Goal: Transaction & Acquisition: Purchase product/service

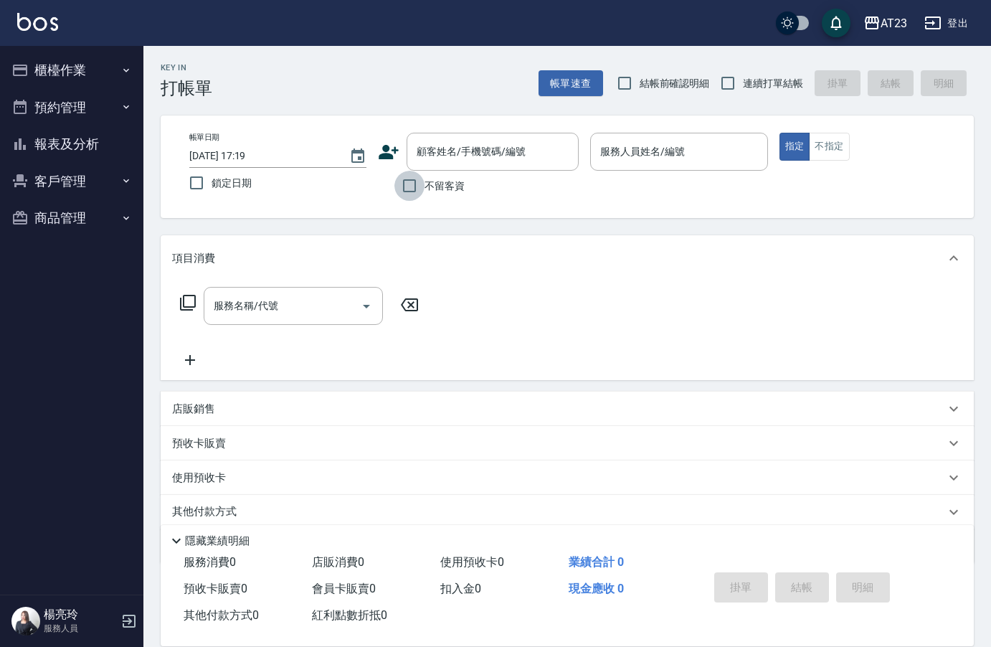
click at [404, 184] on input "不留客資" at bounding box center [409, 186] width 30 height 30
checkbox input "true"
click at [731, 78] on input "連續打單結帳" at bounding box center [728, 83] width 30 height 30
checkbox input "true"
click at [658, 153] on input "服務人員姓名/編號" at bounding box center [679, 151] width 164 height 25
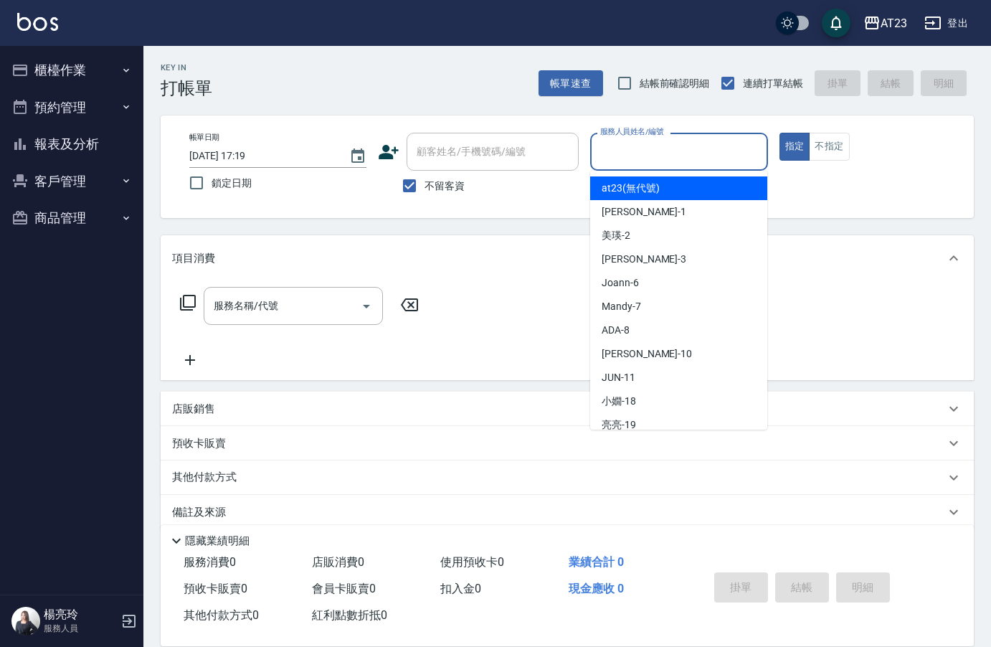
type button "true"
type input "at23(無代號)"
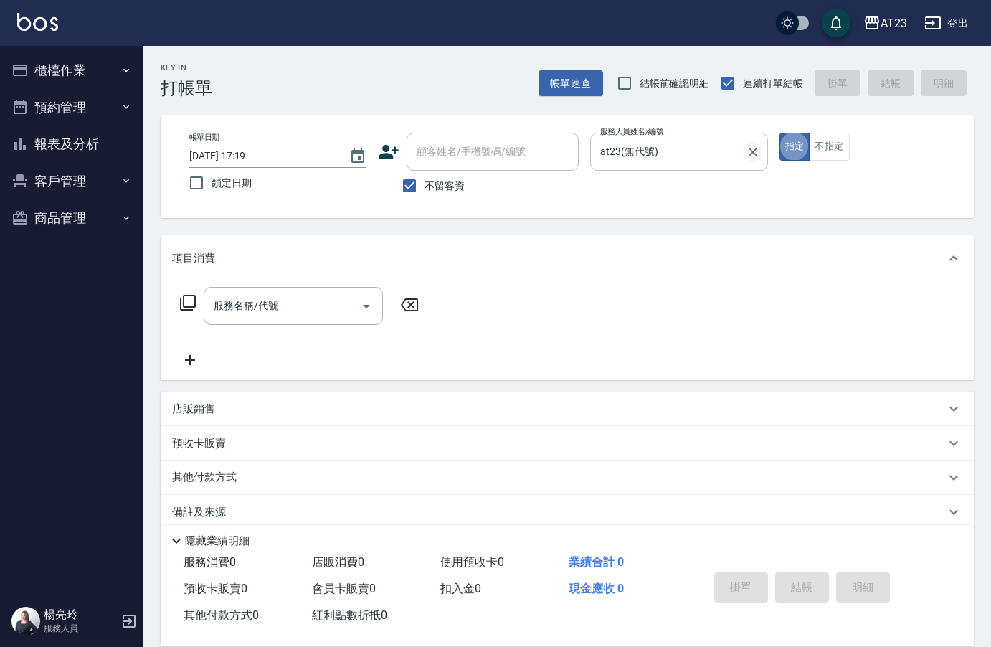
click at [754, 153] on icon "Clear" at bounding box center [753, 152] width 9 height 9
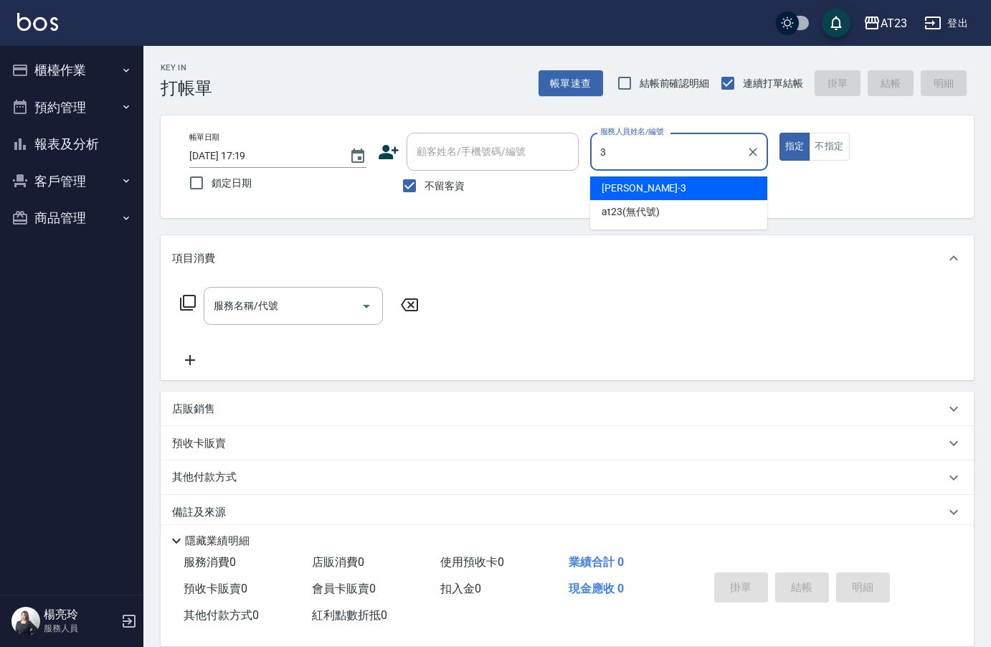
type input "[PERSON_NAME]-3"
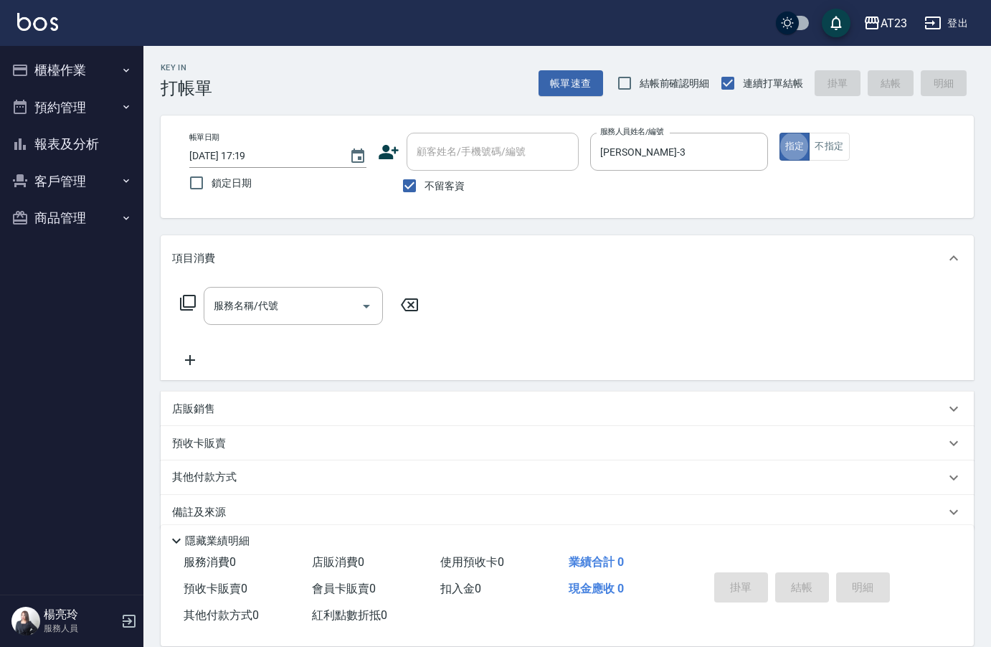
click at [181, 306] on icon at bounding box center [187, 302] width 17 height 17
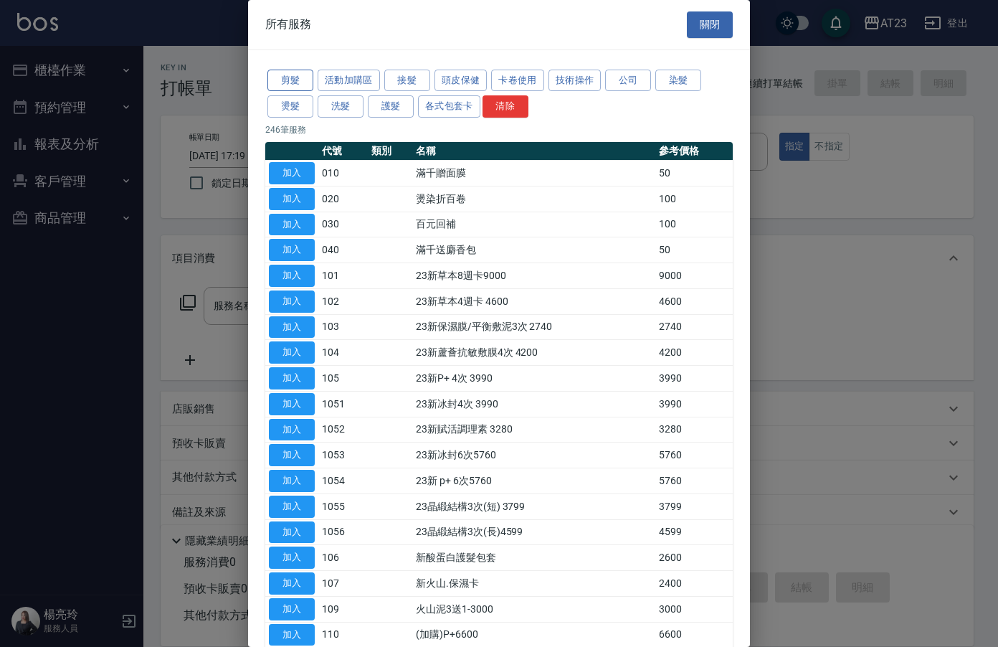
click at [292, 78] on button "剪髮" at bounding box center [290, 81] width 46 height 22
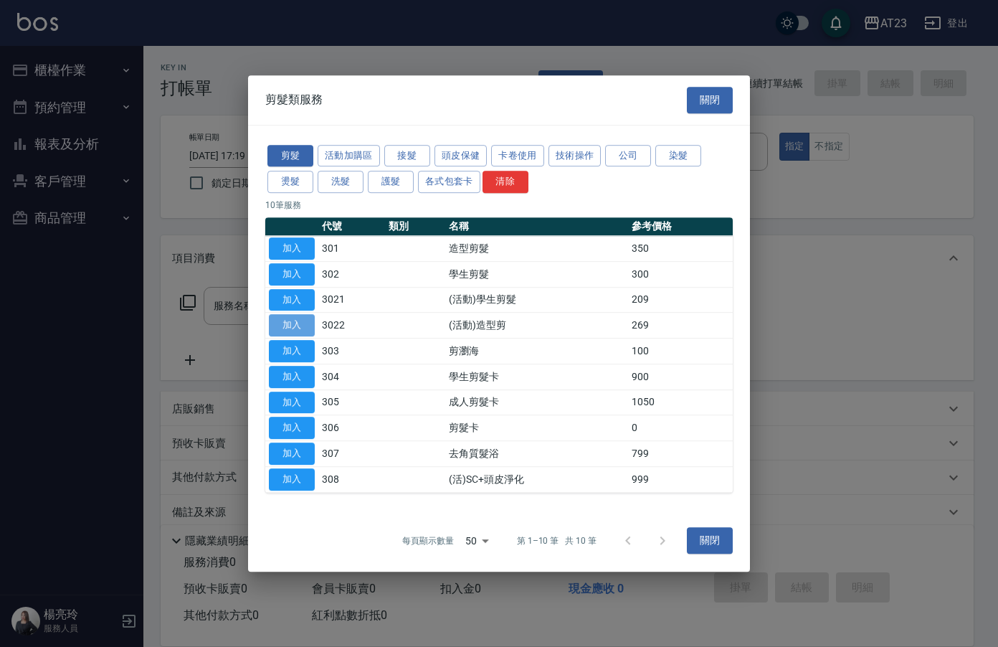
click at [290, 325] on button "加入" at bounding box center [292, 325] width 46 height 22
type input "(活動)造型剪(3022)"
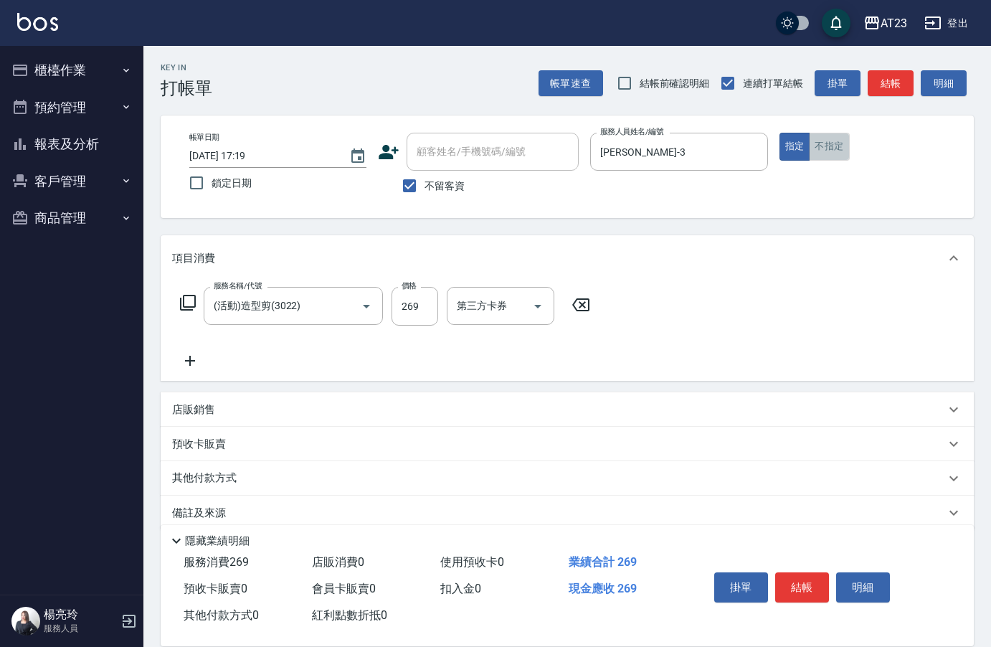
click at [832, 148] on button "不指定" at bounding box center [829, 147] width 40 height 28
click at [799, 583] on button "結帳" at bounding box center [802, 587] width 54 height 30
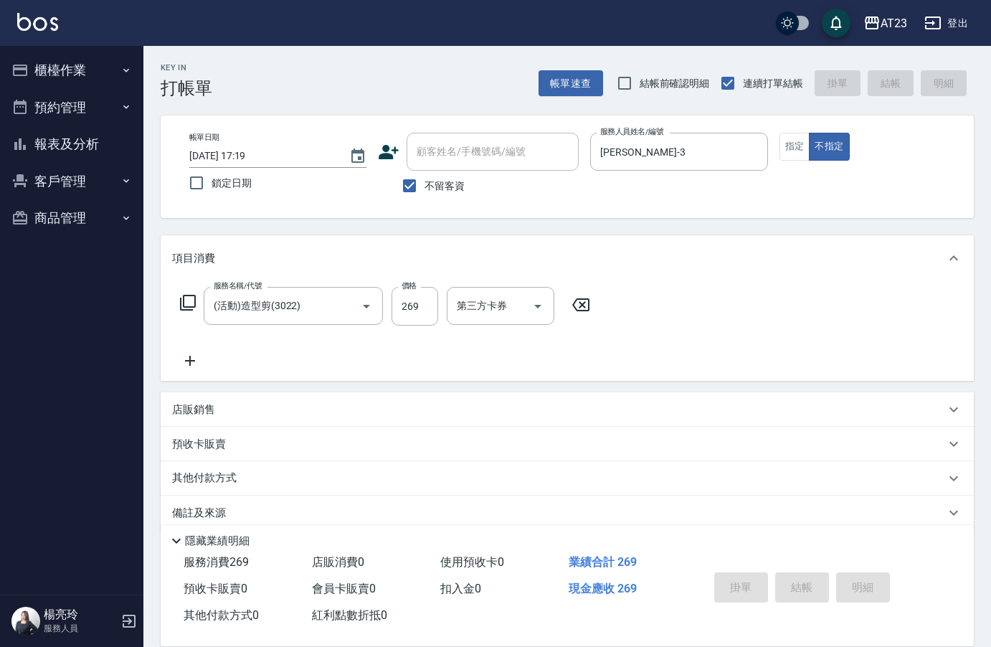
type input "[DATE] 17:20"
click at [795, 152] on button "指定" at bounding box center [795, 147] width 31 height 28
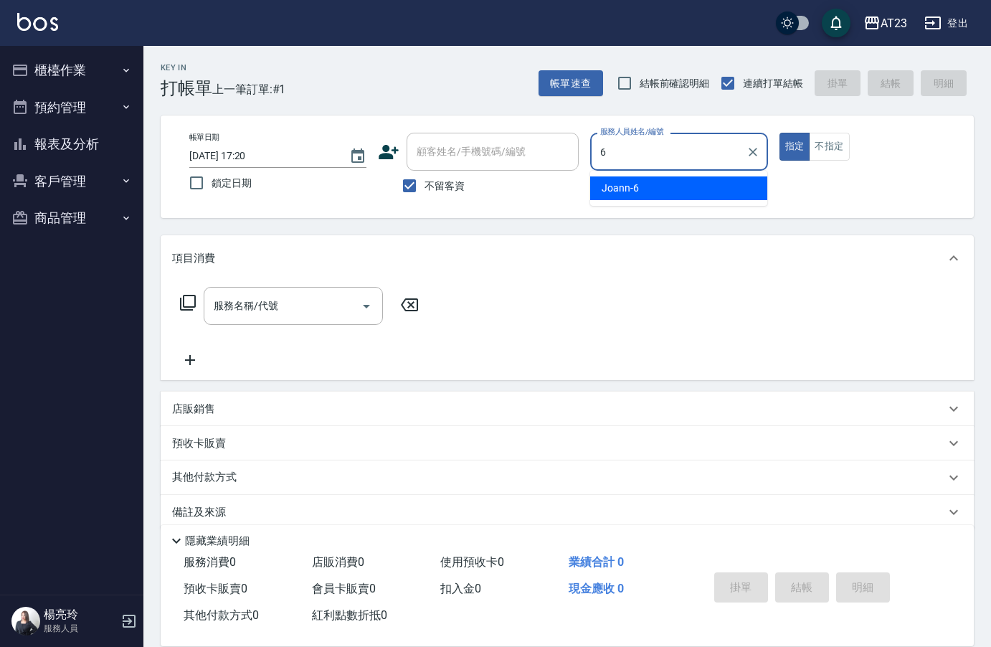
type input "Joann-6"
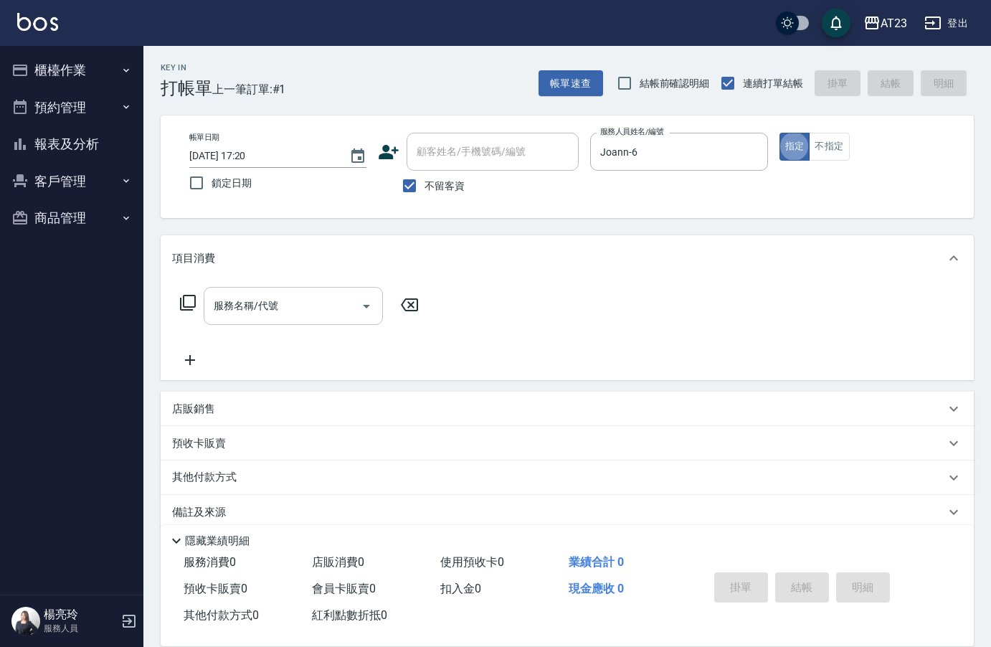
click at [257, 312] on div "服務名稱/代號 服務名稱/代號" at bounding box center [293, 306] width 179 height 38
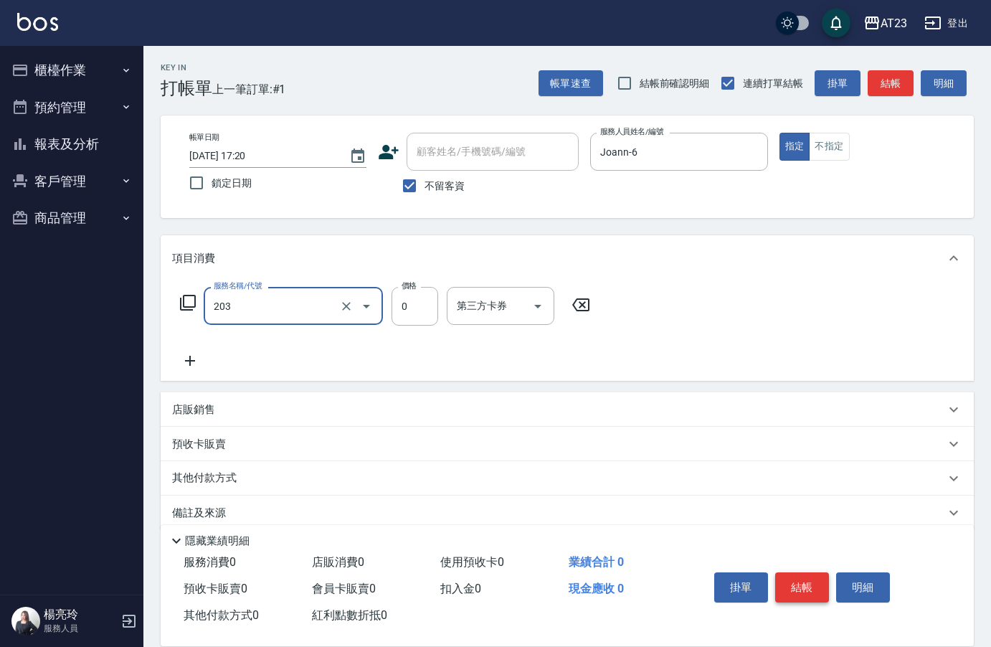
type input "使用洗髮卡(203)"
click at [795, 583] on button "結帳" at bounding box center [802, 587] width 54 height 30
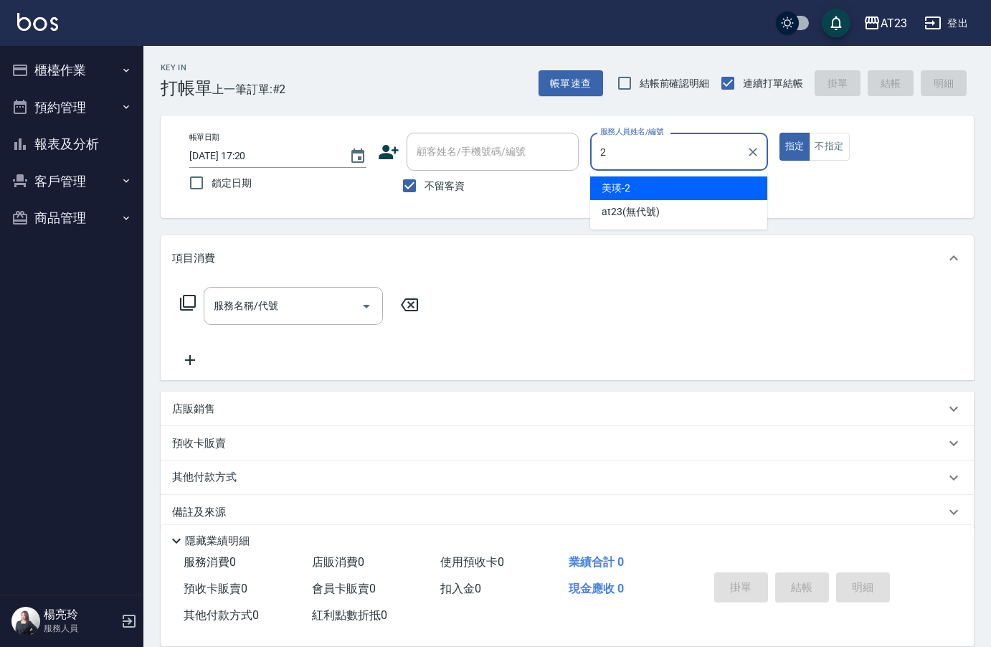
type input "美瑛-2"
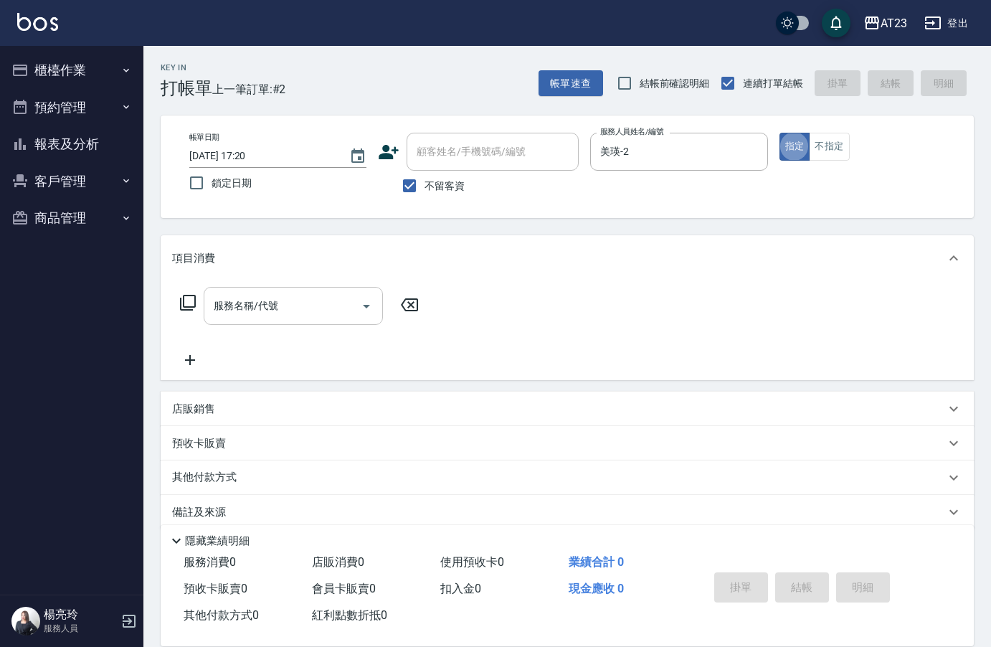
click at [294, 320] on div "服務名稱/代號" at bounding box center [293, 306] width 179 height 38
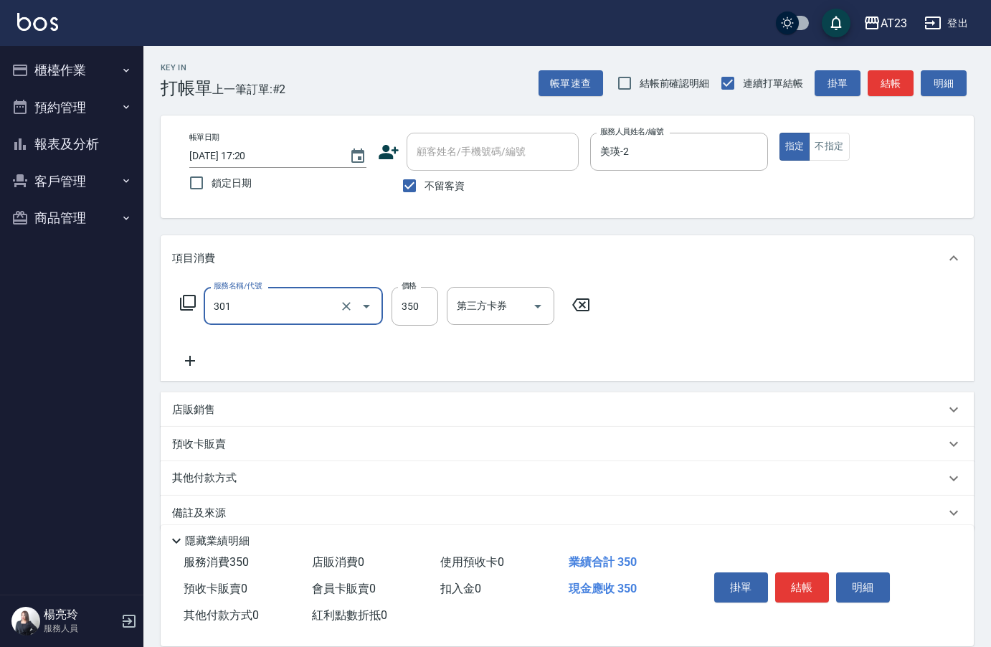
type input "造型剪髮(301)"
type input "300"
click at [460, 229] on div "Key In 打帳單 上一筆訂單:#2 帳單速查 結帳前確認明細 連續打單結帳 掛單 結帳 明細 帳單日期 [DATE] 17:20 鎖定日期 顧客姓名/手機…" at bounding box center [567, 357] width 848 height 622
click at [802, 582] on button "結帳" at bounding box center [802, 587] width 54 height 30
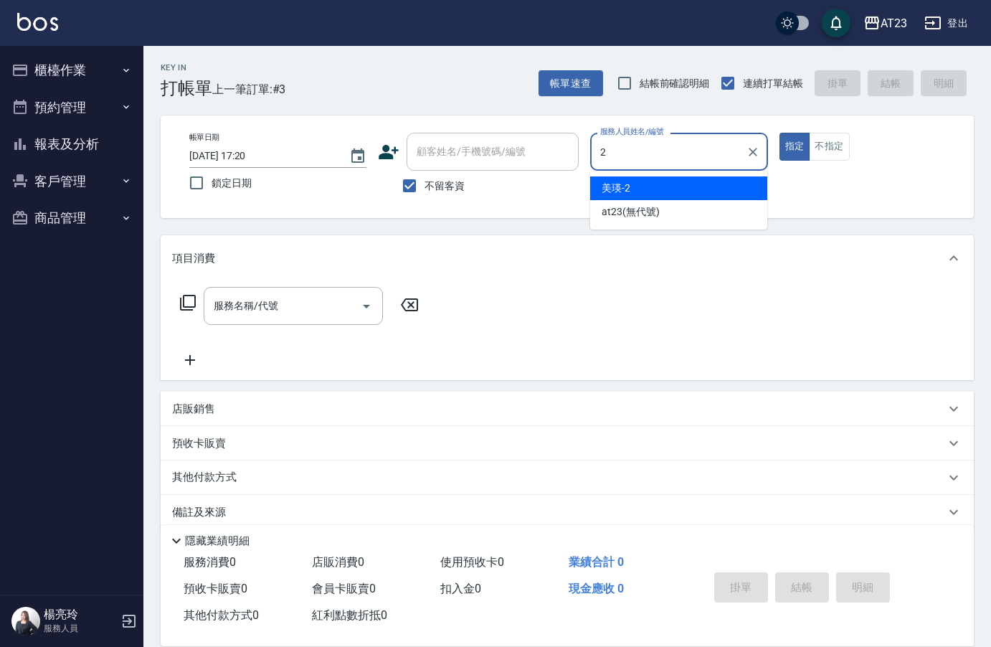
type input "美瑛-2"
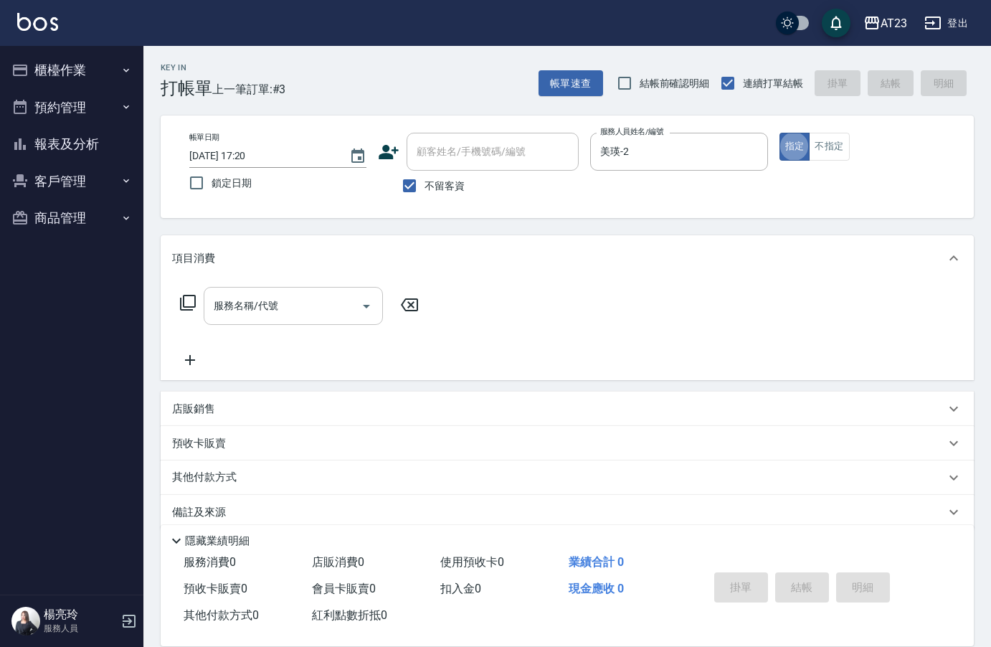
click at [300, 313] on input "服務名稱/代號" at bounding box center [282, 305] width 145 height 25
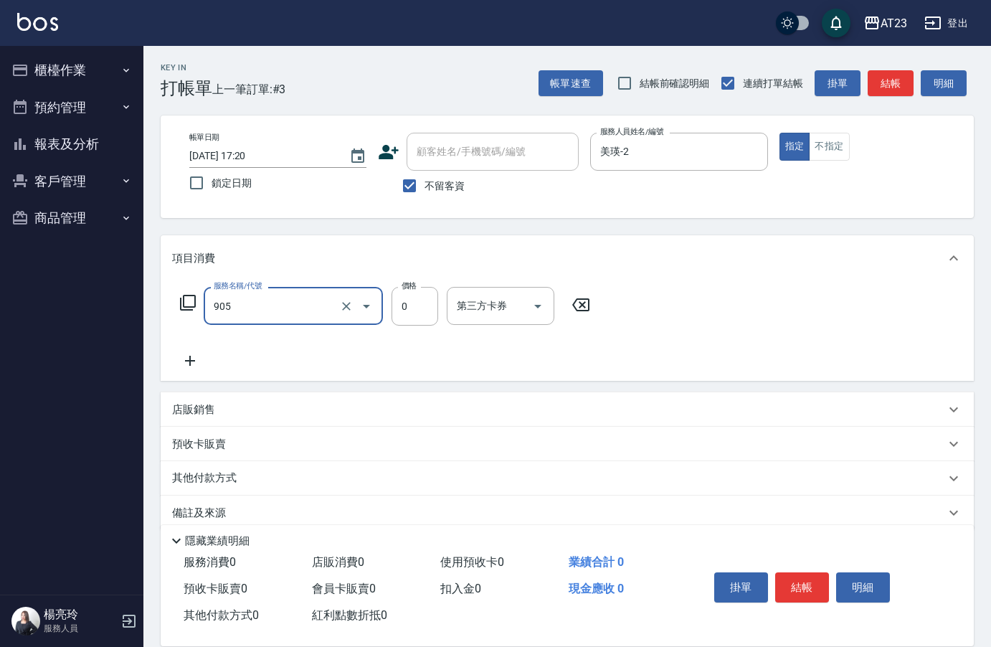
type input "頭皮卡使用(905)"
click at [198, 354] on icon at bounding box center [190, 360] width 36 height 17
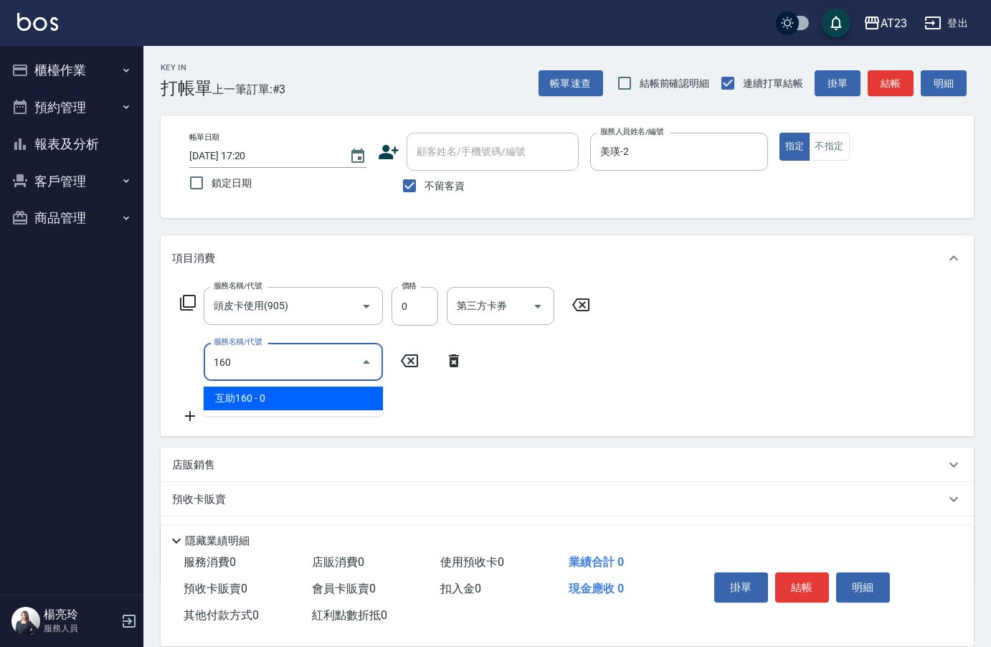
click at [256, 398] on span "互助160 - 0" at bounding box center [293, 399] width 179 height 24
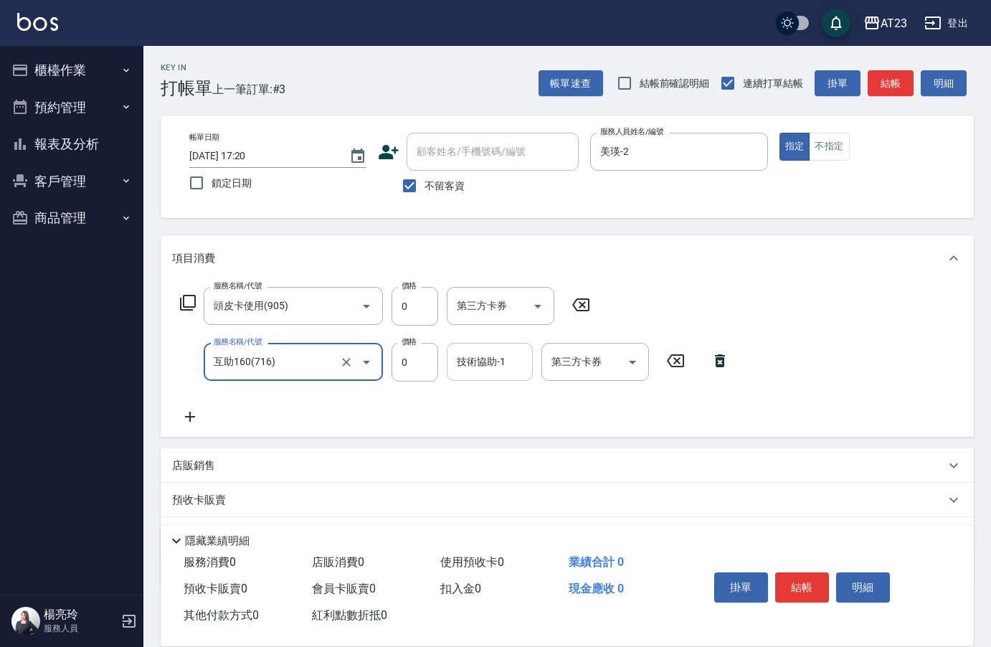
type input "互助160(716)"
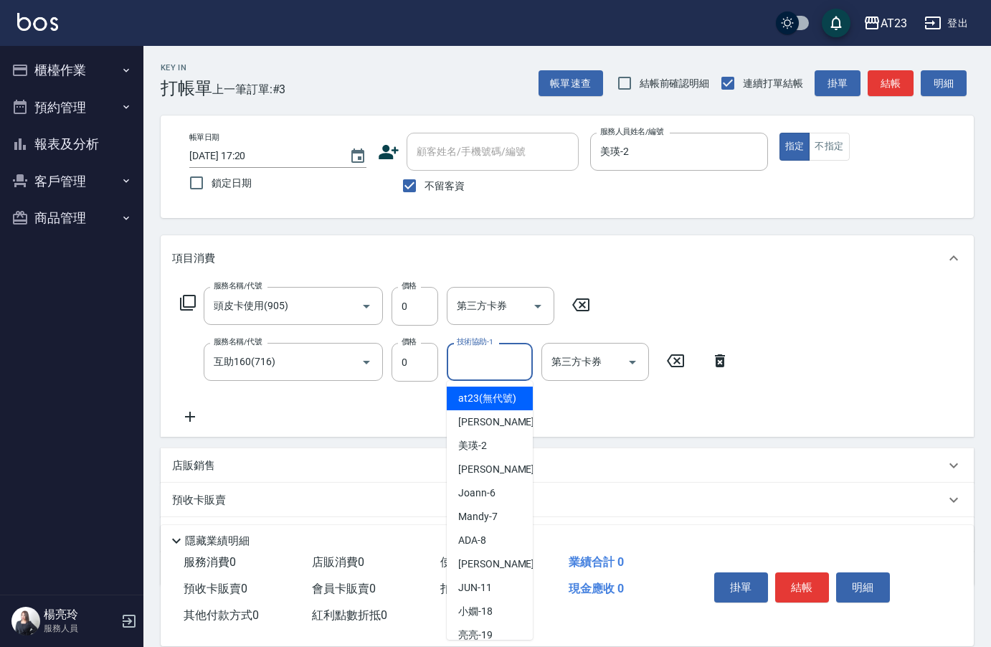
click at [478, 364] on input "技術協助-1" at bounding box center [489, 361] width 73 height 25
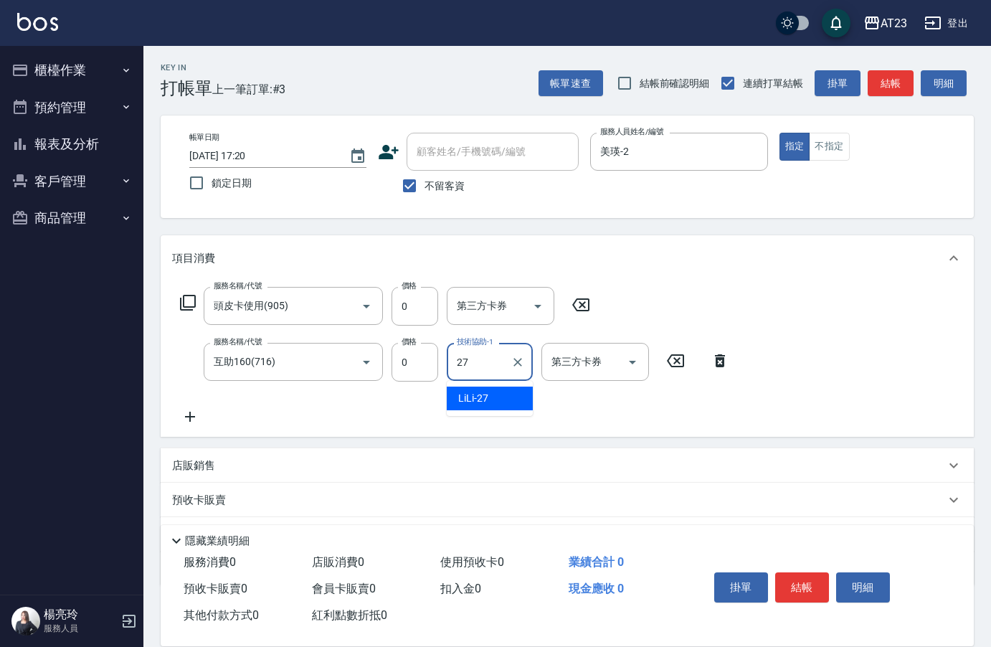
type input "LiLi-27"
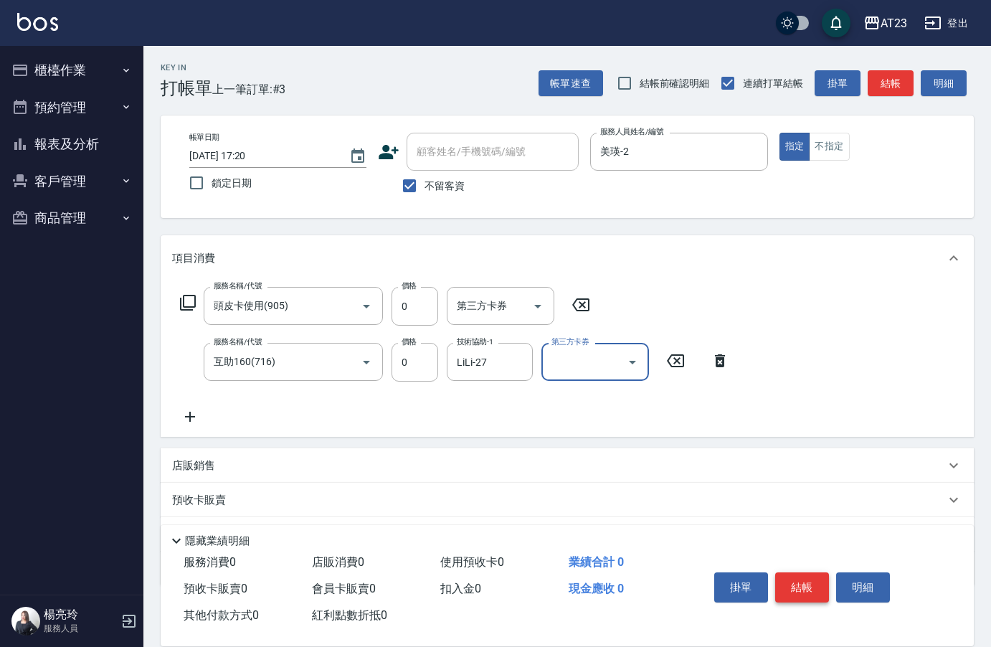
click at [814, 575] on button "結帳" at bounding box center [802, 587] width 54 height 30
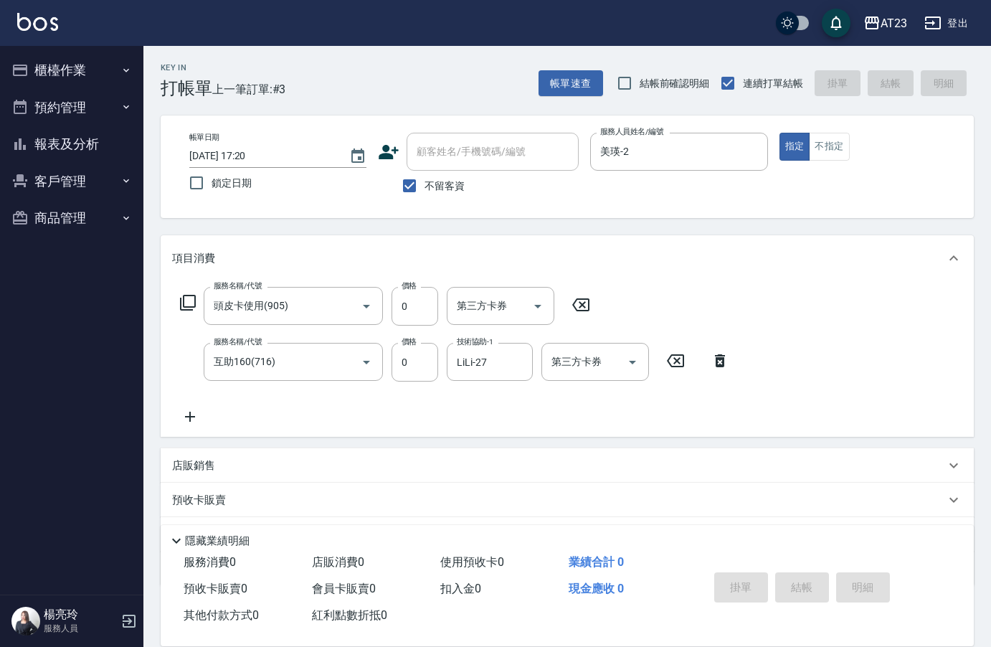
type input "[DATE] 17:21"
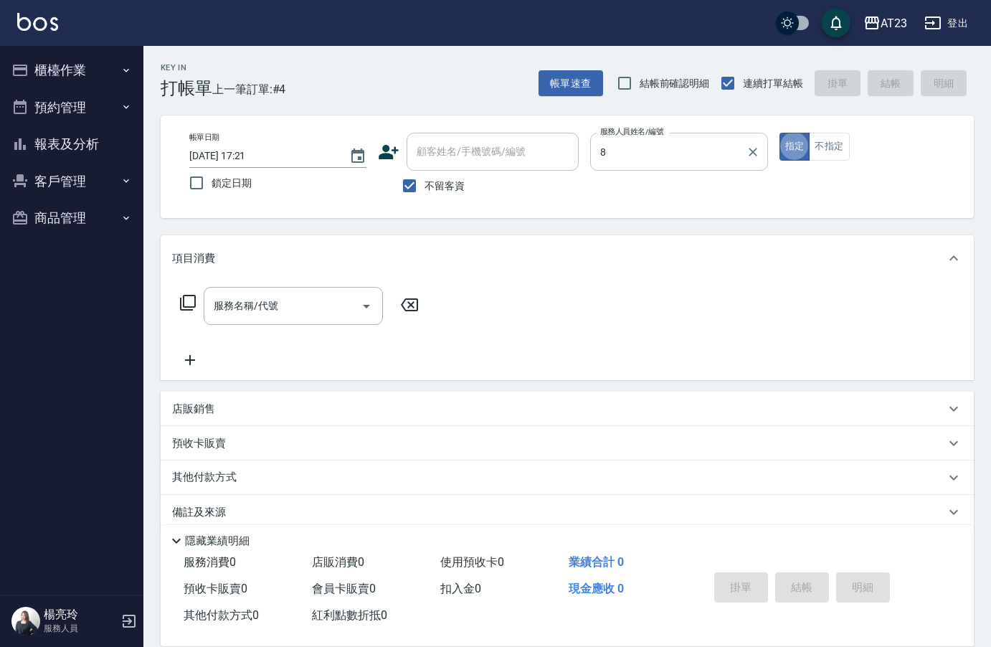
type input "ADA-8"
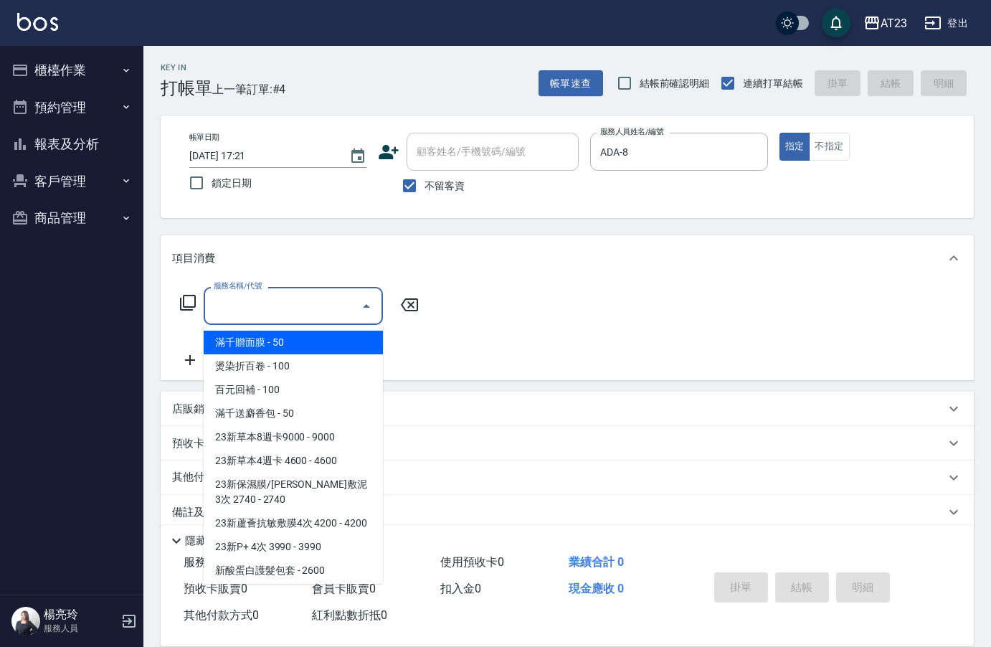
click at [260, 312] on input "服務名稱/代號" at bounding box center [282, 305] width 145 height 25
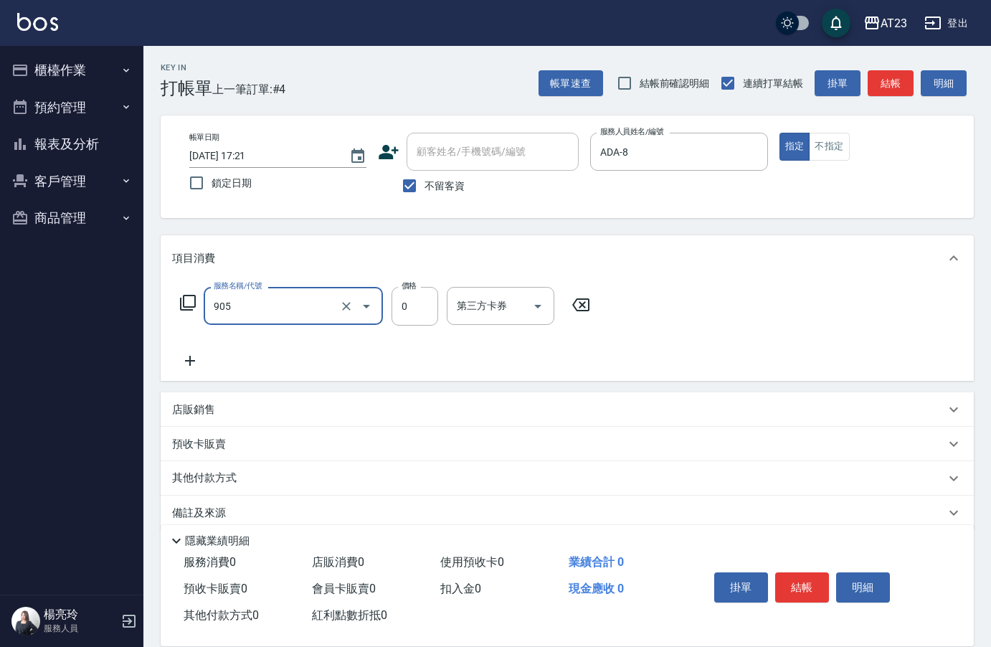
type input "頭皮卡使用(905)"
click at [390, 341] on div "服務名稱/代號 頭皮卡使用(905) 服務名稱/代號 價格 0 價格 第三方卡券 第三方卡券" at bounding box center [385, 328] width 427 height 82
click at [789, 580] on button "結帳" at bounding box center [802, 587] width 54 height 30
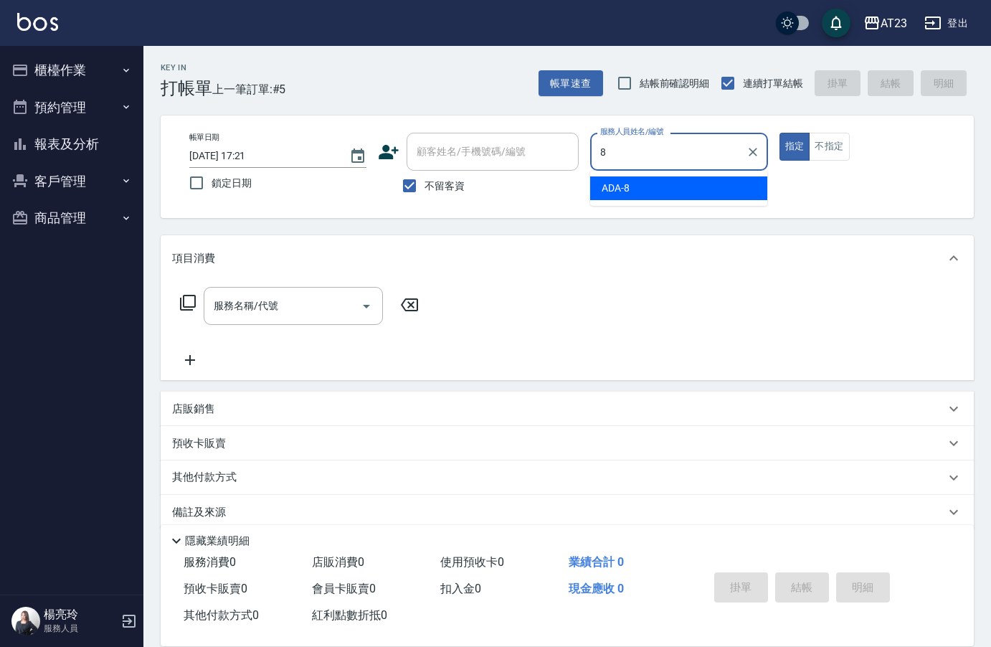
type input "ADA-8"
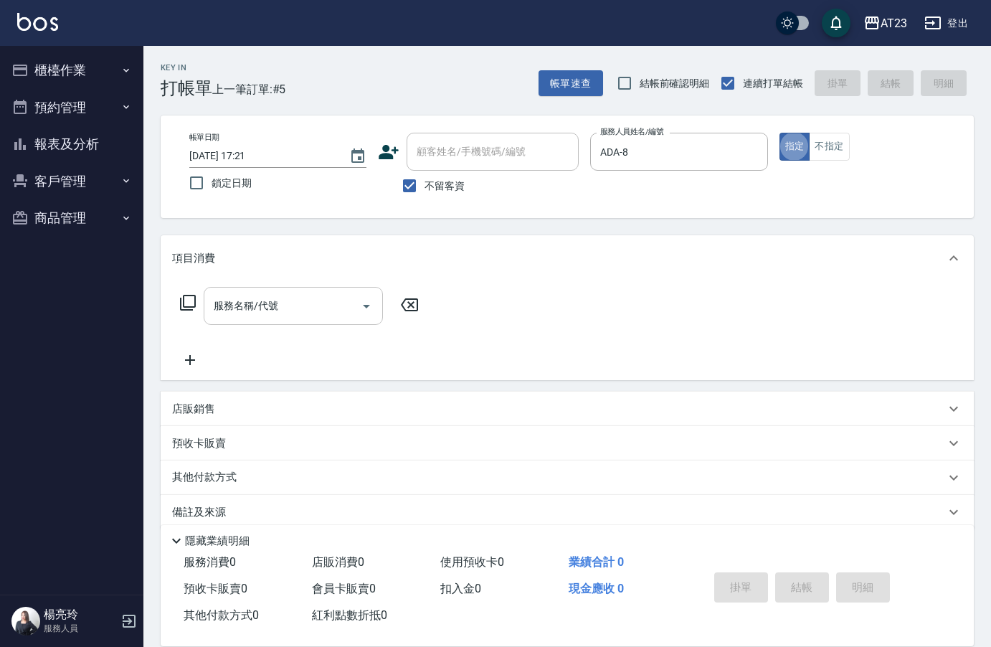
click at [286, 301] on input "服務名稱/代號" at bounding box center [282, 305] width 145 height 25
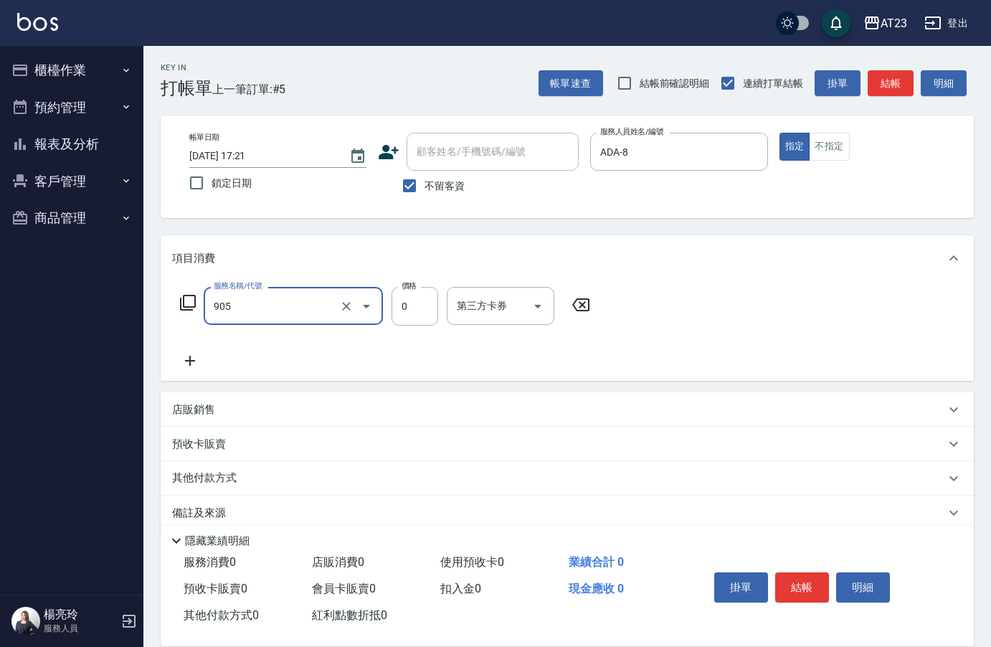
type input "頭皮卡使用(905)"
click at [807, 588] on button "結帳" at bounding box center [802, 587] width 54 height 30
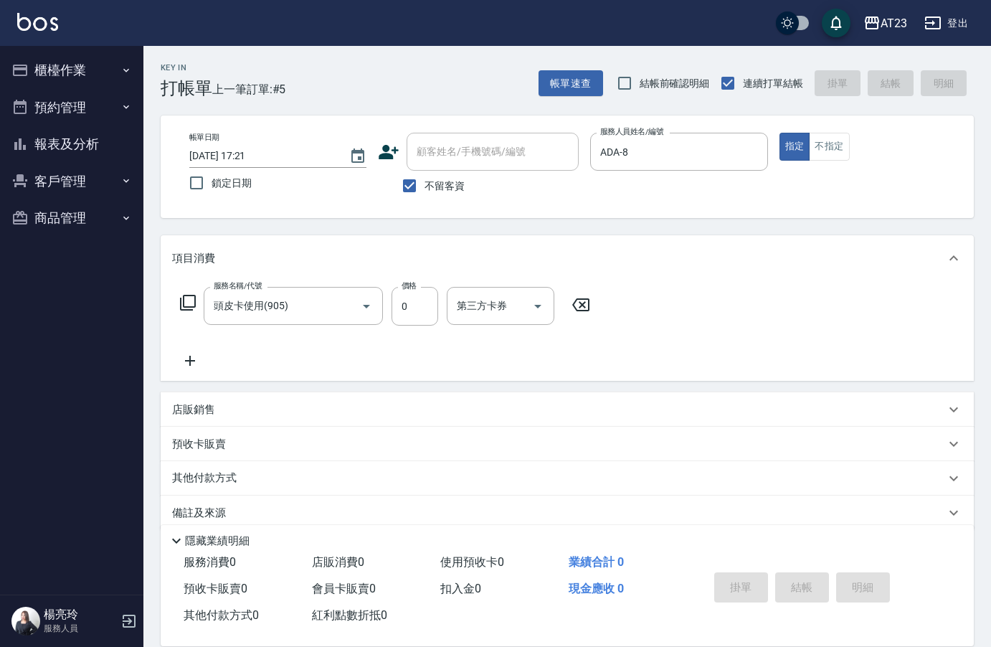
type input "[DATE] 17:22"
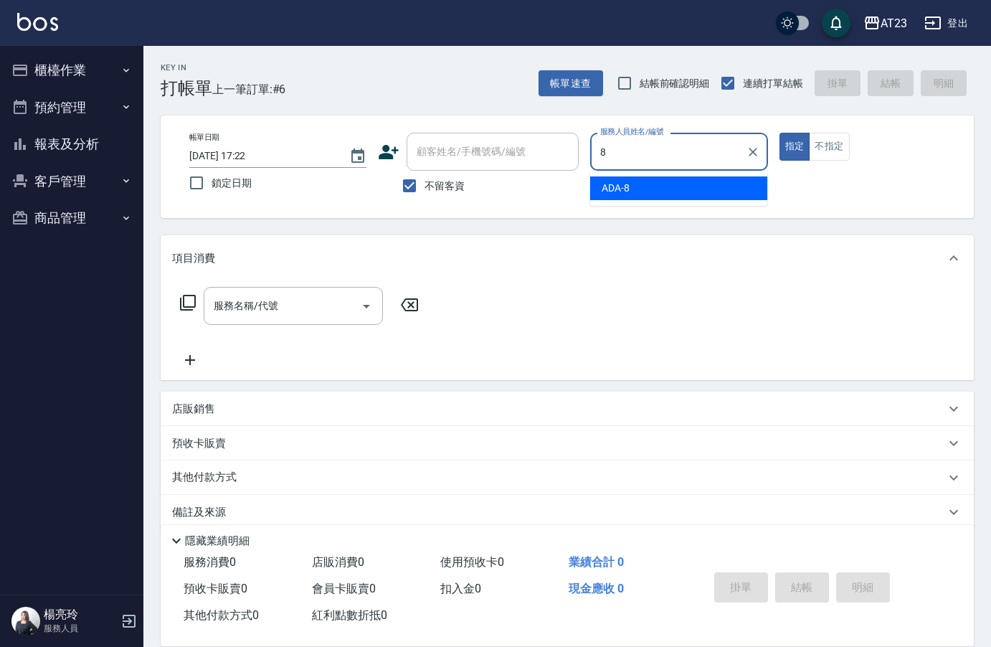
type input "ADA-8"
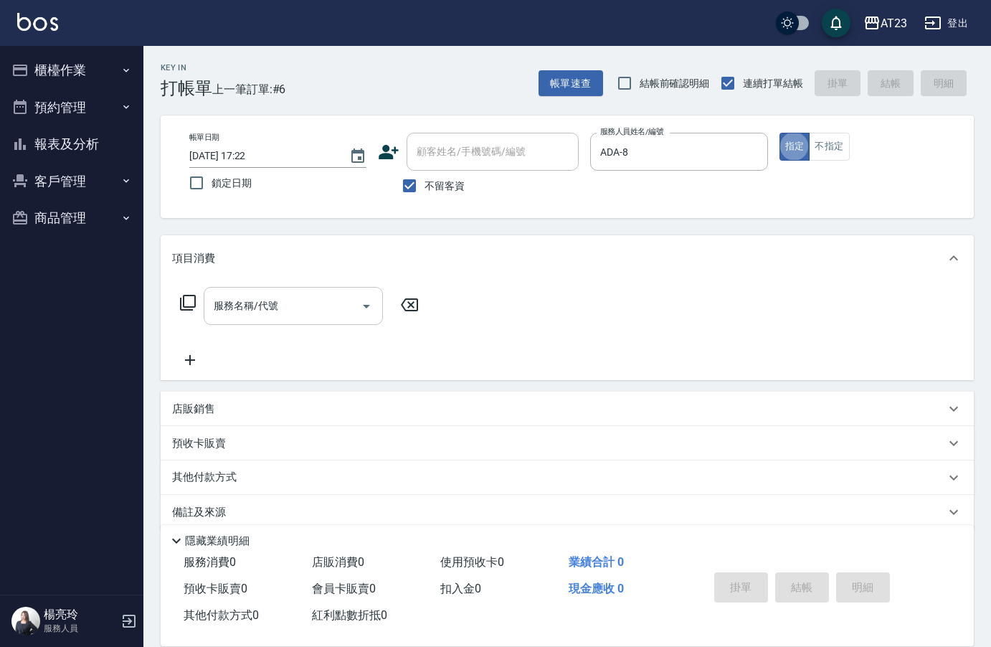
click at [269, 295] on input "服務名稱/代號" at bounding box center [282, 305] width 145 height 25
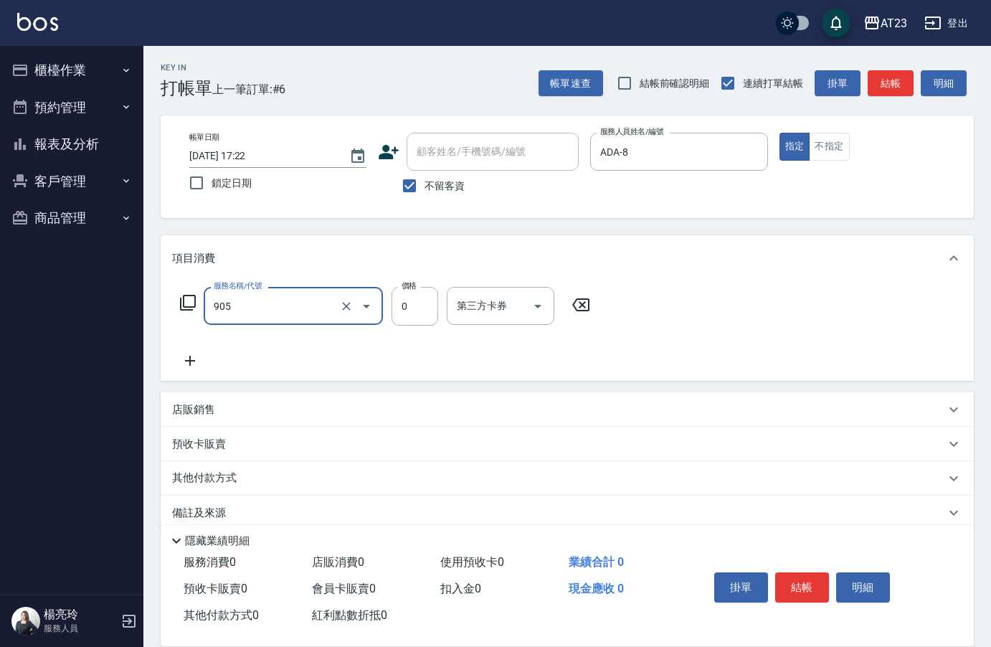
type input "頭皮卡使用(905)"
click at [341, 346] on div "服務名稱/代號 頭皮卡使用(905) 服務名稱/代號 價格 0 價格 第三方卡券 第三方卡券" at bounding box center [385, 328] width 427 height 82
click at [792, 577] on button "結帳" at bounding box center [802, 587] width 54 height 30
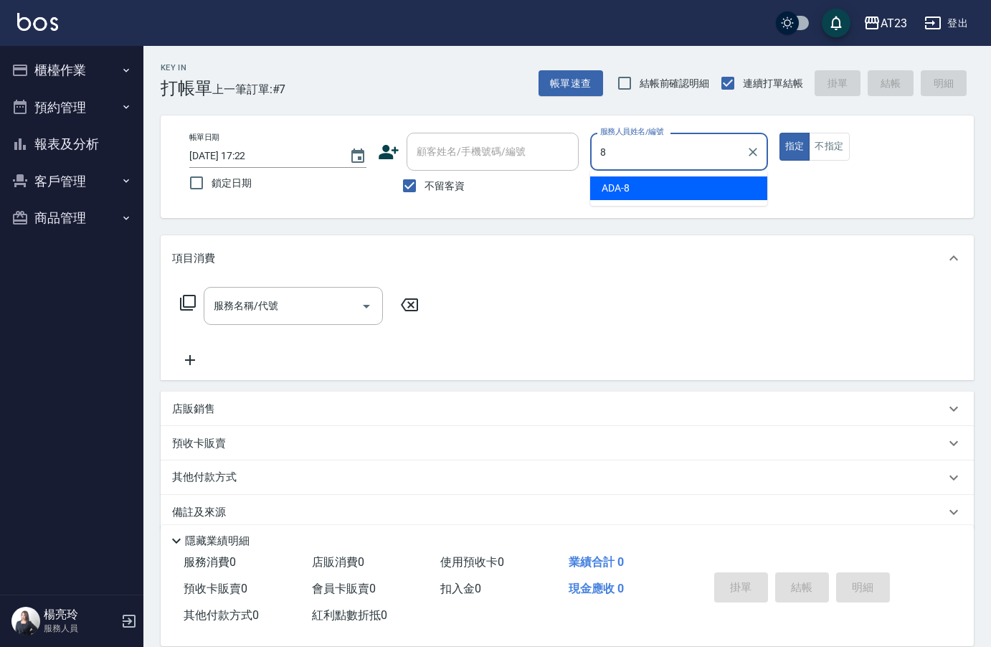
type input "ADA-8"
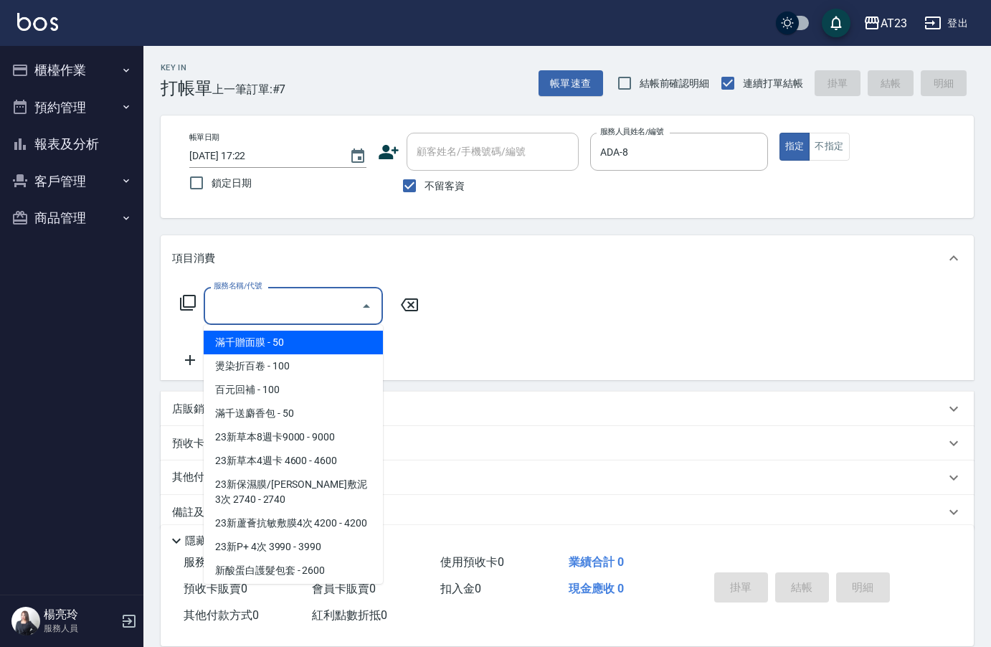
click at [286, 308] on input "服務名稱/代號" at bounding box center [282, 305] width 145 height 25
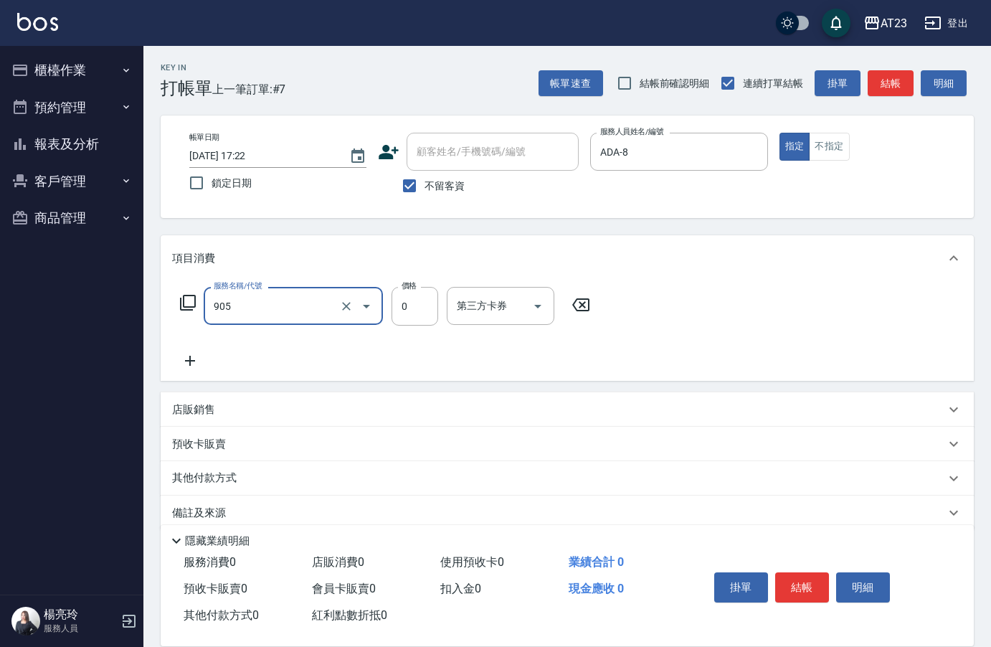
type input "頭皮卡使用(905)"
click at [189, 295] on icon at bounding box center [188, 303] width 16 height 16
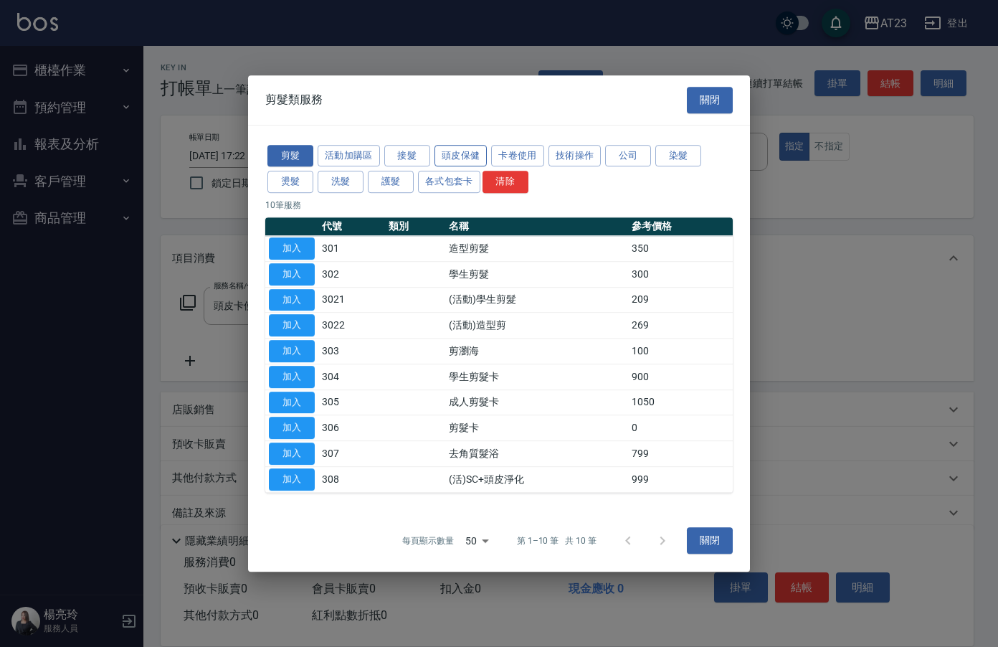
click at [442, 151] on button "頭皮保健" at bounding box center [461, 156] width 53 height 22
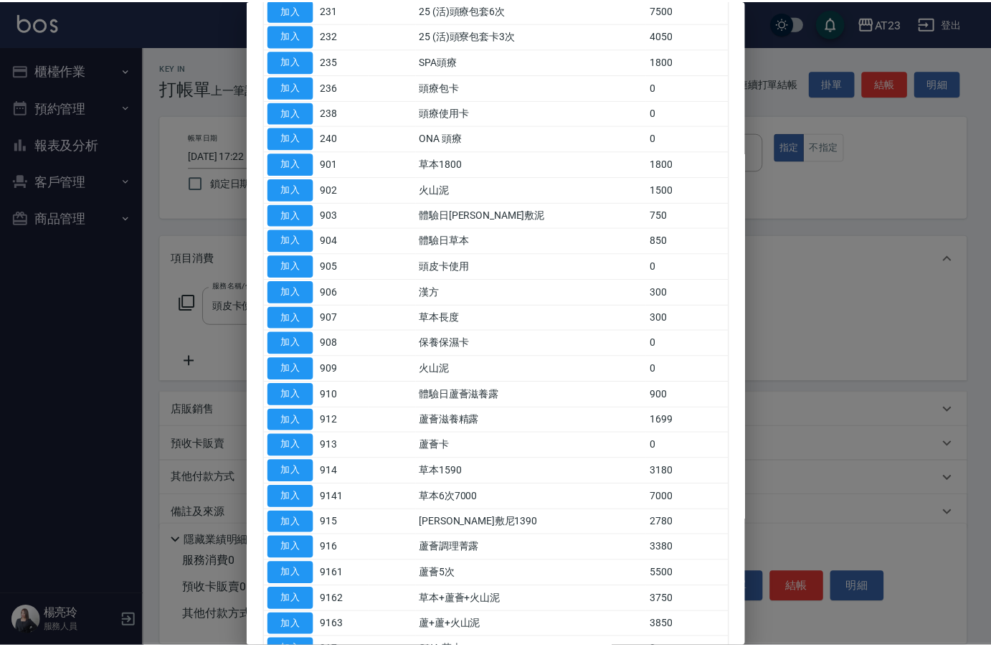
scroll to position [215, 0]
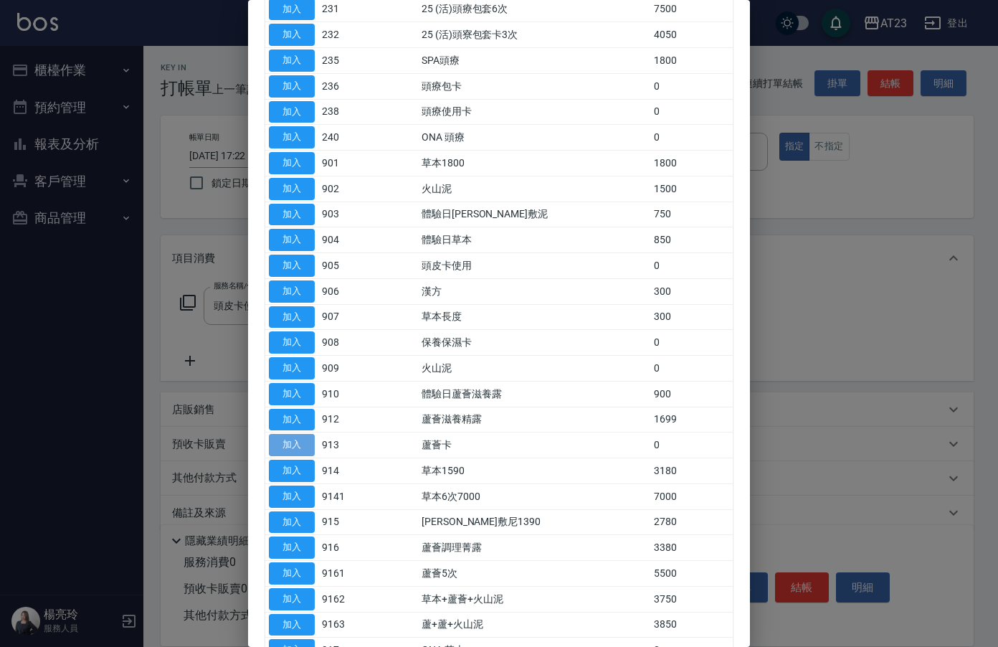
click at [295, 446] on button "加入" at bounding box center [292, 445] width 46 height 22
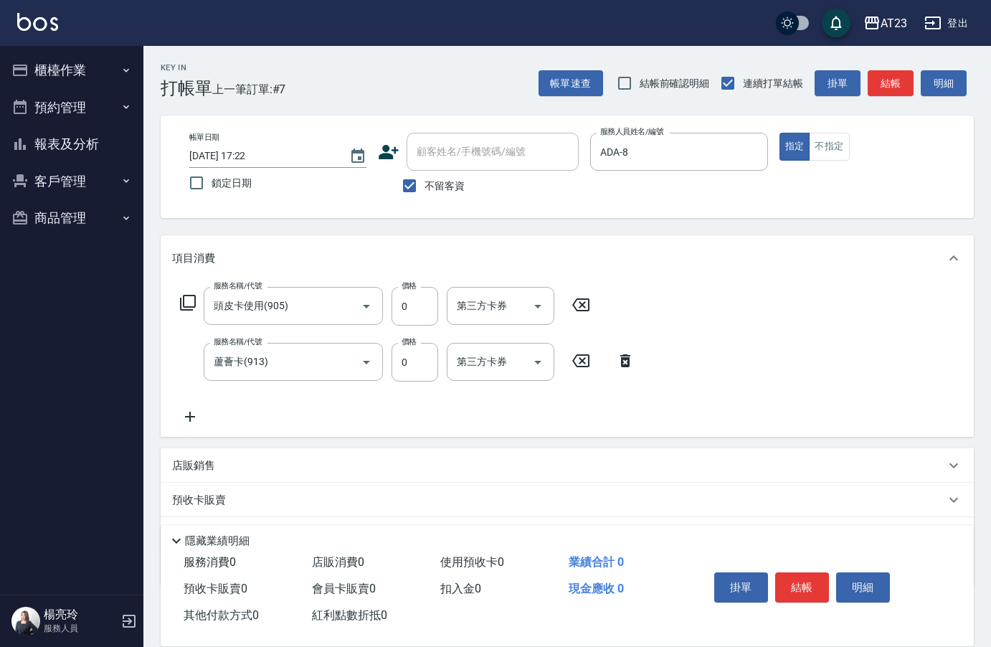
click at [194, 417] on icon at bounding box center [190, 417] width 10 height 10
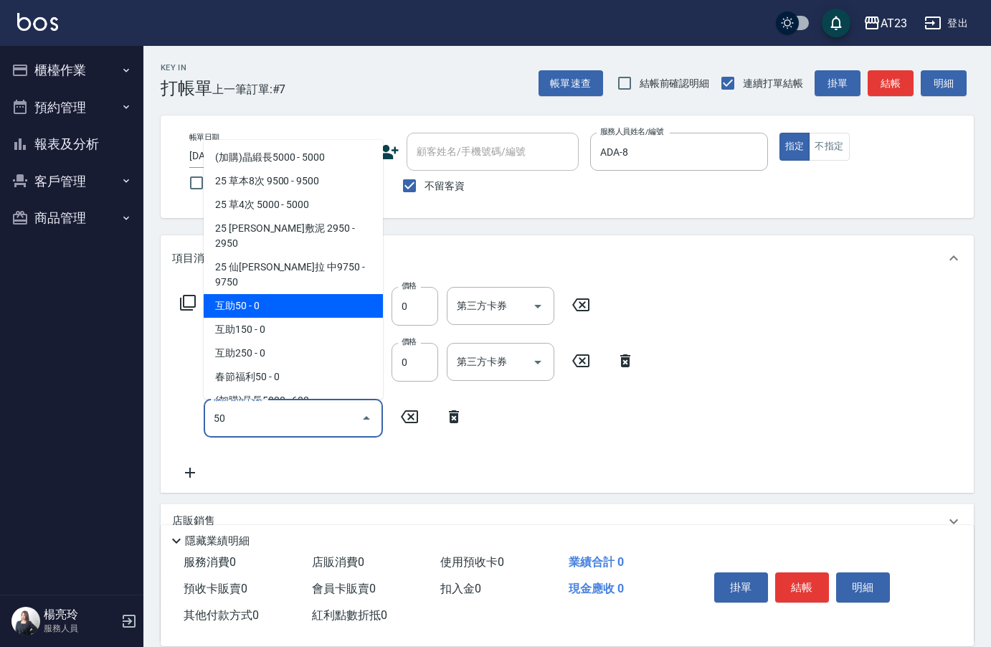
click at [308, 294] on span "互助50 - 0" at bounding box center [293, 306] width 179 height 24
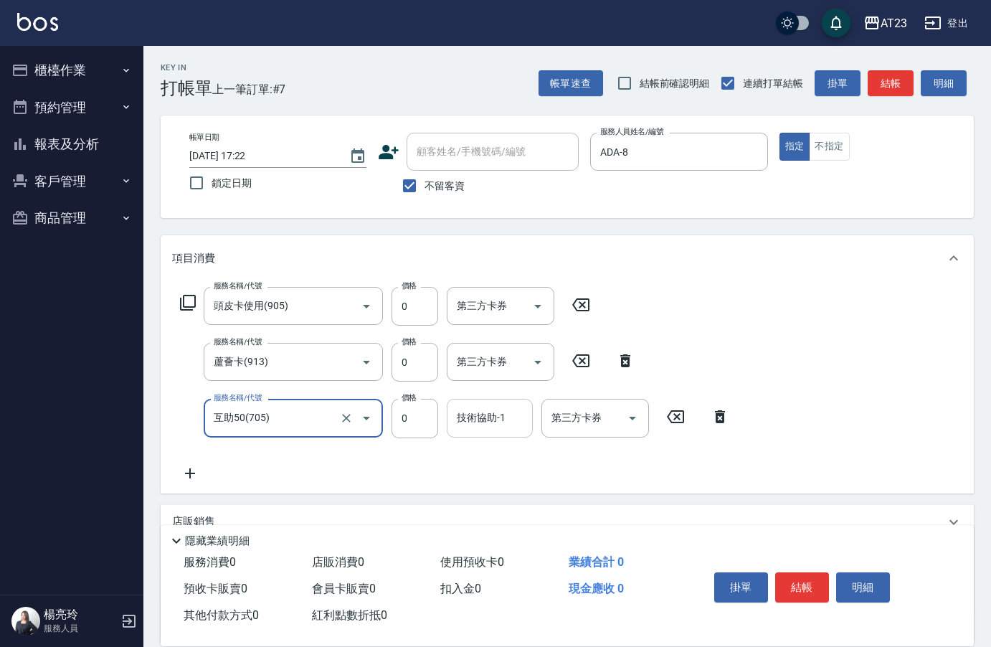
type input "互助50(705)"
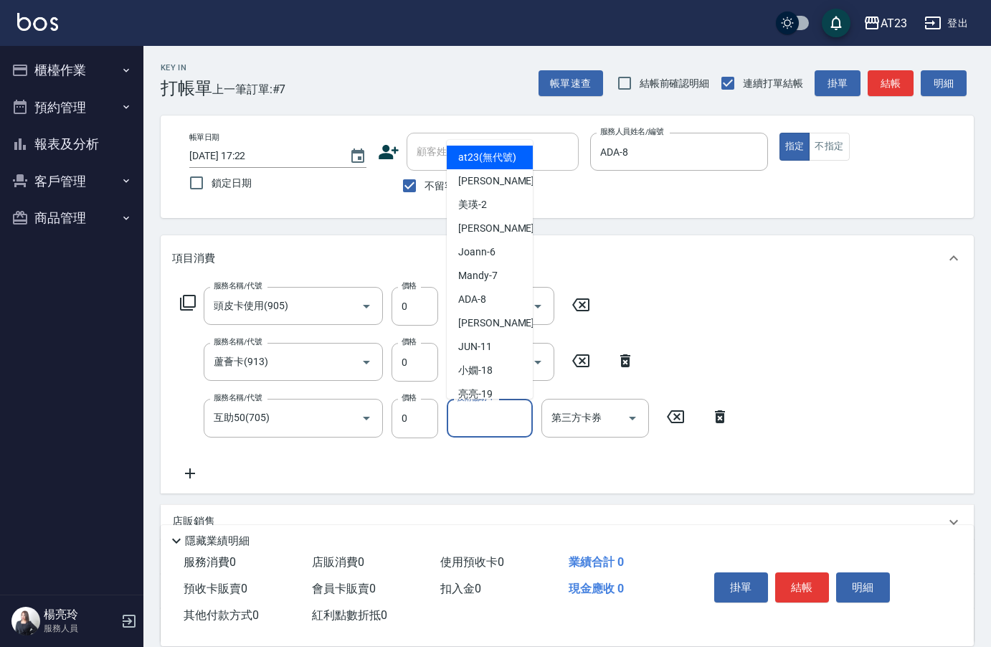
click at [475, 414] on div "技術協助-1 技術協助-1" at bounding box center [490, 418] width 86 height 38
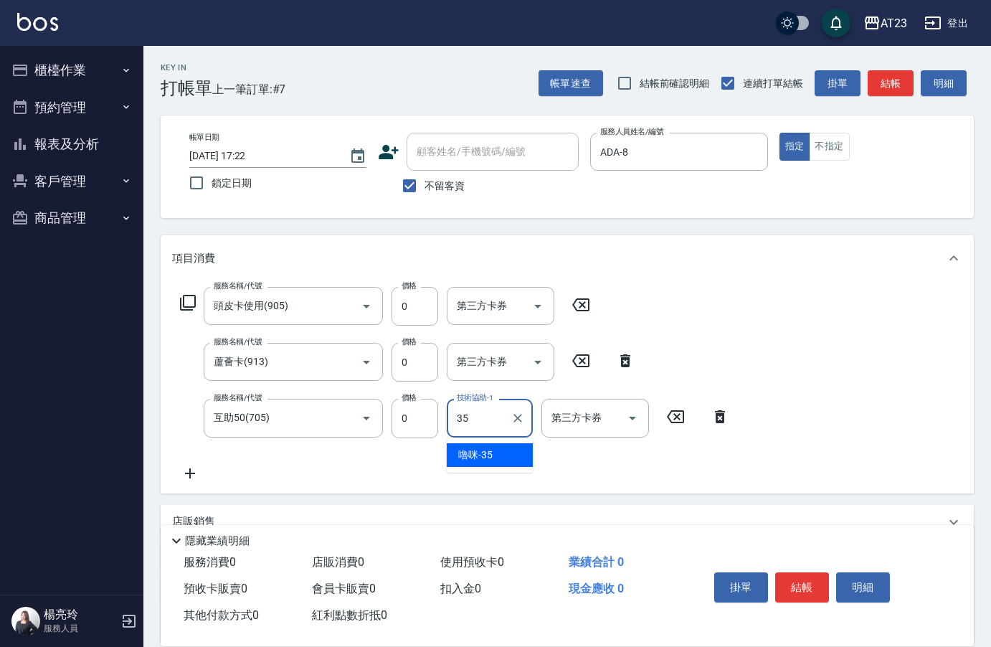
type input "嚕咪-35"
click at [188, 470] on icon at bounding box center [190, 473] width 36 height 17
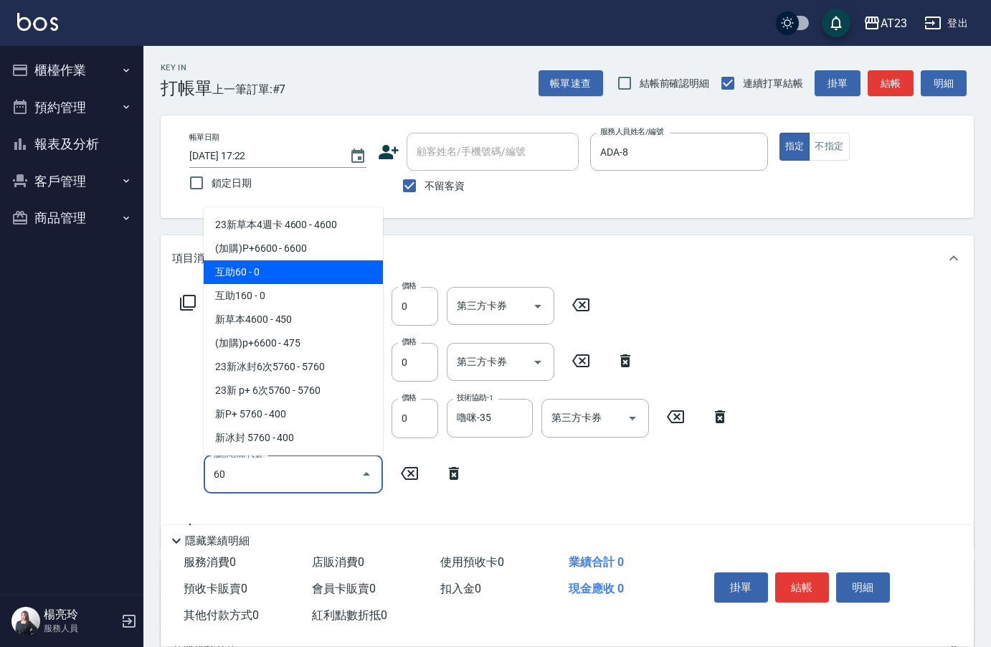
click at [313, 272] on span "互助60 - 0" at bounding box center [293, 272] width 179 height 24
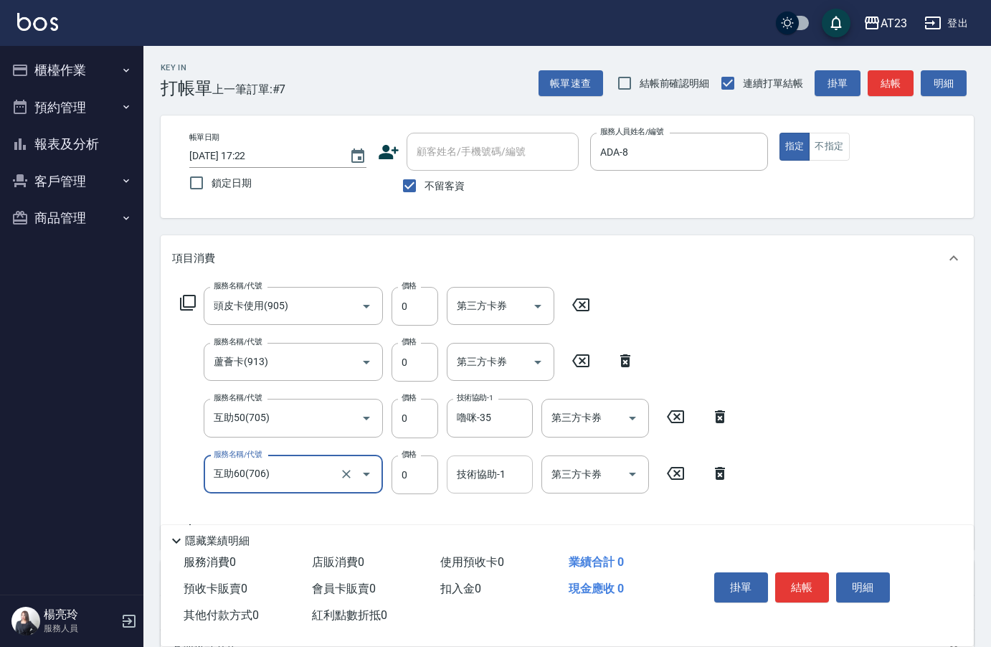
type input "互助60(706)"
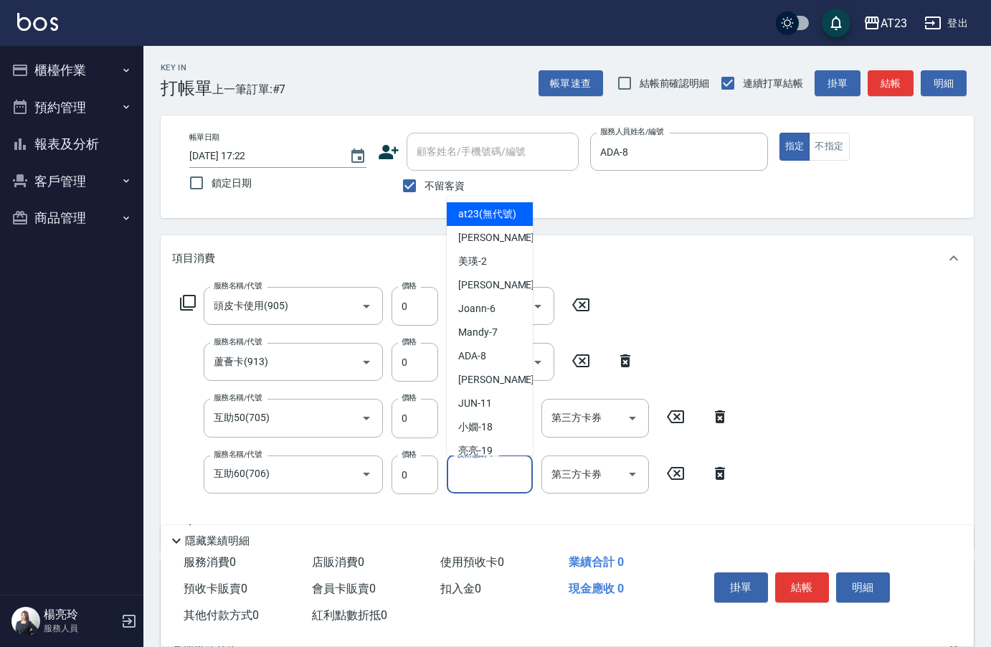
click at [483, 468] on div "技術協助-1 技術協助-1" at bounding box center [490, 474] width 86 height 38
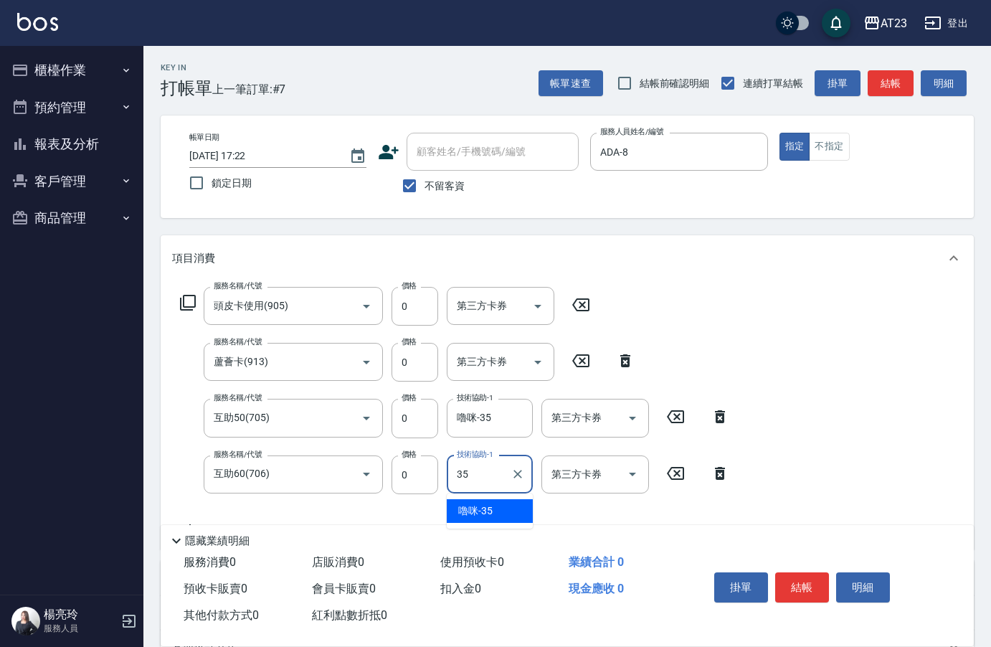
type input "嚕咪-35"
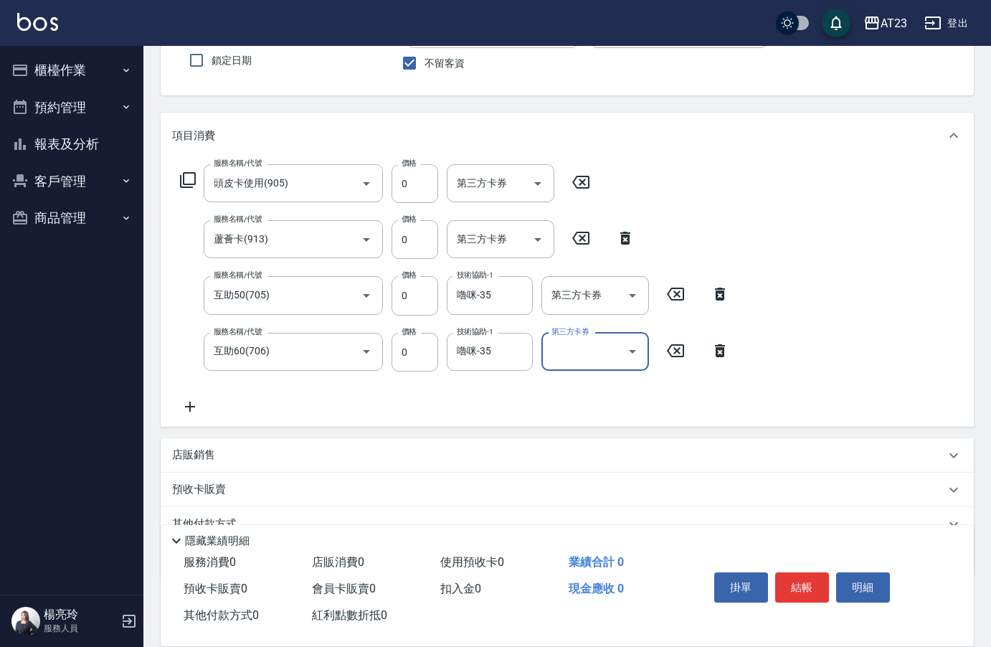
scroll to position [189, 0]
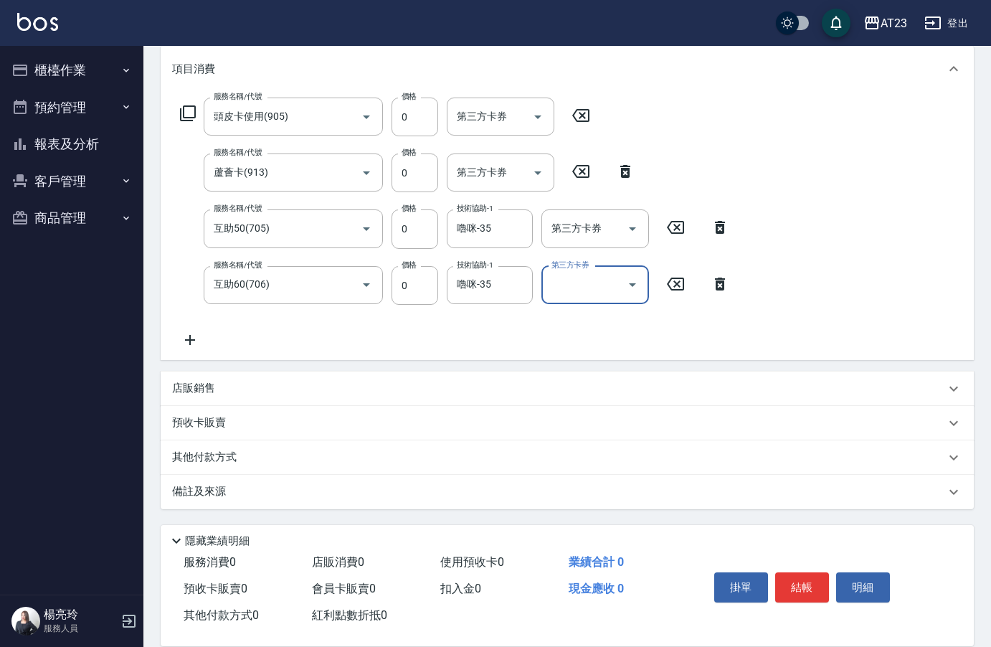
click at [186, 336] on icon at bounding box center [190, 339] width 36 height 17
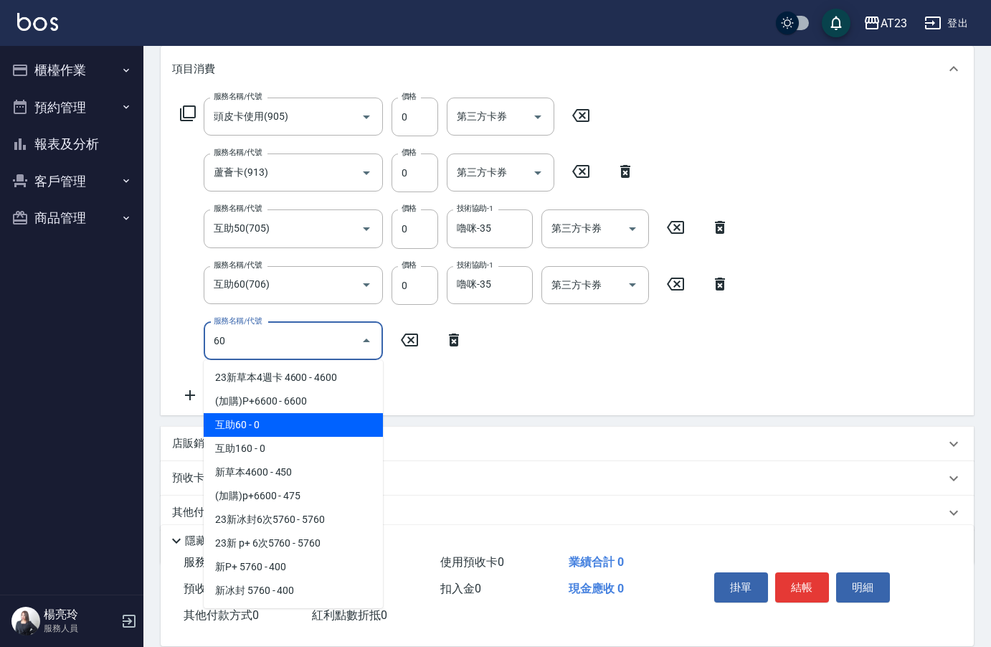
click at [312, 420] on span "互助60 - 0" at bounding box center [293, 425] width 179 height 24
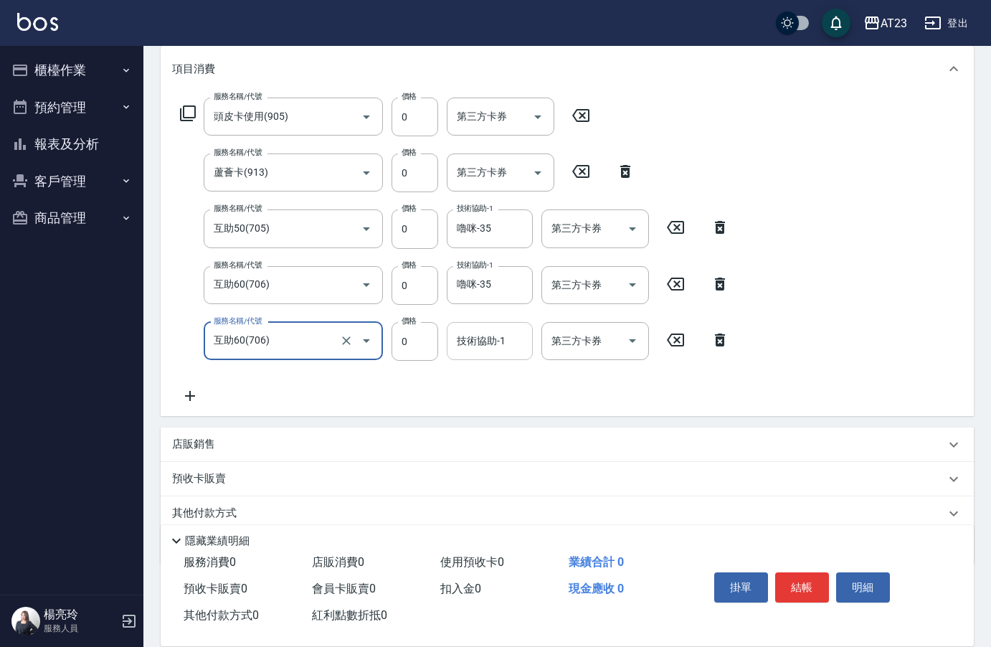
type input "互助60(706)"
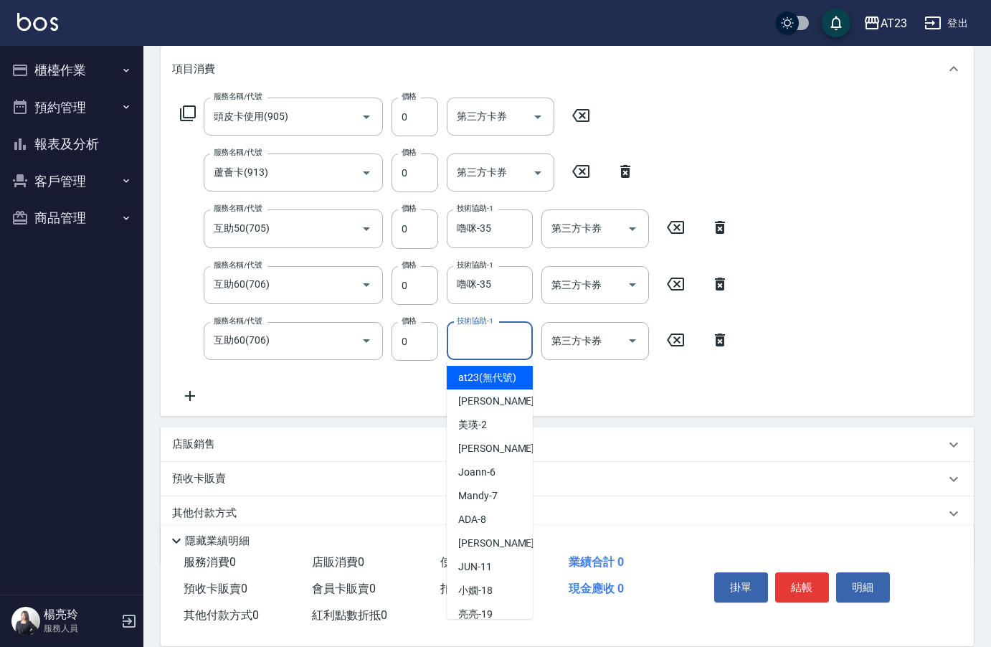
click at [493, 344] on input "技術協助-1" at bounding box center [489, 340] width 73 height 25
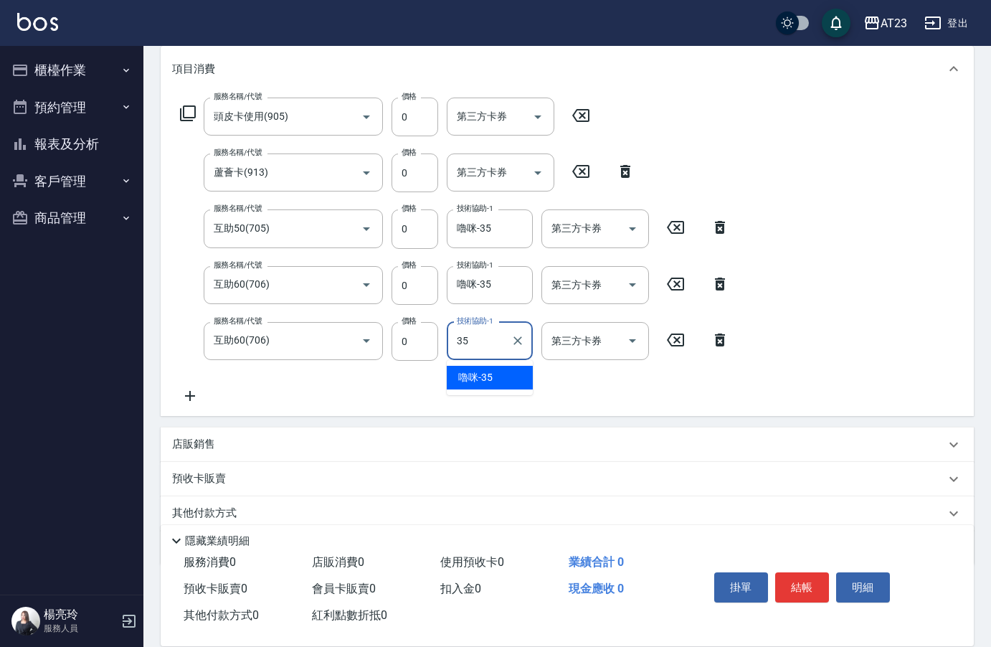
type input "嚕咪-35"
click at [802, 583] on button "結帳" at bounding box center [802, 587] width 54 height 30
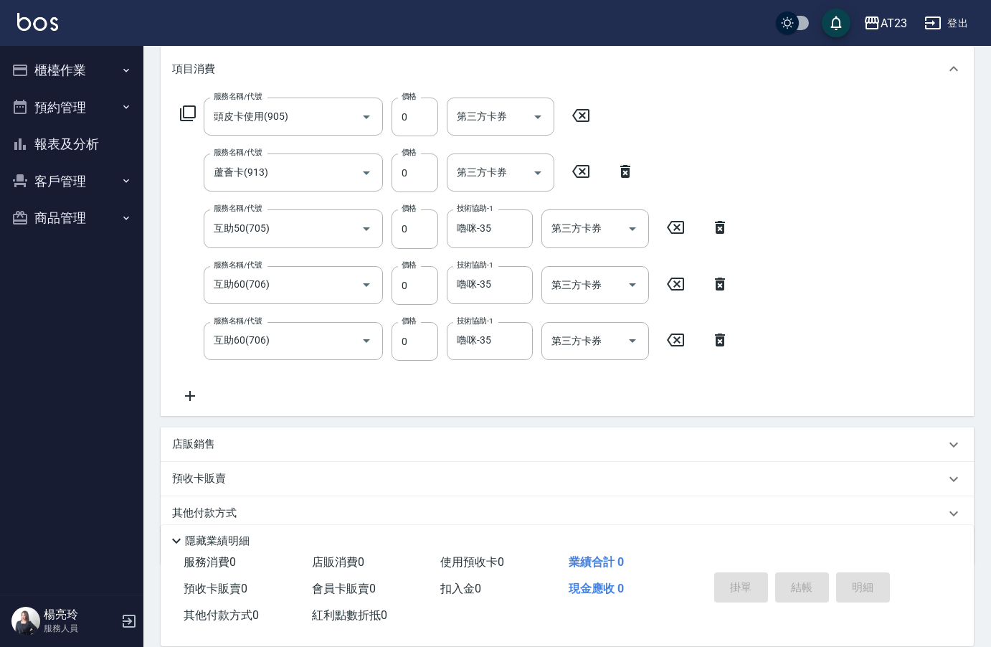
type input "[DATE] 17:24"
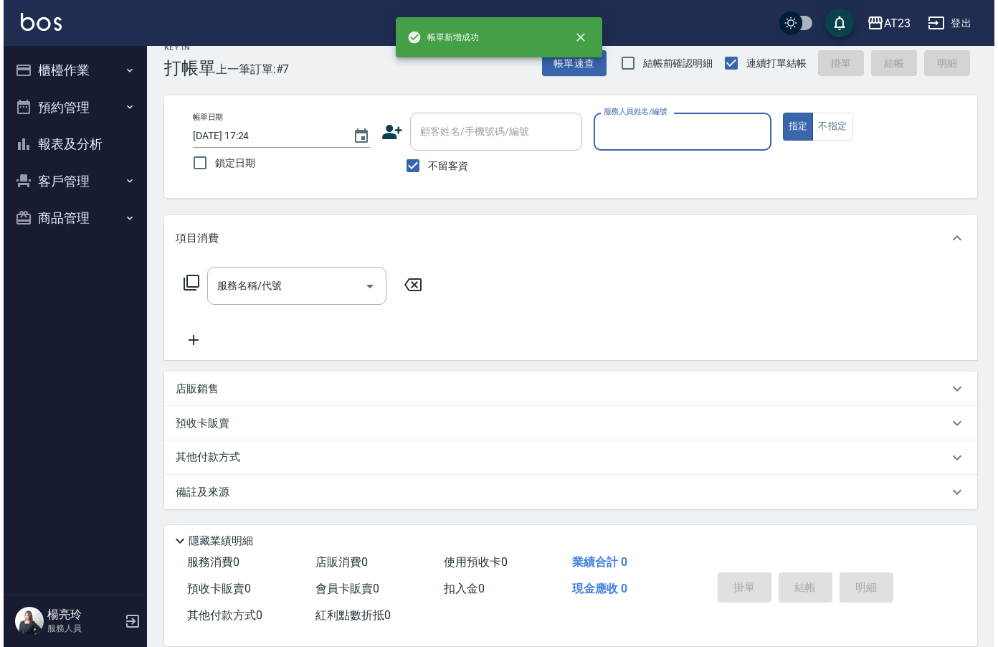
scroll to position [20, 0]
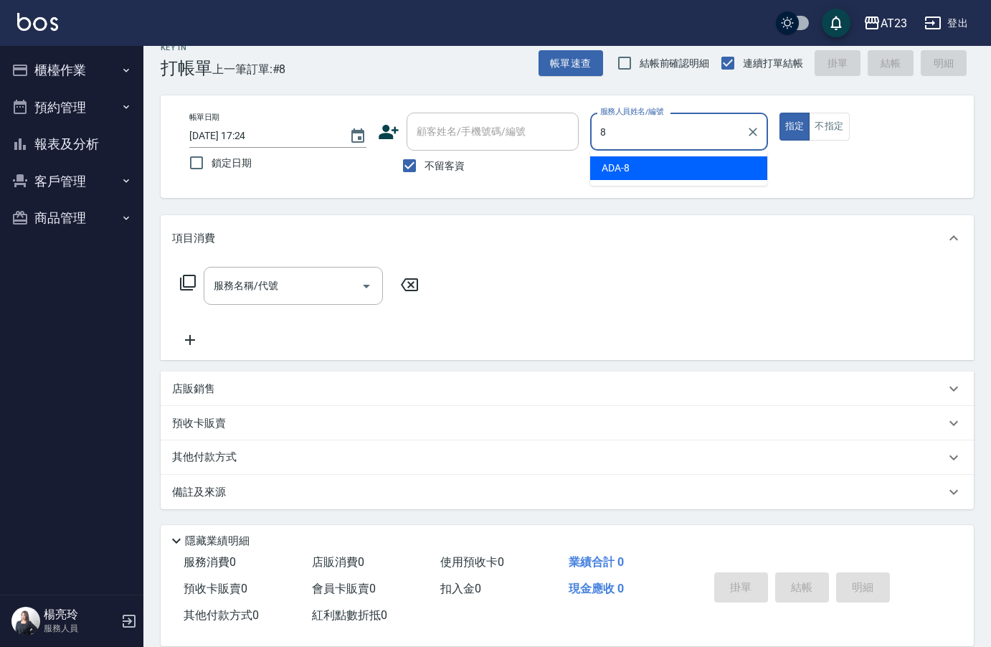
type input "ADA-8"
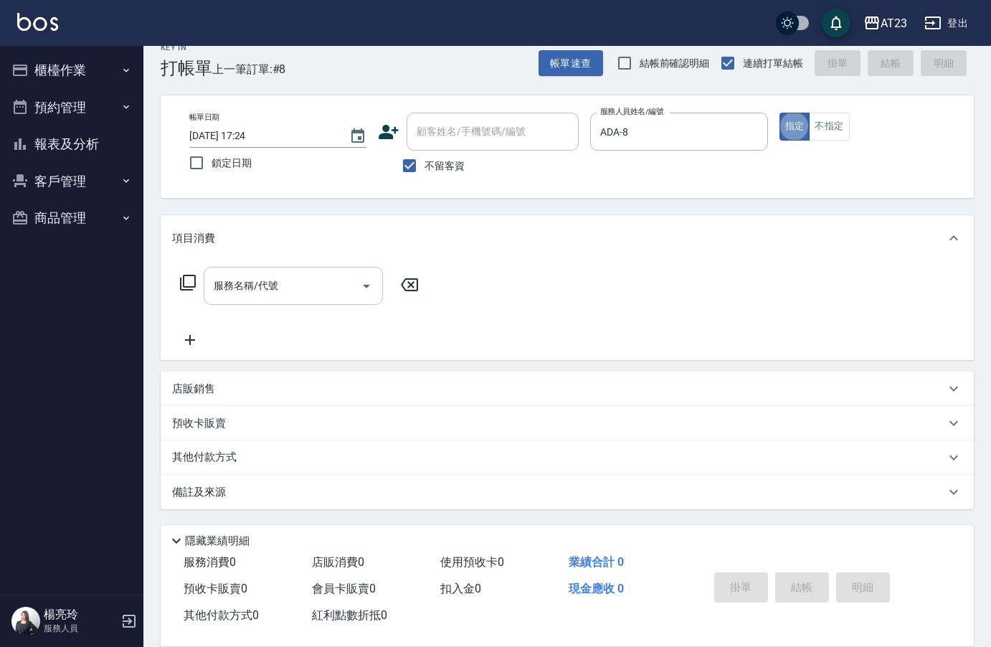
click at [274, 280] on div "服務名稱/代號 服務名稱/代號" at bounding box center [293, 286] width 179 height 38
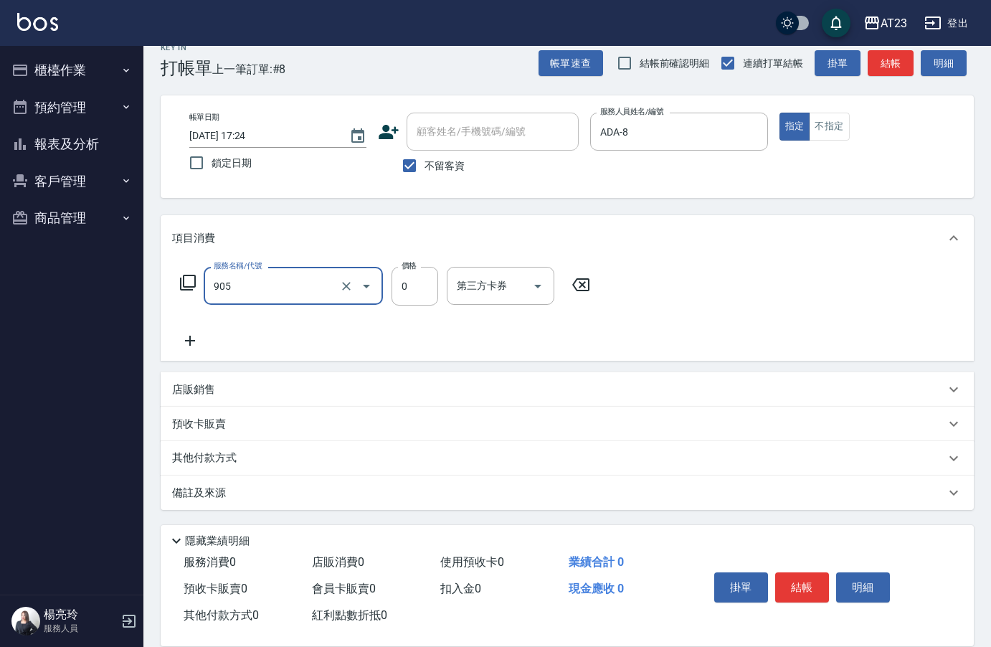
type input "頭皮卡使用(905)"
click at [189, 345] on icon at bounding box center [190, 340] width 36 height 17
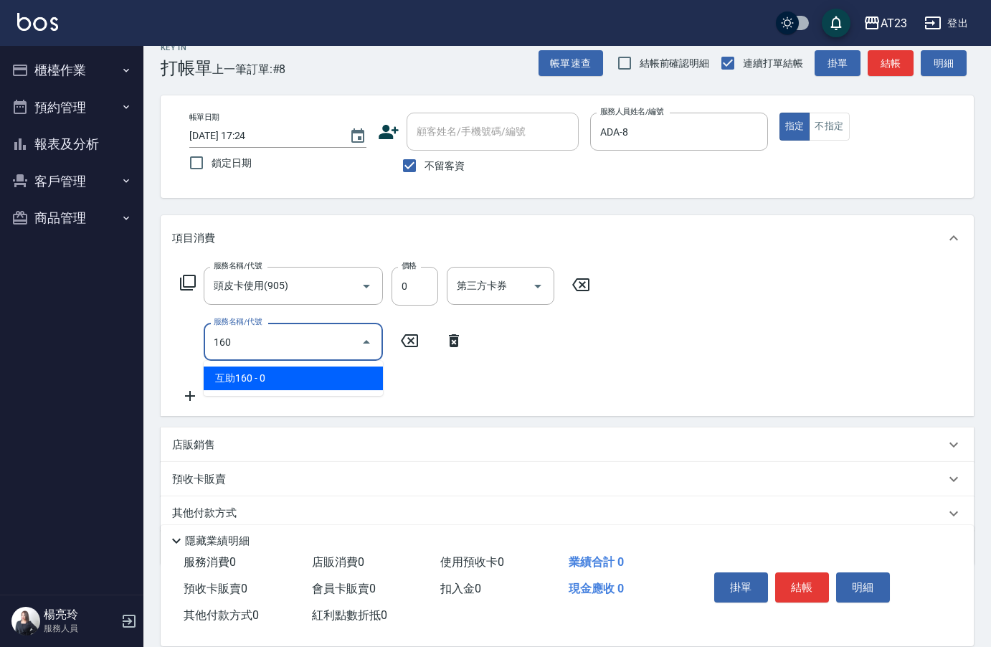
click at [303, 373] on span "互助160 - 0" at bounding box center [293, 378] width 179 height 24
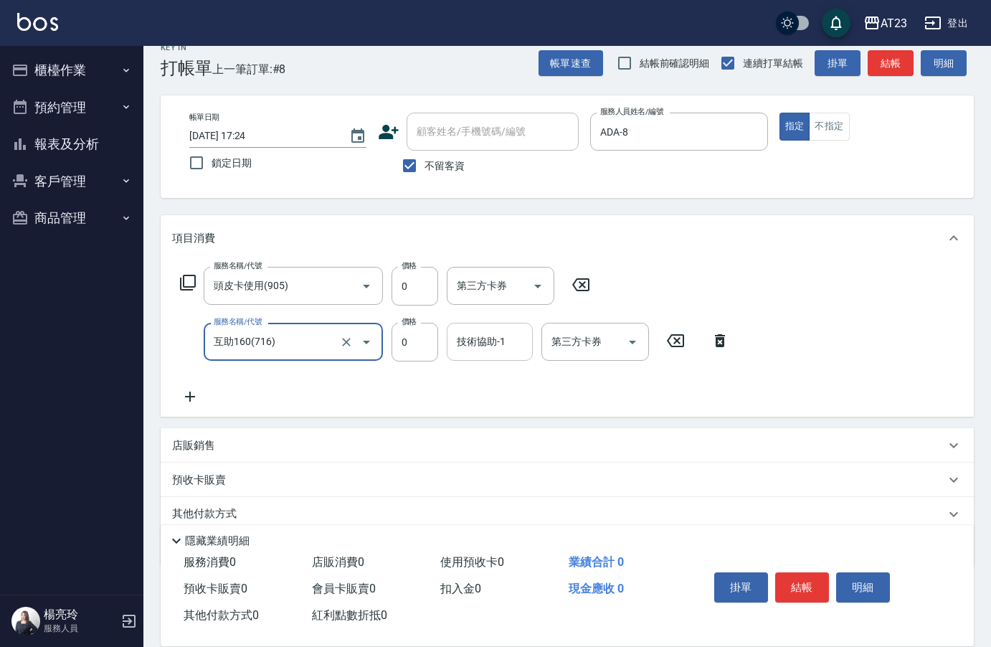
type input "互助160(716)"
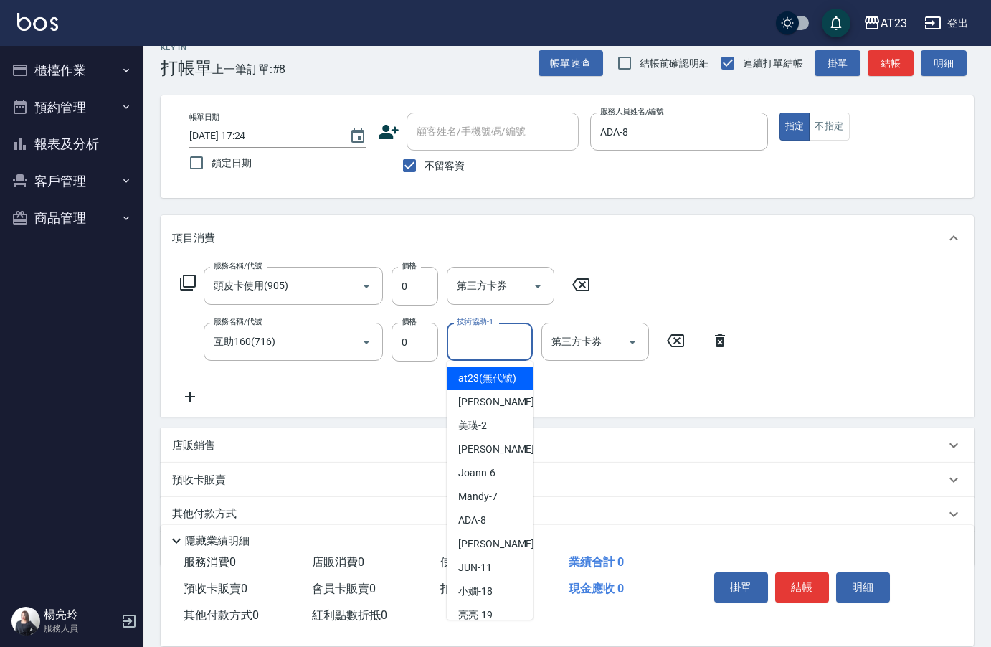
click at [494, 344] on input "技術協助-1" at bounding box center [489, 341] width 73 height 25
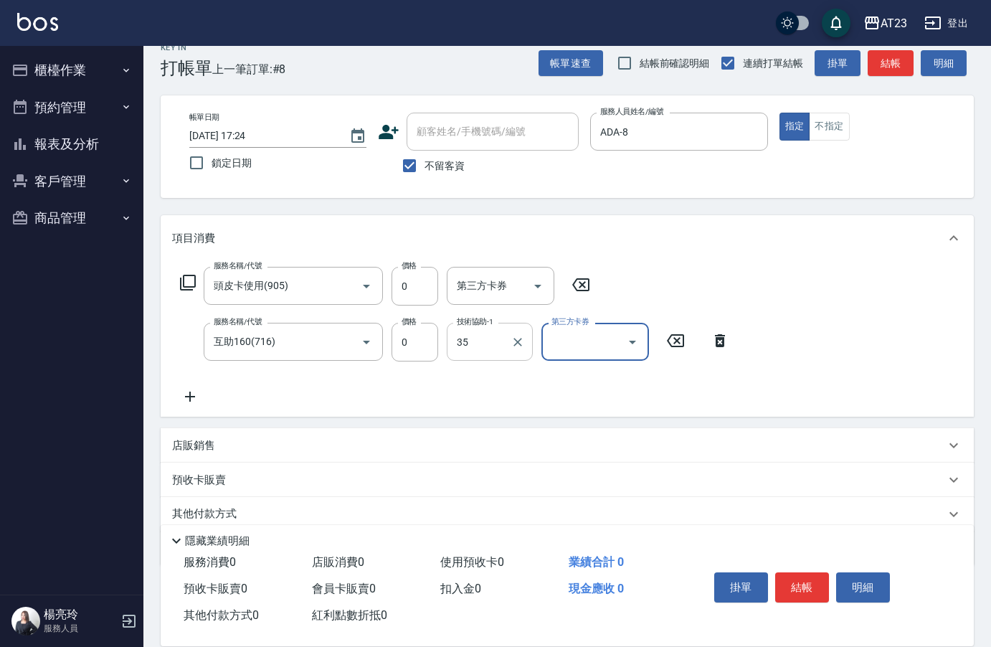
type input "嚕咪-35"
click at [808, 584] on button "結帳" at bounding box center [802, 587] width 54 height 30
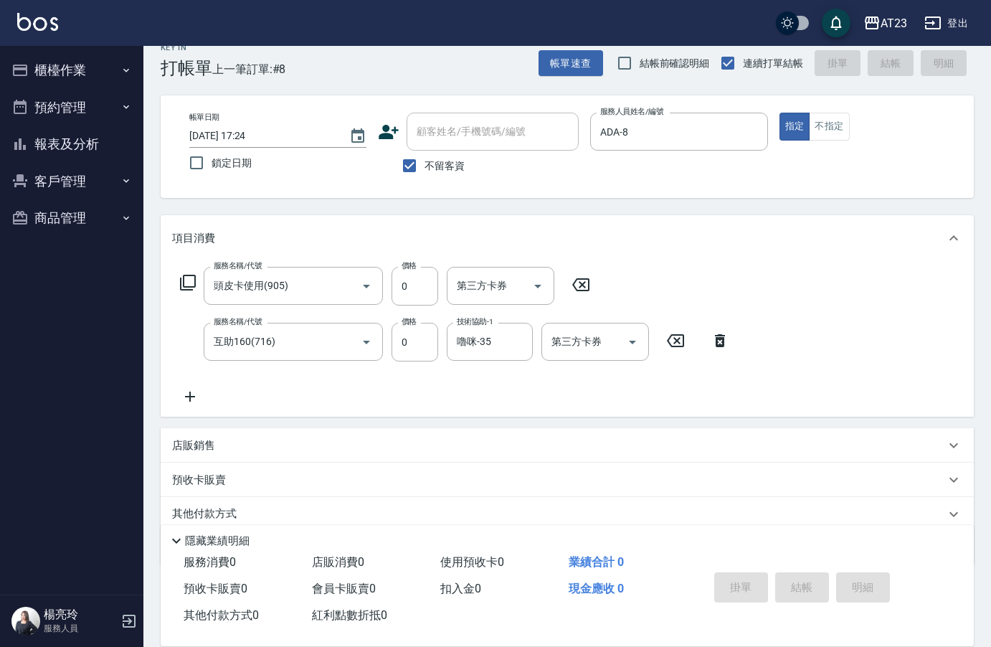
type input "[DATE] 17:25"
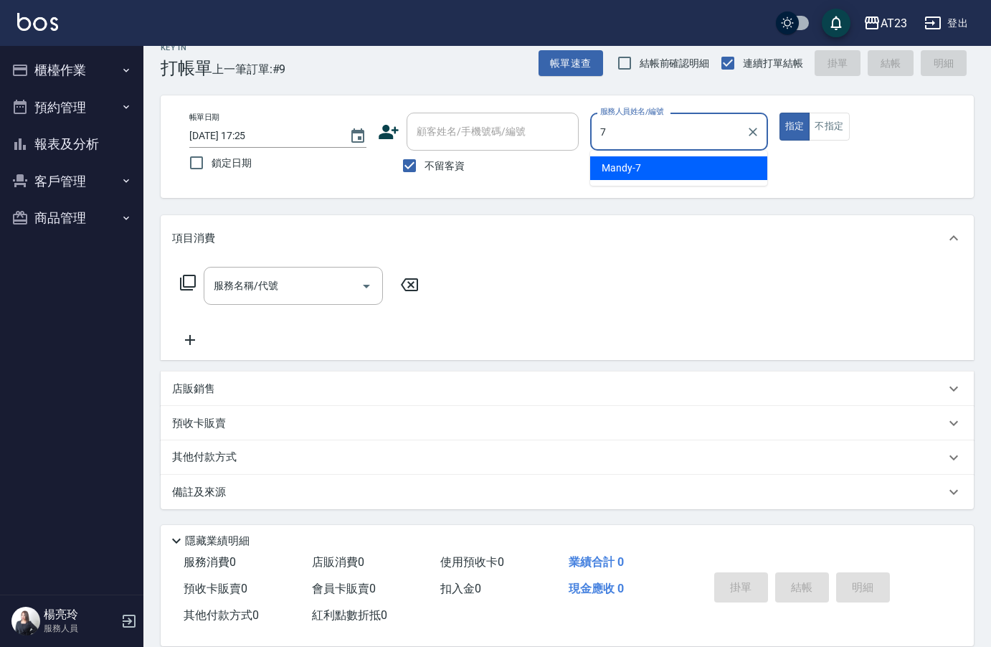
type input "Mandy-7"
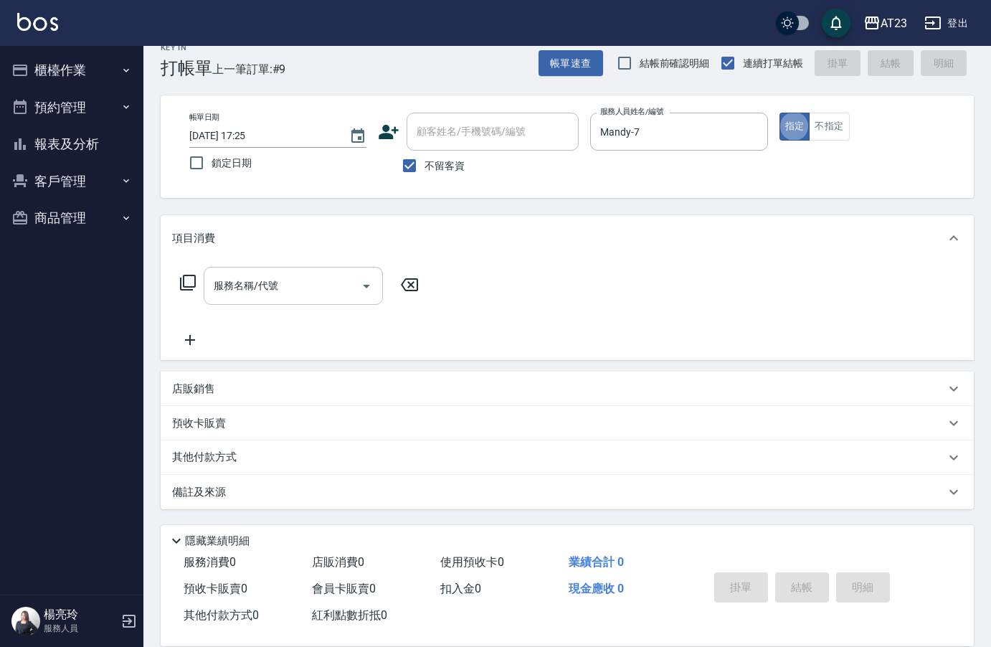
click at [293, 285] on input "服務名稱/代號" at bounding box center [282, 285] width 145 height 25
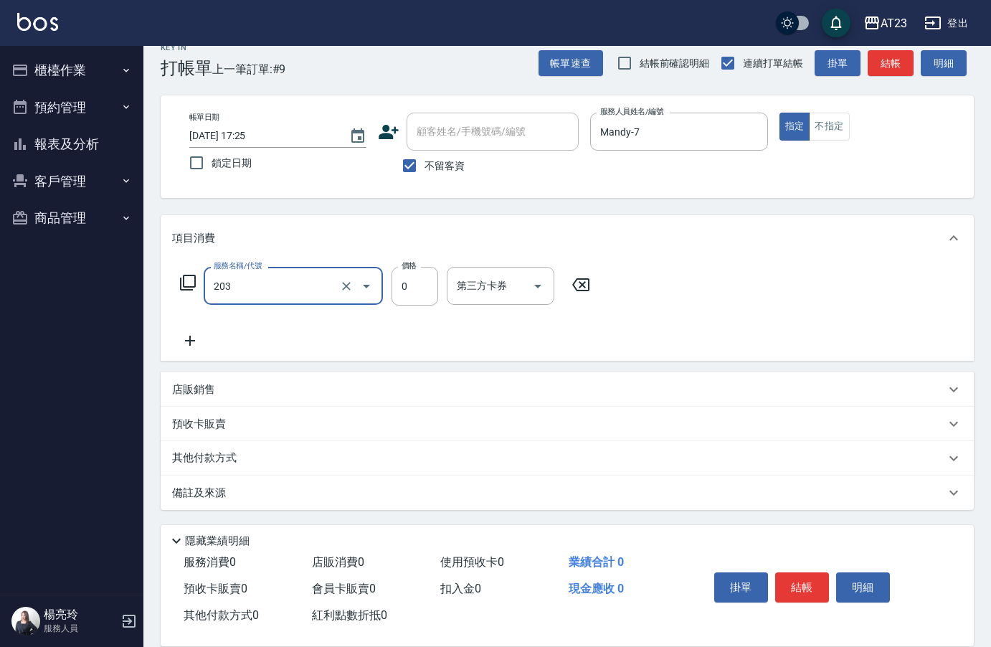
type input "使用洗髮卡(203)"
click at [191, 341] on icon at bounding box center [190, 341] width 10 height 10
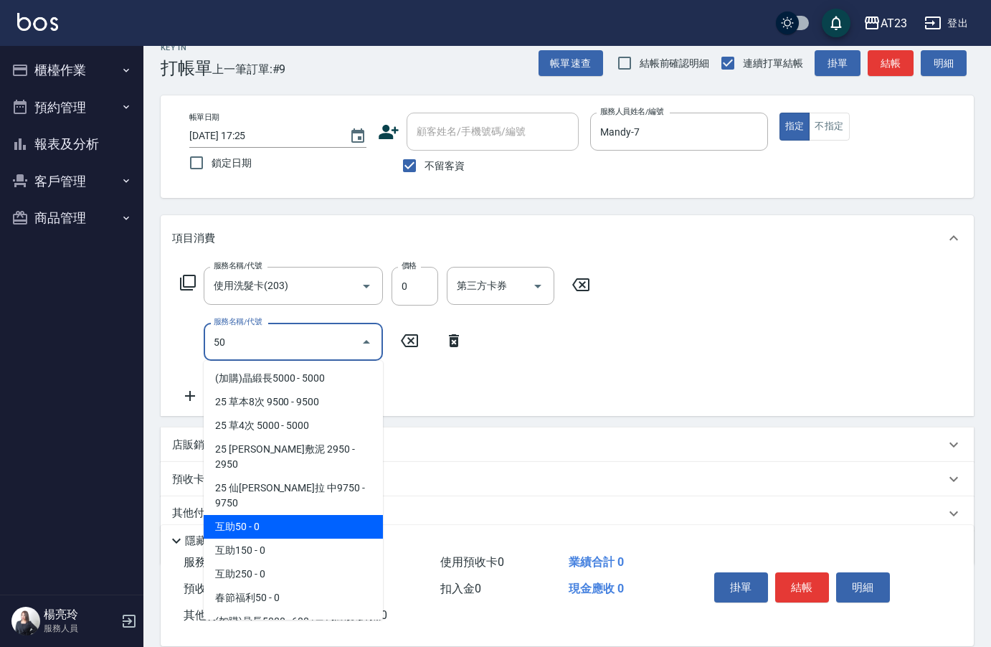
click at [307, 515] on span "互助50 - 0" at bounding box center [293, 527] width 179 height 24
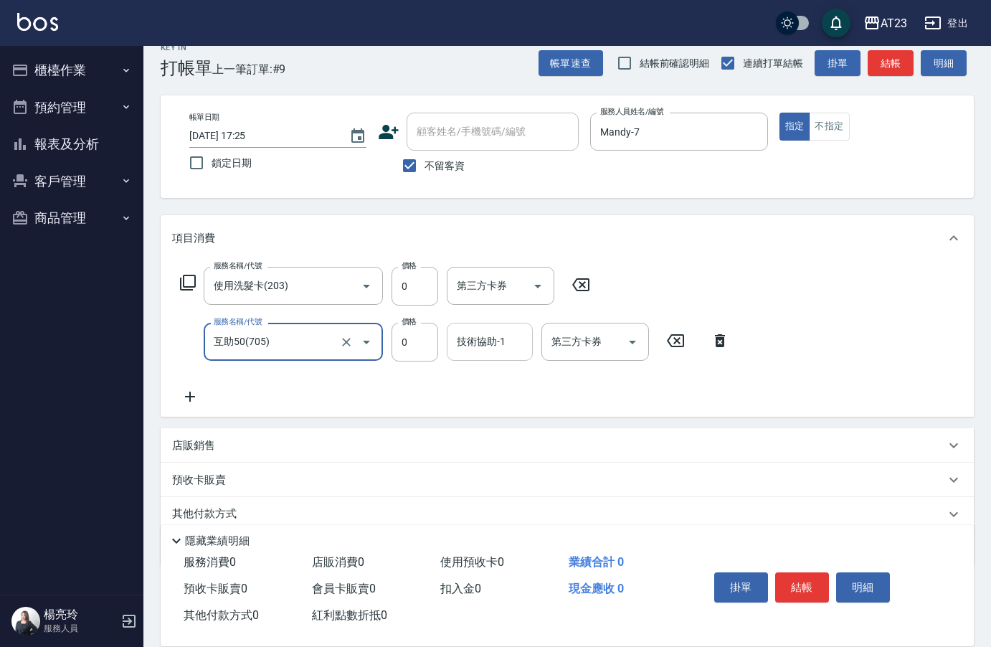
type input "互助50(705)"
click at [511, 343] on input "技術協助-1" at bounding box center [489, 341] width 73 height 25
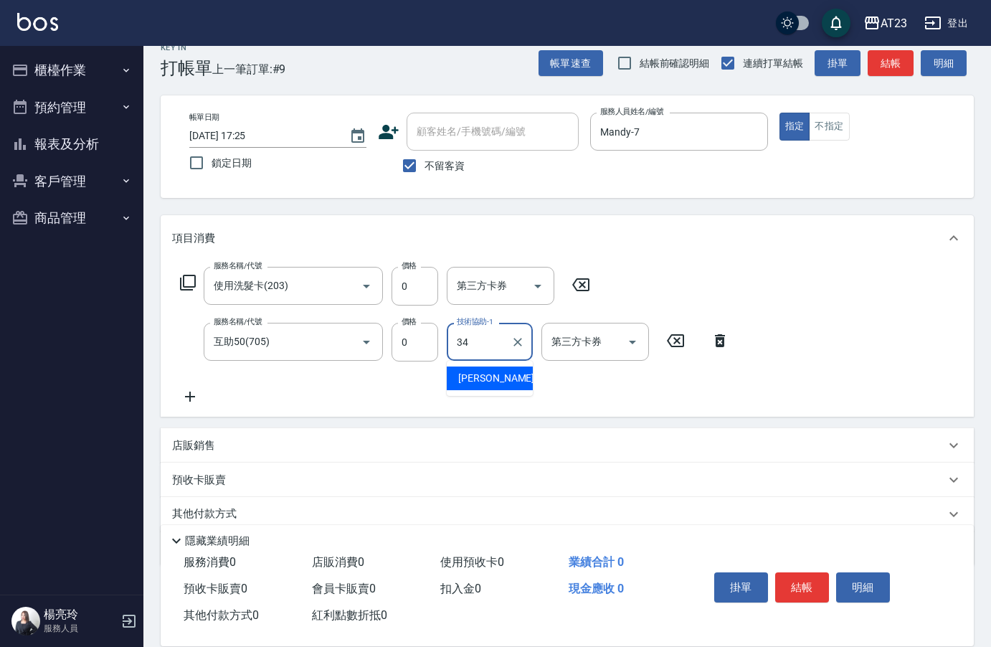
type input "[PERSON_NAME]-34"
click at [795, 584] on button "結帳" at bounding box center [802, 587] width 54 height 30
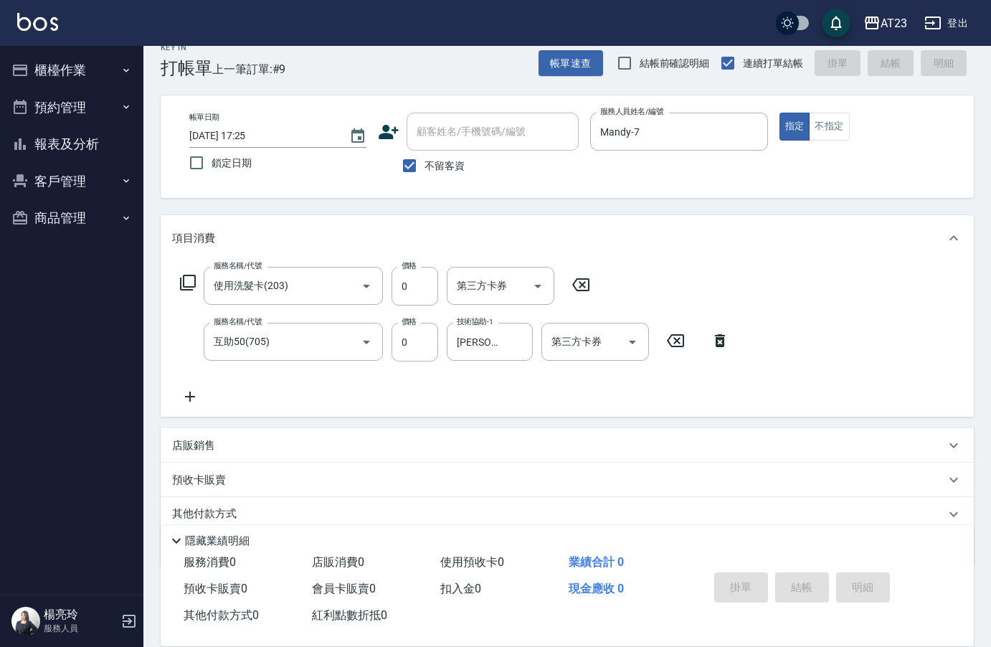
type input "[DATE] 17:26"
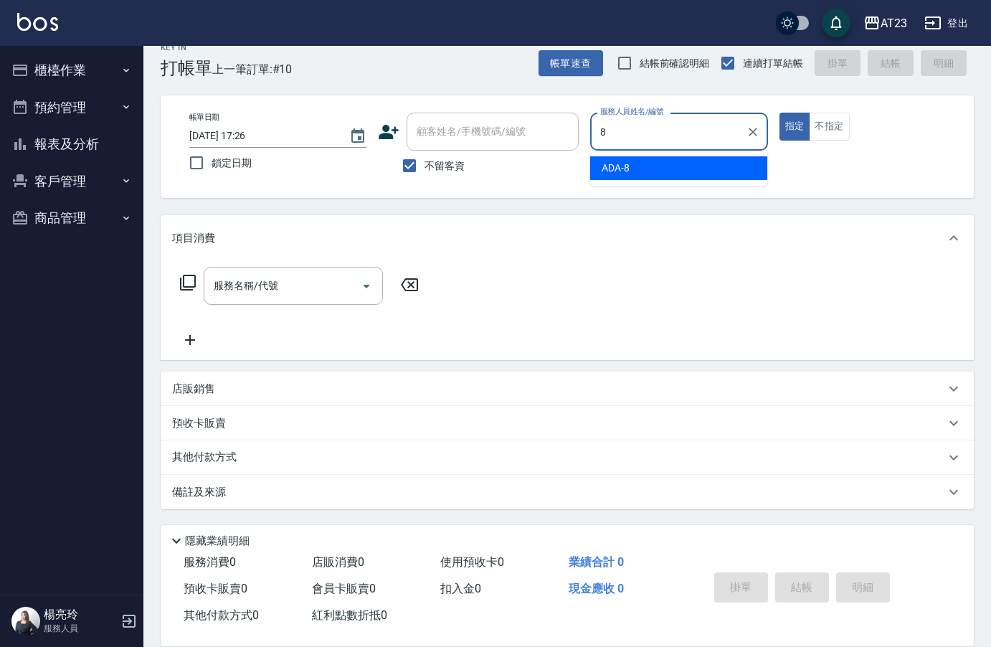
type input "ADA-8"
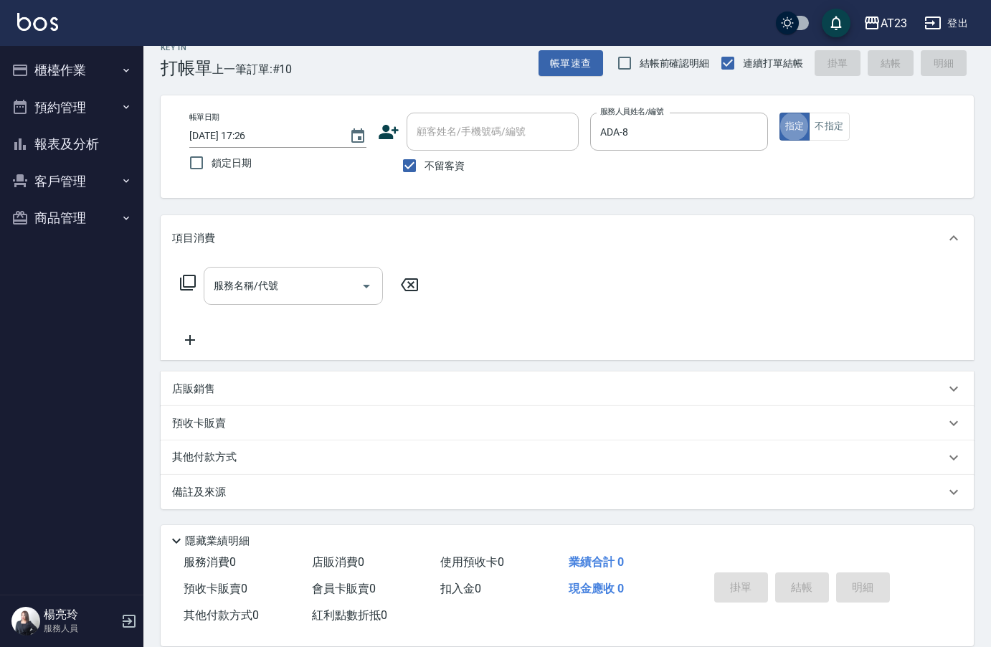
click at [257, 277] on input "服務名稱/代號" at bounding box center [282, 285] width 145 height 25
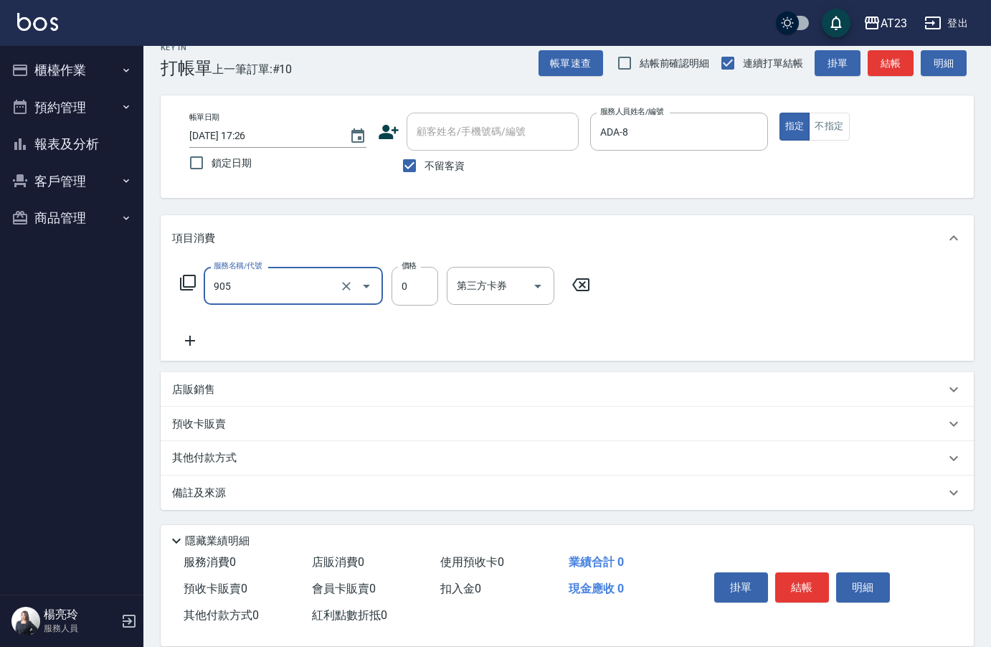
type input "頭皮卡使用(905)"
click at [194, 281] on icon at bounding box center [187, 282] width 17 height 17
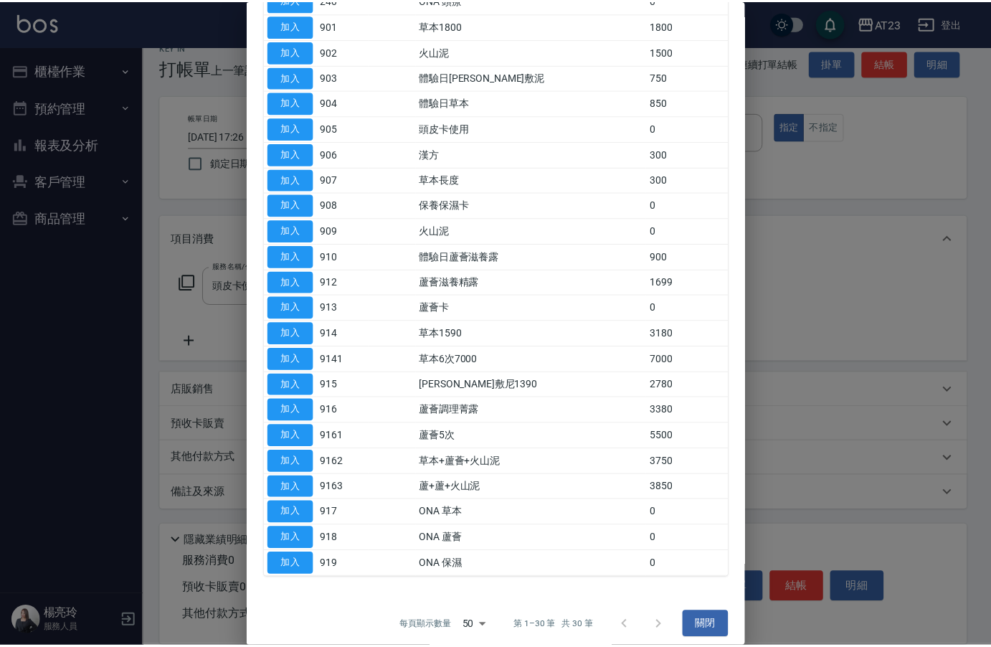
scroll to position [359, 0]
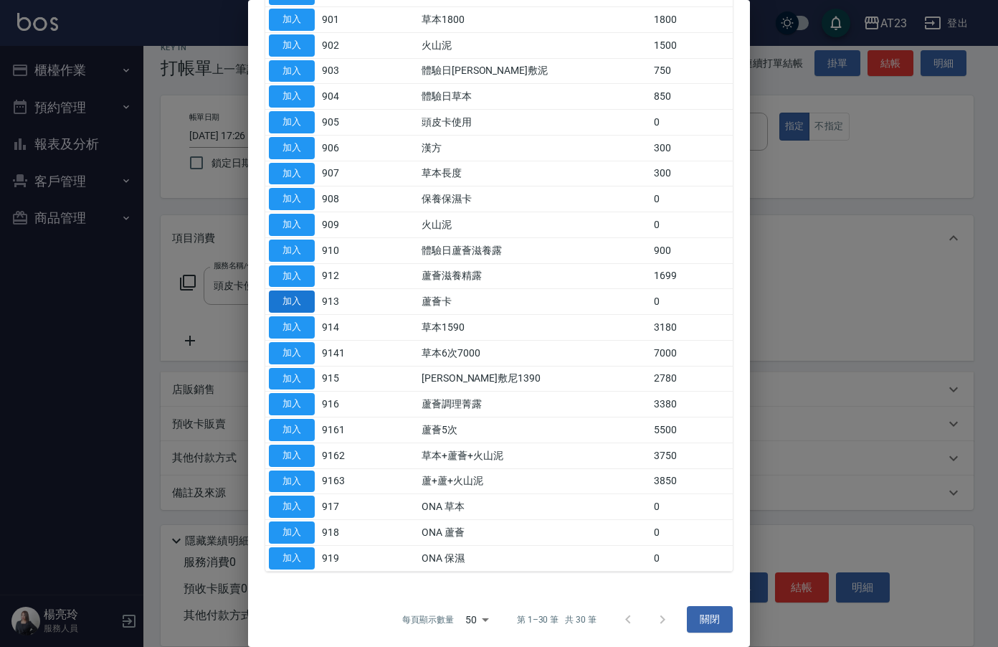
click at [284, 301] on button "加入" at bounding box center [292, 301] width 46 height 22
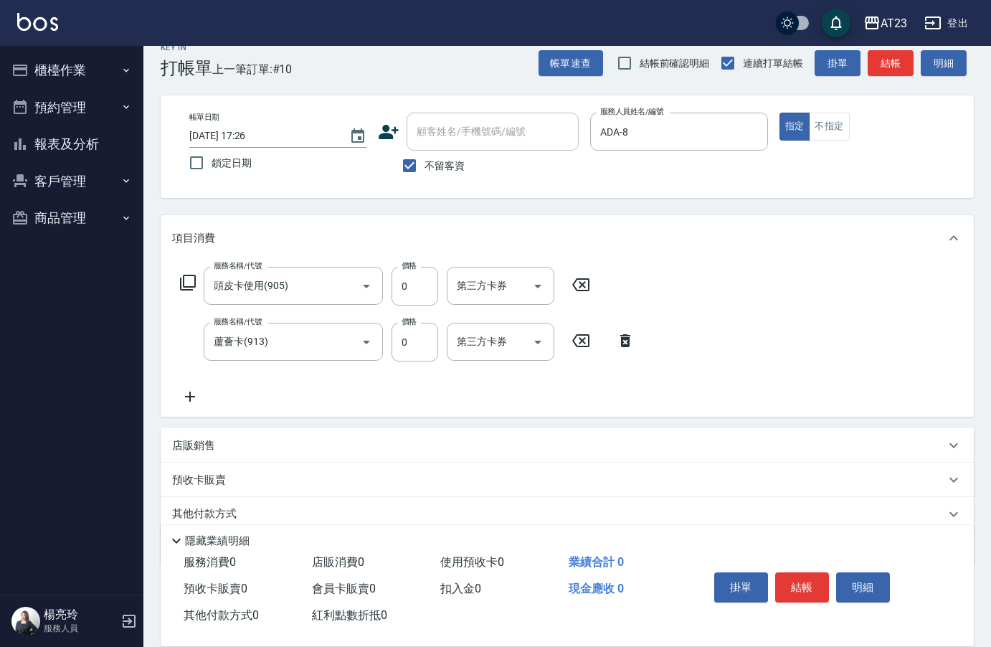
click at [191, 393] on icon at bounding box center [190, 396] width 36 height 17
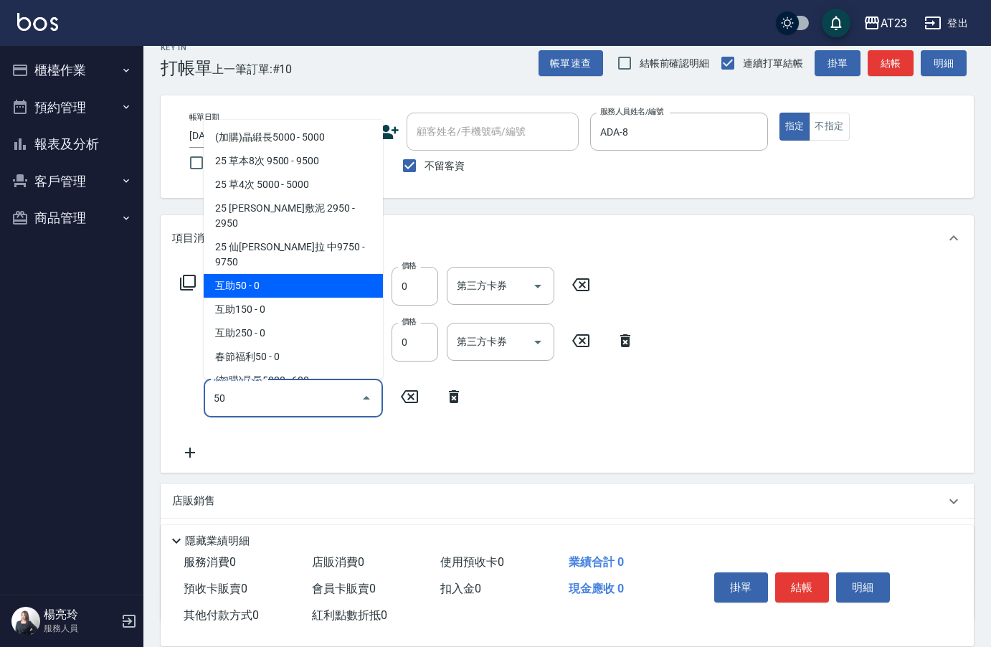
click at [305, 274] on span "互助50 - 0" at bounding box center [293, 286] width 179 height 24
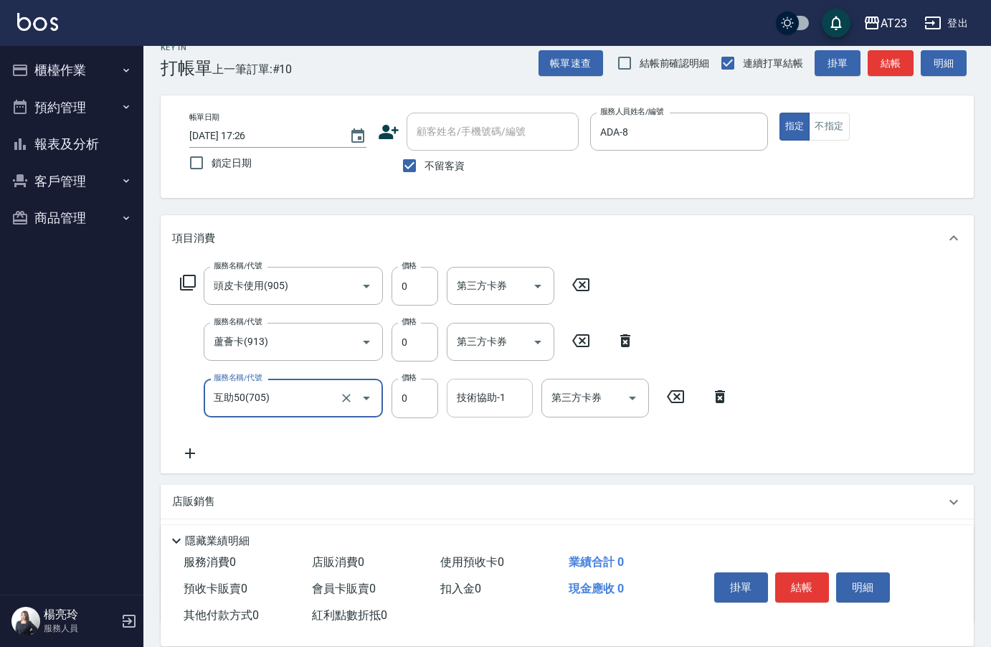
type input "互助50(705)"
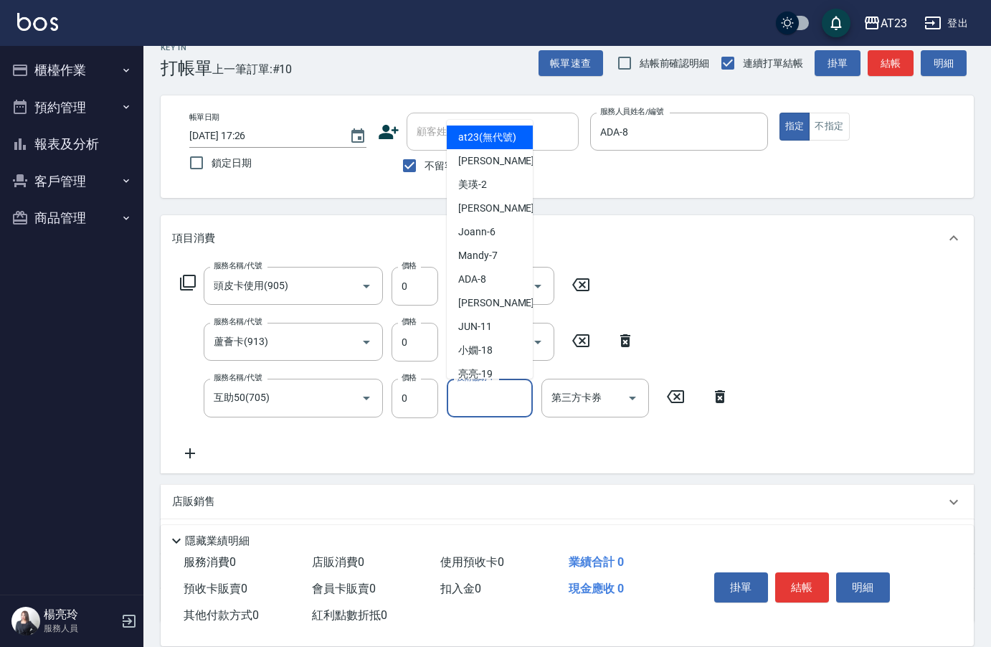
click at [465, 392] on div "技術協助-1 技術協助-1" at bounding box center [490, 398] width 86 height 38
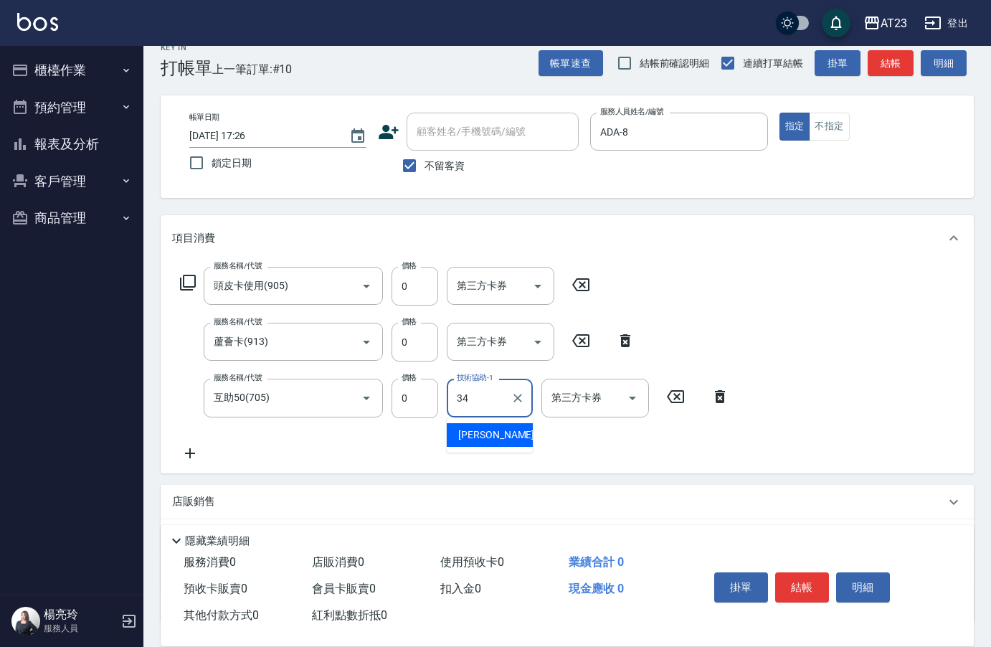
type input "[PERSON_NAME]-34"
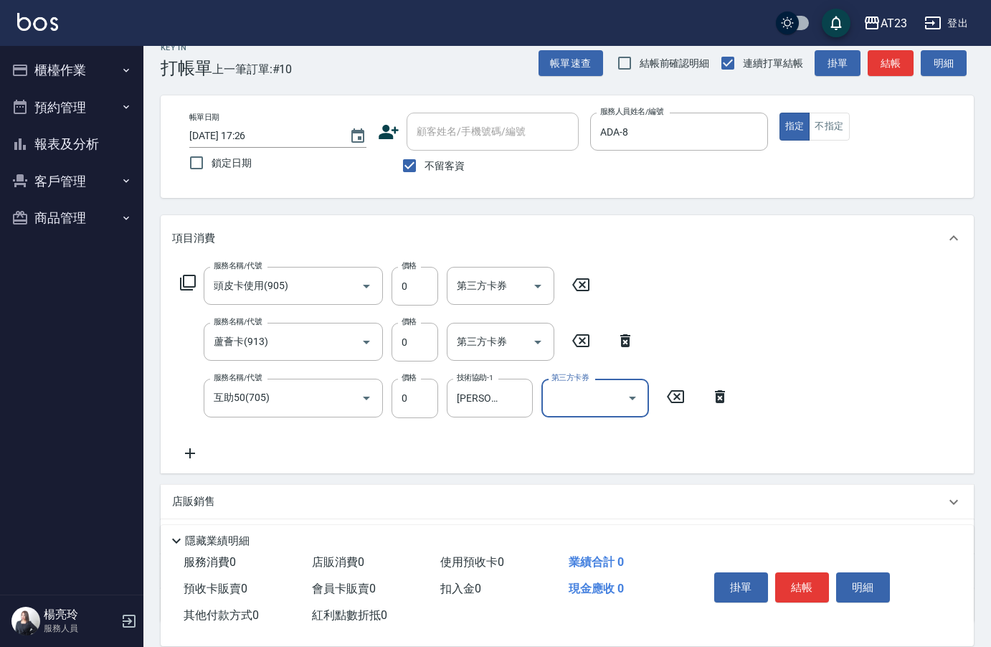
click at [196, 450] on icon at bounding box center [190, 453] width 36 height 17
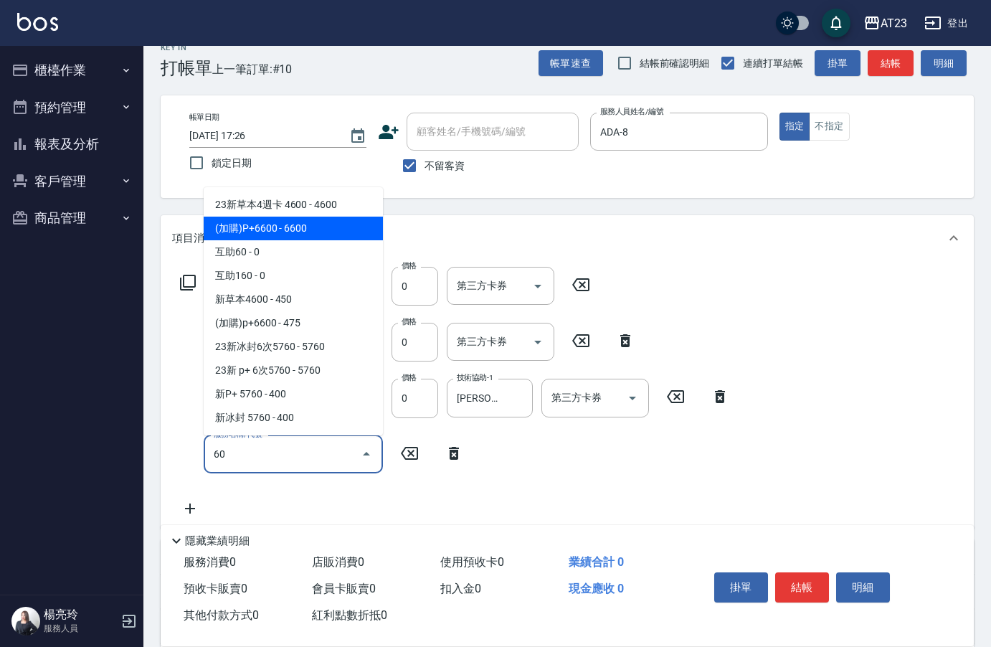
click at [298, 239] on span "(加購)P+6600 - 6600" at bounding box center [293, 229] width 179 height 24
type input "(加購)P+6600(110)"
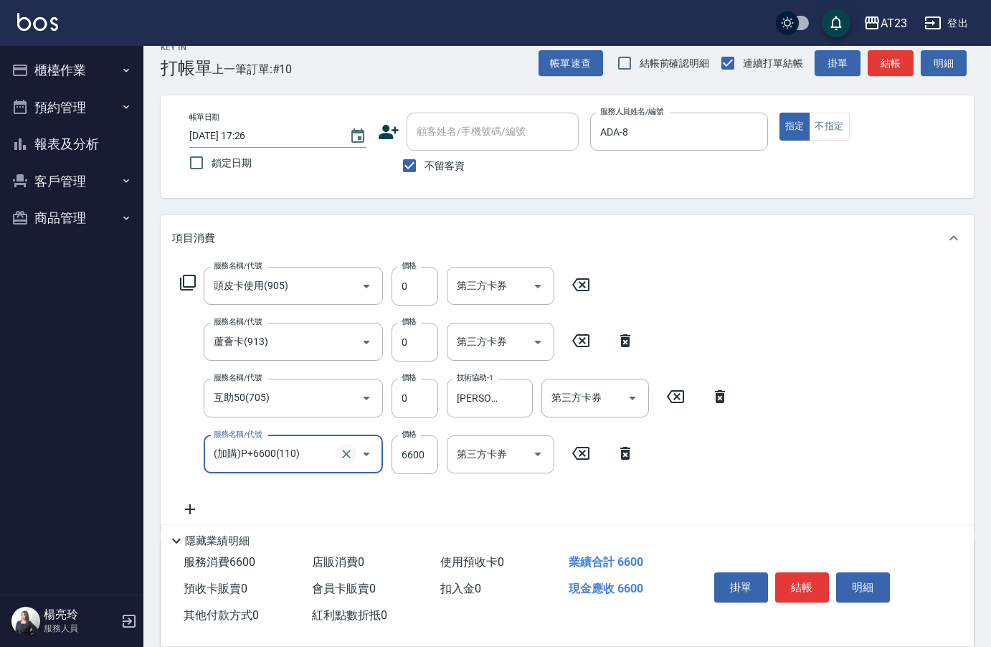
click at [346, 452] on icon "Clear" at bounding box center [346, 454] width 9 height 9
click at [300, 450] on input "服務名稱/代號" at bounding box center [273, 454] width 126 height 25
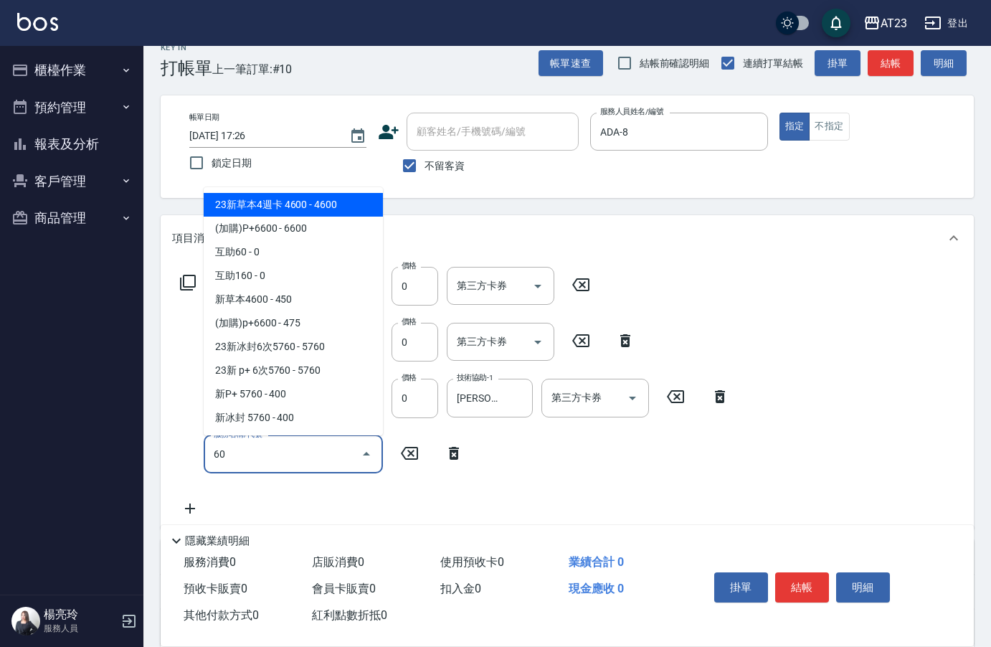
scroll to position [0, 0]
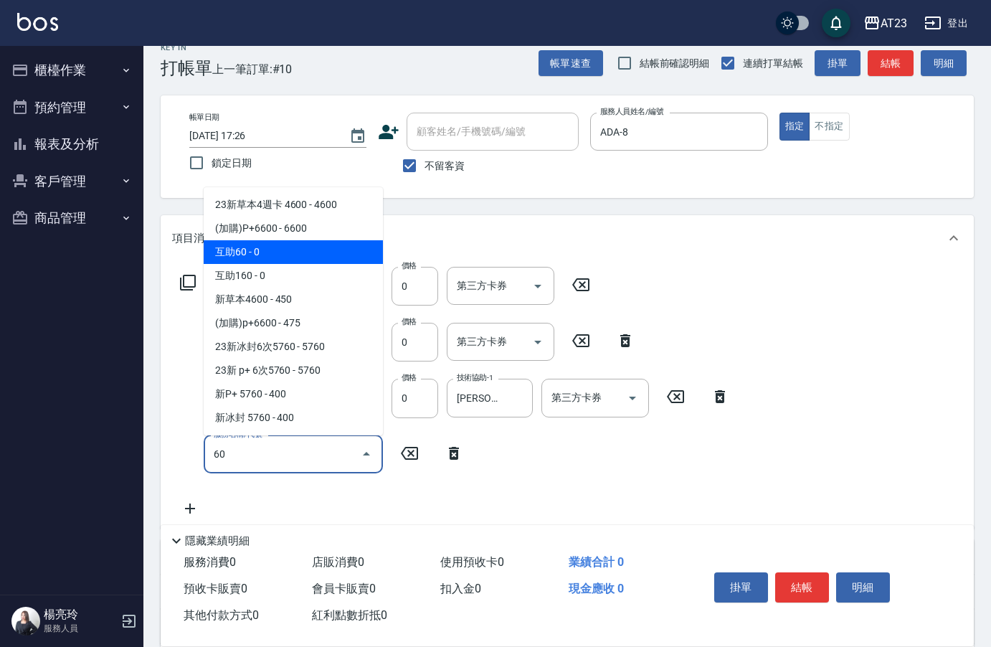
click at [285, 251] on span "互助60 - 0" at bounding box center [293, 252] width 179 height 24
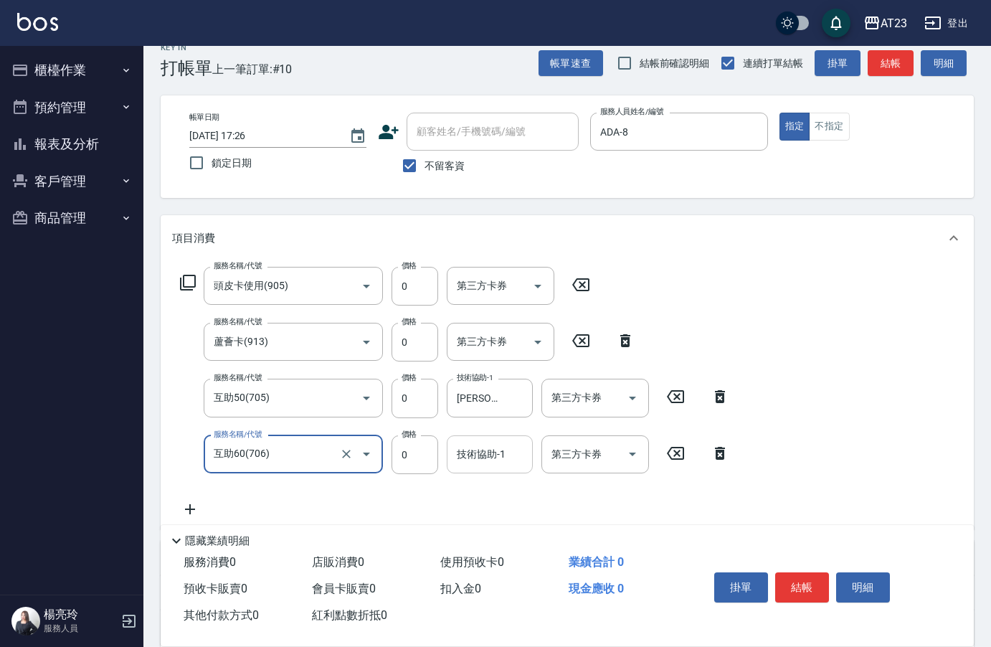
type input "互助60(706)"
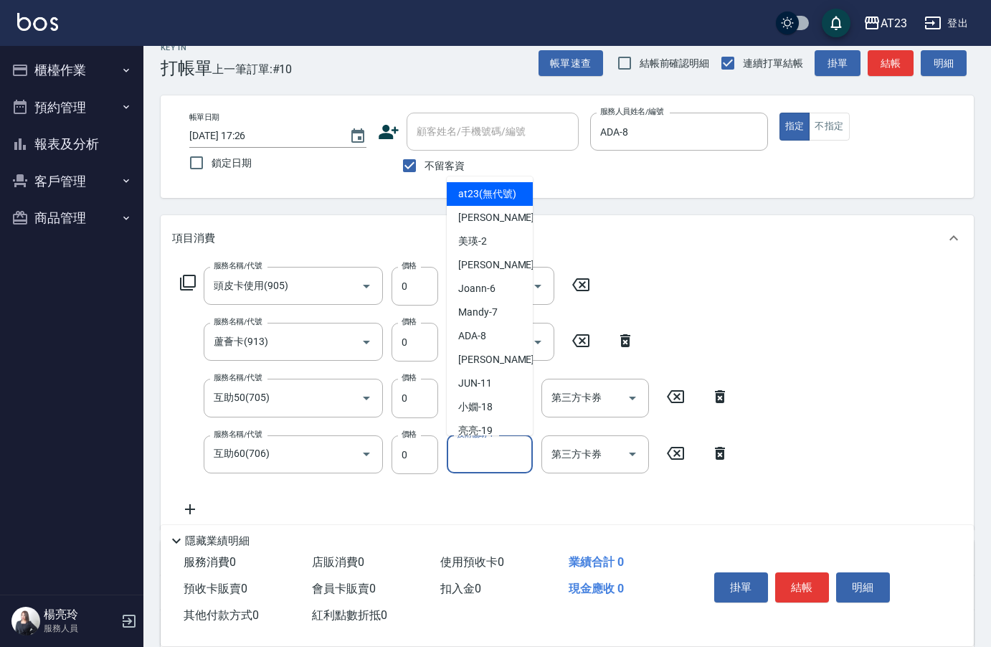
click at [473, 452] on input "技術協助-1" at bounding box center [489, 454] width 73 height 25
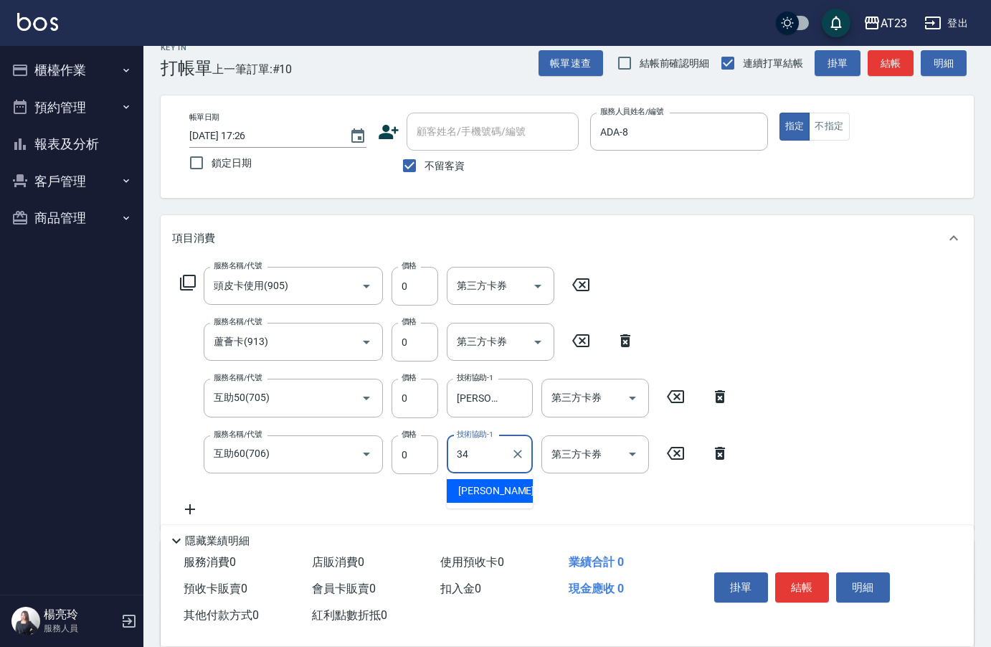
type input "[PERSON_NAME]-34"
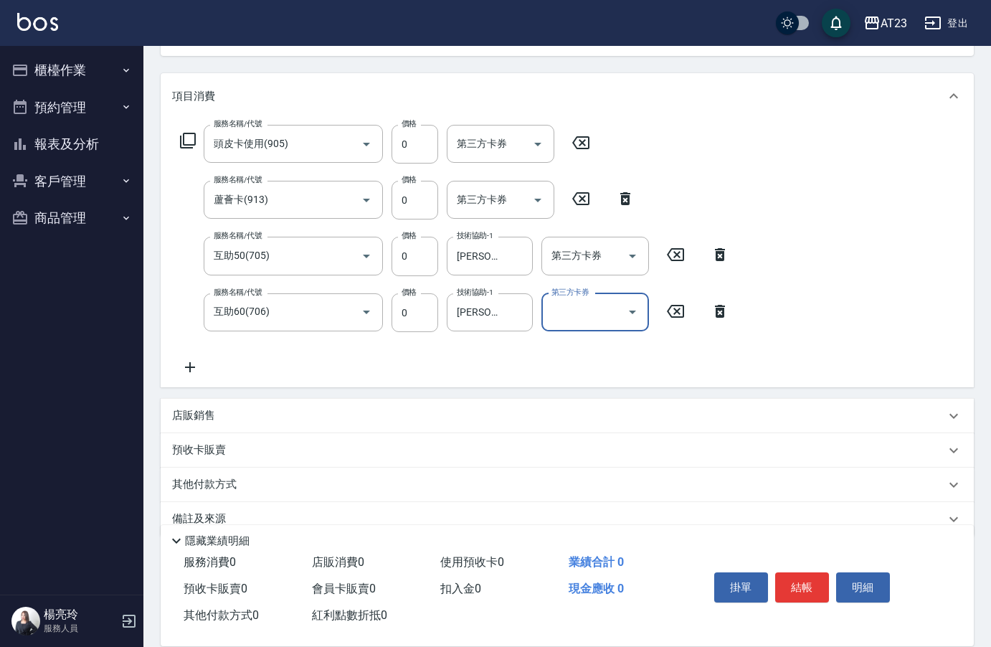
scroll to position [164, 0]
click at [186, 364] on icon at bounding box center [190, 365] width 36 height 17
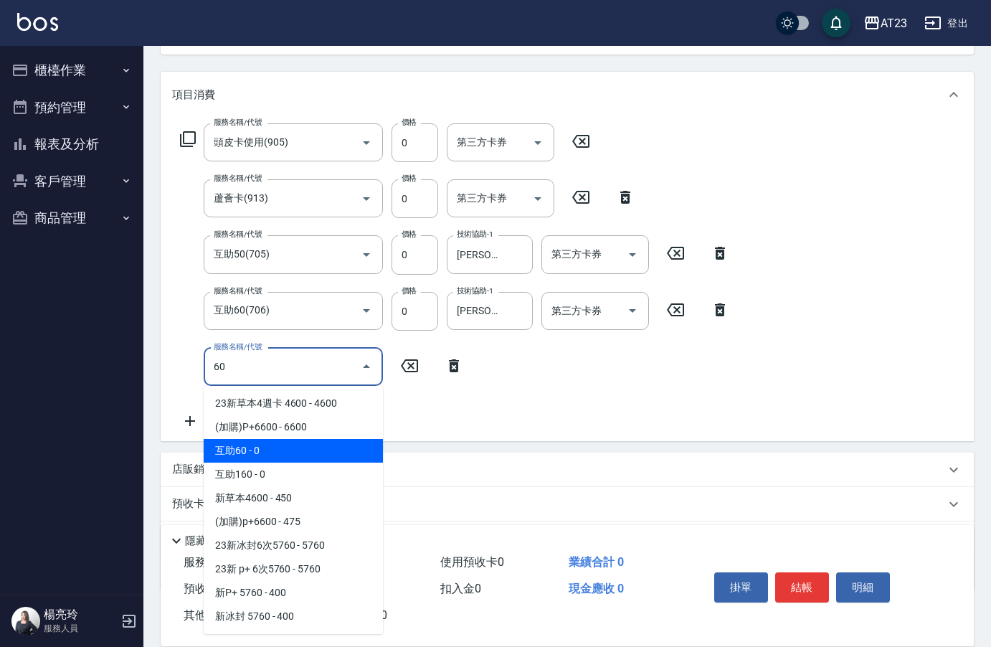
click at [302, 445] on span "互助60 - 0" at bounding box center [293, 451] width 179 height 24
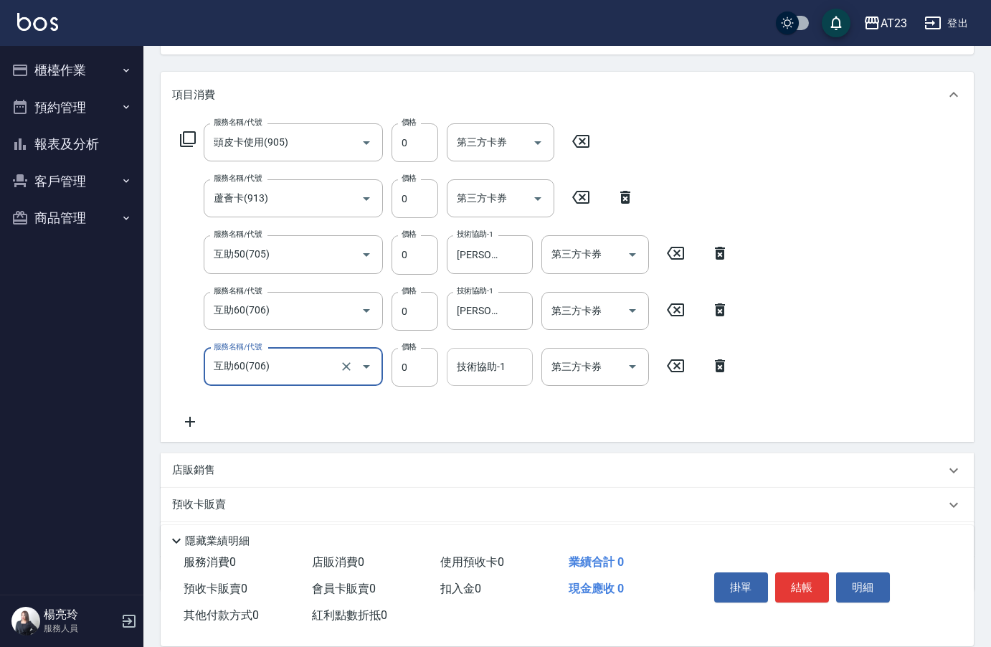
type input "互助60(706)"
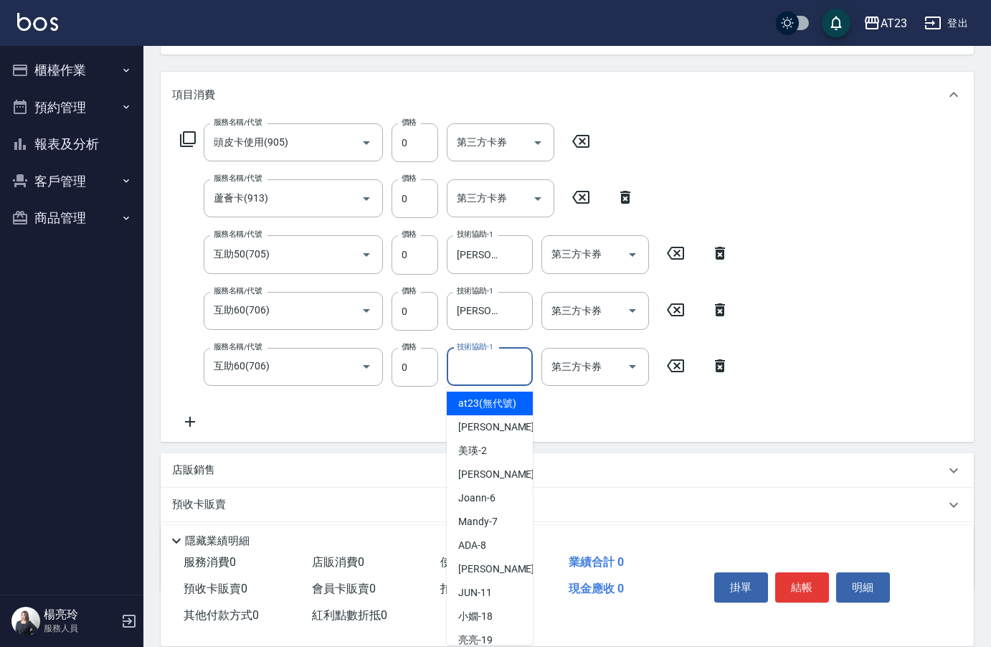
click at [483, 361] on div "技術協助-1 技術協助-1" at bounding box center [490, 367] width 86 height 38
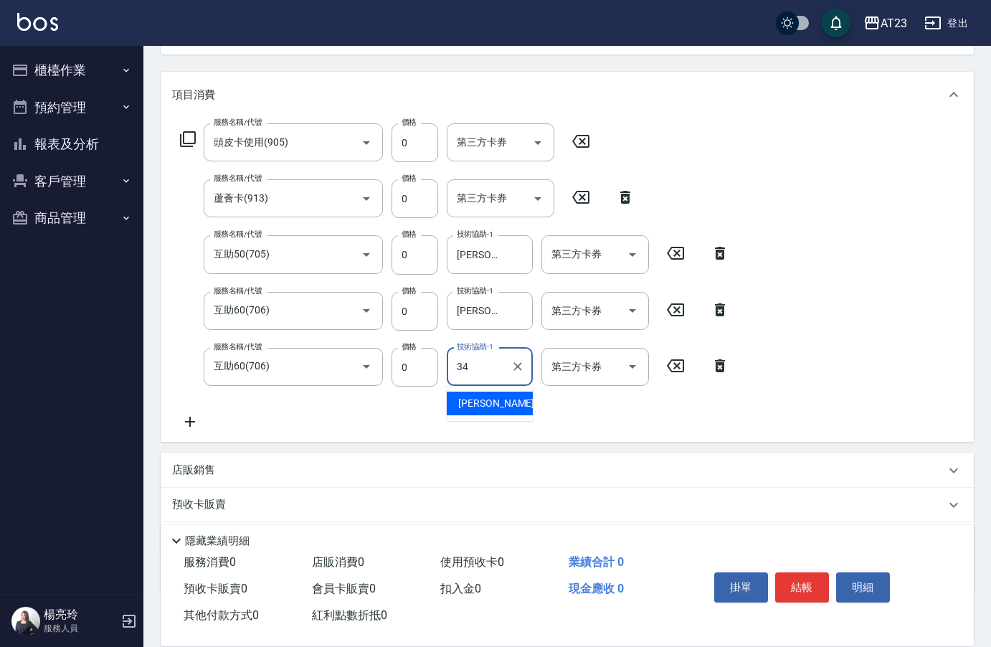
type input "[PERSON_NAME]-34"
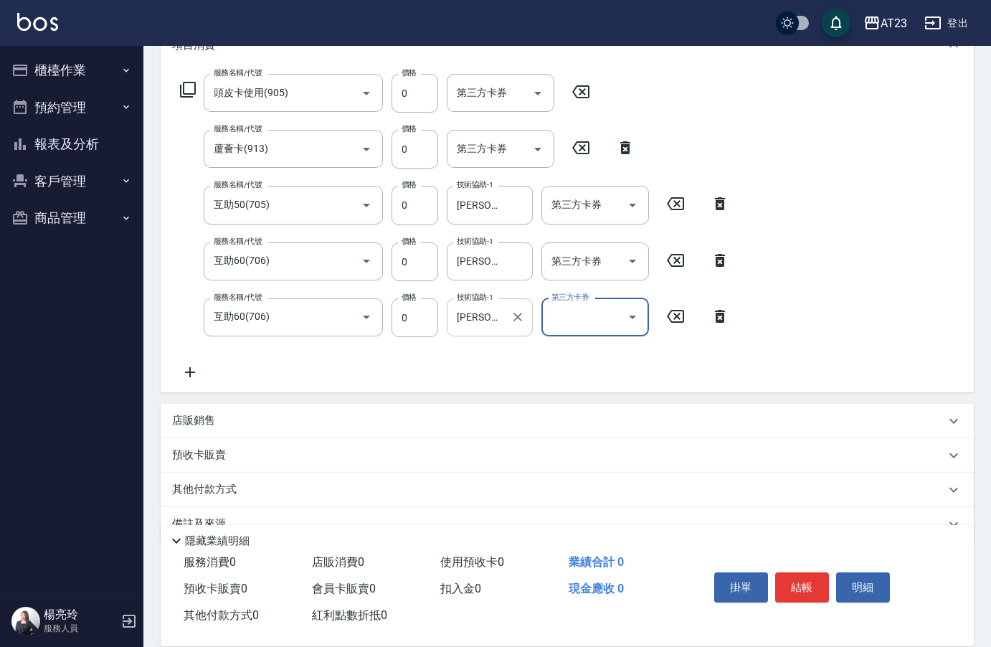
scroll to position [235, 0]
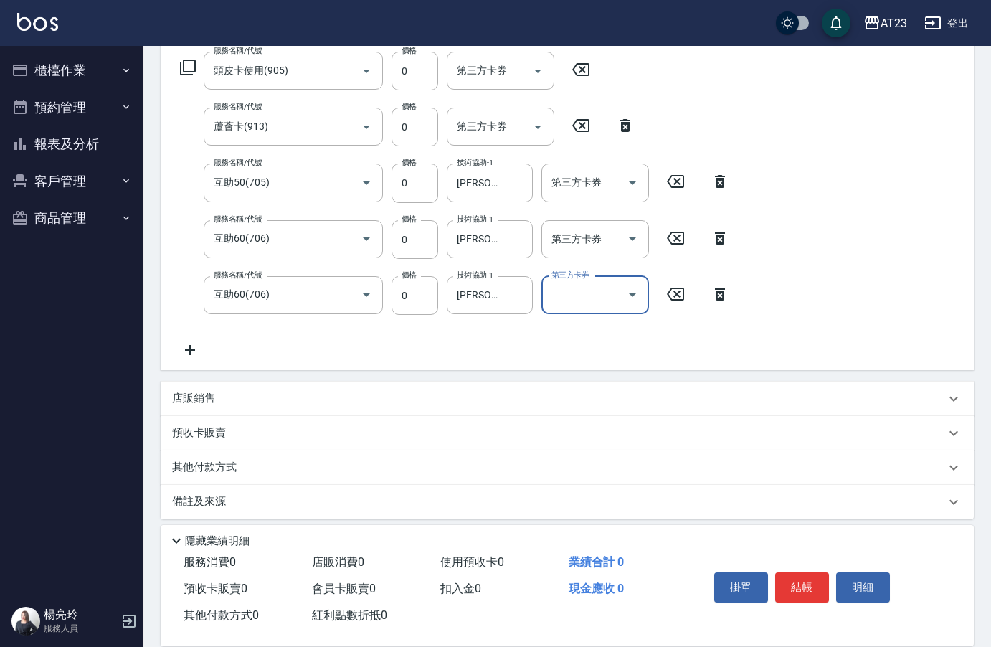
click at [195, 348] on icon at bounding box center [190, 349] width 36 height 17
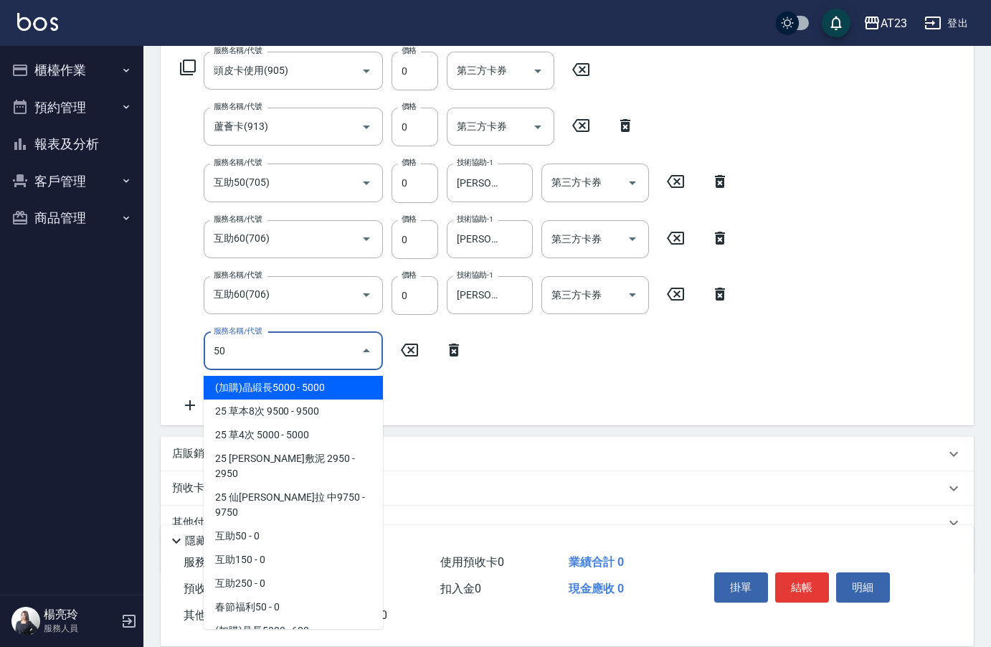
type input "5"
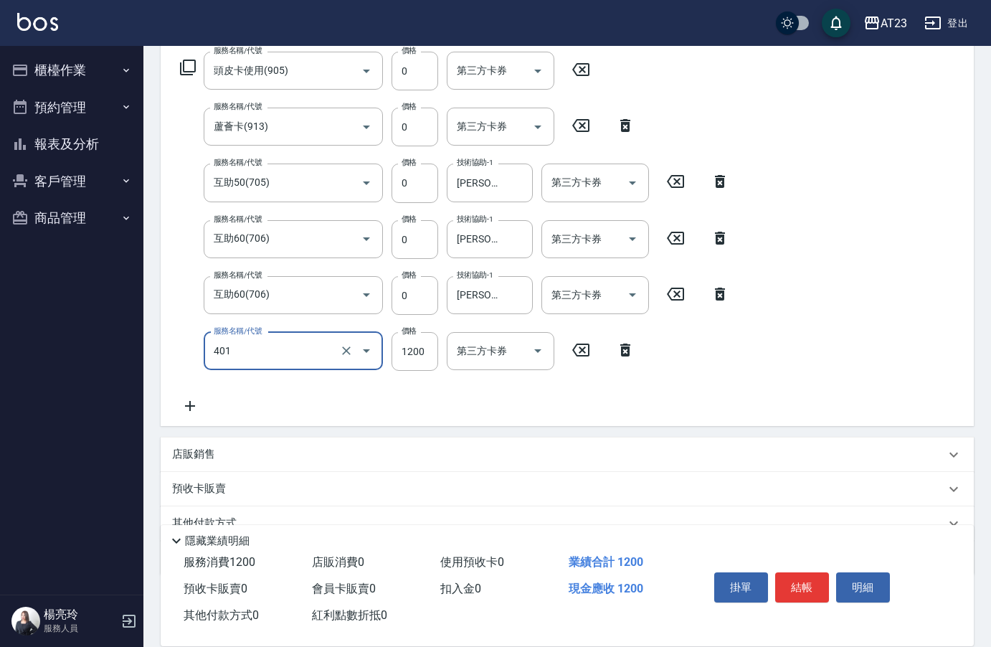
type input "燙髮(401)"
type input "1000"
click at [230, 398] on div "服務名稱/代號 頭皮卡使用(905) 服務名稱/代號 價格 0 價格 第三方卡券 第三方卡券 服務名稱/代號 蘆薈卡(913) 服務名稱/代號 價格 0 價格…" at bounding box center [455, 233] width 566 height 363
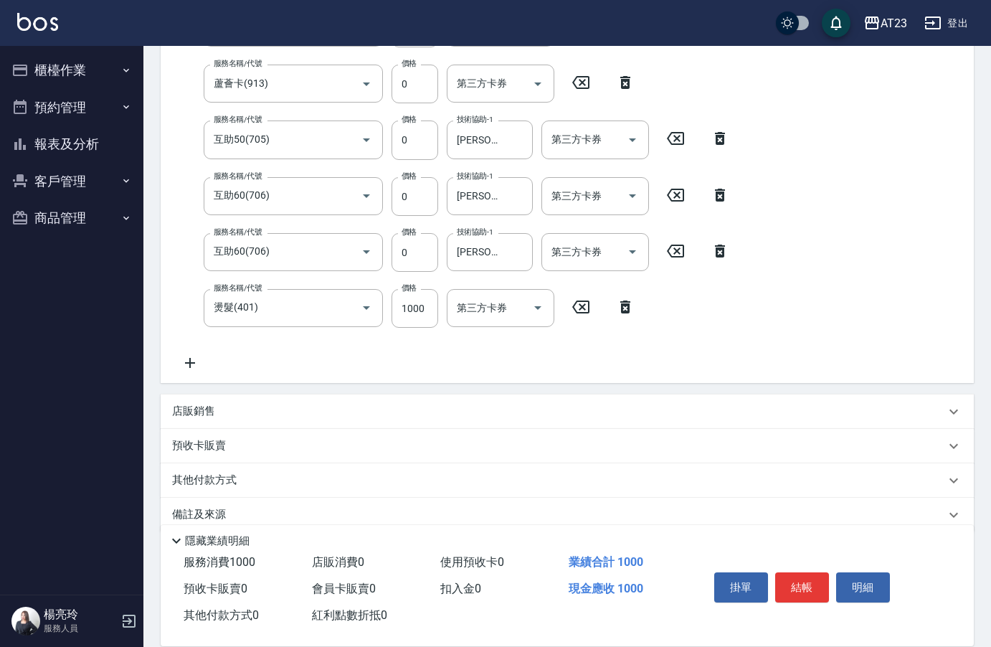
scroll to position [301, 0]
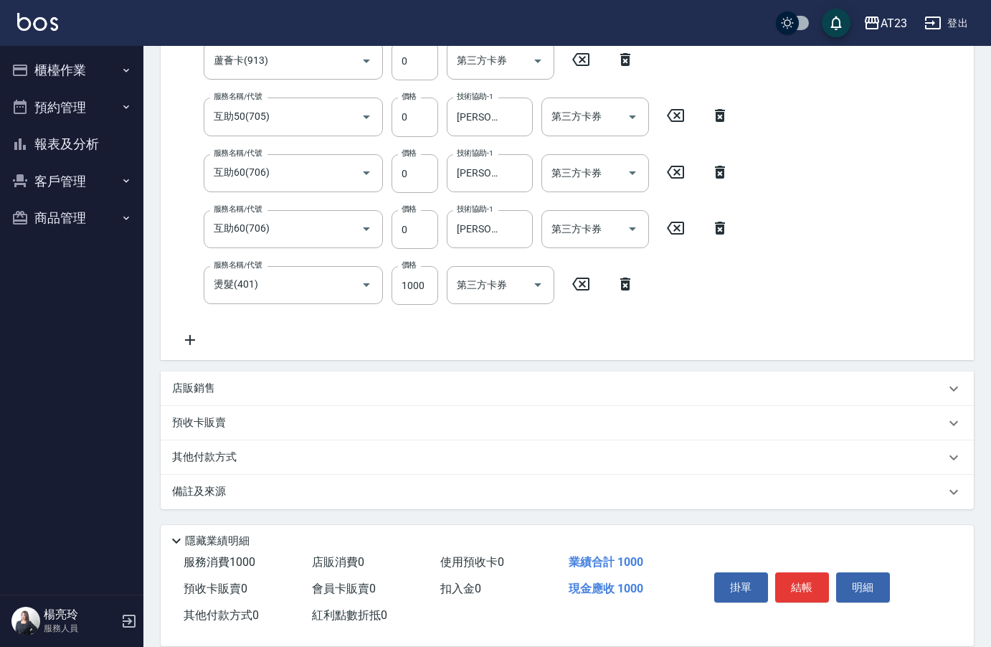
click at [196, 389] on p "店販銷售" at bounding box center [193, 388] width 43 height 15
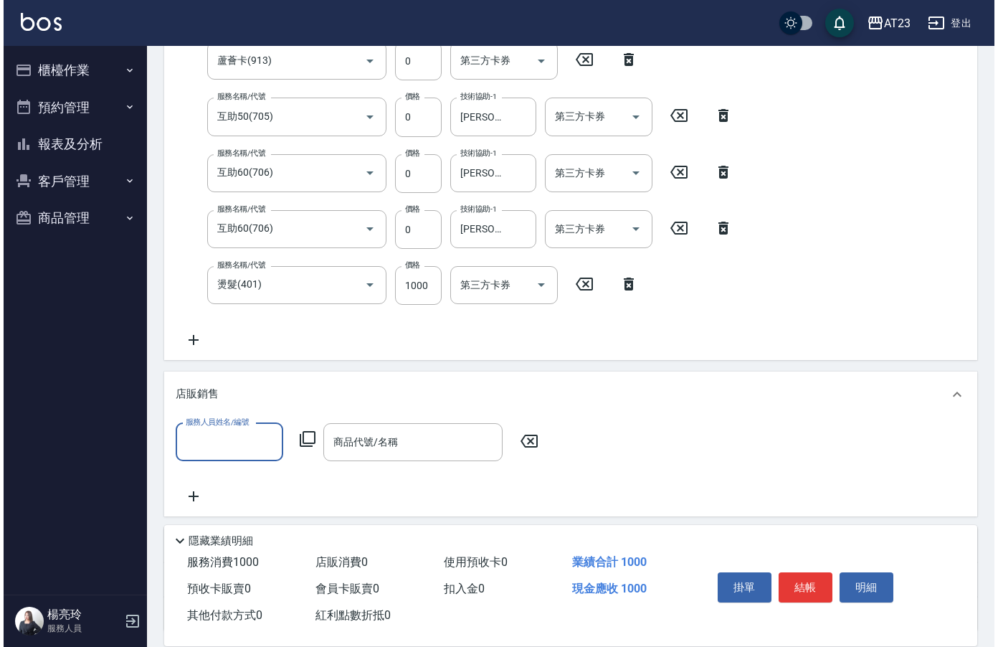
scroll to position [0, 0]
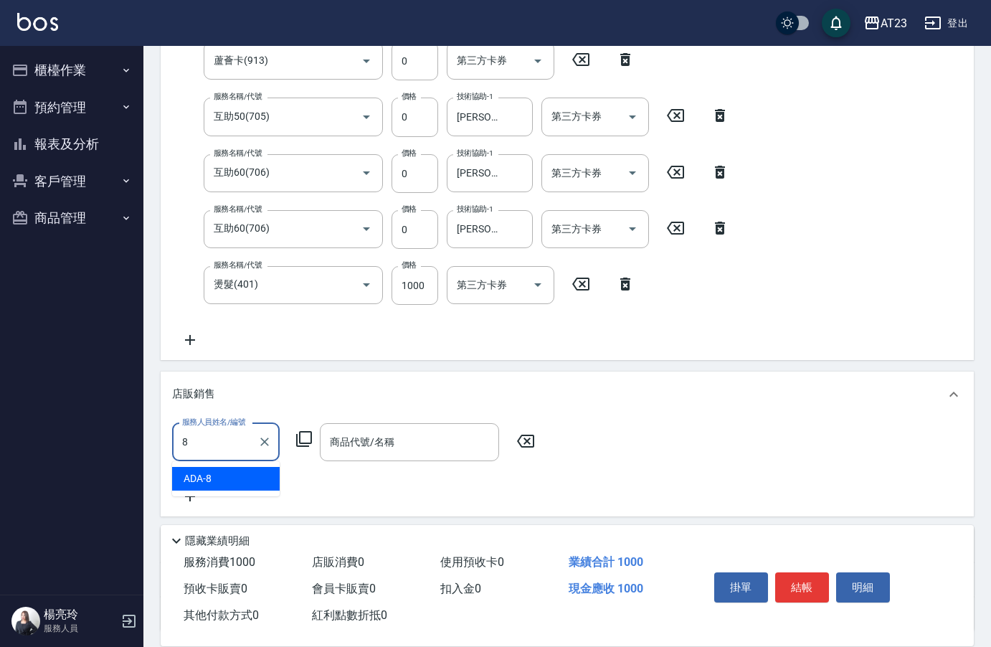
type input "ADA-8"
click at [307, 435] on icon at bounding box center [303, 438] width 17 height 17
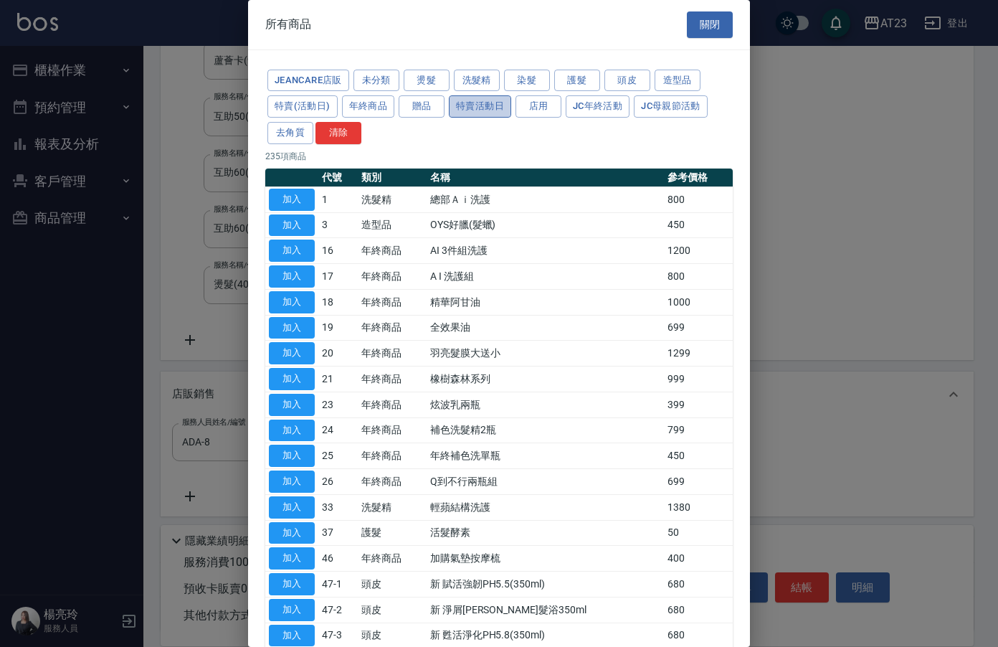
click at [501, 102] on button "特賣活動日" at bounding box center [480, 106] width 62 height 22
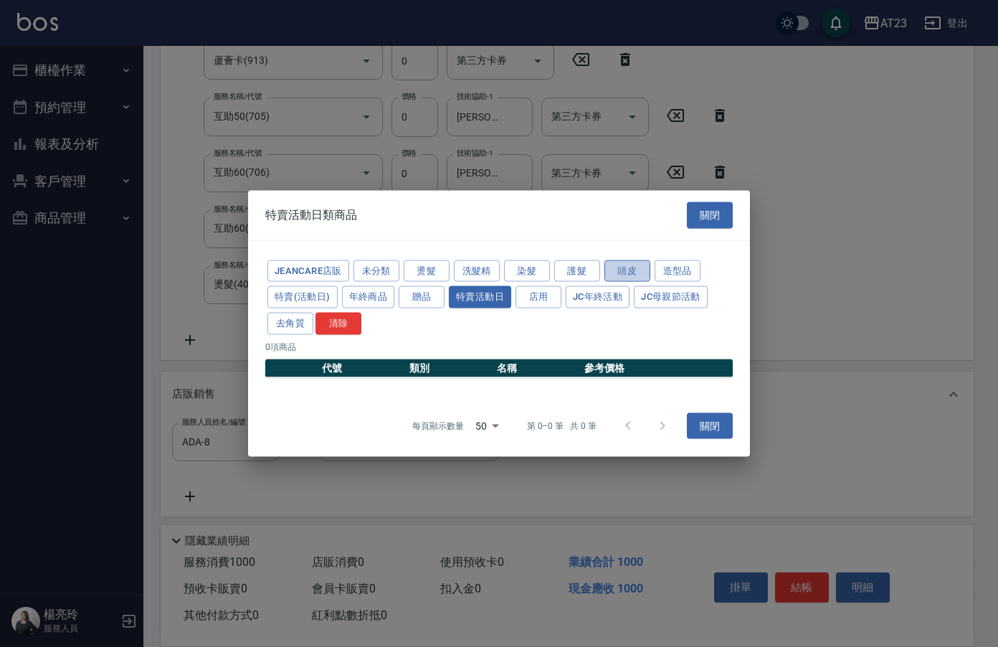
click at [635, 273] on button "頭皮" at bounding box center [628, 271] width 46 height 22
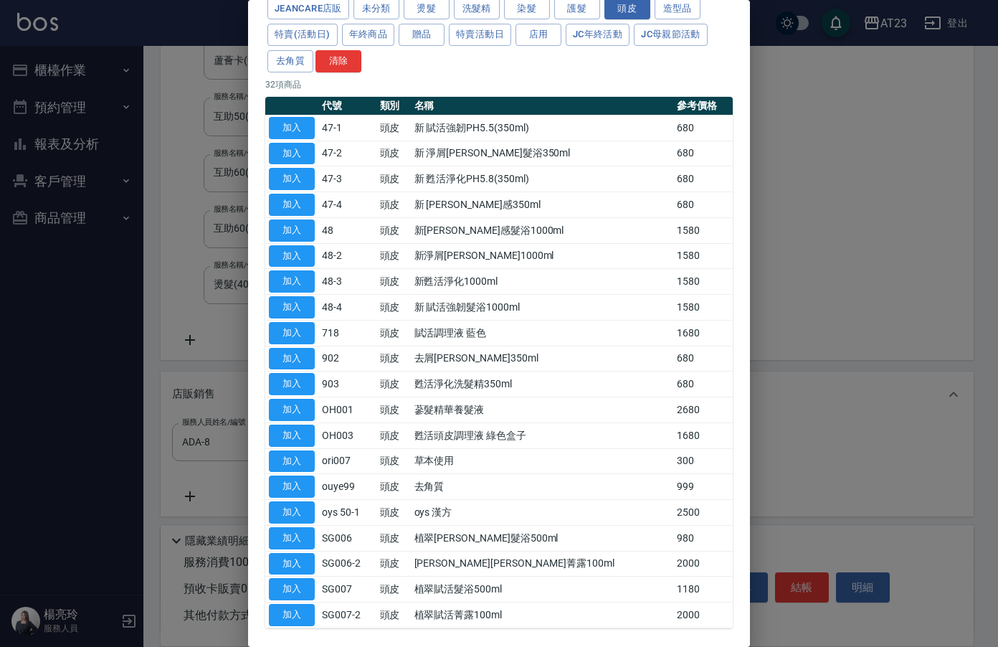
scroll to position [132, 0]
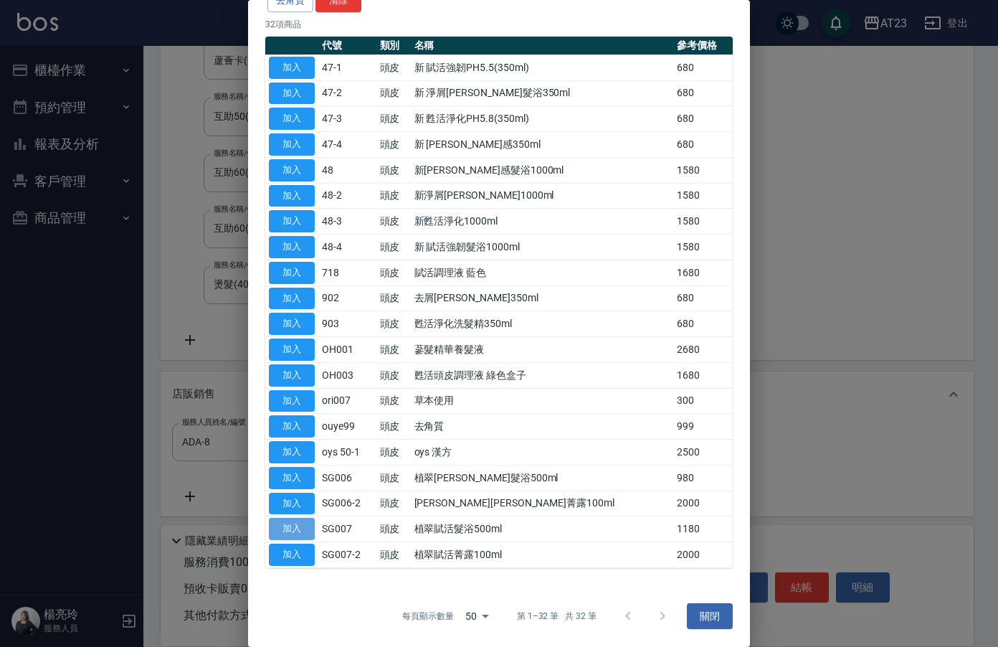
click at [287, 531] on button "加入" at bounding box center [292, 529] width 46 height 22
type input "植翠賦活髮浴500ml"
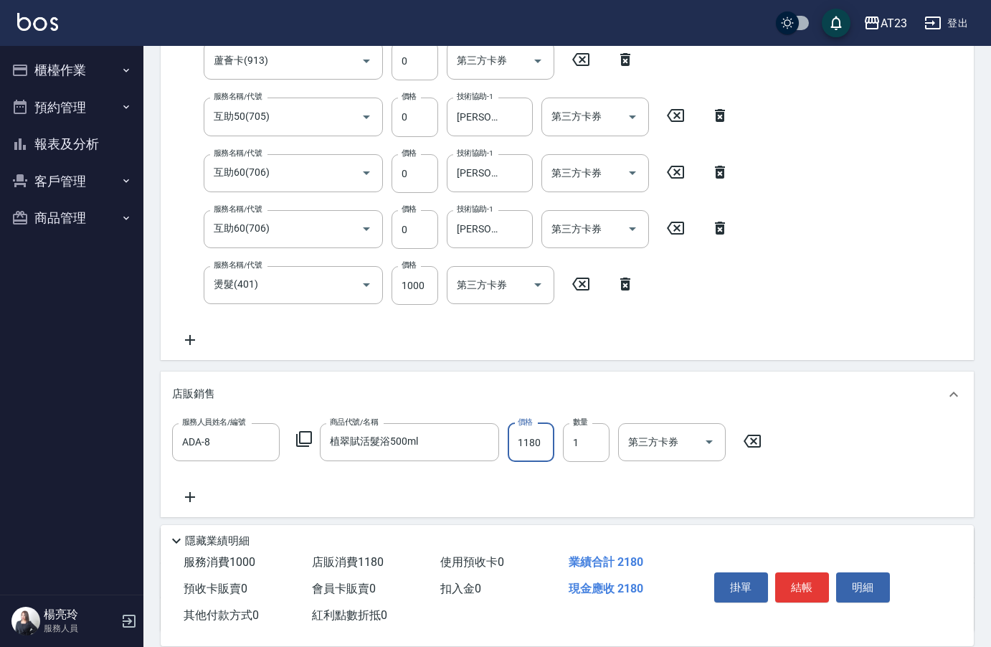
click at [542, 445] on input "1180" at bounding box center [531, 442] width 47 height 39
type input "885"
click at [190, 496] on icon at bounding box center [190, 497] width 10 height 10
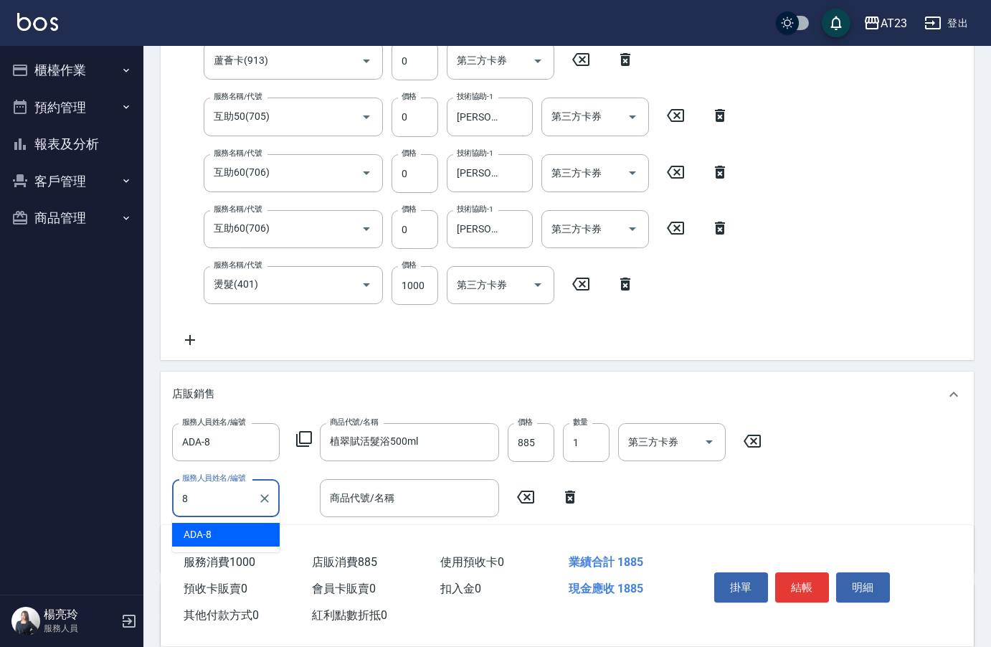
type input "ADA-8"
click at [304, 433] on icon at bounding box center [303, 438] width 17 height 17
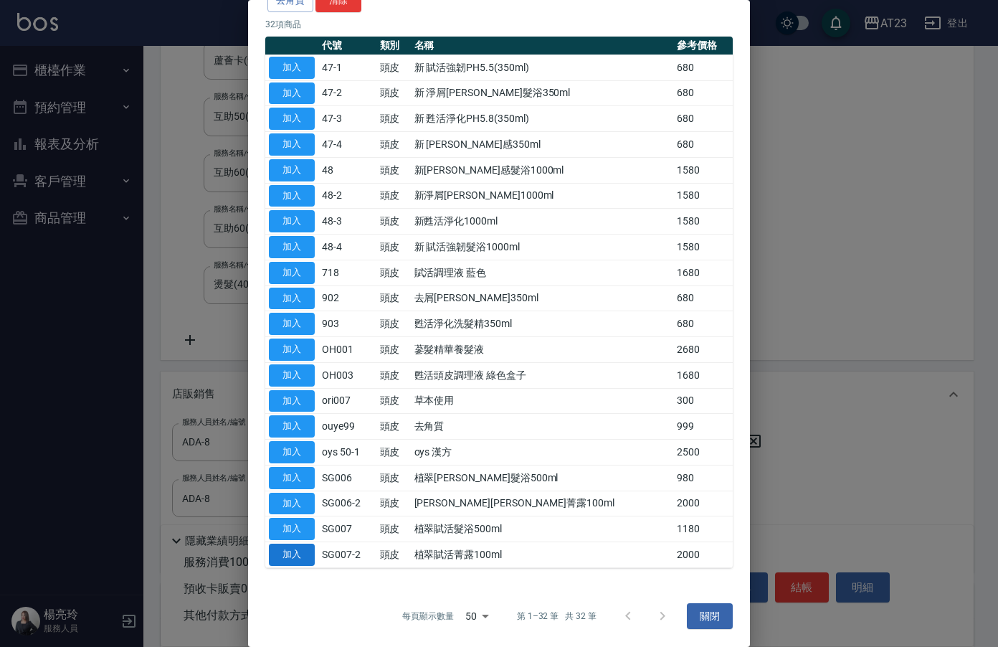
click at [300, 556] on button "加入" at bounding box center [292, 555] width 46 height 22
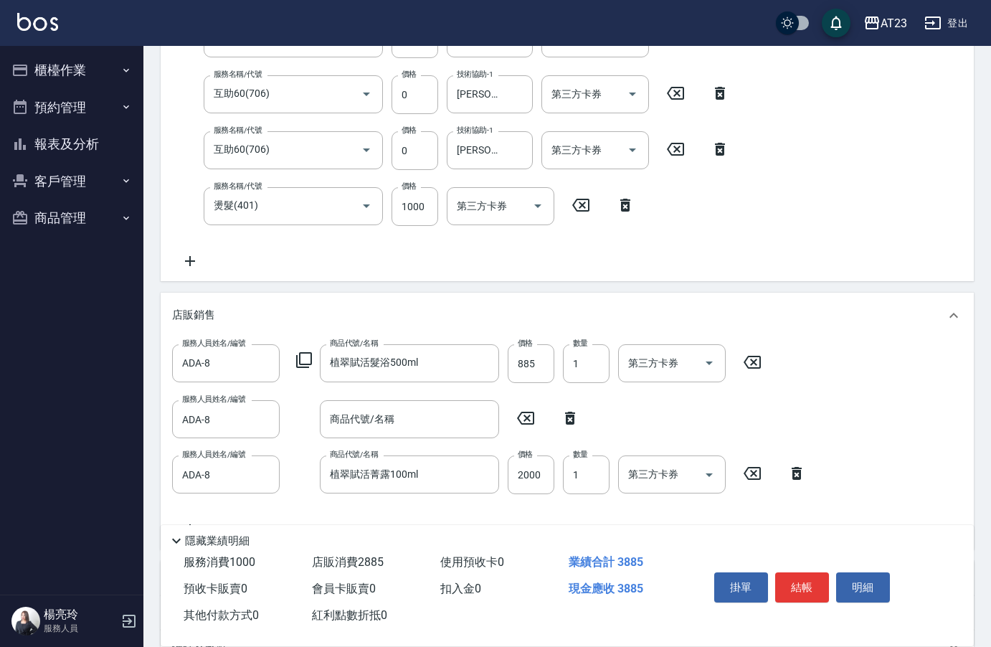
scroll to position [516, 0]
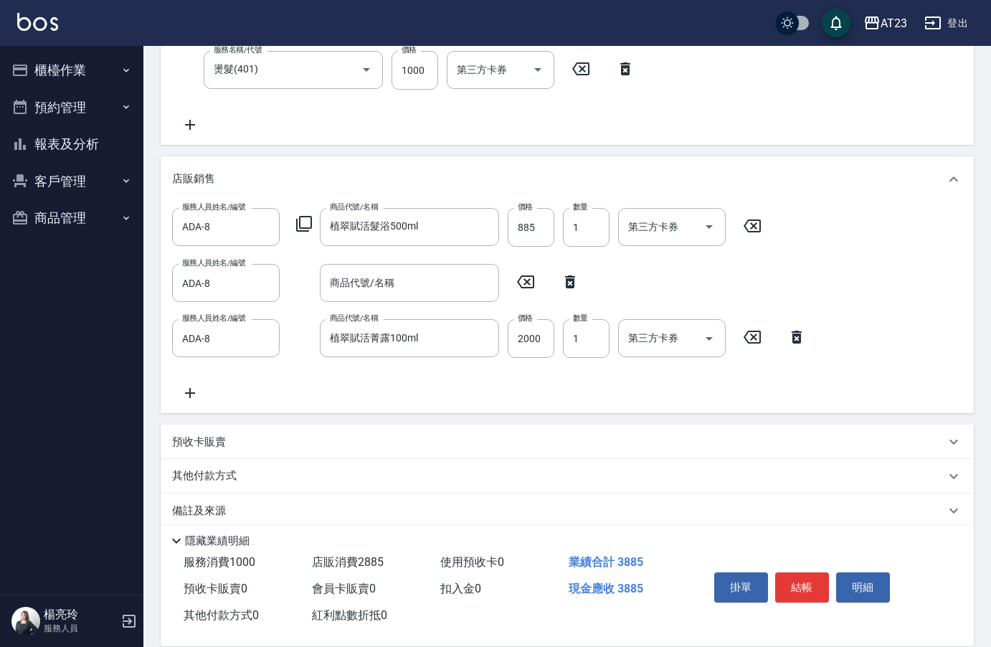
click at [572, 283] on icon at bounding box center [570, 281] width 10 height 13
type input "植翠賦活菁露100ml"
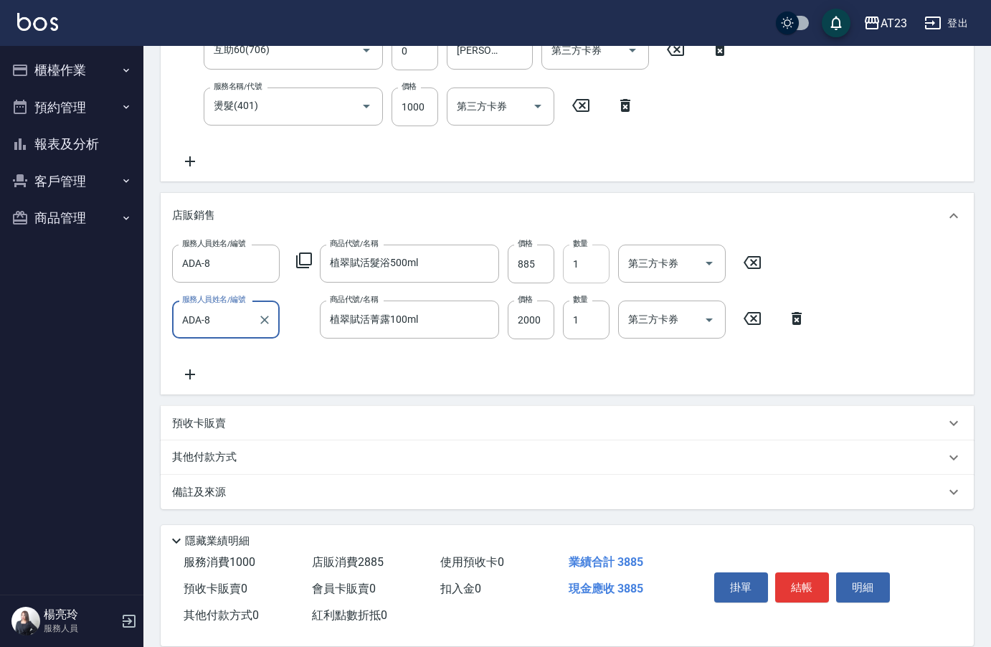
scroll to position [480, 0]
click at [539, 323] on input "2000" at bounding box center [531, 319] width 47 height 39
type input "1190"
click at [231, 458] on p "其他付款方式" at bounding box center [208, 458] width 72 height 16
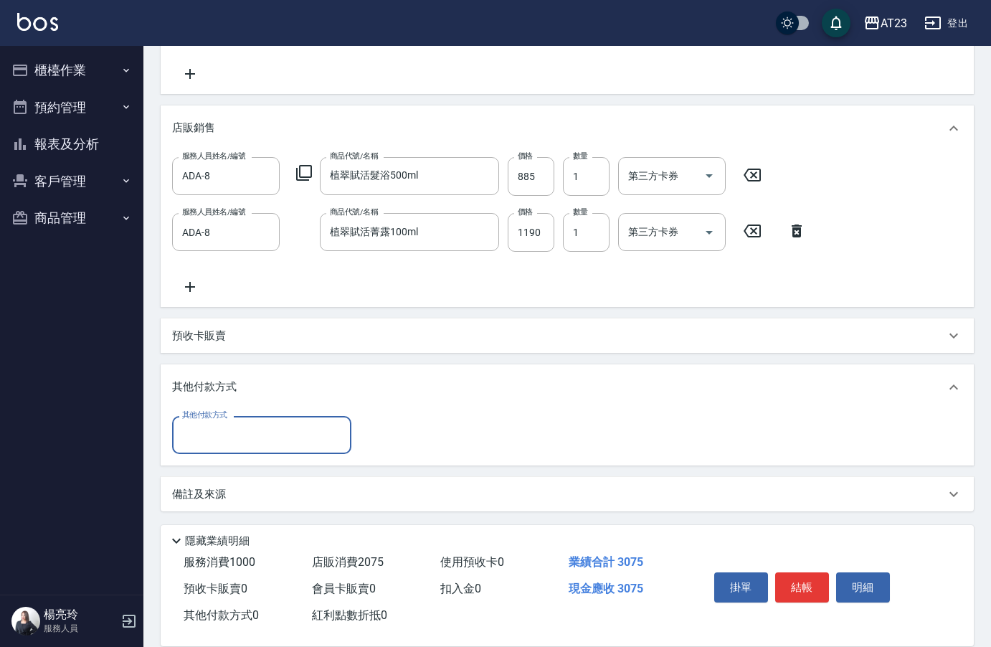
scroll to position [569, 0]
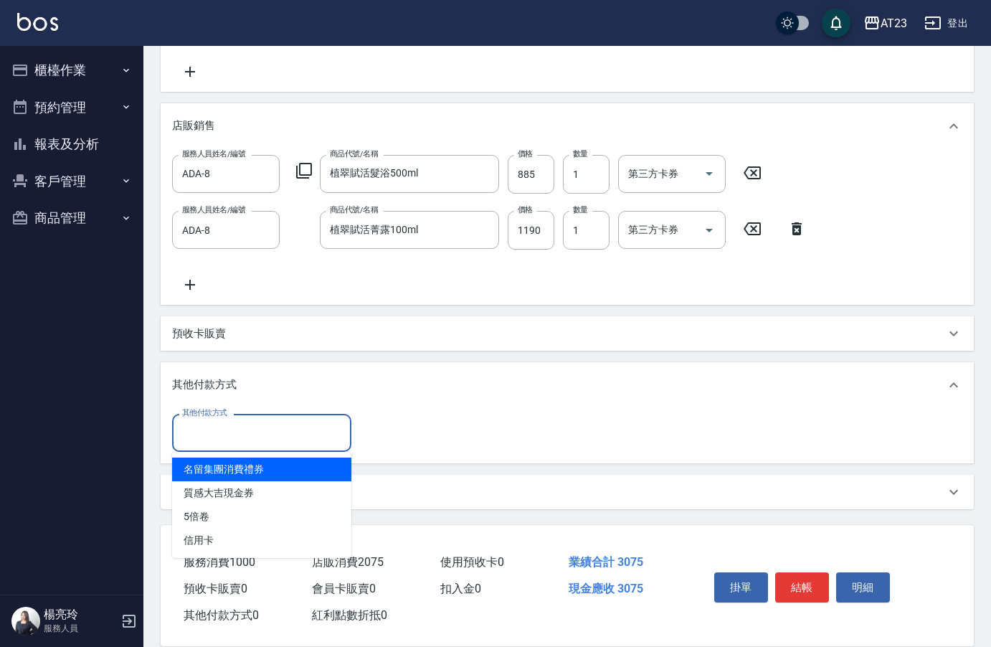
click at [284, 434] on input "其他付款方式" at bounding box center [262, 432] width 166 height 25
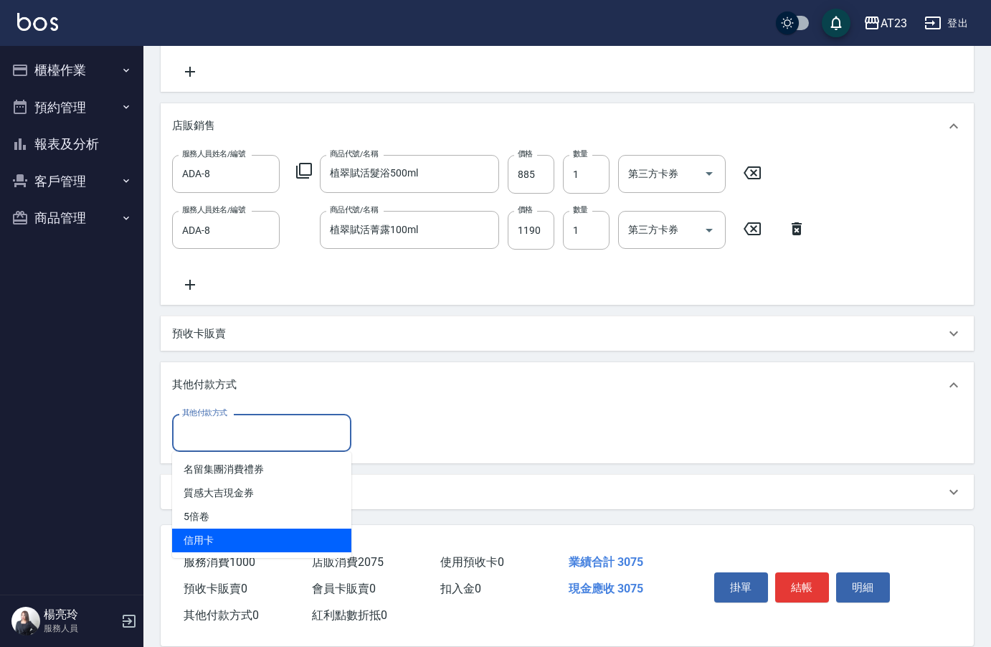
click at [285, 537] on span "信用卡" at bounding box center [261, 541] width 179 height 24
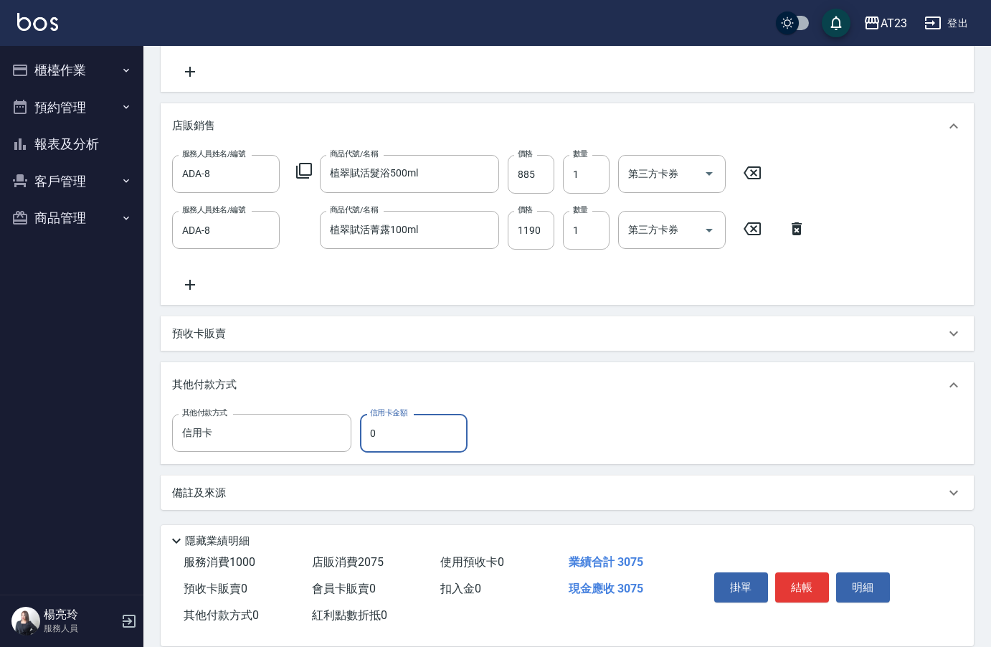
type input "信用卡"
click at [402, 434] on input "0" at bounding box center [414, 433] width 108 height 39
type input "3075"
click at [573, 359] on div "項目消費 服務名稱/代號 頭皮卡使用(905) 服務名稱/代號 價格 0 價格 第三方卡券 第三方卡券 服務名稱/代號 蘆薈卡(913) 服務名稱/代號 價格…" at bounding box center [567, 88] width 813 height 844
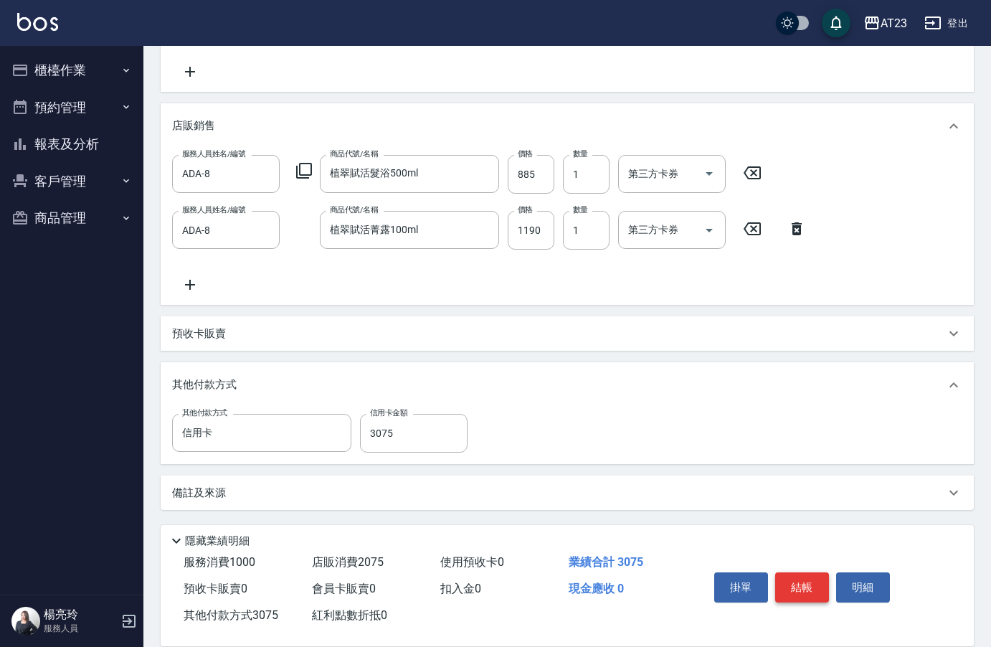
click at [818, 580] on button "結帳" at bounding box center [802, 587] width 54 height 30
type input "[DATE] 17:28"
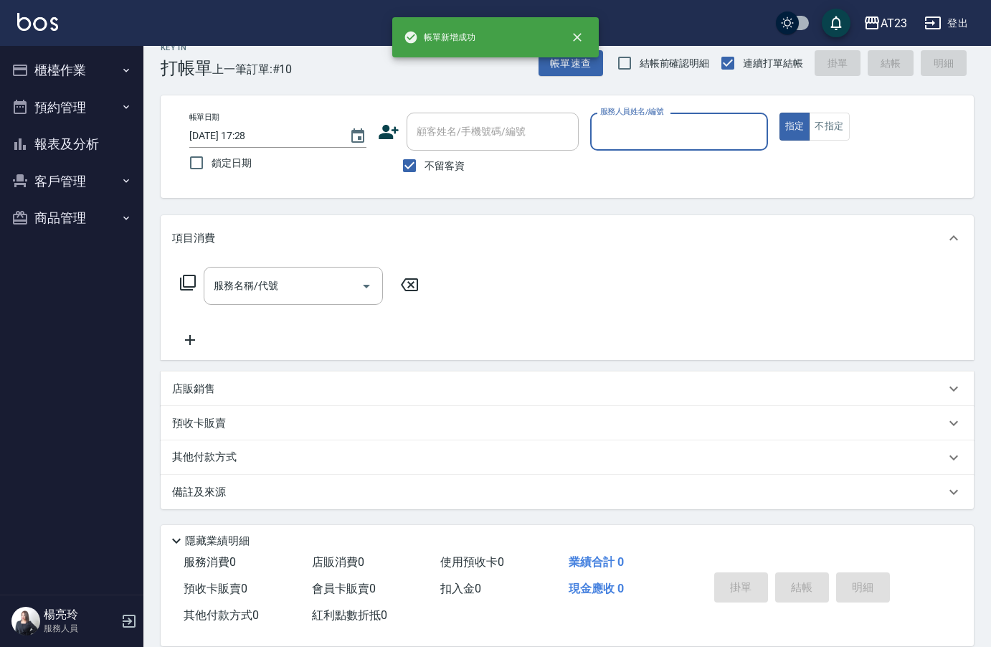
scroll to position [0, 0]
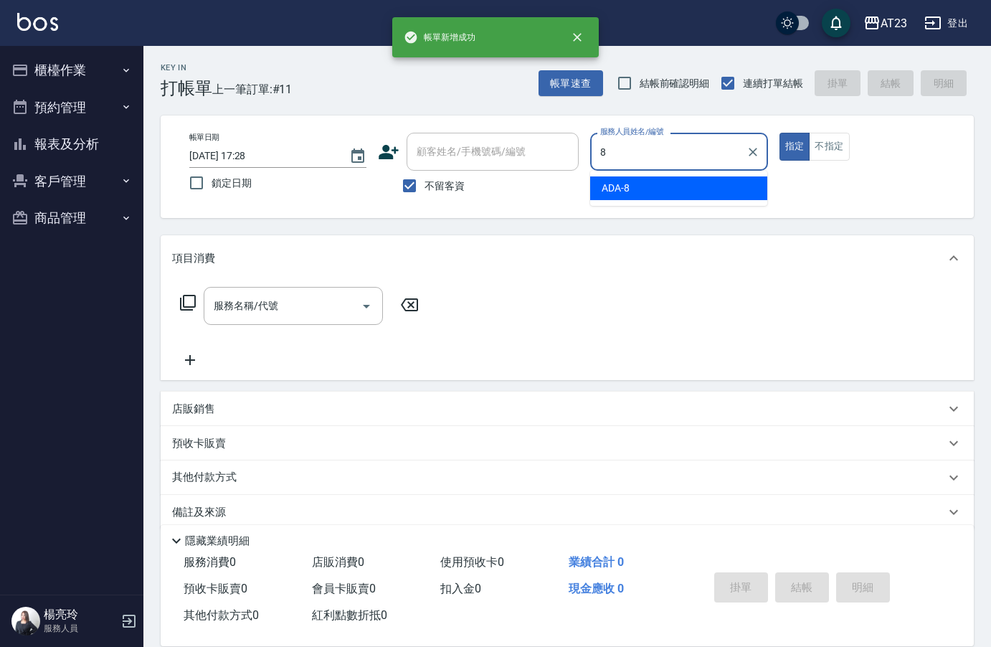
type input "ADA-8"
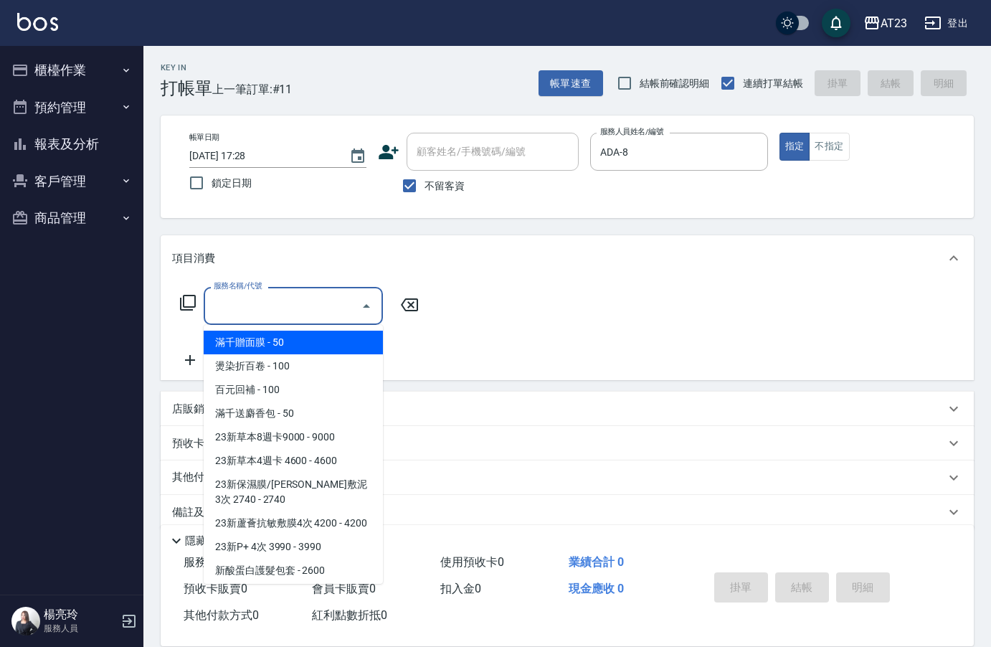
click at [288, 293] on input "服務名稱/代號" at bounding box center [282, 305] width 145 height 25
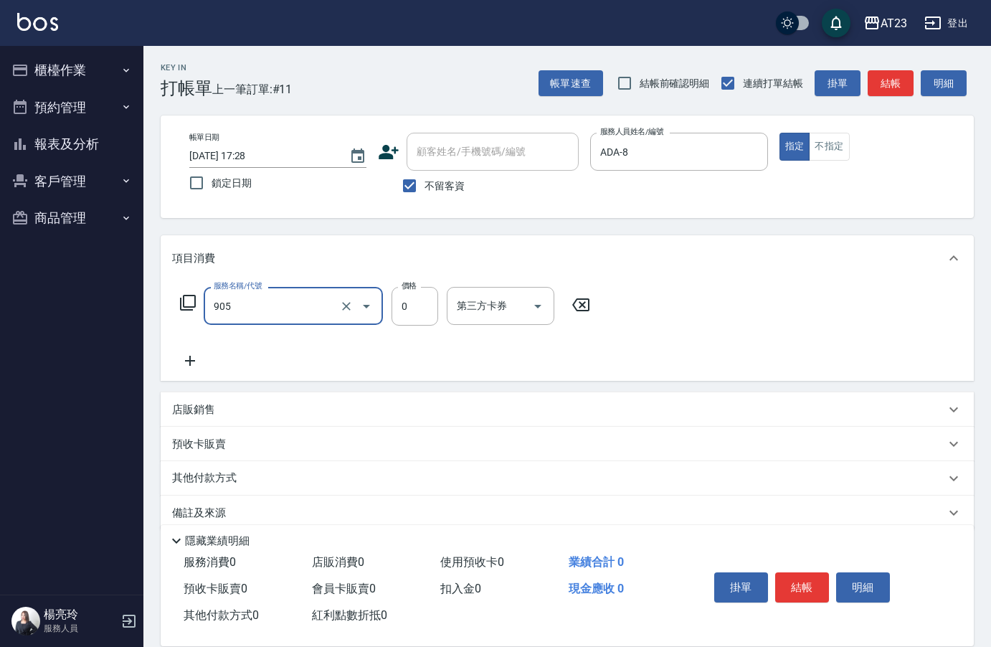
type input "頭皮卡使用(905)"
click at [186, 361] on icon at bounding box center [190, 361] width 10 height 10
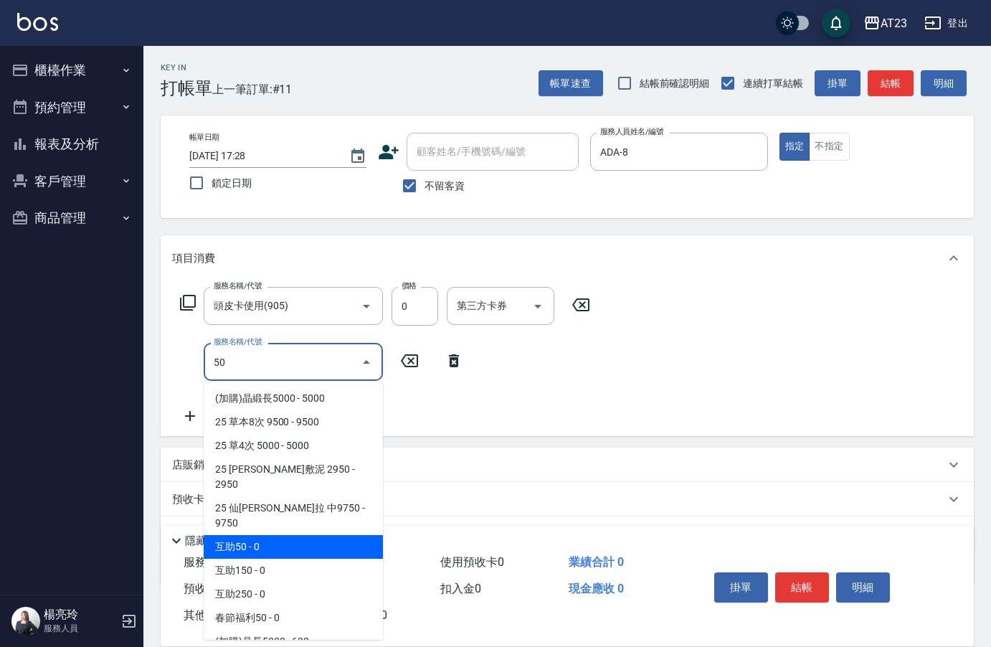
click at [295, 535] on span "互助50 - 0" at bounding box center [293, 547] width 179 height 24
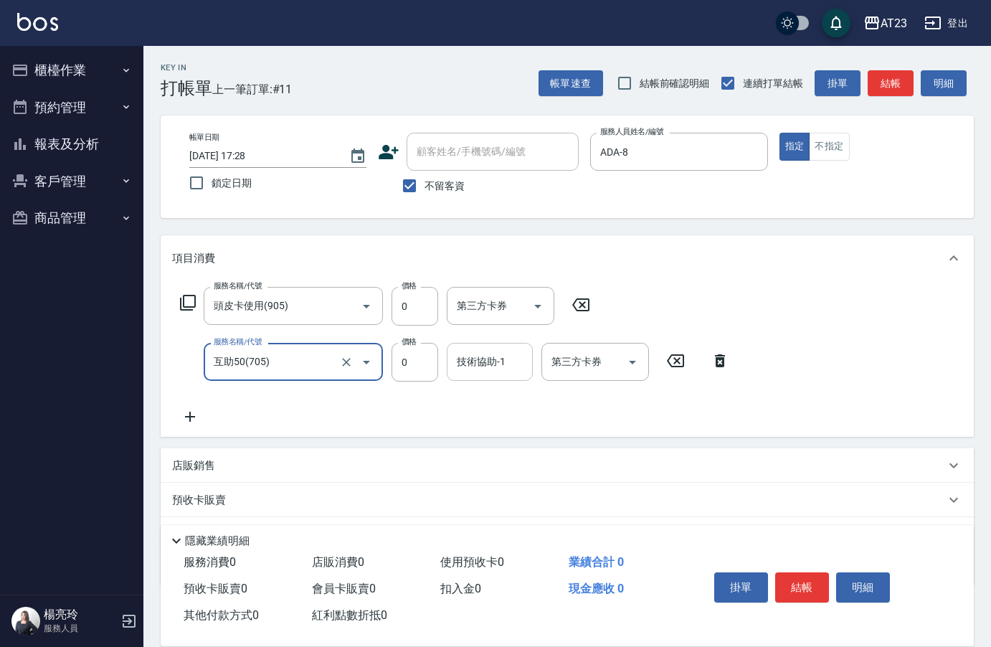
type input "互助50(705)"
click at [485, 359] on input "技術協助-1" at bounding box center [489, 361] width 73 height 25
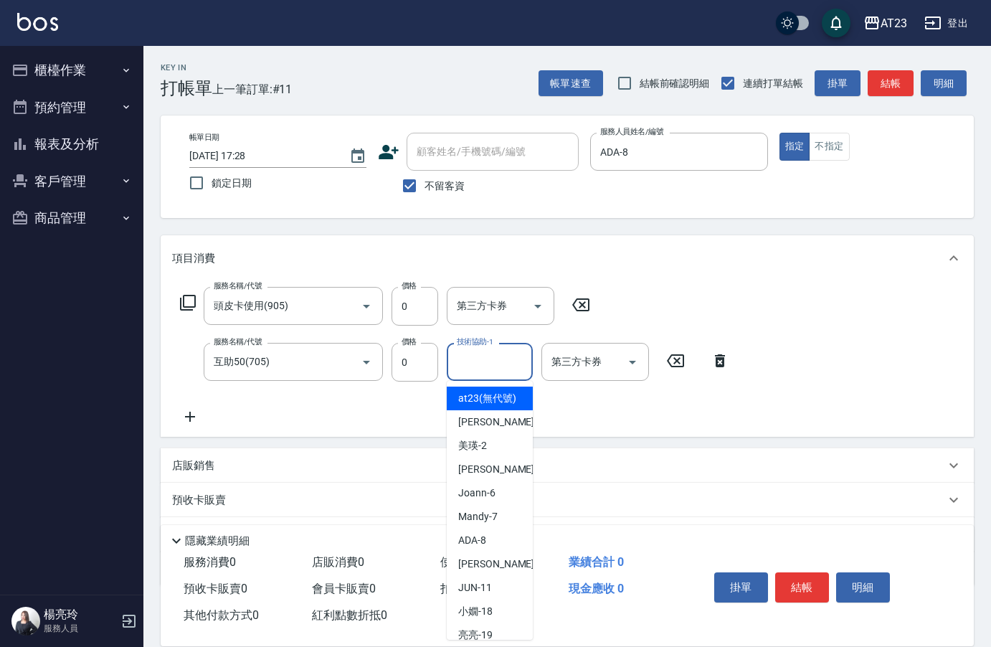
type input "6"
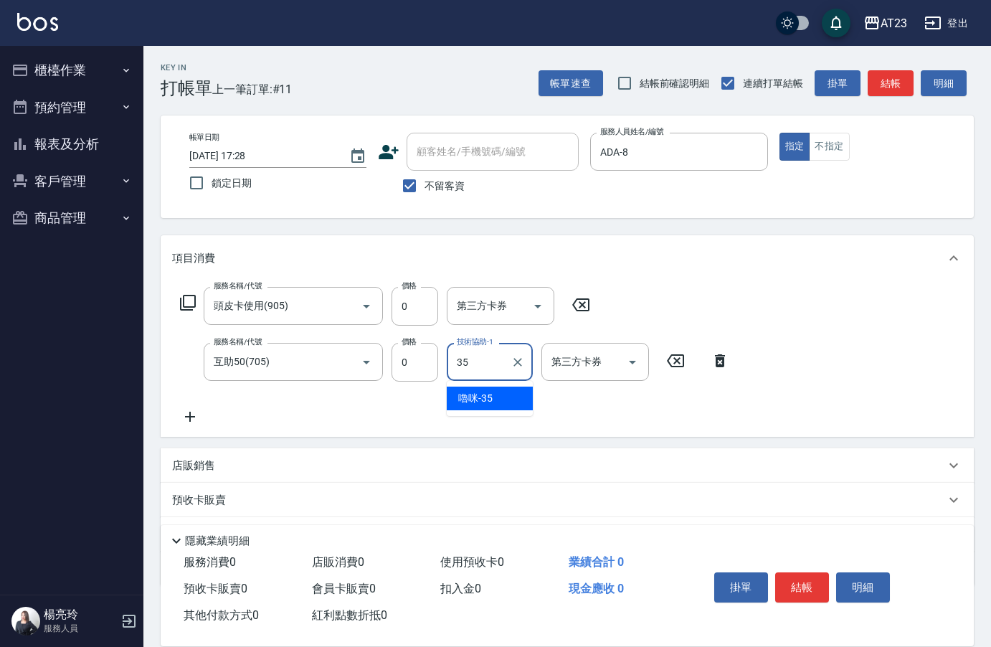
type input "嚕咪-35"
click at [191, 410] on icon at bounding box center [190, 416] width 36 height 17
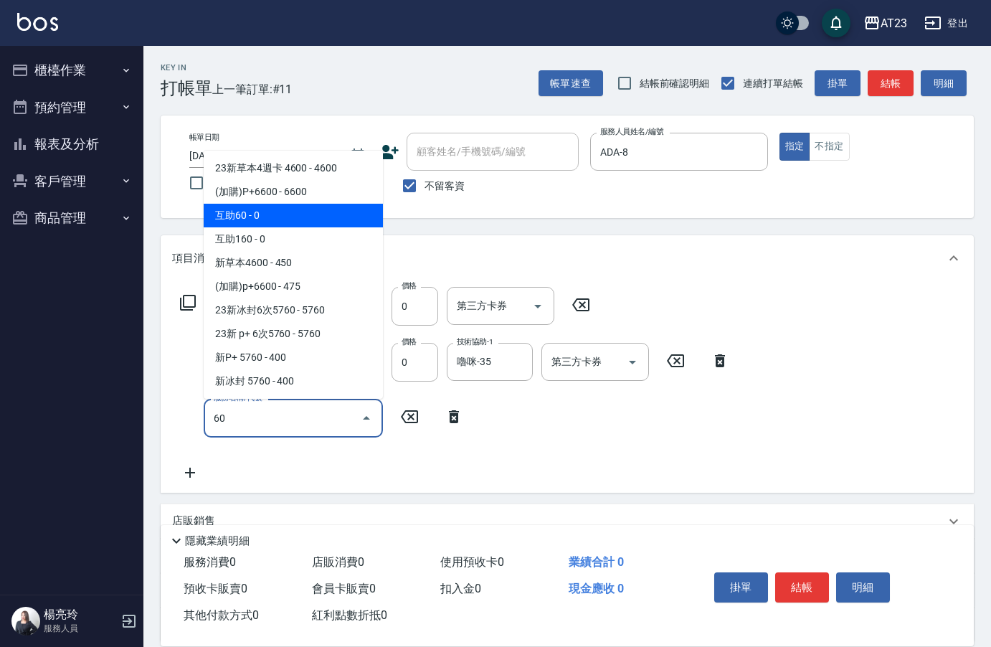
click at [324, 217] on span "互助60 - 0" at bounding box center [293, 216] width 179 height 24
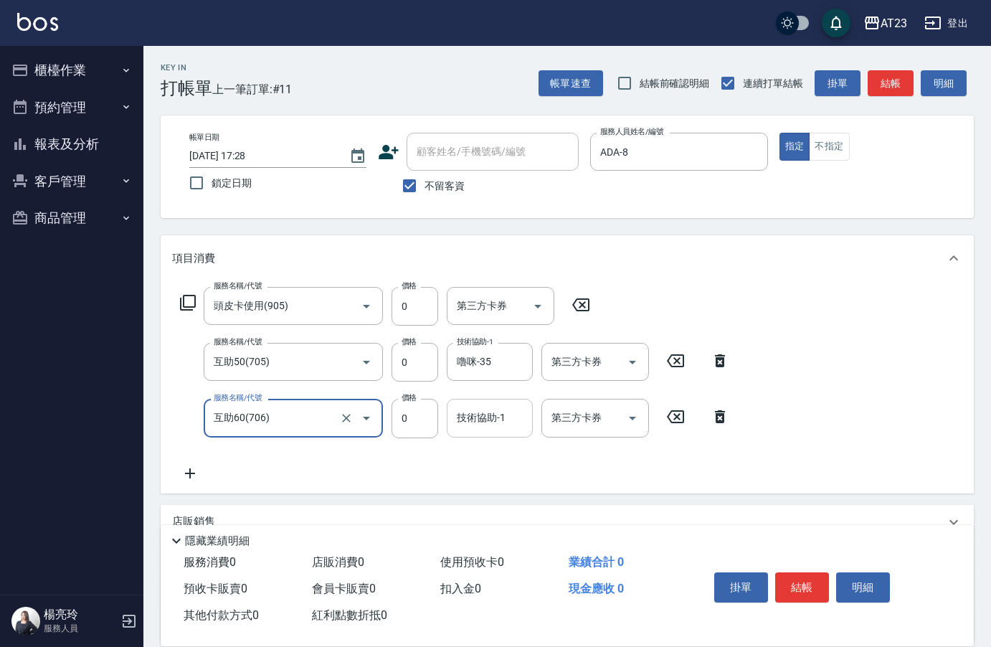
type input "互助60(706)"
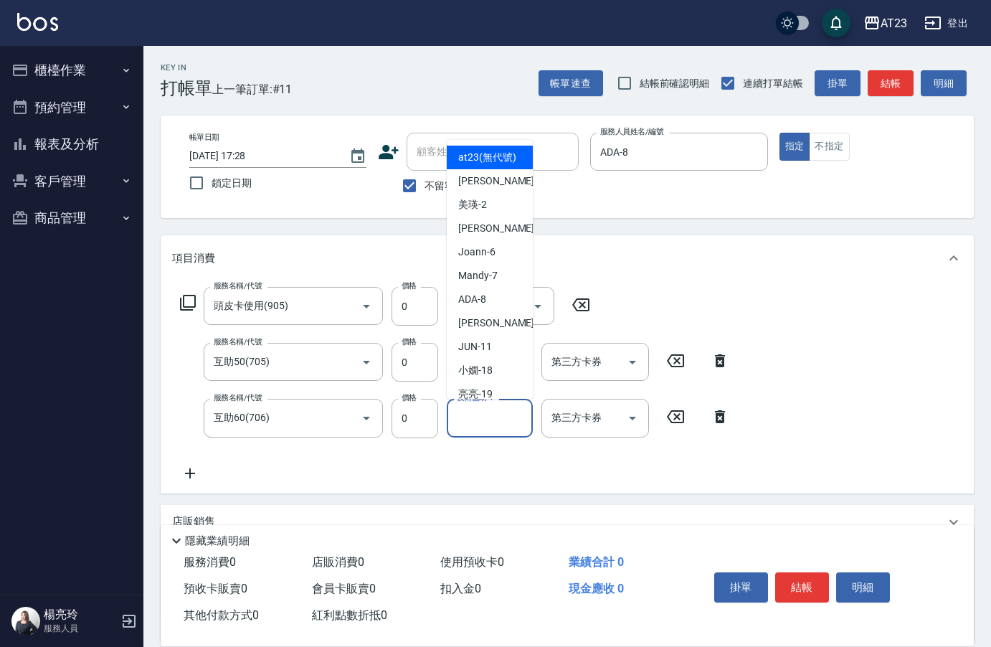
click at [491, 417] on input "技術協助-1" at bounding box center [489, 417] width 73 height 25
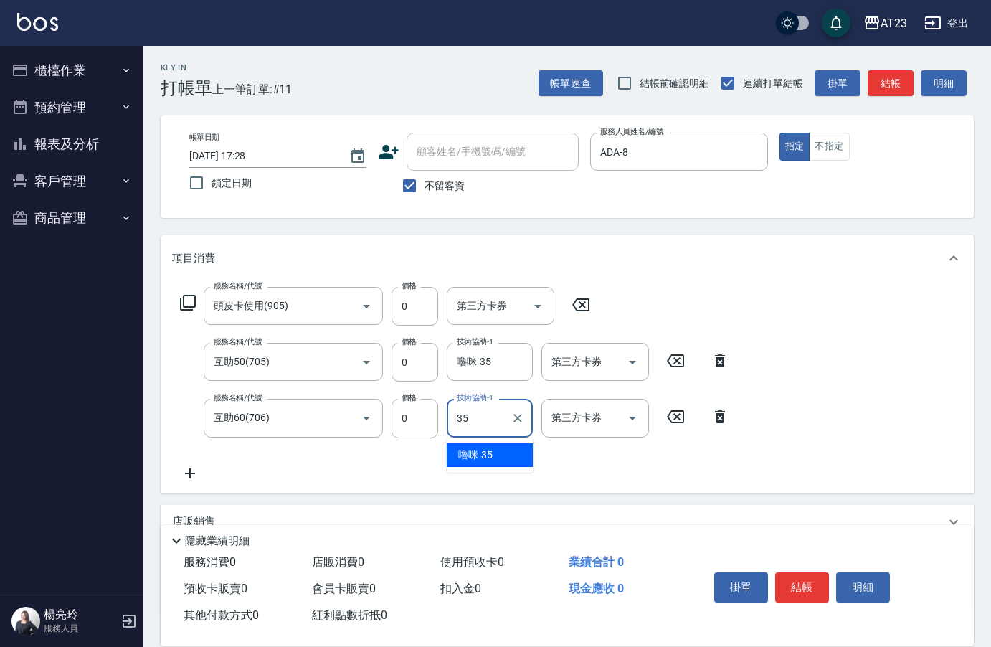
type input "嚕咪-35"
click at [798, 582] on button "結帳" at bounding box center [802, 587] width 54 height 30
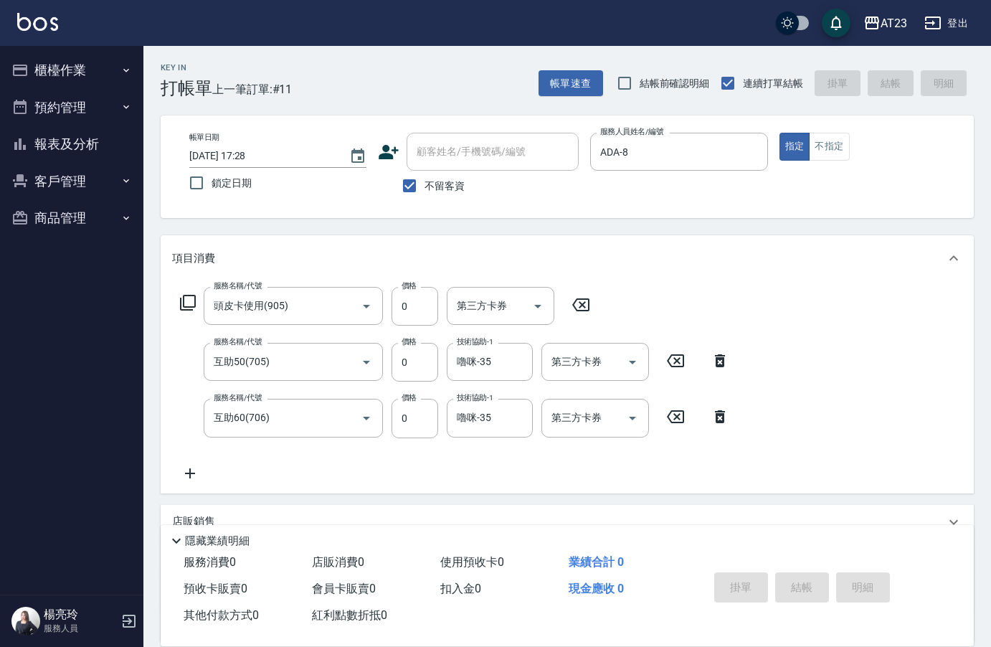
type input "[DATE] 17:29"
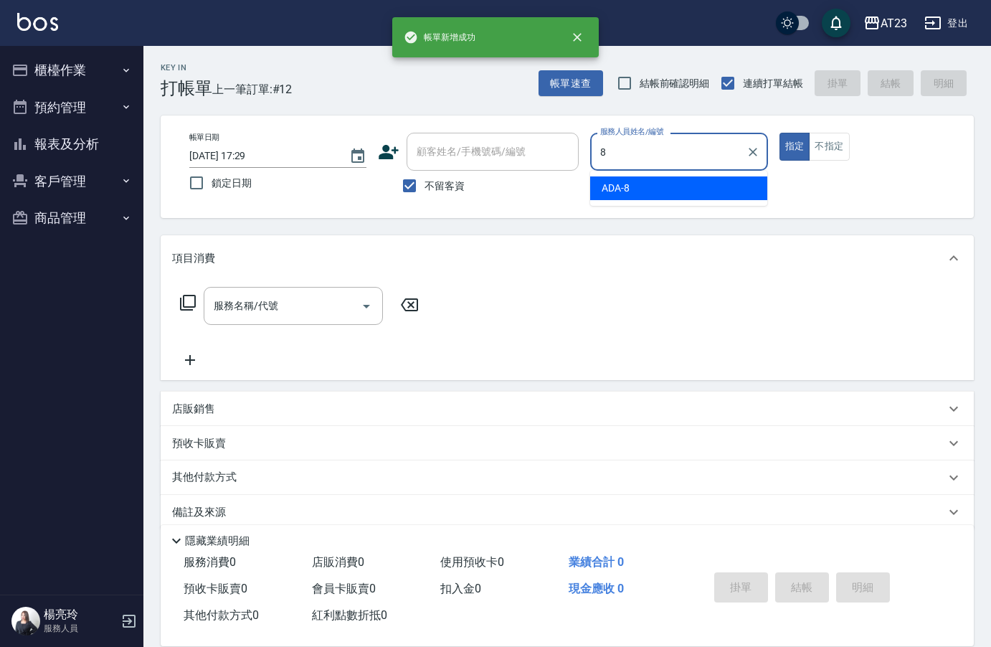
type input "ADA-8"
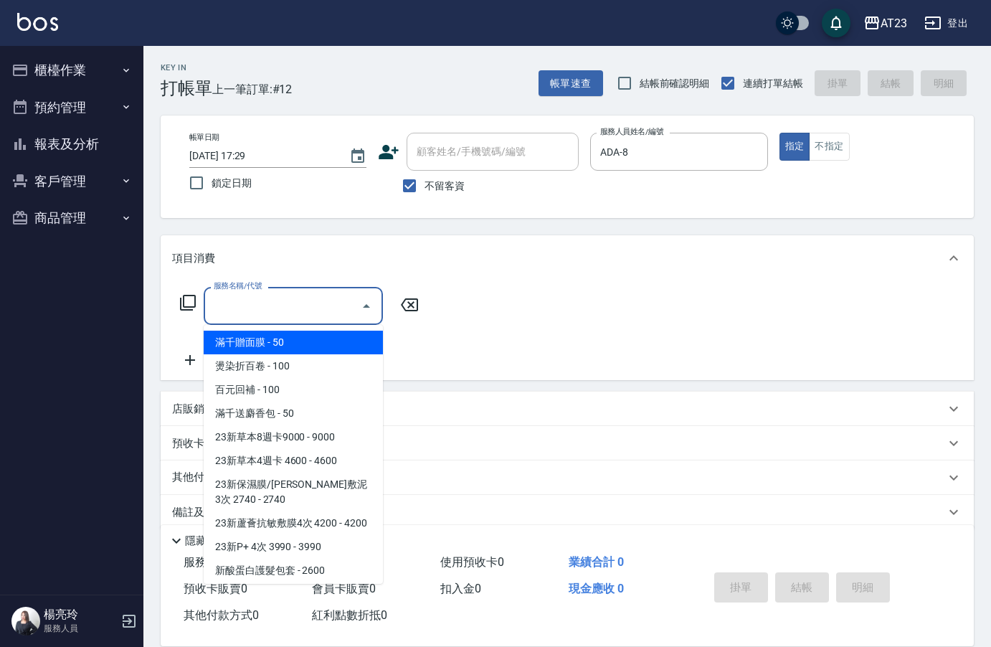
click at [295, 311] on input "服務名稱/代號" at bounding box center [282, 305] width 145 height 25
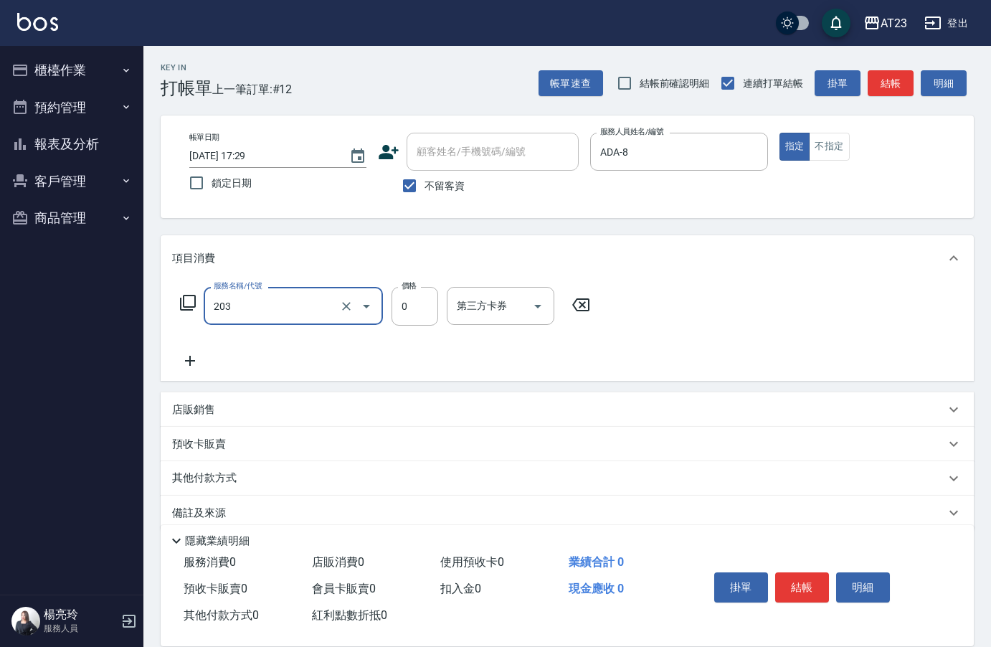
type input "使用洗髮卡(203)"
click at [191, 360] on icon at bounding box center [190, 361] width 10 height 10
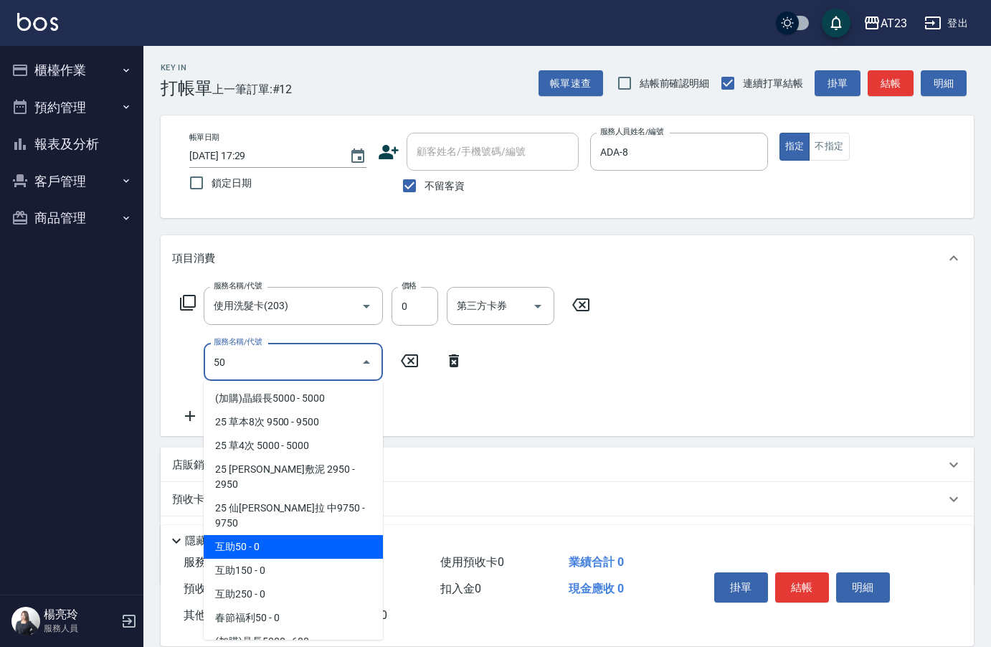
click at [323, 535] on span "互助50 - 0" at bounding box center [293, 547] width 179 height 24
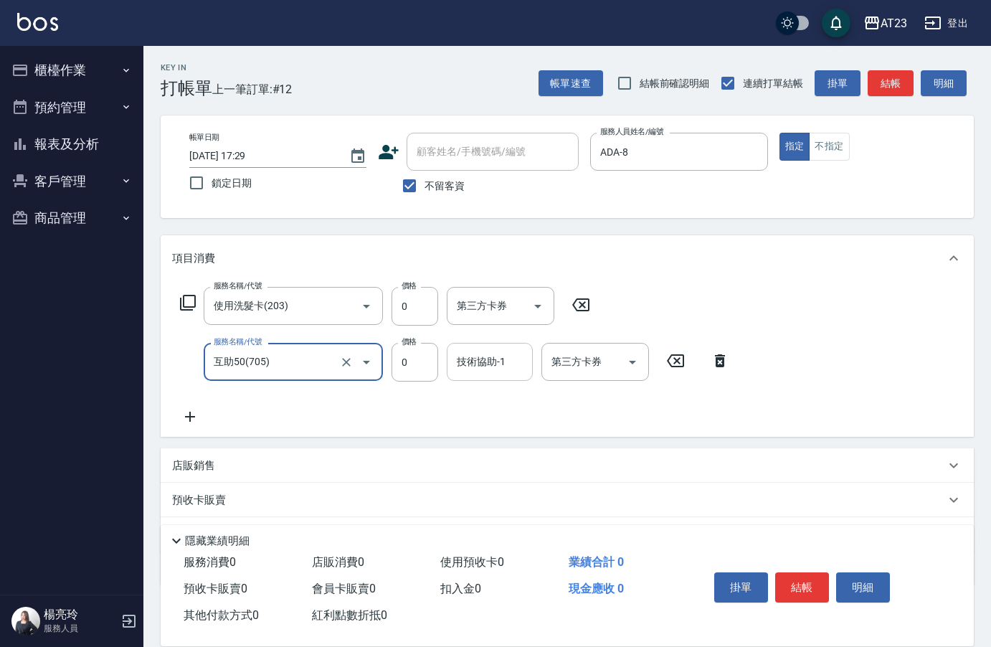
type input "互助50(705)"
click at [497, 366] on input "技術協助-1" at bounding box center [489, 361] width 73 height 25
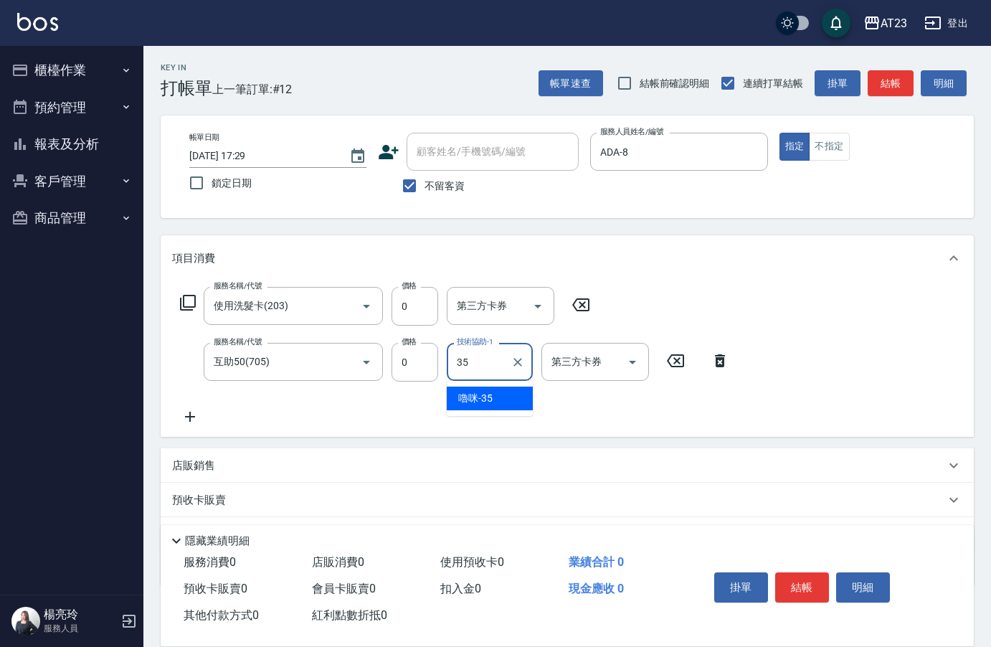
type input "嚕咪-35"
click at [793, 572] on button "結帳" at bounding box center [802, 587] width 54 height 30
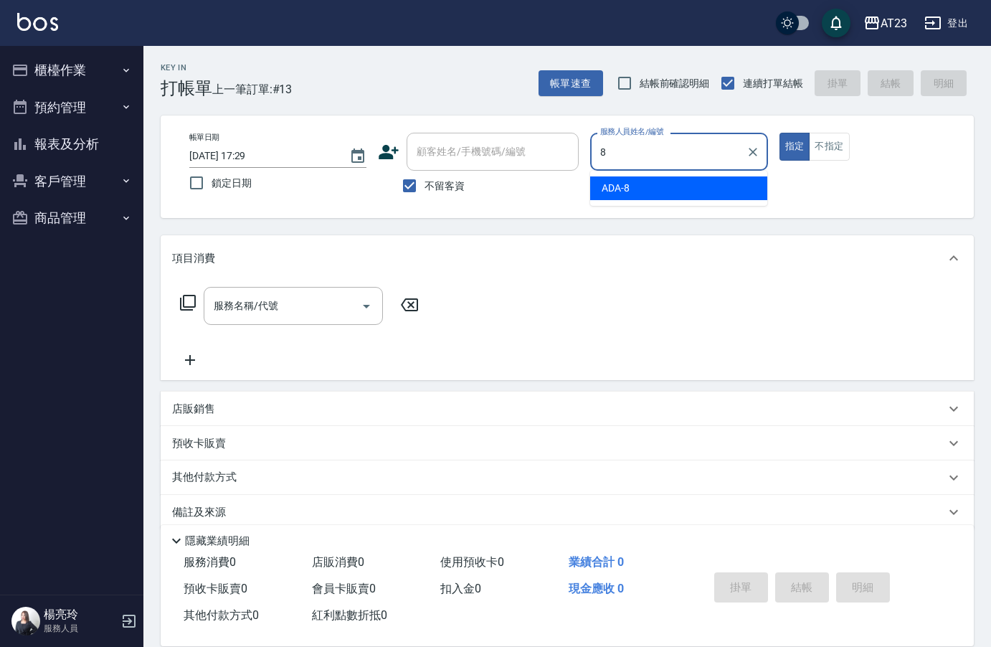
type input "ADA-8"
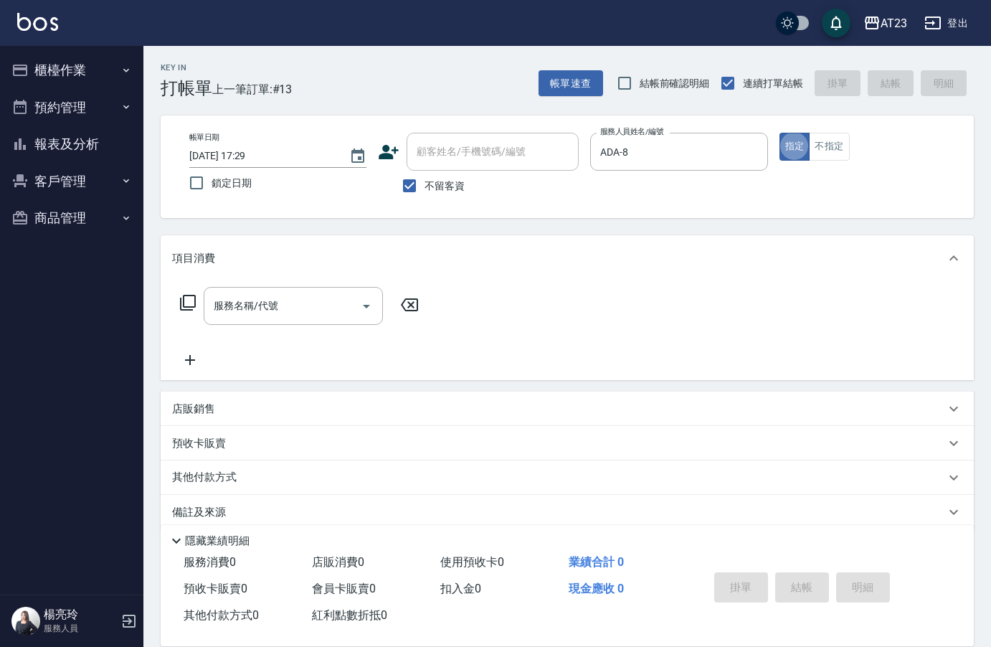
click at [185, 308] on icon at bounding box center [188, 303] width 16 height 16
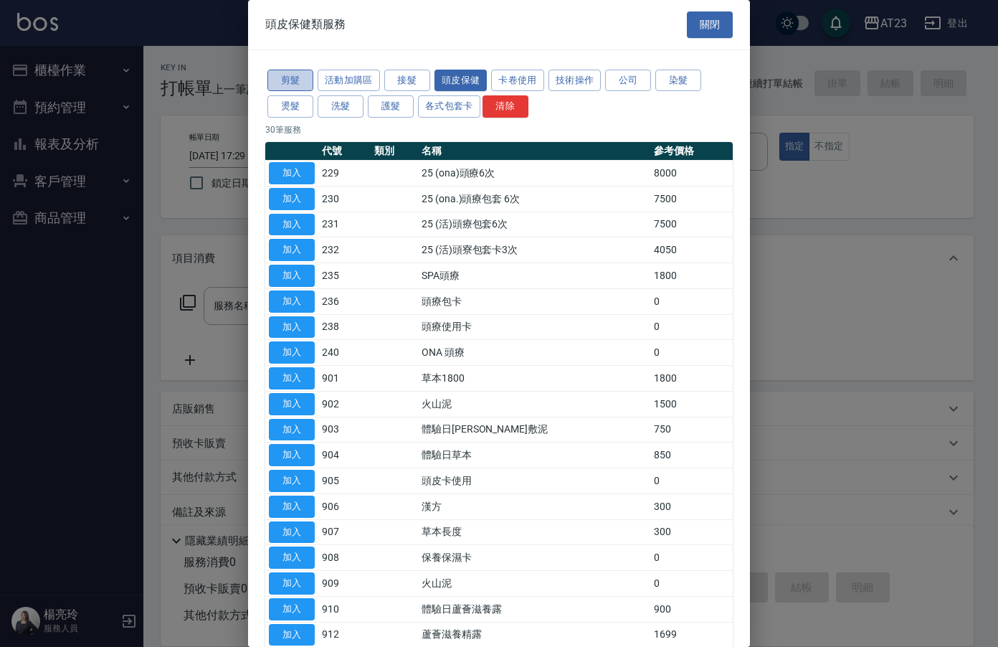
click at [286, 80] on button "剪髮" at bounding box center [290, 81] width 46 height 22
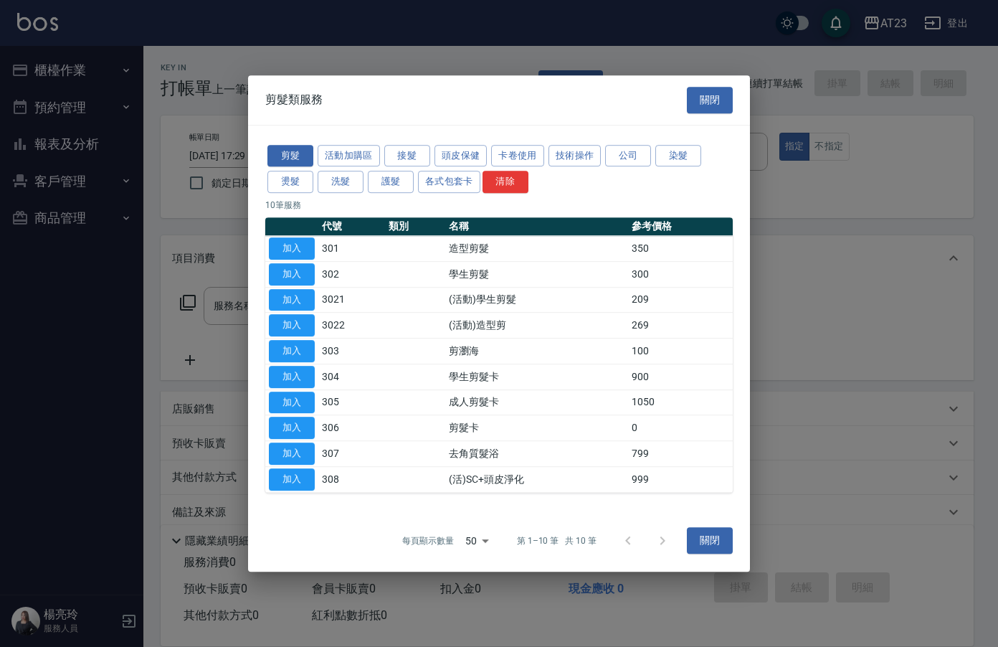
click at [288, 326] on button "加入" at bounding box center [292, 325] width 46 height 22
type input "(活動)造型剪(3022)"
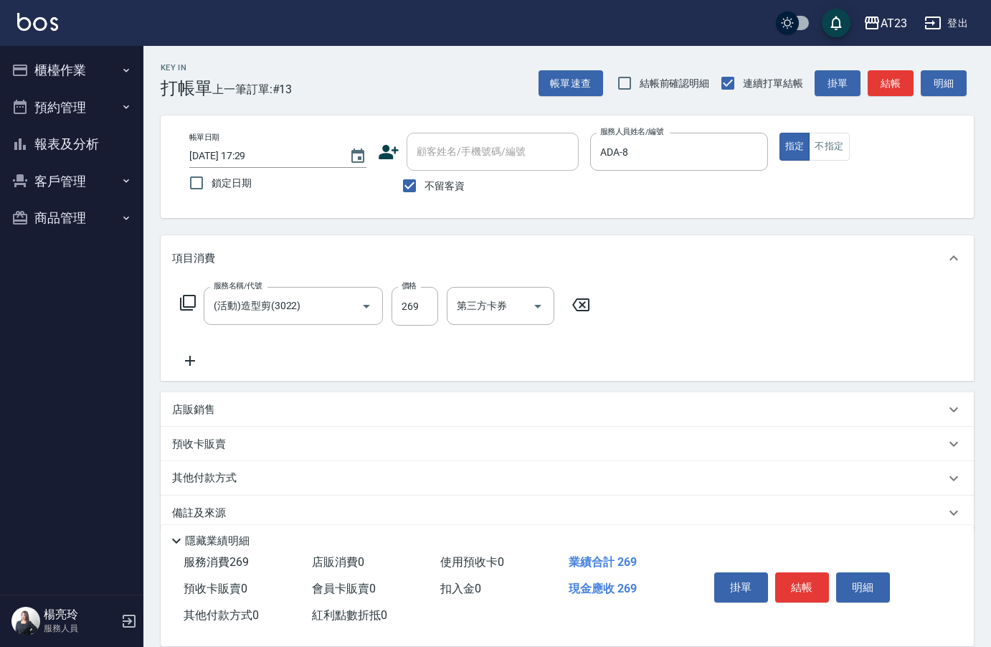
click at [191, 361] on icon at bounding box center [190, 361] width 10 height 10
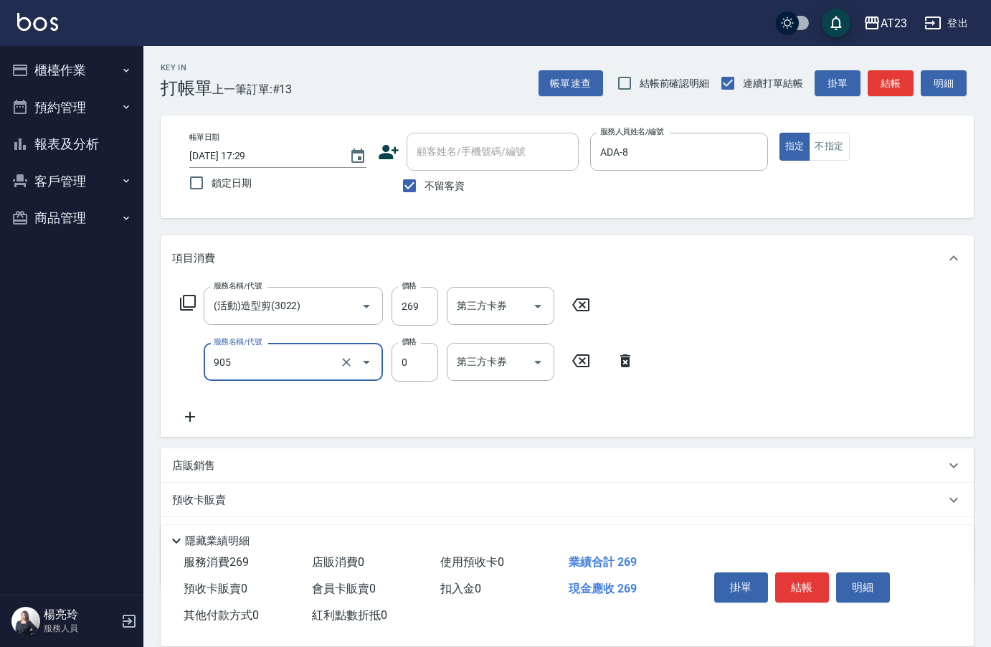
type input "頭皮卡使用(905)"
click at [188, 417] on icon at bounding box center [190, 417] width 10 height 10
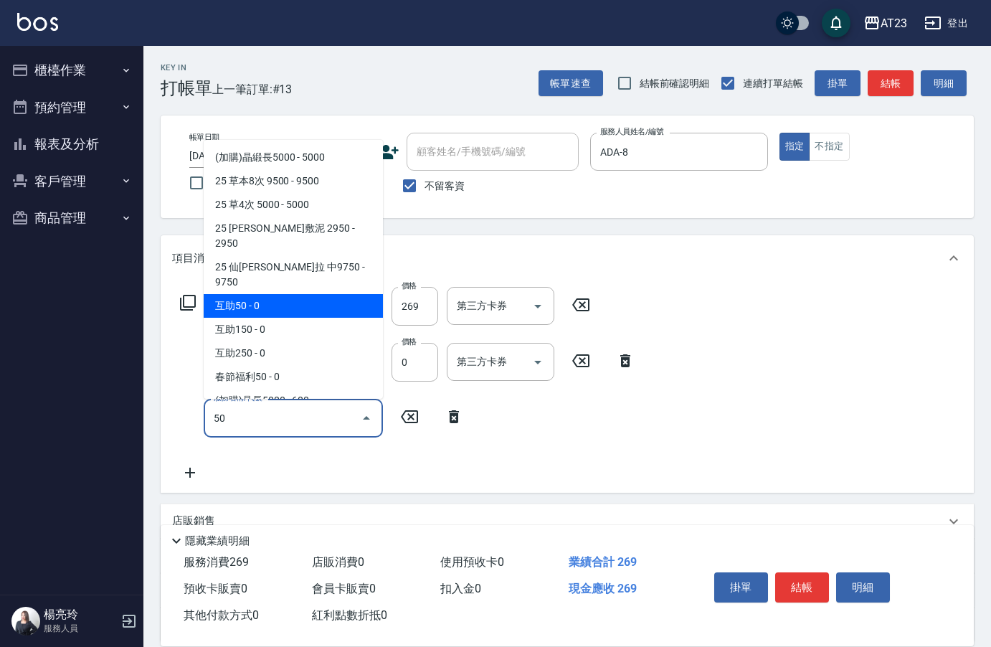
click at [303, 294] on span "互助50 - 0" at bounding box center [293, 306] width 179 height 24
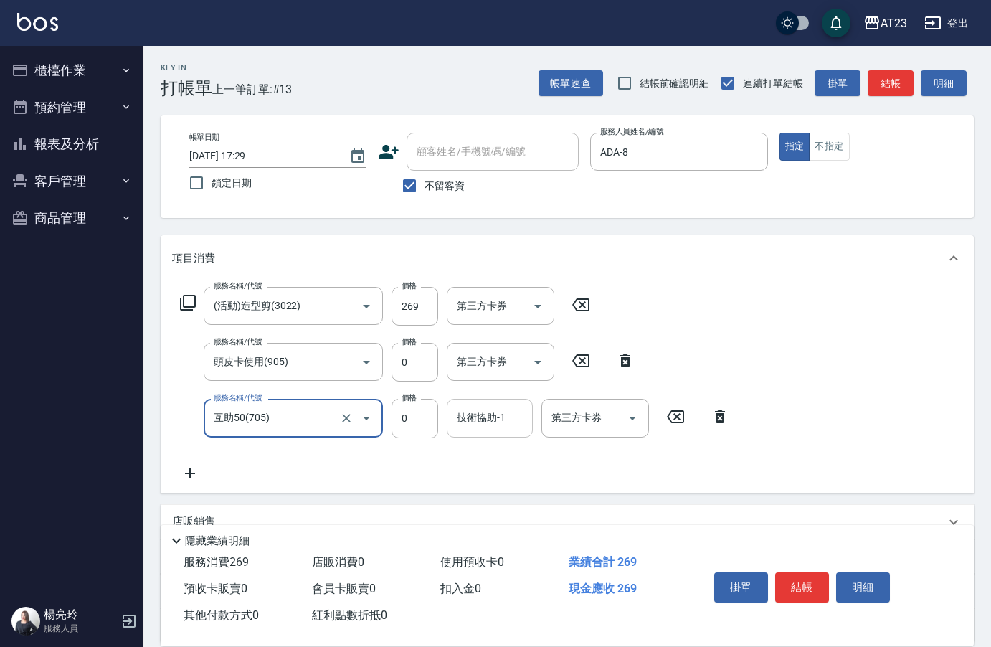
type input "互助50(705)"
click at [503, 419] on input "技術協助-1" at bounding box center [489, 417] width 73 height 25
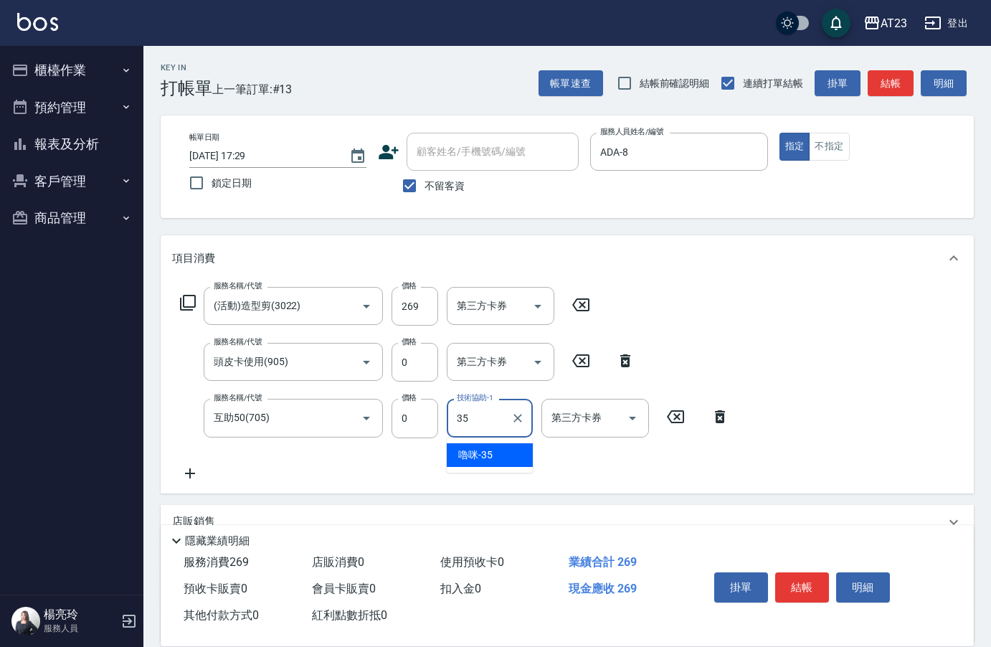
type input "嚕咪-35"
click at [811, 587] on button "結帳" at bounding box center [802, 587] width 54 height 30
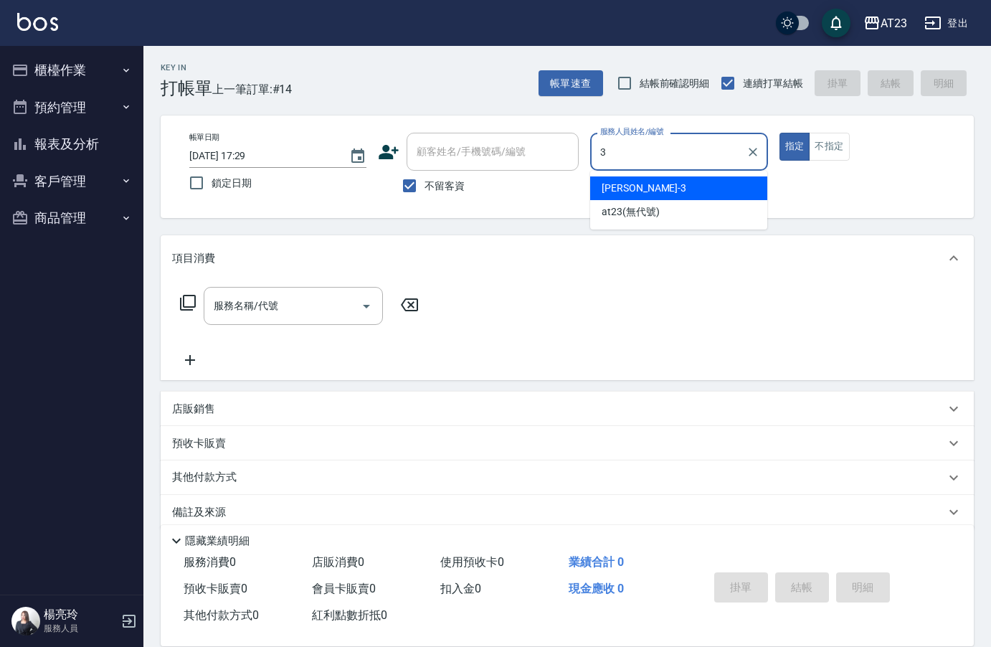
type input "at23(無代號)"
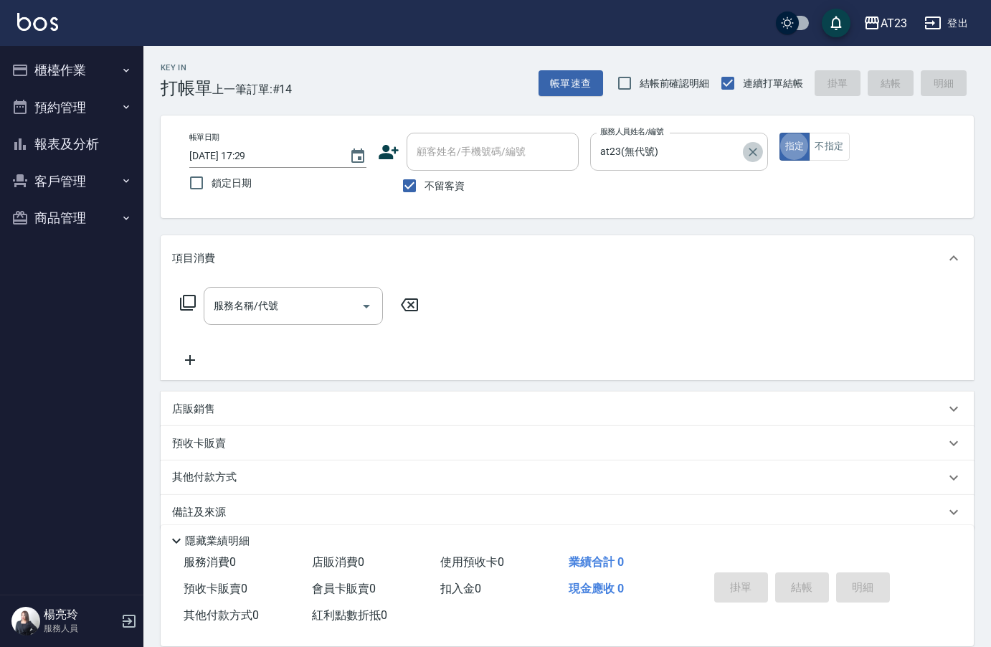
click at [750, 149] on icon "Clear" at bounding box center [753, 152] width 9 height 9
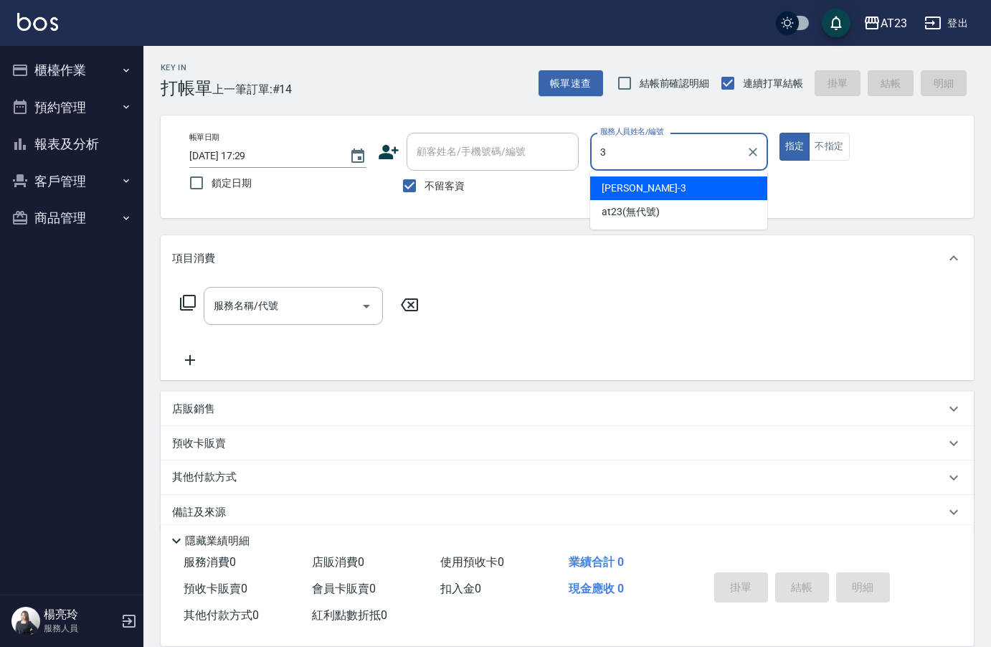
type input "[PERSON_NAME]-3"
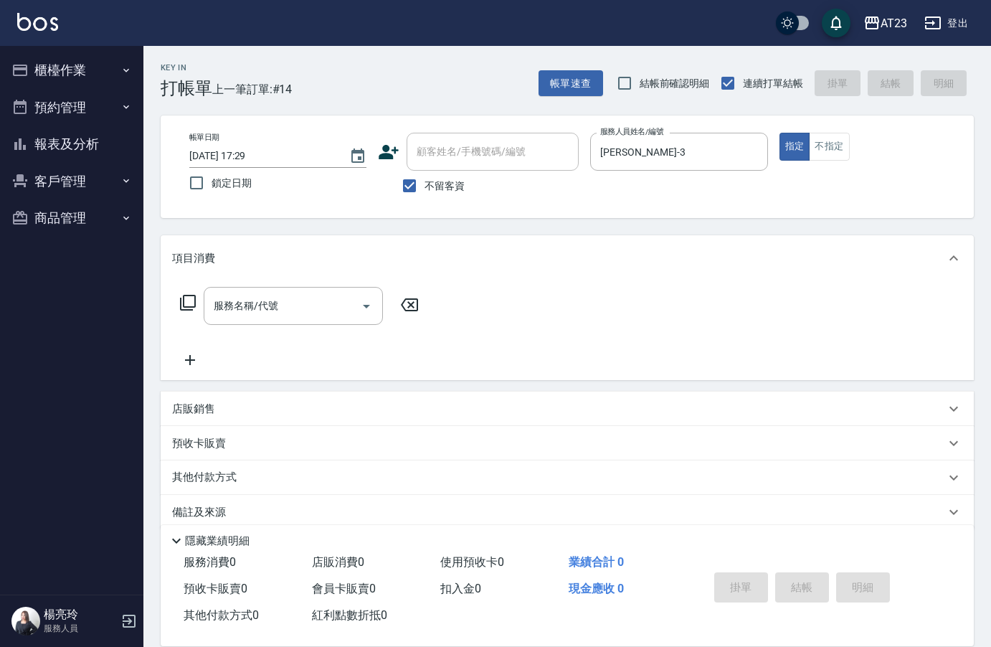
click at [208, 409] on p "店販銷售" at bounding box center [193, 409] width 43 height 15
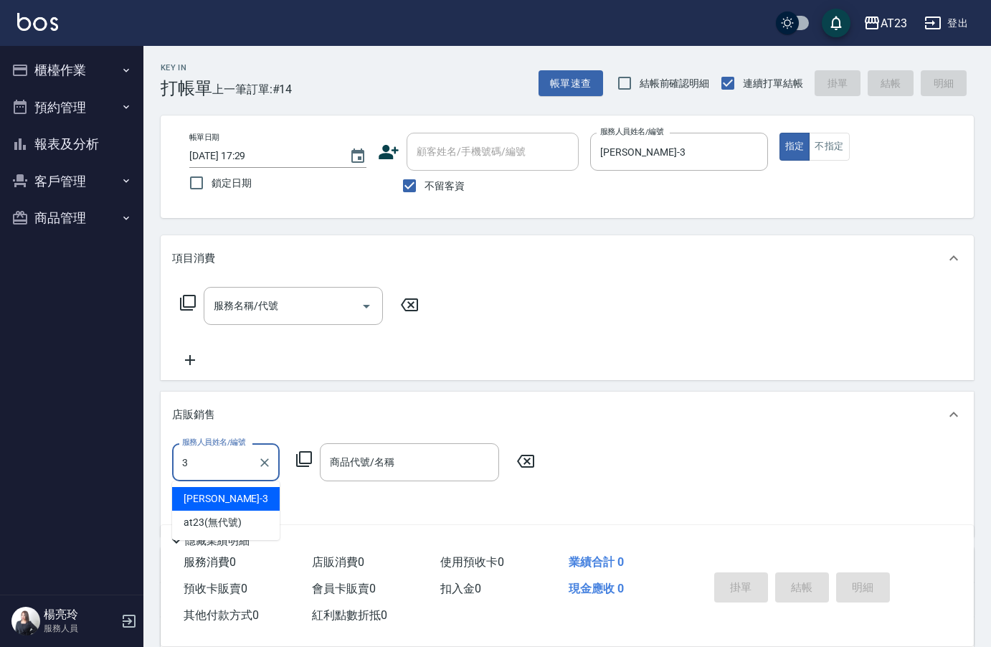
type input "[PERSON_NAME]-3"
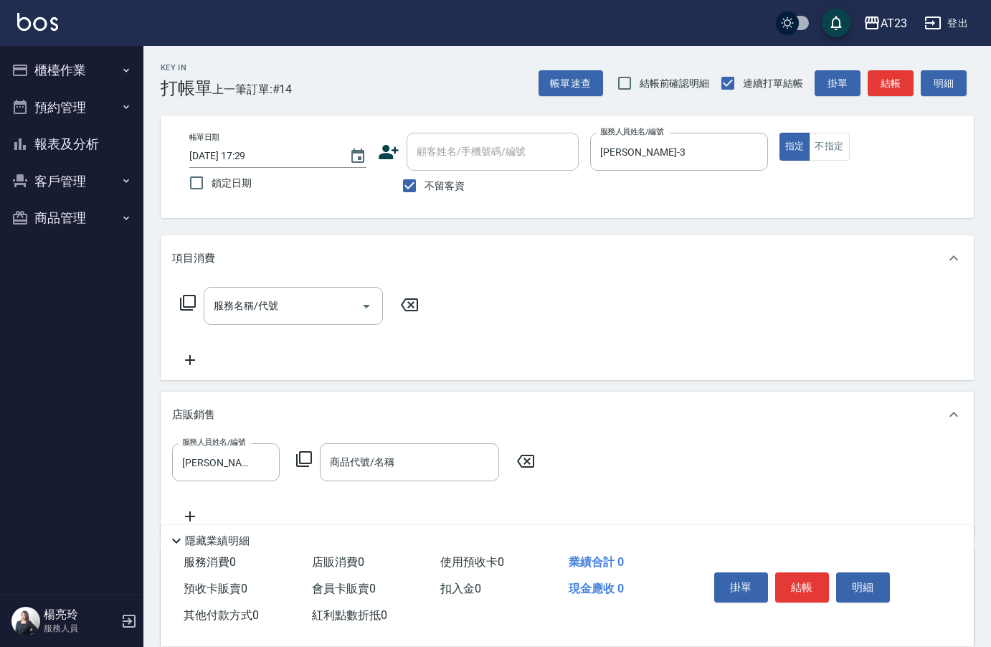
click at [306, 457] on icon at bounding box center [303, 458] width 17 height 17
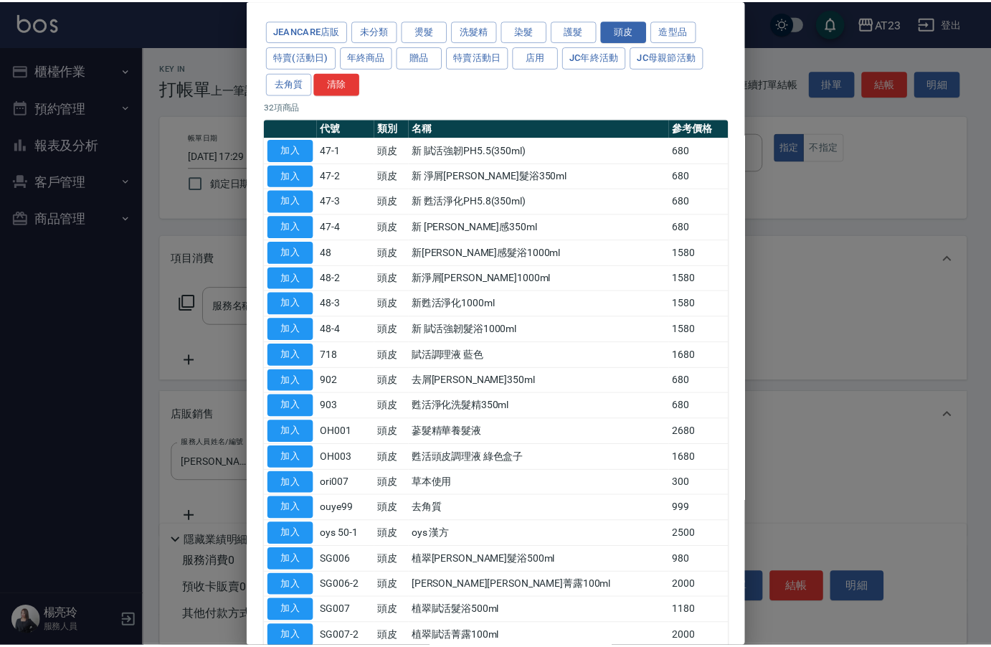
scroll to position [132, 0]
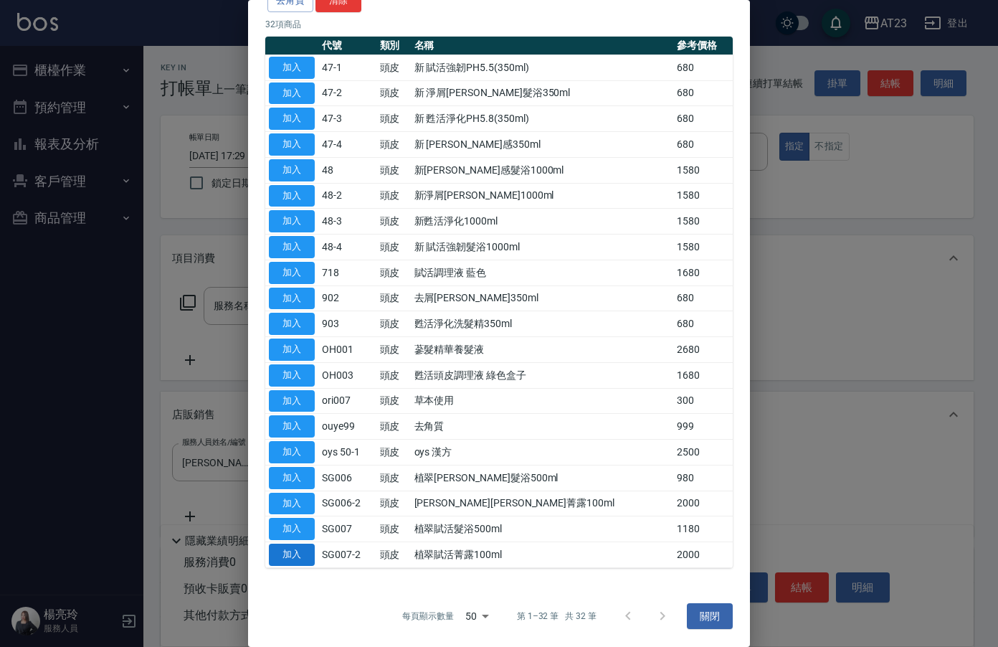
click at [286, 551] on button "加入" at bounding box center [292, 555] width 46 height 22
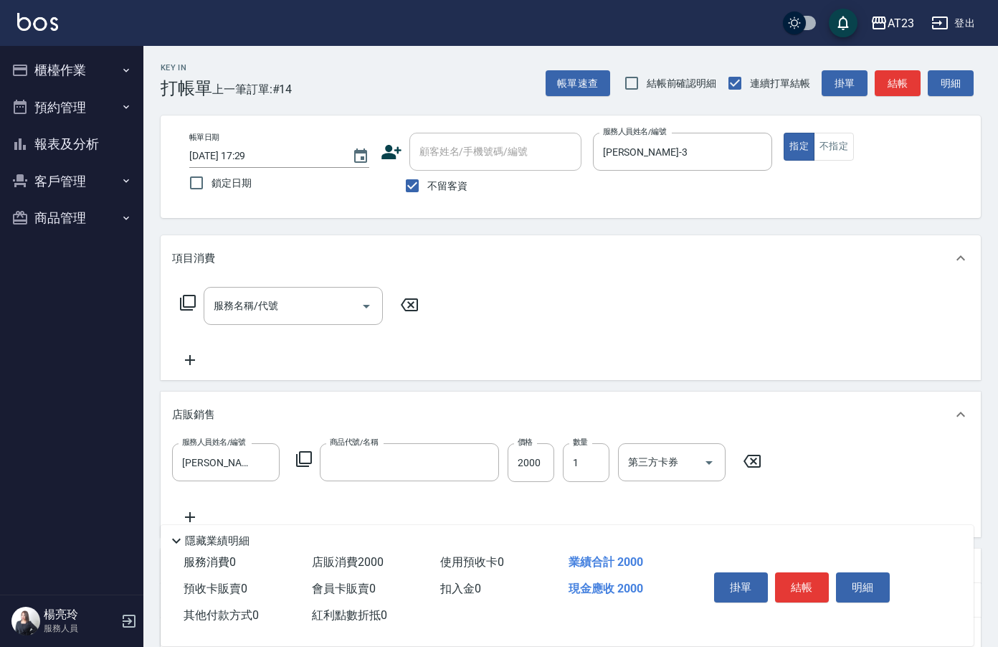
type input "植翠賦活菁露100ml"
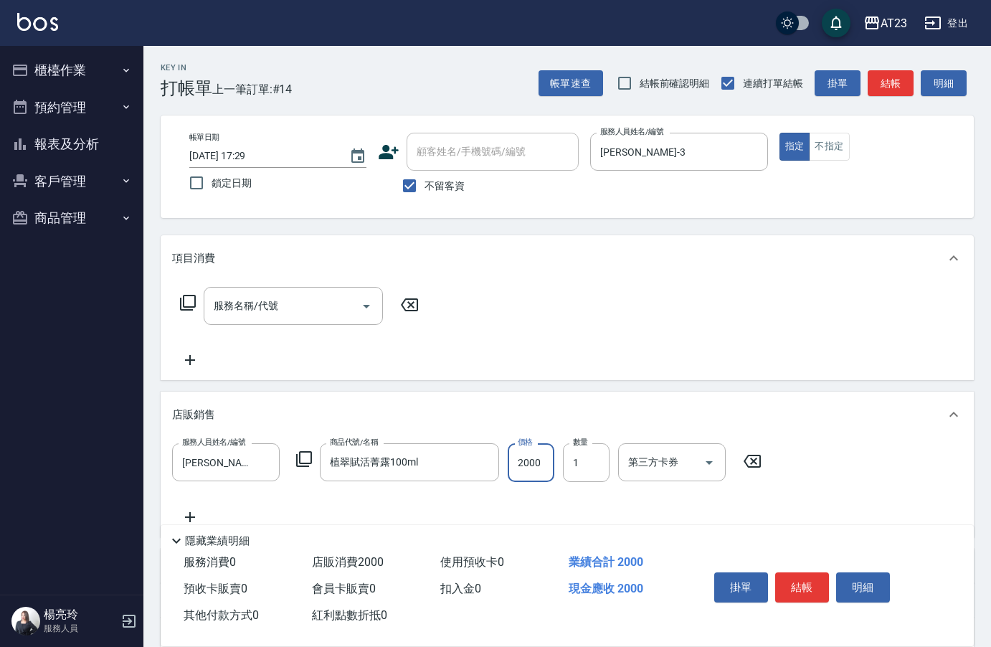
click at [535, 459] on input "2000" at bounding box center [531, 462] width 47 height 39
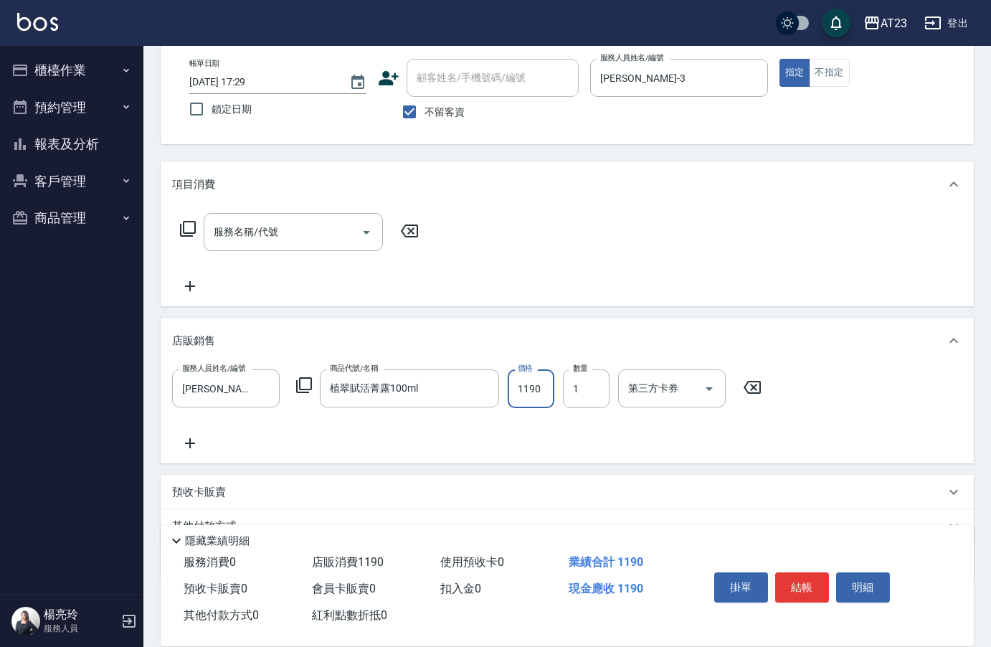
scroll to position [143, 0]
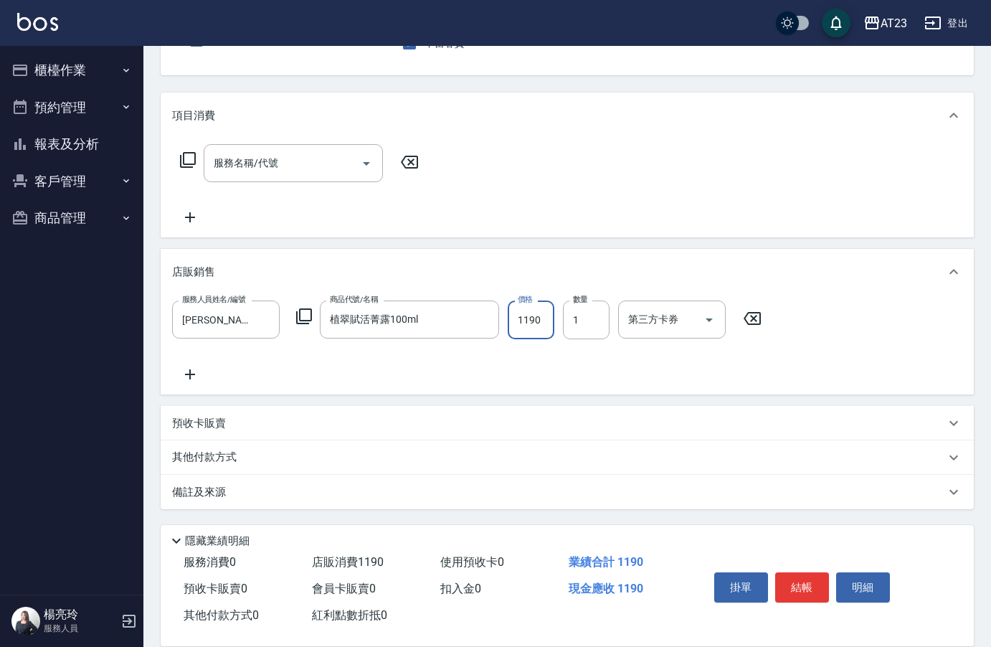
type input "1190"
drag, startPoint x: 229, startPoint y: 447, endPoint x: 232, endPoint y: 458, distance: 10.4
click at [231, 457] on div "其他付款方式" at bounding box center [567, 457] width 813 height 34
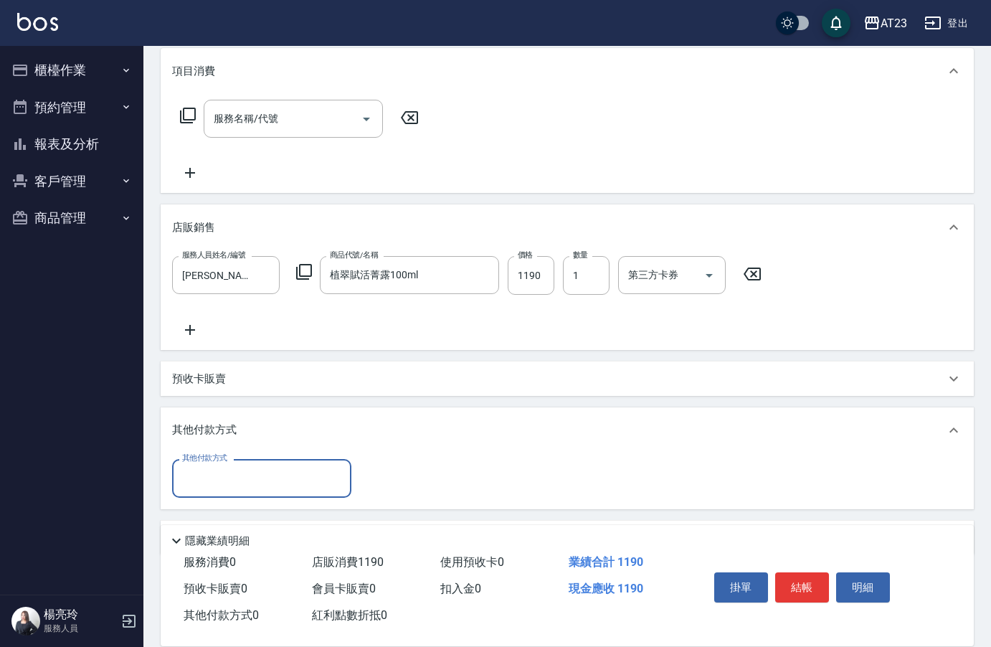
scroll to position [233, 0]
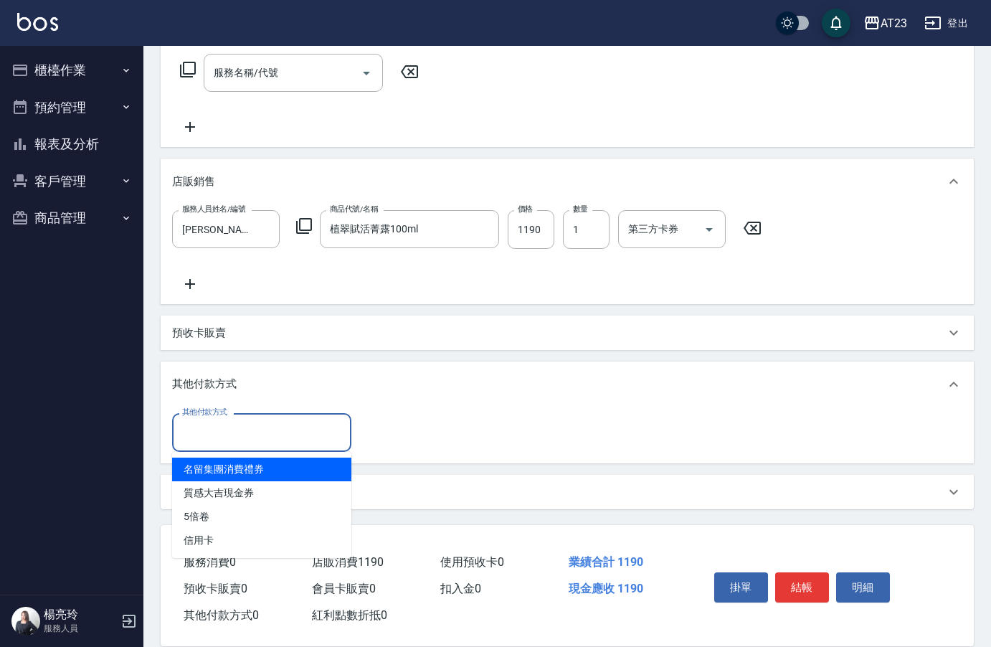
click at [318, 430] on input "其他付款方式" at bounding box center [262, 432] width 166 height 25
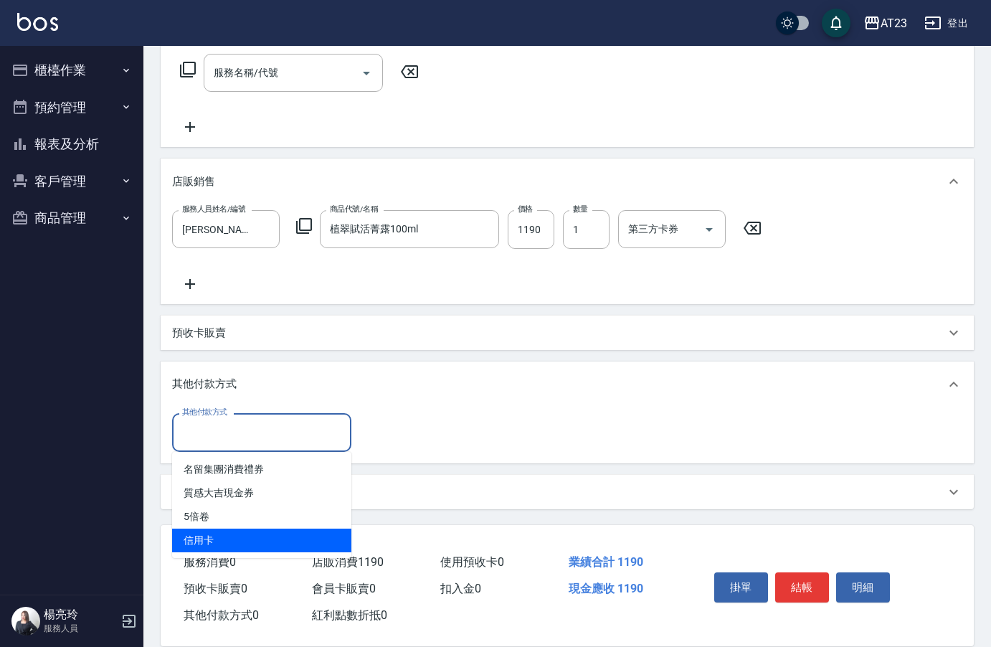
click at [309, 542] on span "信用卡" at bounding box center [261, 541] width 179 height 24
type input "信用卡"
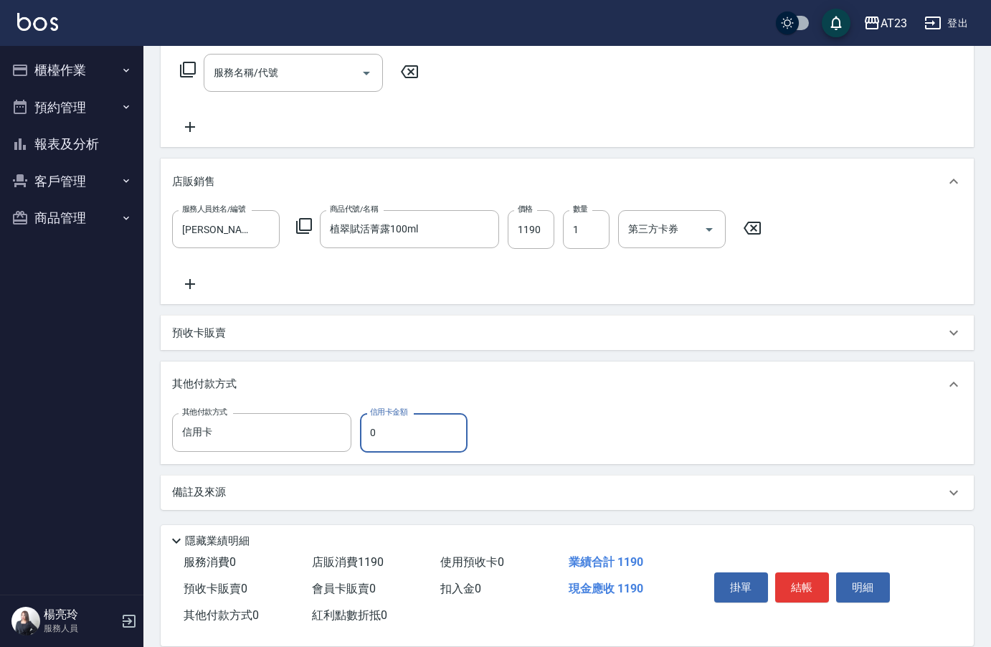
click at [426, 439] on input "0" at bounding box center [414, 432] width 108 height 39
type input "1190"
click at [806, 580] on button "結帳" at bounding box center [802, 587] width 54 height 30
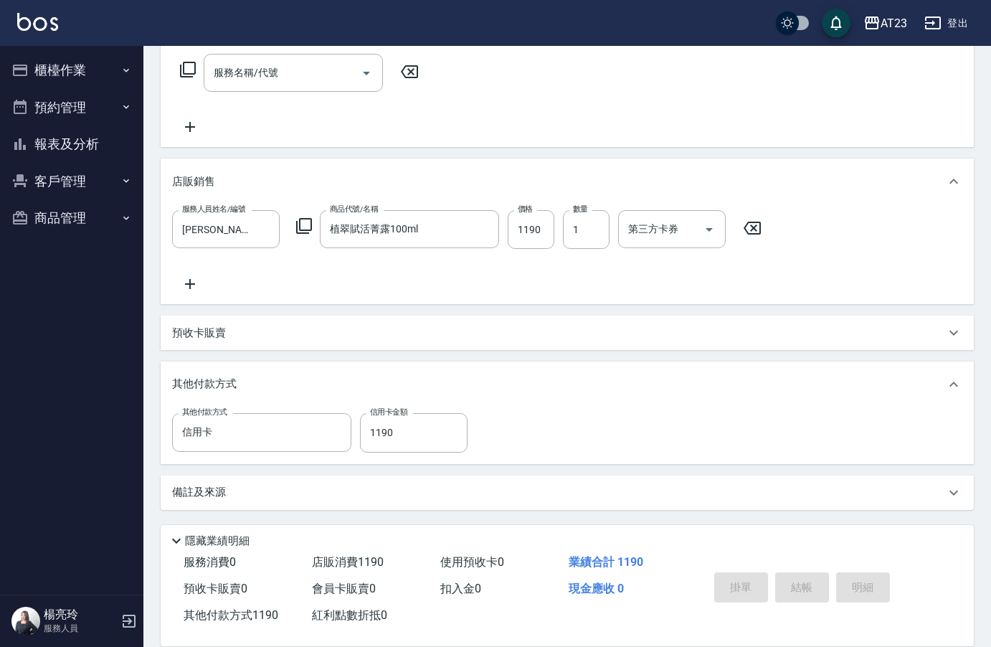
type input "[DATE] 17:30"
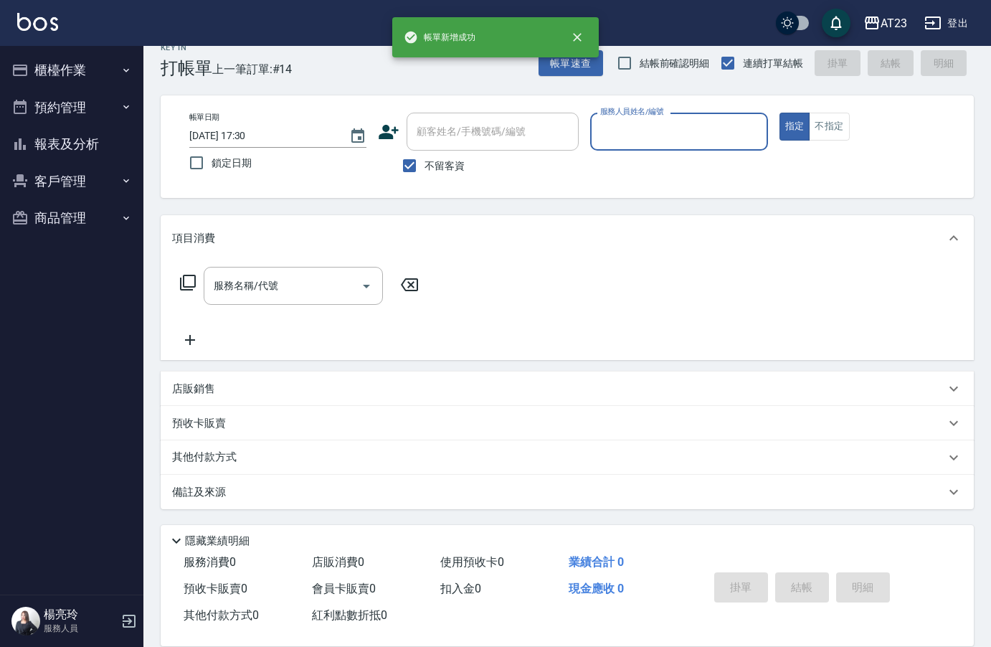
scroll to position [0, 0]
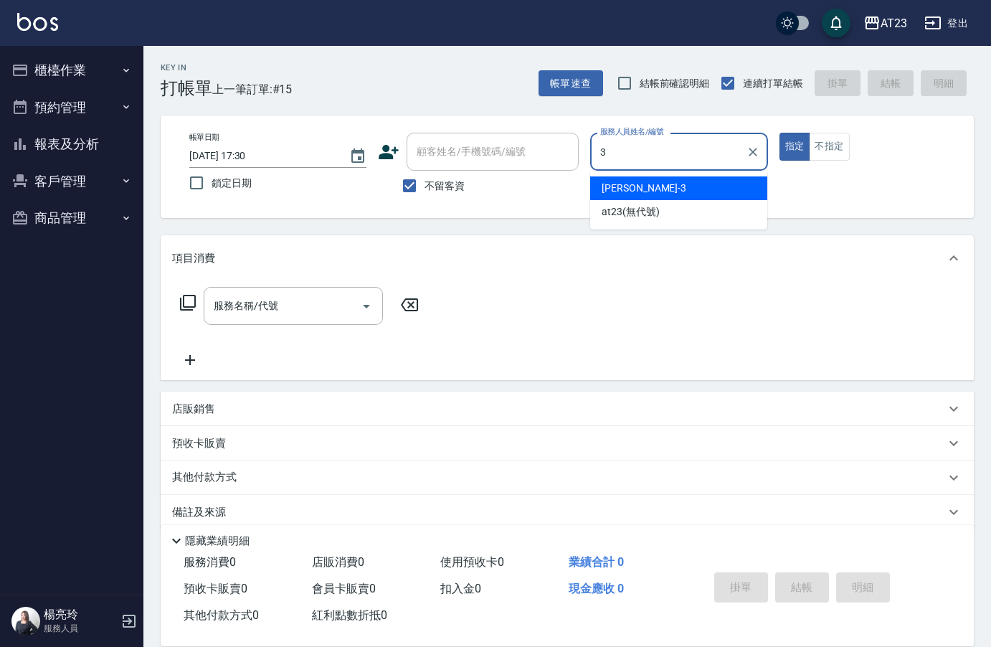
type input "[PERSON_NAME]-3"
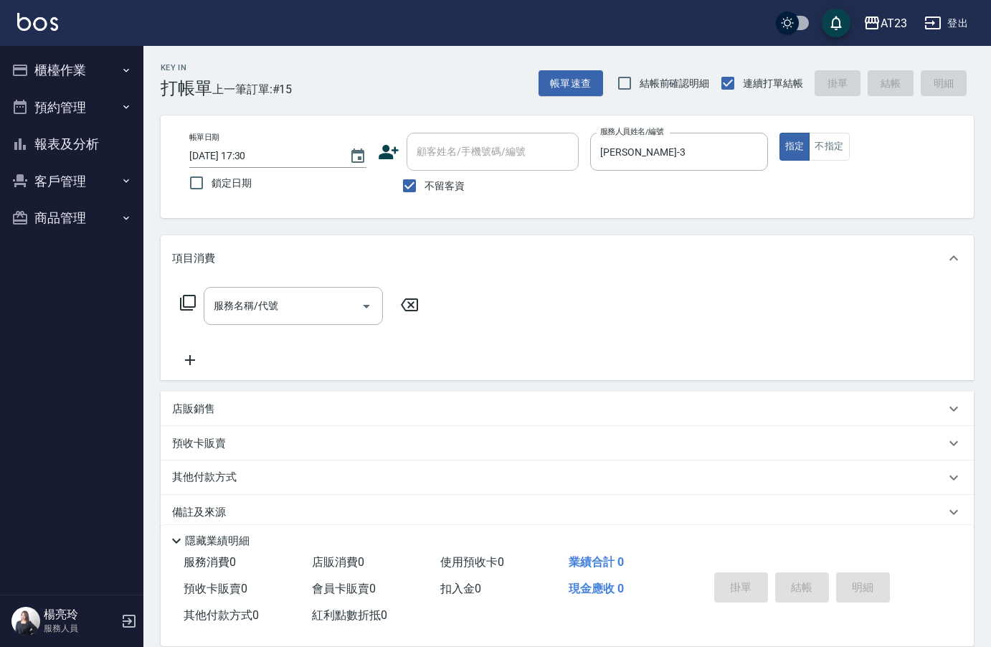
click at [208, 406] on p "店販銷售" at bounding box center [193, 409] width 43 height 15
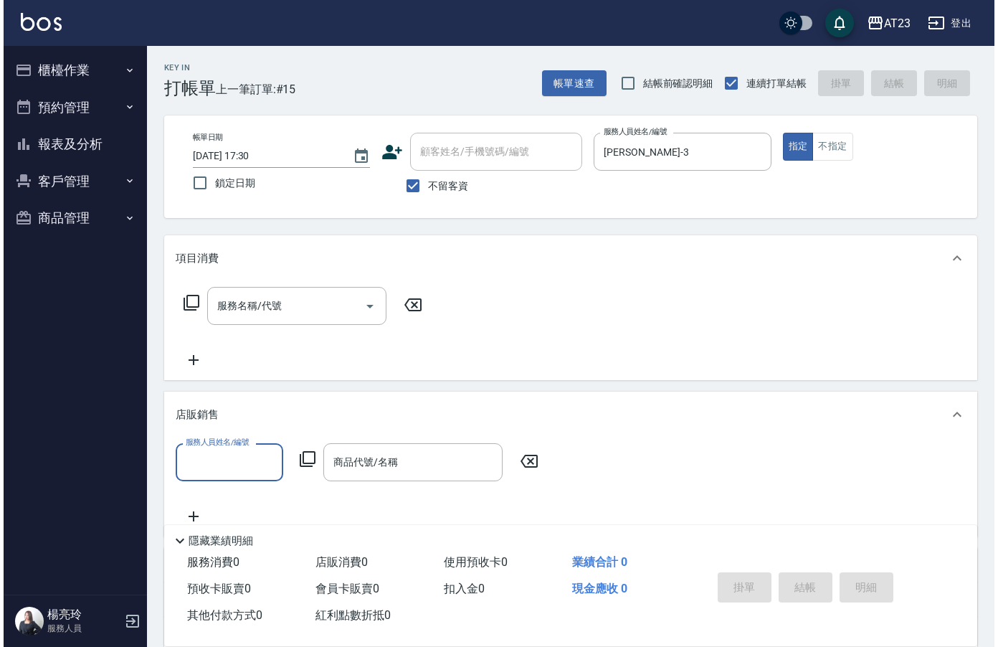
scroll to position [1, 0]
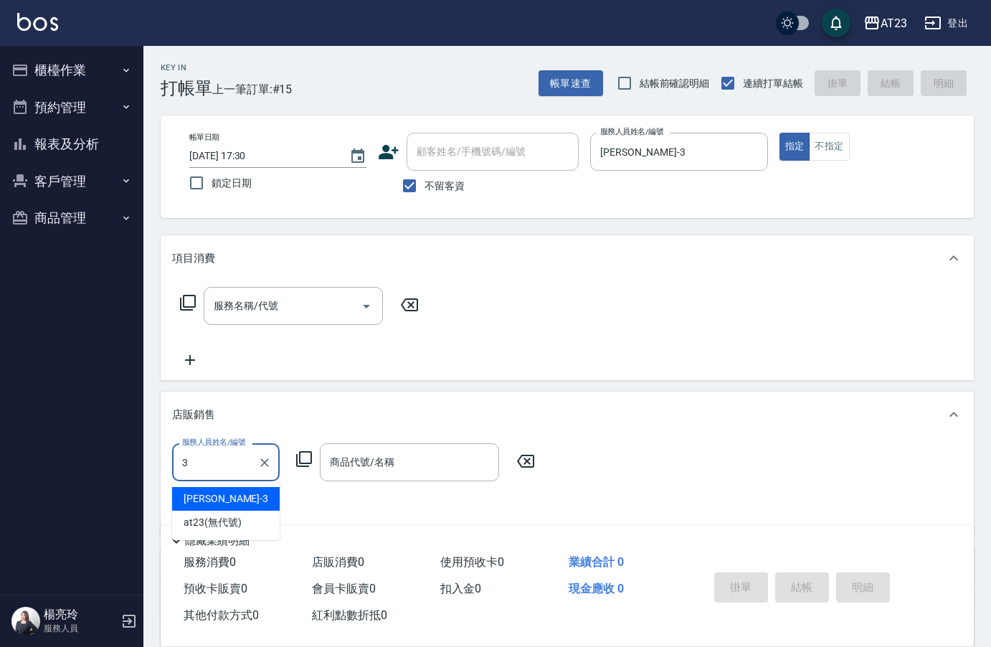
type input "[PERSON_NAME]-3"
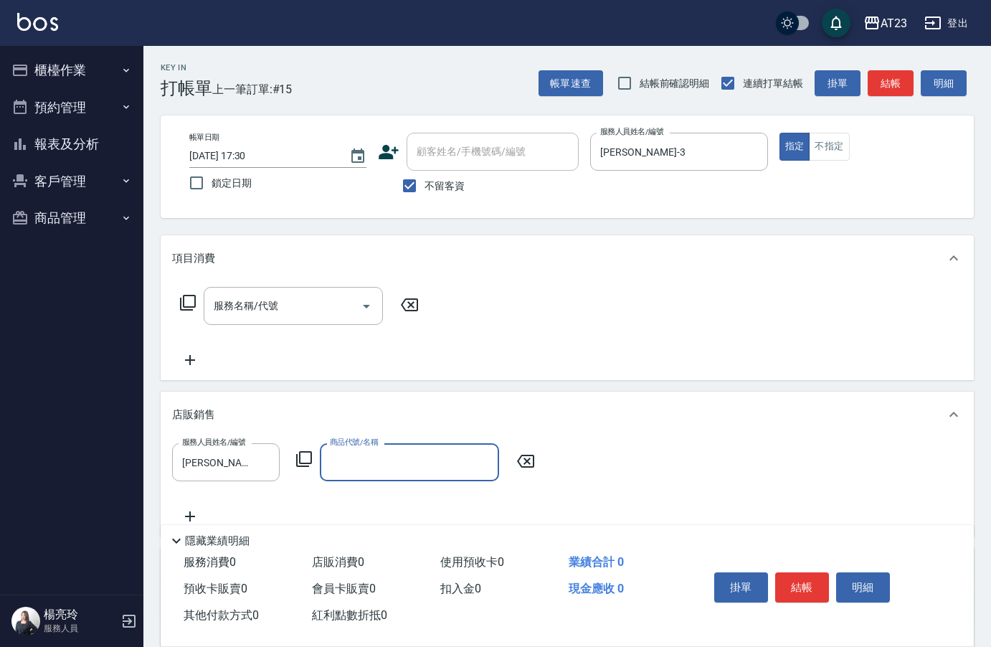
click at [305, 458] on icon at bounding box center [303, 458] width 17 height 17
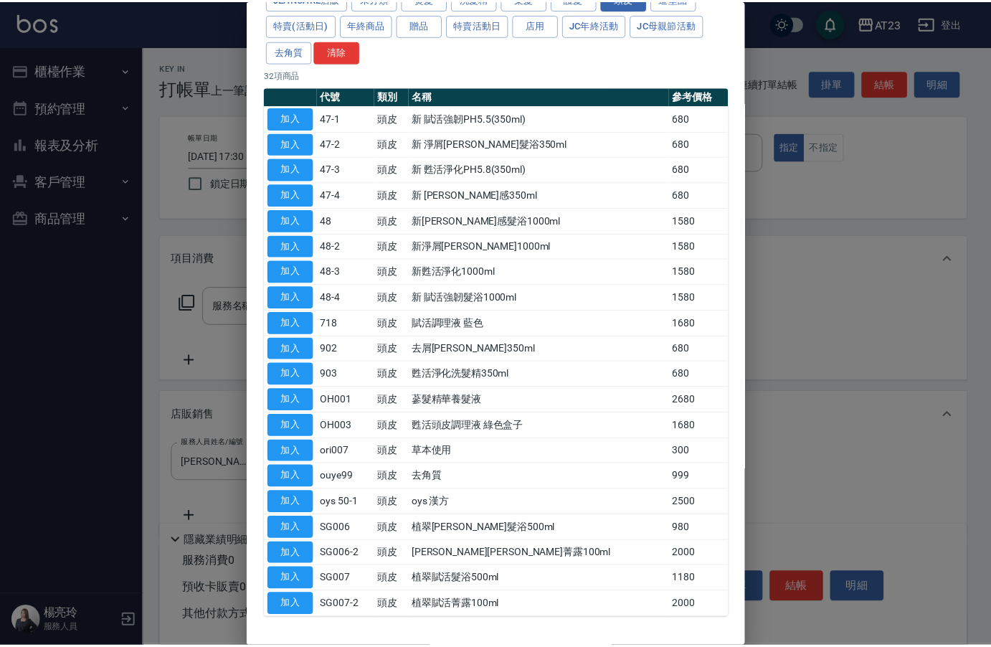
scroll to position [132, 0]
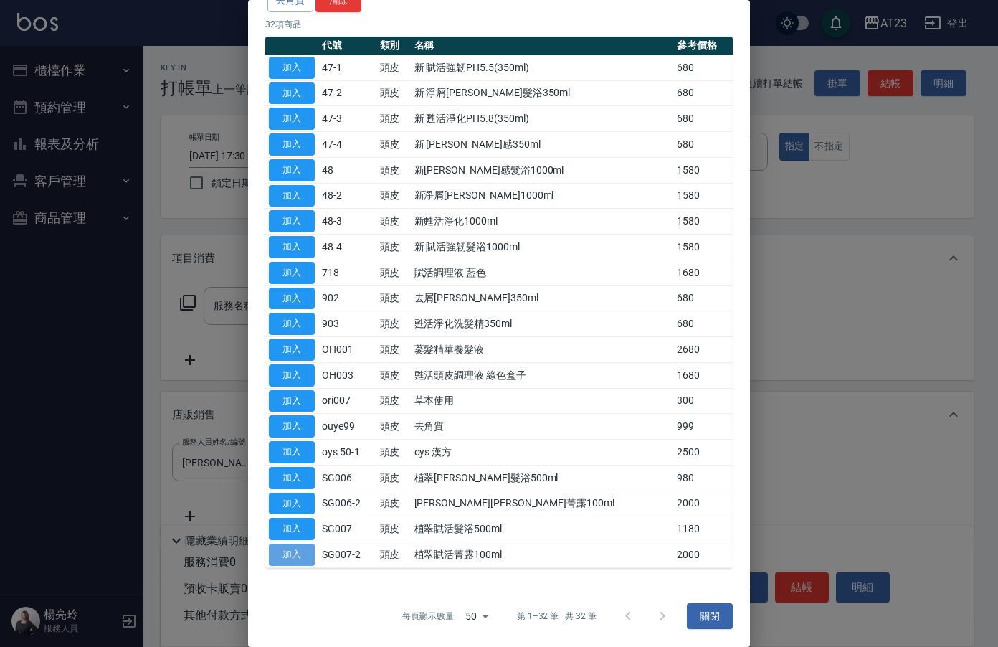
click at [293, 558] on button "加入" at bounding box center [292, 555] width 46 height 22
type input "植翠賦活菁露100ml"
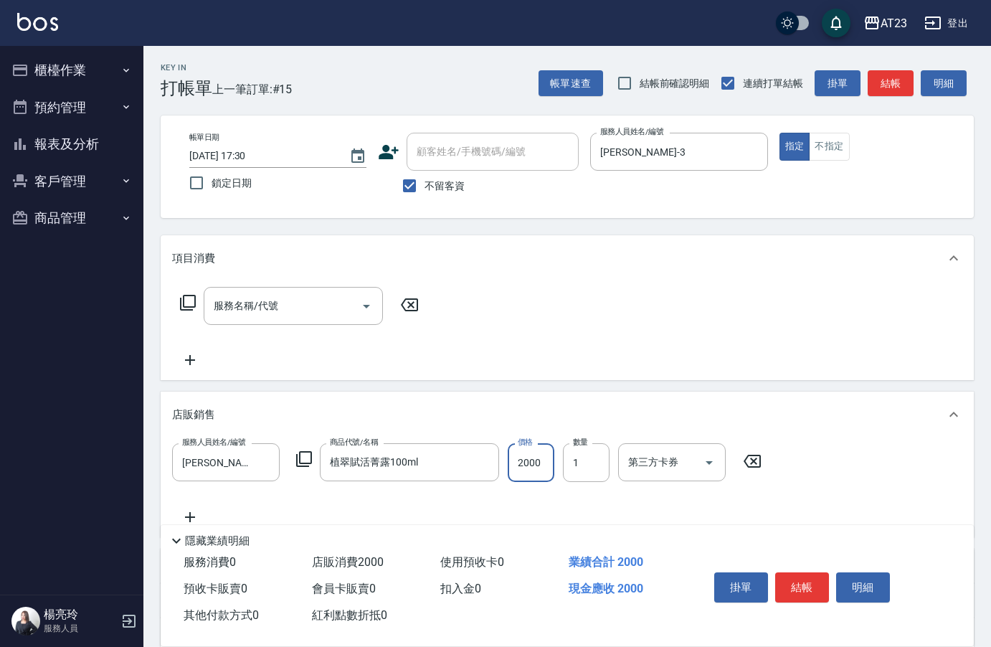
click at [537, 460] on input "2000" at bounding box center [531, 462] width 47 height 39
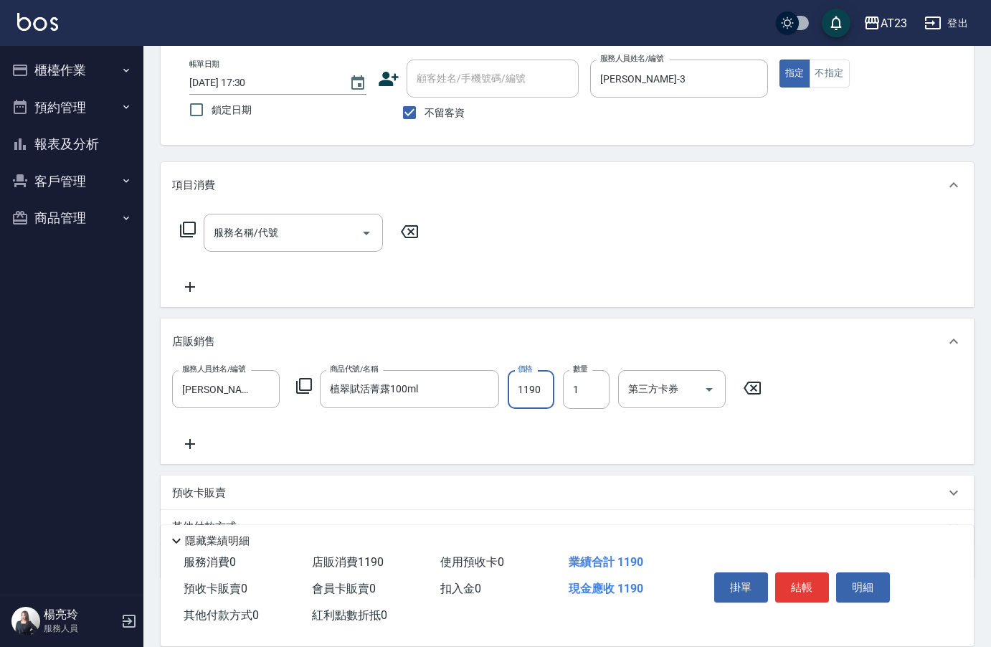
scroll to position [143, 0]
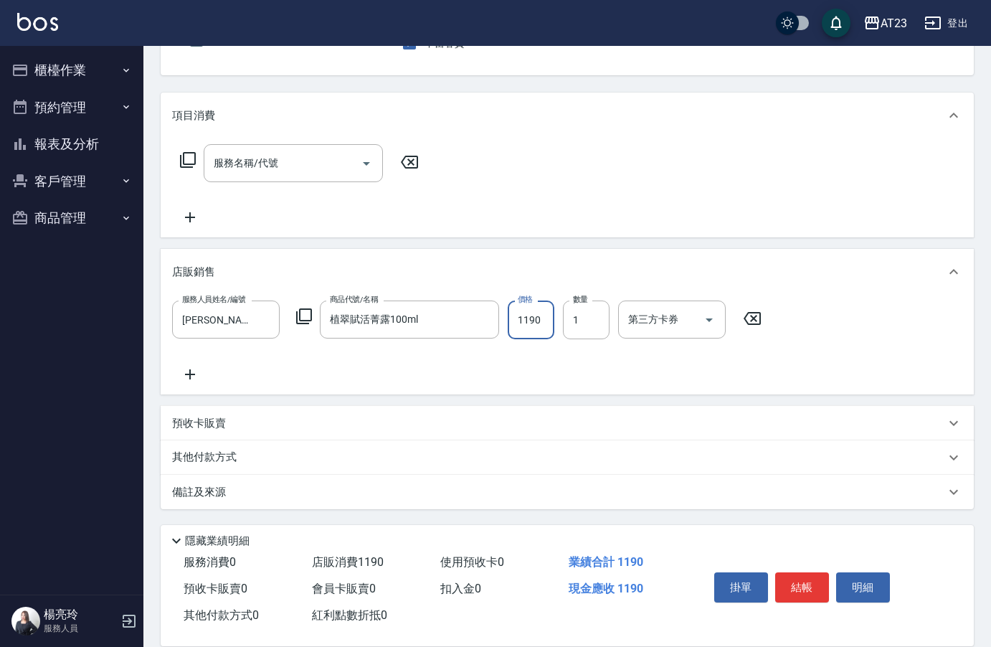
type input "1190"
click at [210, 458] on p "其他付款方式" at bounding box center [208, 458] width 72 height 16
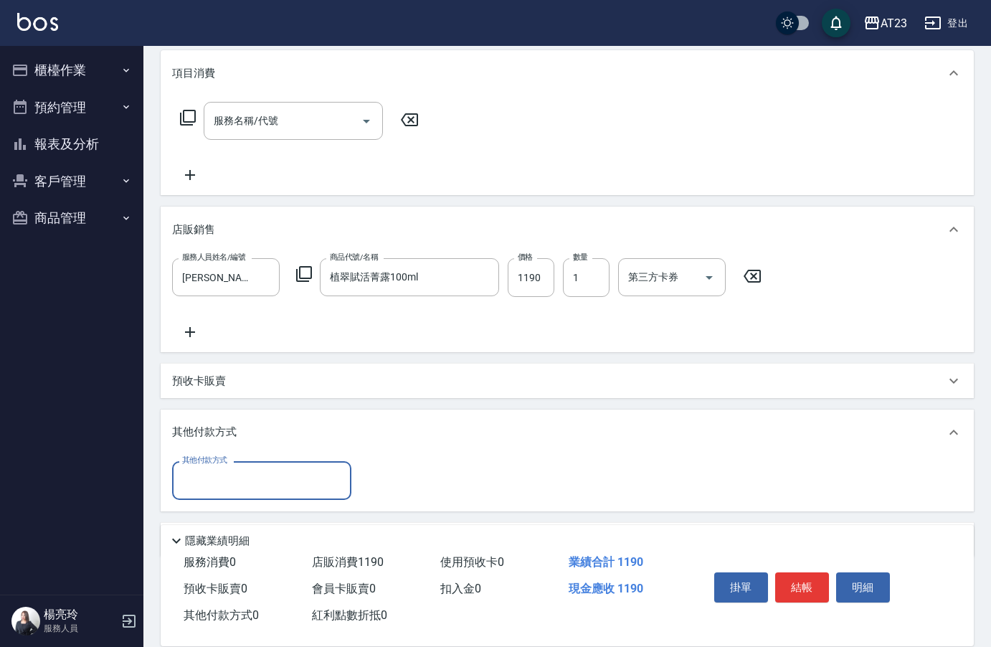
scroll to position [233, 0]
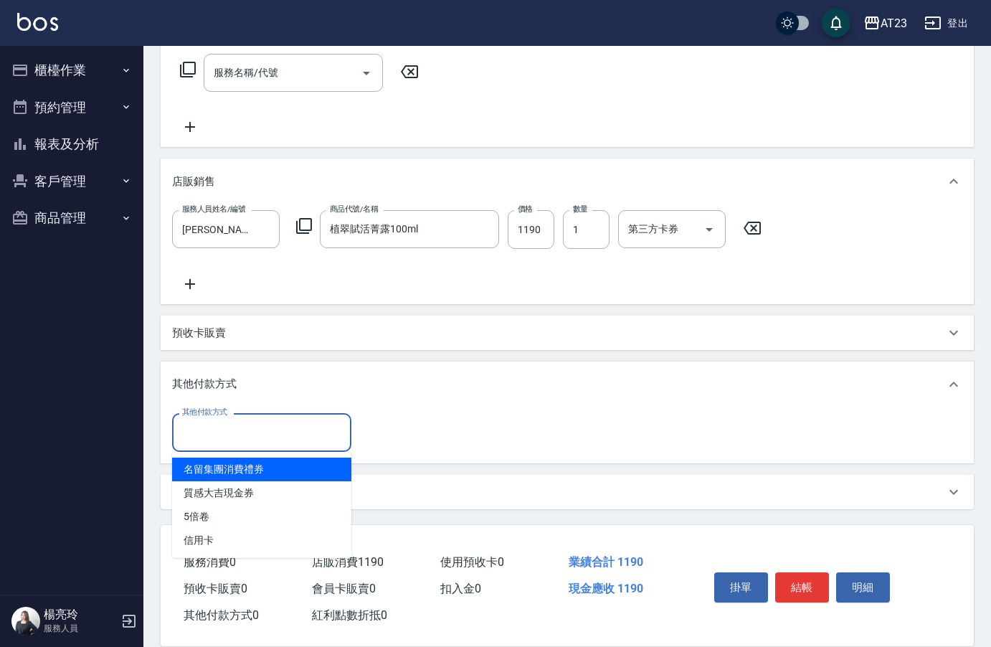
click at [274, 435] on input "其他付款方式" at bounding box center [262, 432] width 166 height 25
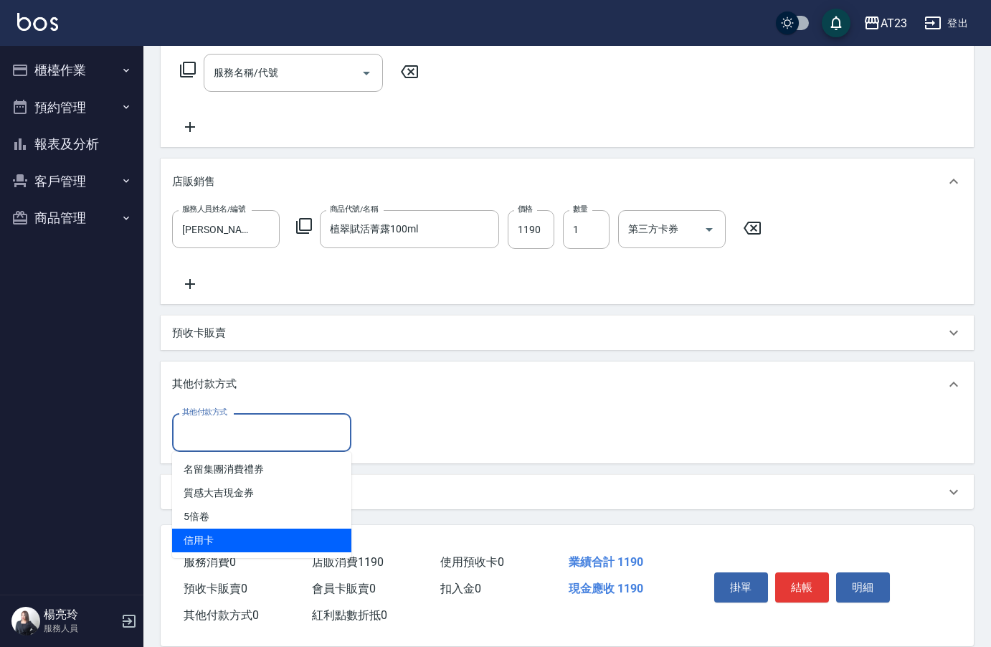
click at [277, 555] on ul "名留集團消費禮券 質感大吉現金券 5倍卷 信用卡" at bounding box center [261, 505] width 179 height 106
click at [276, 550] on span "信用卡" at bounding box center [261, 541] width 179 height 24
type input "信用卡"
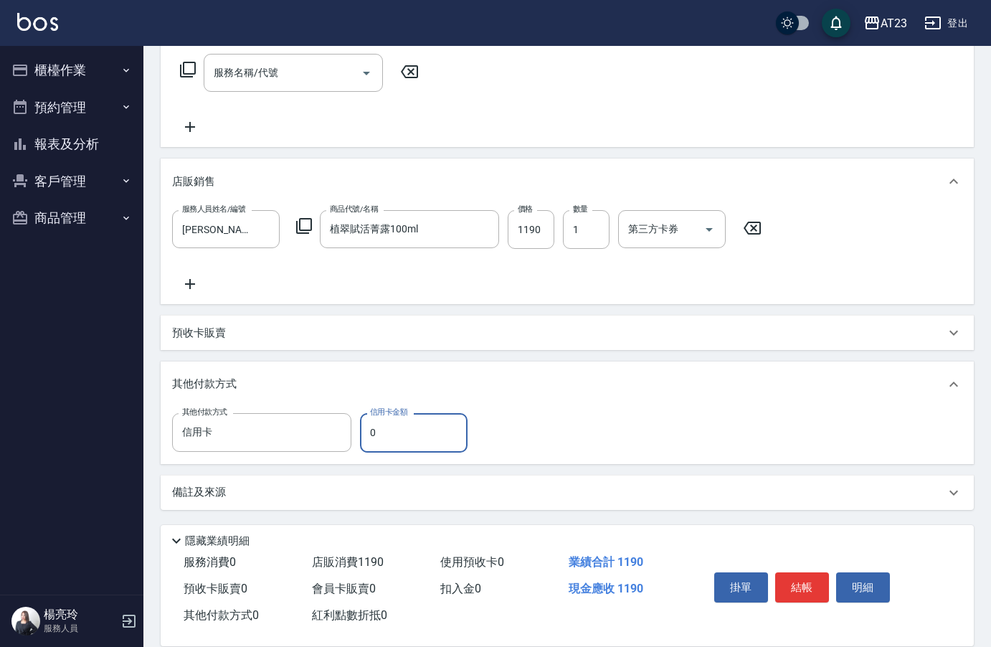
click at [409, 427] on input "0" at bounding box center [414, 432] width 108 height 39
type input "1190"
click at [819, 579] on button "結帳" at bounding box center [802, 587] width 54 height 30
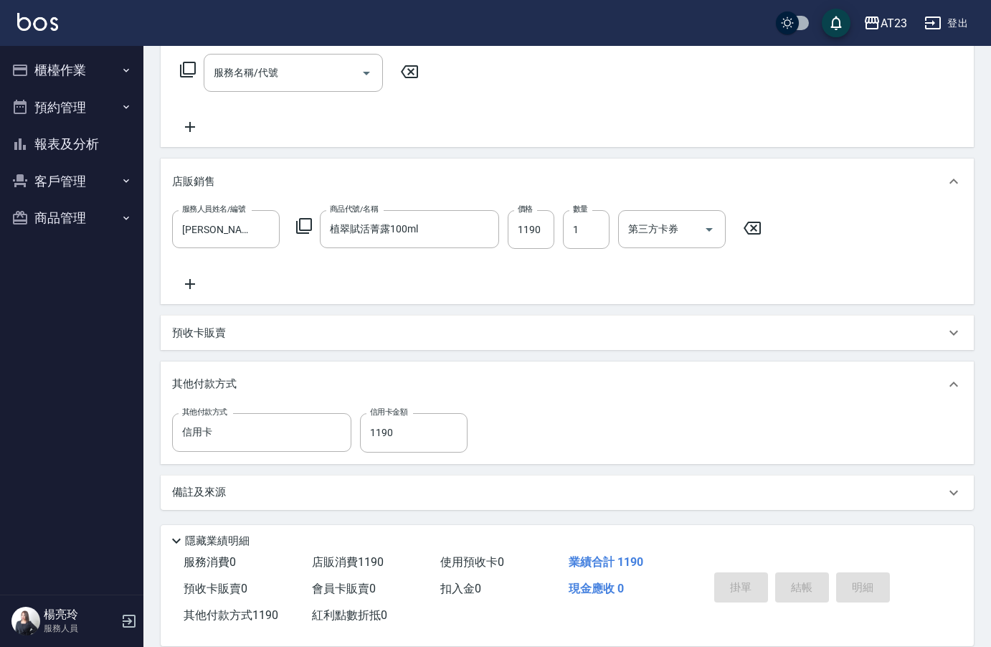
type input "[DATE] 17:32"
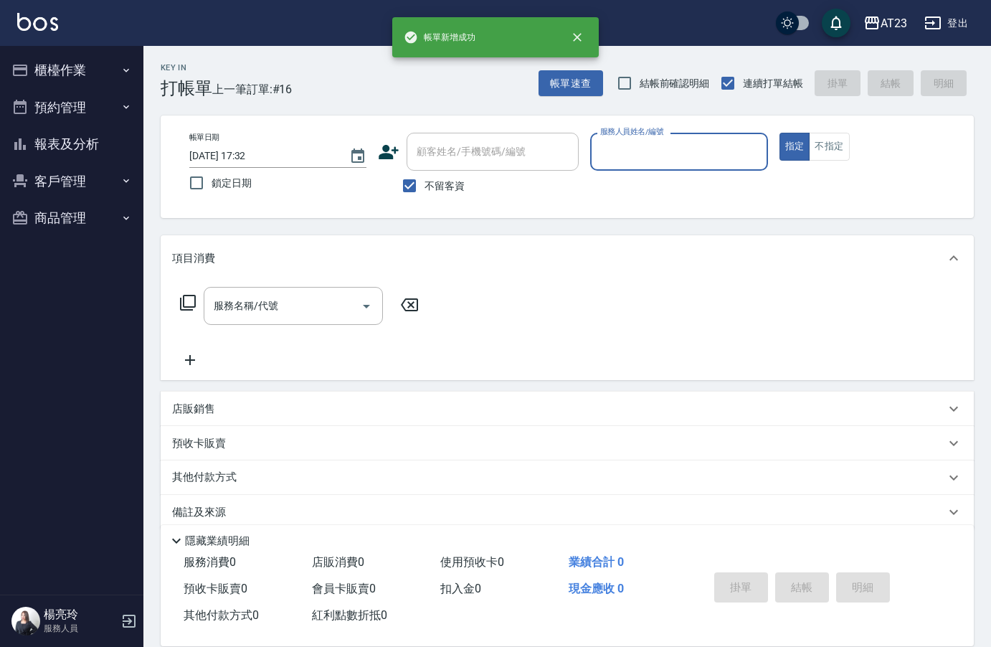
scroll to position [0, 0]
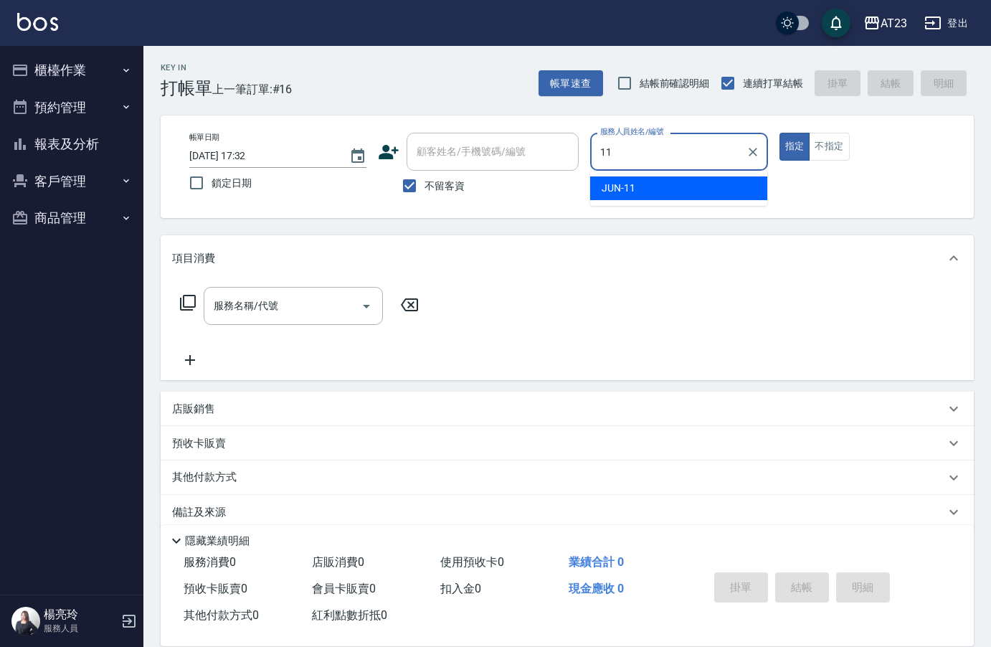
type input "JUN-11"
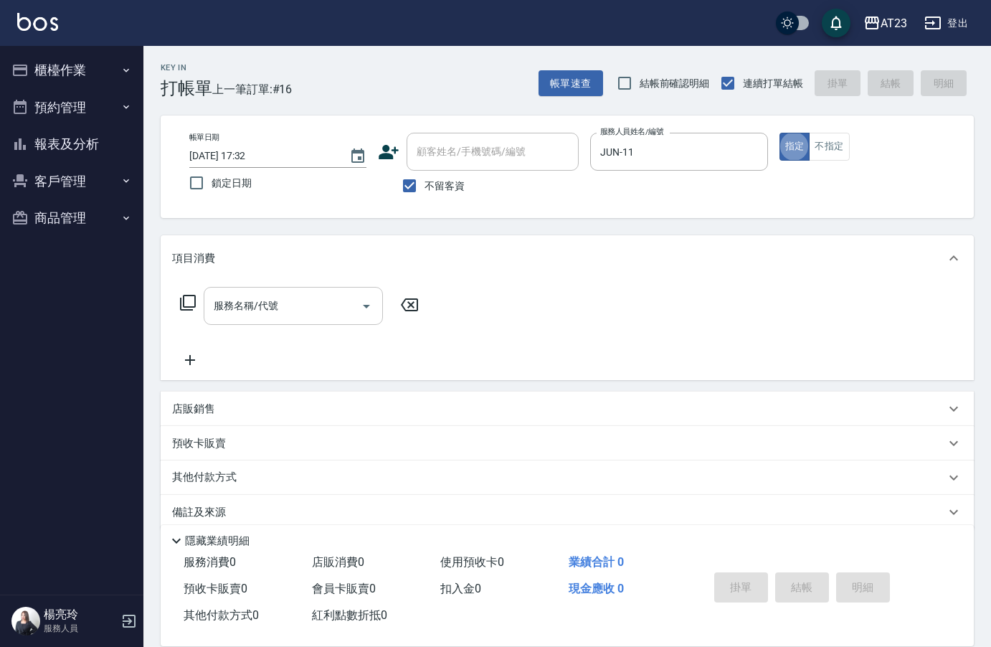
click at [237, 300] on div "服務名稱/代號 服務名稱/代號" at bounding box center [293, 306] width 179 height 38
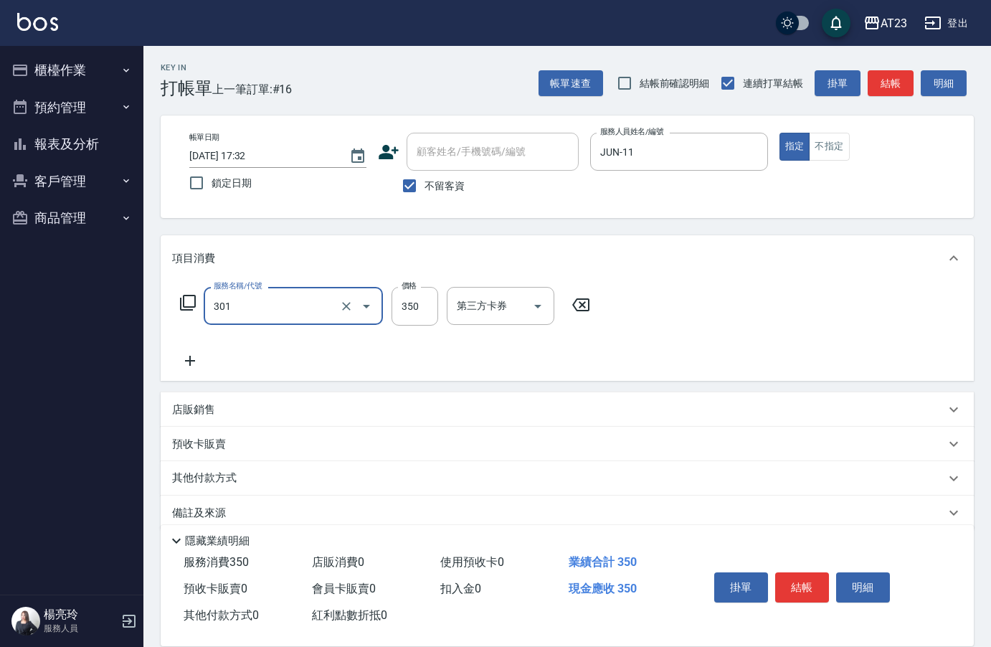
type input "造型剪髮(301)"
type input "400"
click at [396, 227] on div "Key In 打帳單 上一筆訂單:#16 帳單速查 結帳前確認明細 連續打單結帳 掛單 結帳 明細 帳單日期 [DATE] 17:32 鎖定日期 顧客姓名/手…" at bounding box center [567, 357] width 848 height 622
click at [800, 582] on button "結帳" at bounding box center [802, 587] width 54 height 30
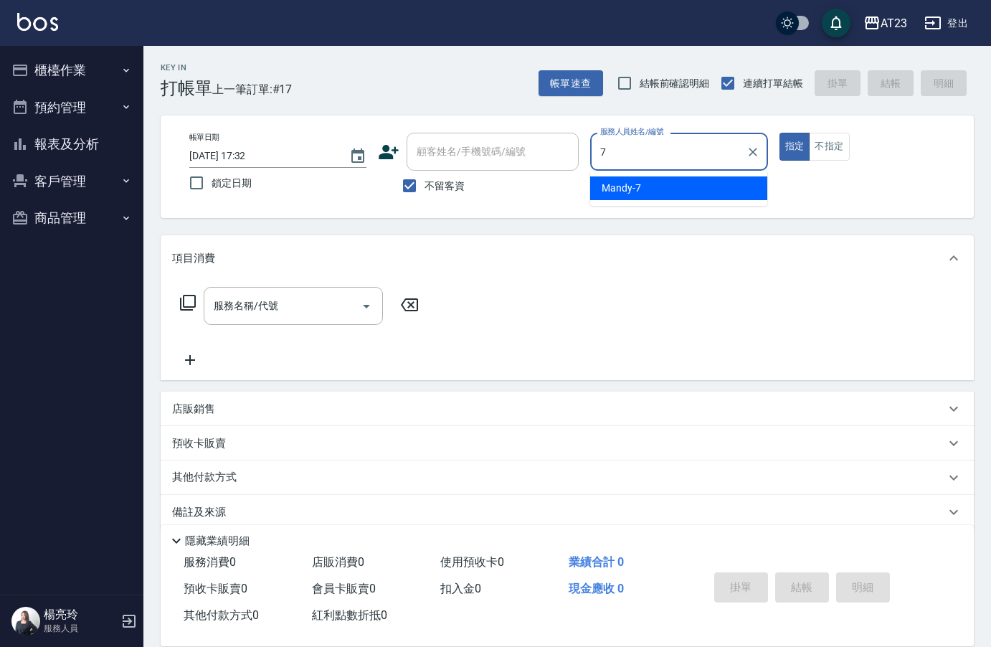
type input "Mandy-7"
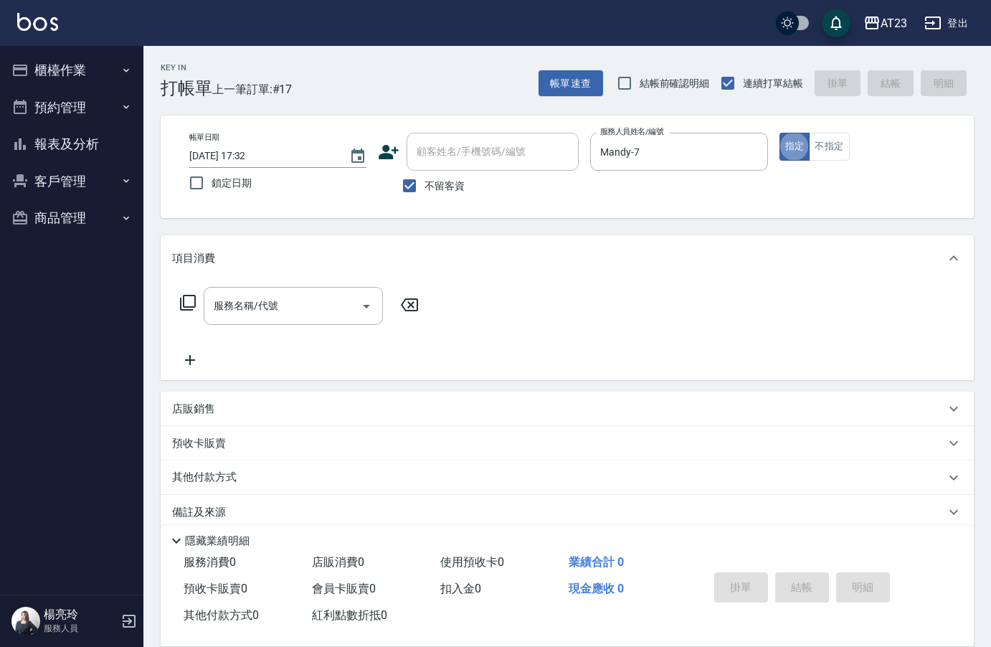
click at [186, 303] on icon at bounding box center [187, 302] width 17 height 17
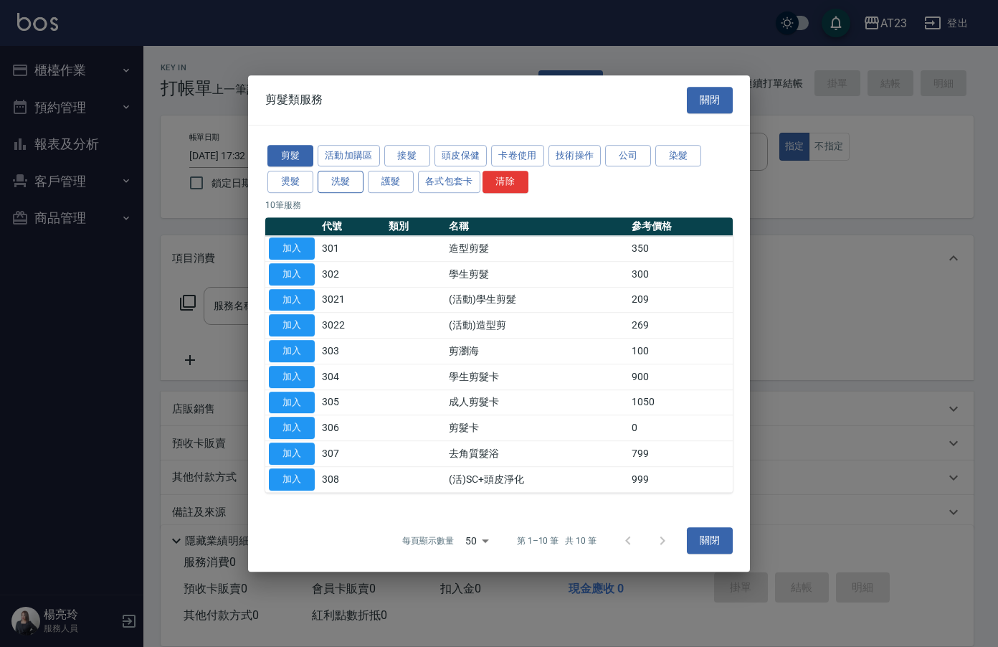
click at [327, 181] on button "洗髮" at bounding box center [341, 182] width 46 height 22
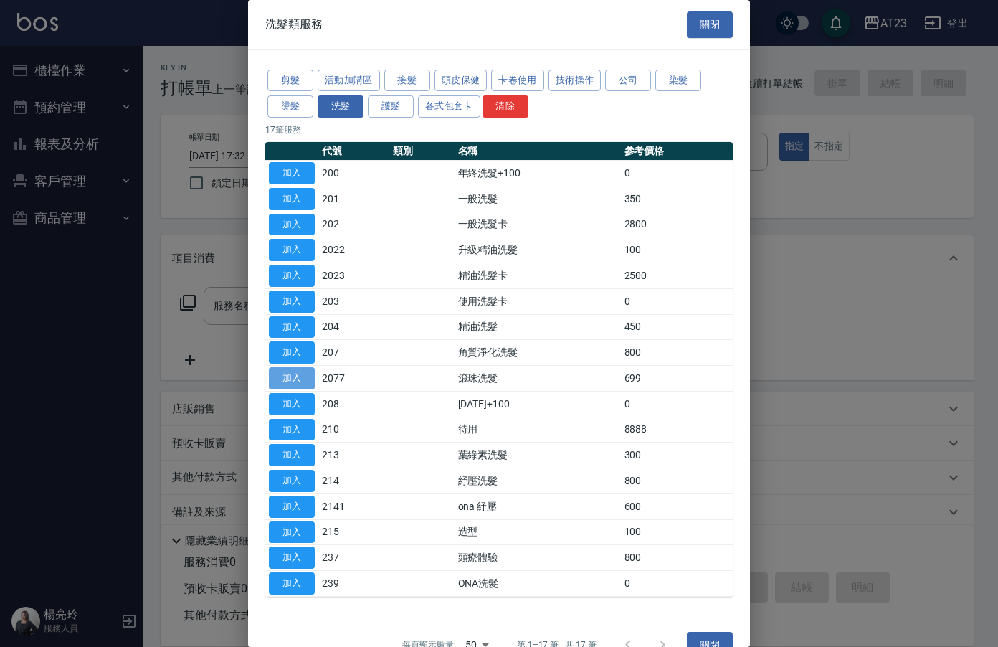
click at [291, 376] on button "加入" at bounding box center [292, 378] width 46 height 22
type input "滾珠洗髮(2077)"
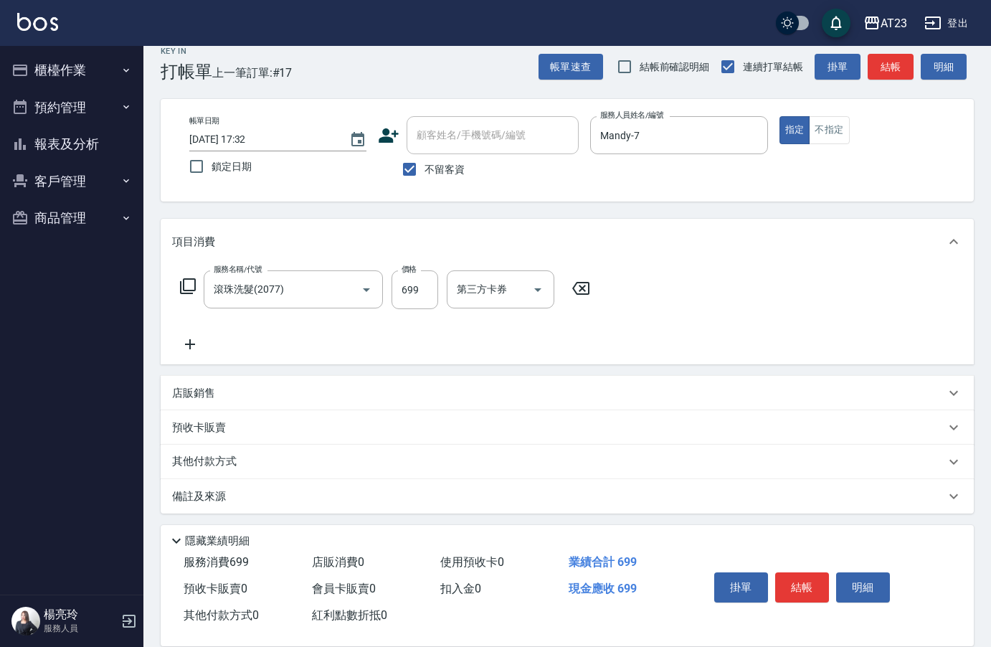
scroll to position [21, 0]
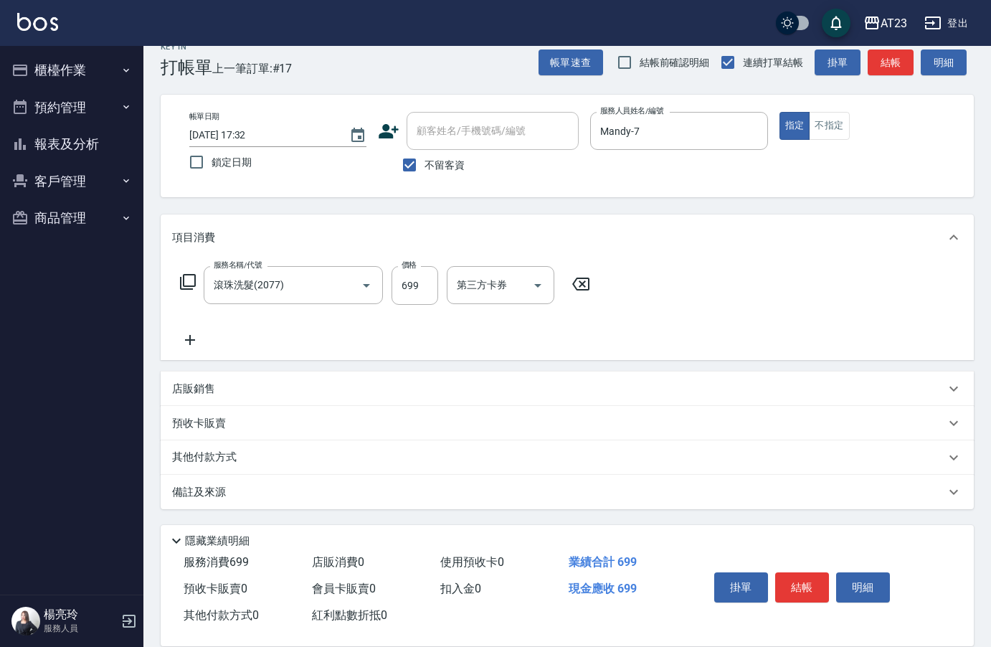
click at [225, 453] on p "其他付款方式" at bounding box center [208, 458] width 72 height 16
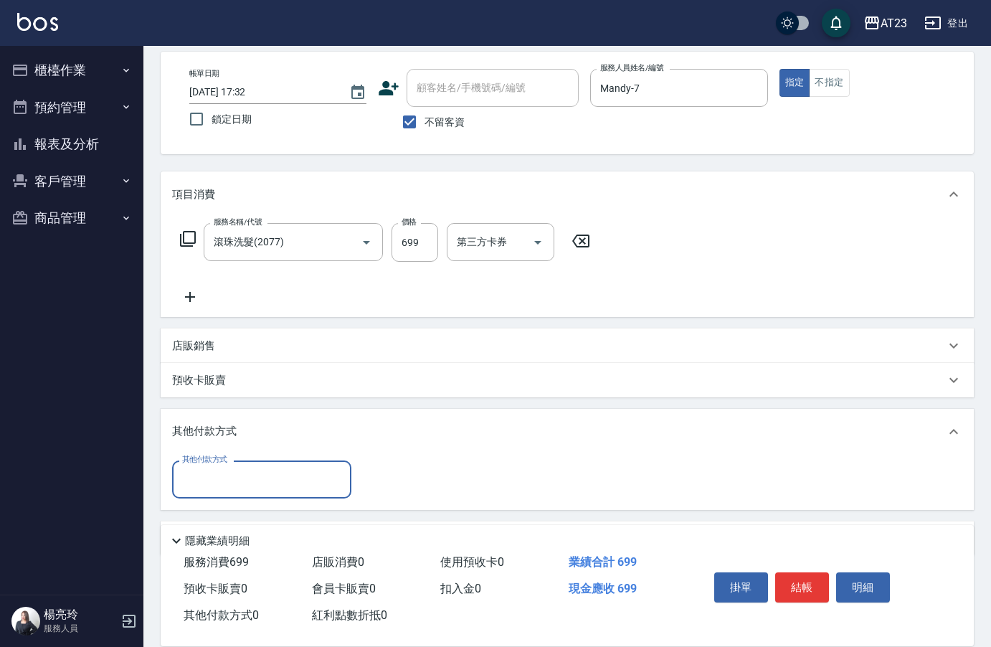
scroll to position [110, 0]
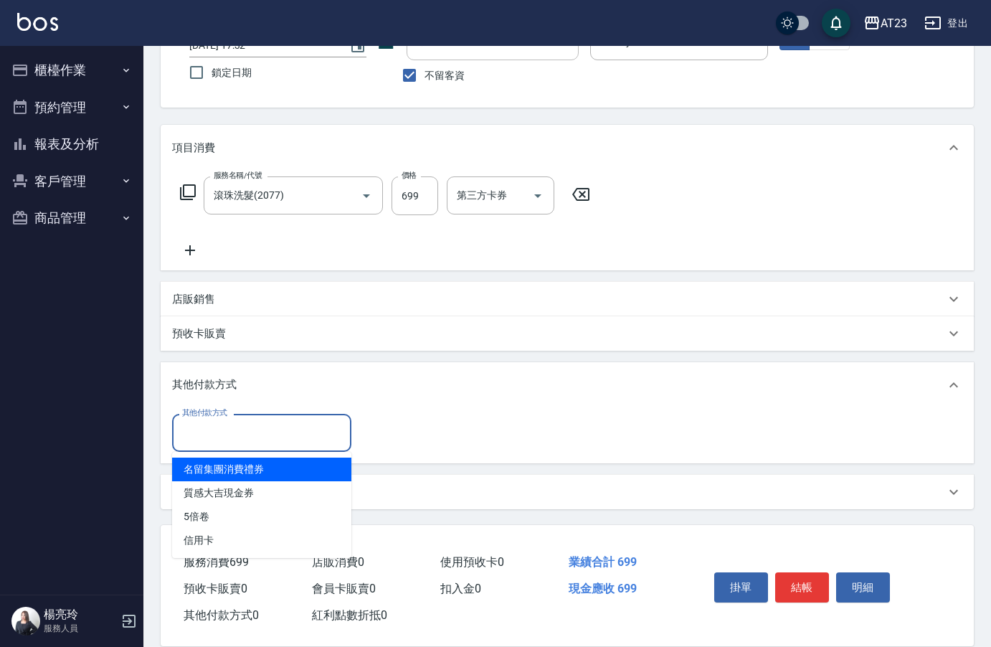
click at [308, 432] on input "其他付款方式" at bounding box center [262, 432] width 166 height 25
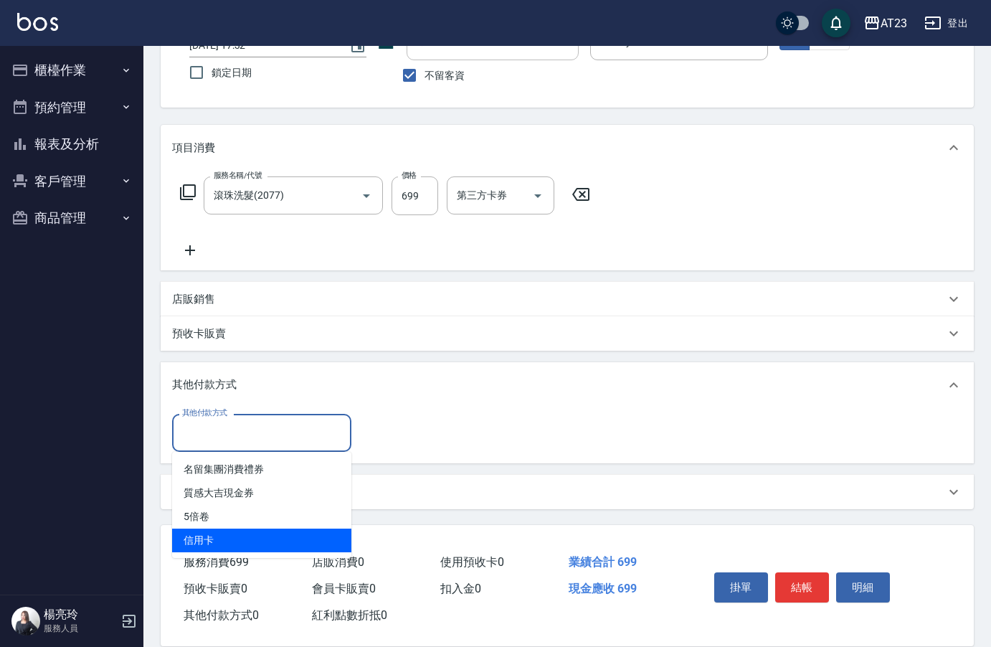
click at [260, 535] on span "信用卡" at bounding box center [261, 541] width 179 height 24
type input "信用卡"
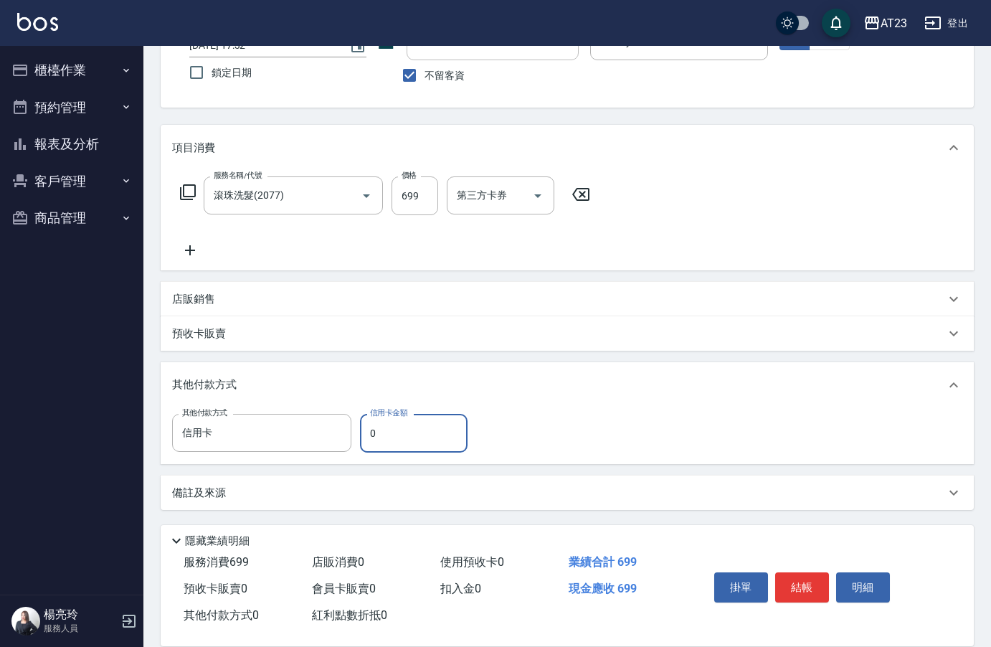
click at [401, 433] on input "0" at bounding box center [414, 433] width 108 height 39
type input "699"
click at [468, 361] on div "項目消費 服務名稱/代號 滾珠洗髮(2077) 服務名稱/代號 價格 699 價格 第三方卡券 第三方卡券 店販銷售 服務人員姓名/編號 服務人員姓名/編號 …" at bounding box center [567, 317] width 813 height 385
click at [796, 577] on button "結帳" at bounding box center [802, 587] width 54 height 30
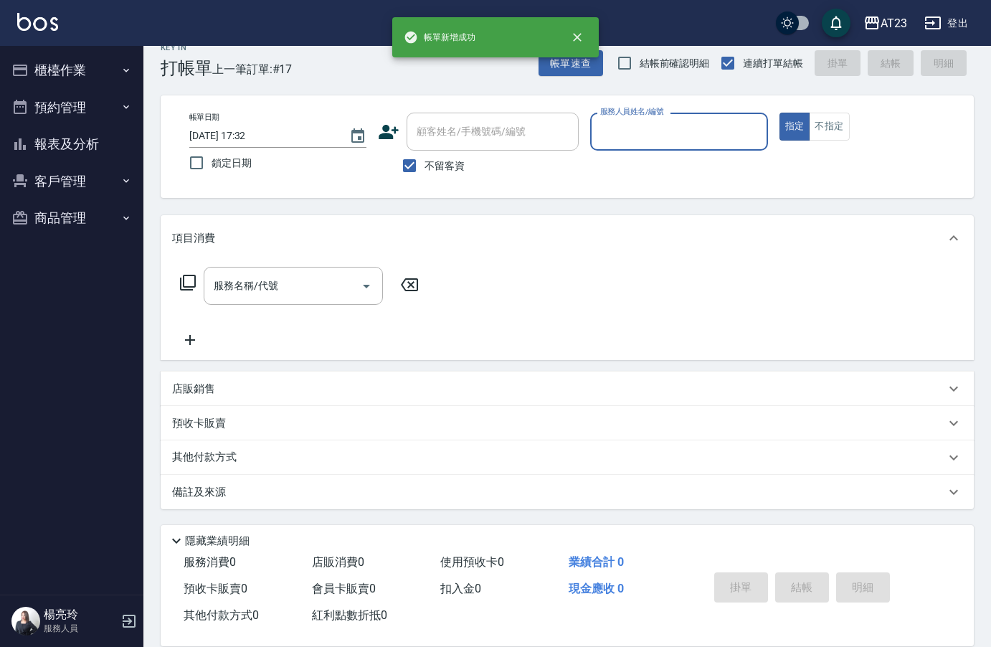
scroll to position [20, 0]
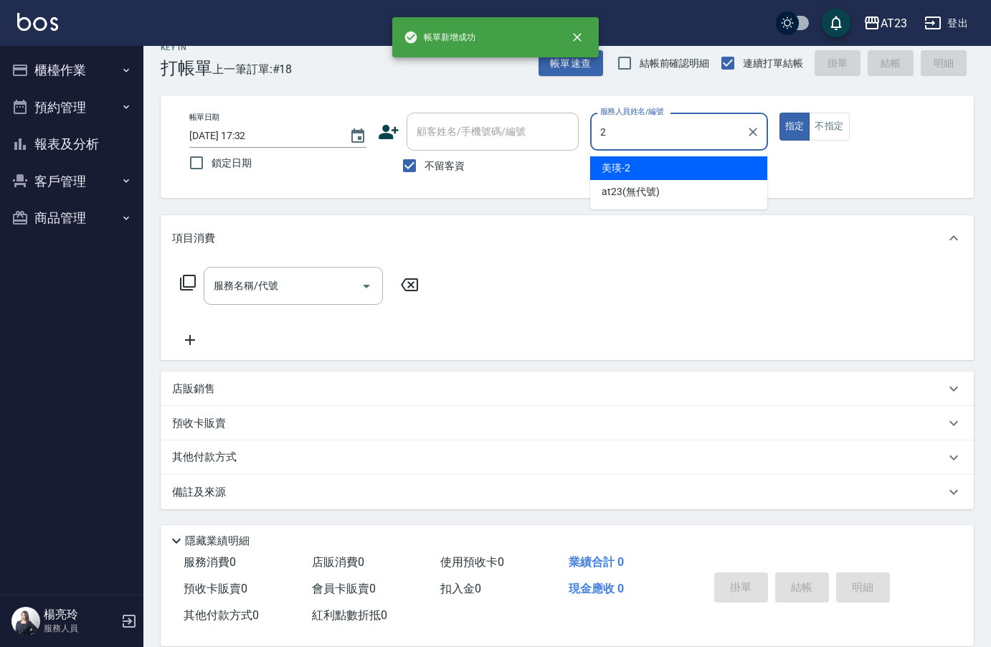
type input "美瑛-2"
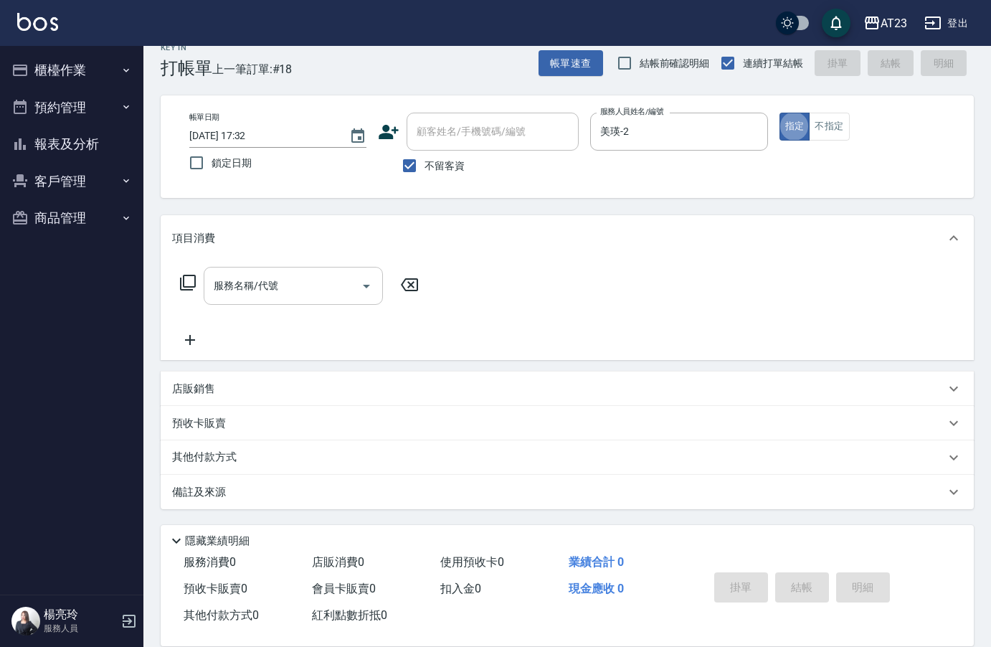
click at [266, 293] on div "服務名稱/代號 服務名稱/代號" at bounding box center [293, 286] width 179 height 38
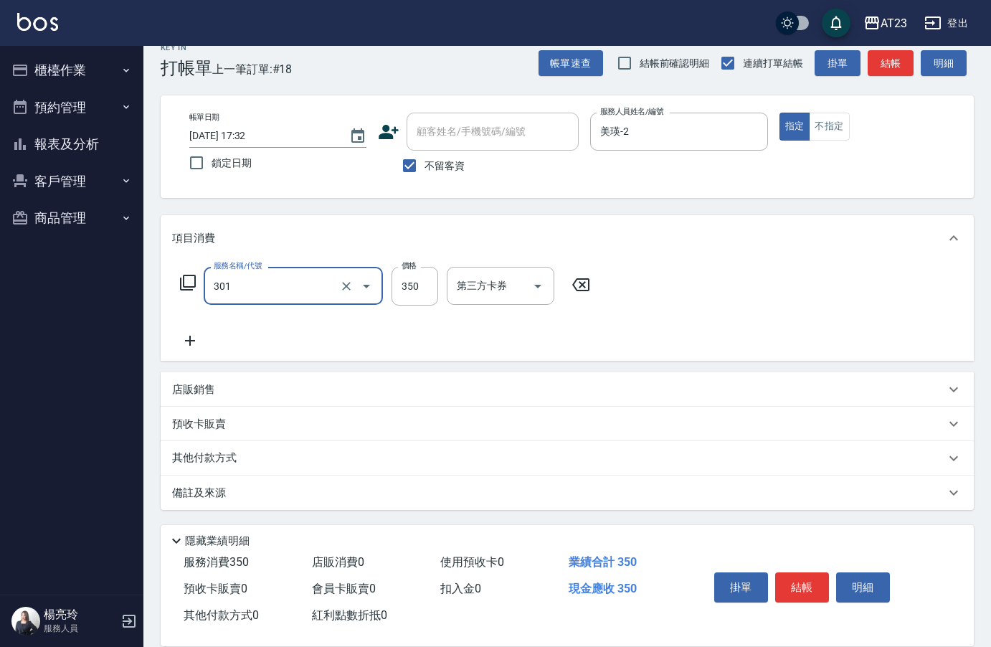
type input "造型剪髮(301)"
type input "500"
click at [217, 460] on p "其他付款方式" at bounding box center [208, 458] width 72 height 16
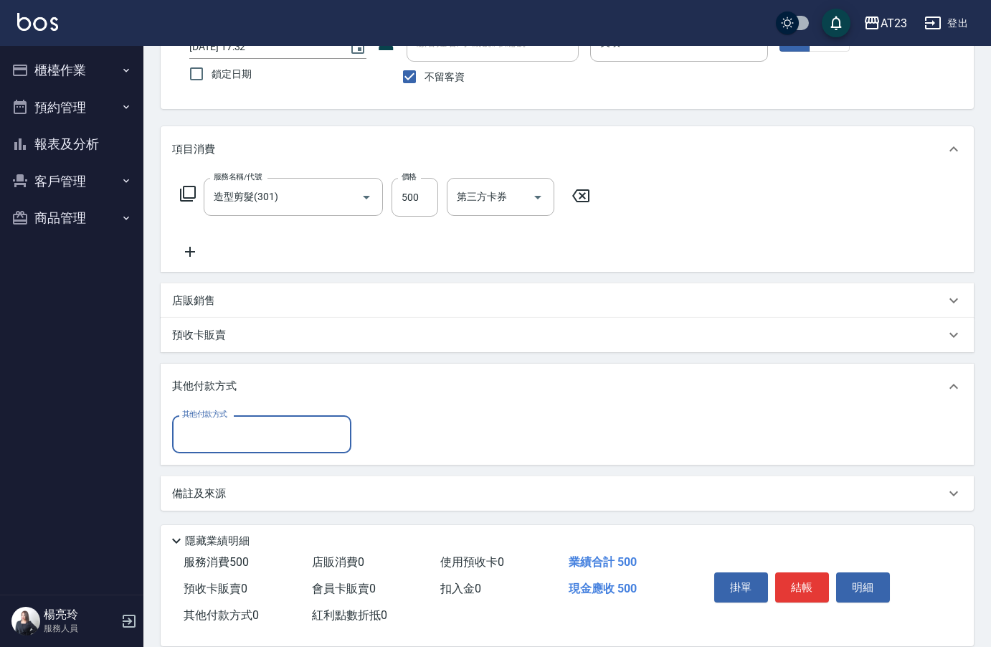
scroll to position [110, 0]
click at [288, 435] on input "其他付款方式" at bounding box center [262, 432] width 166 height 25
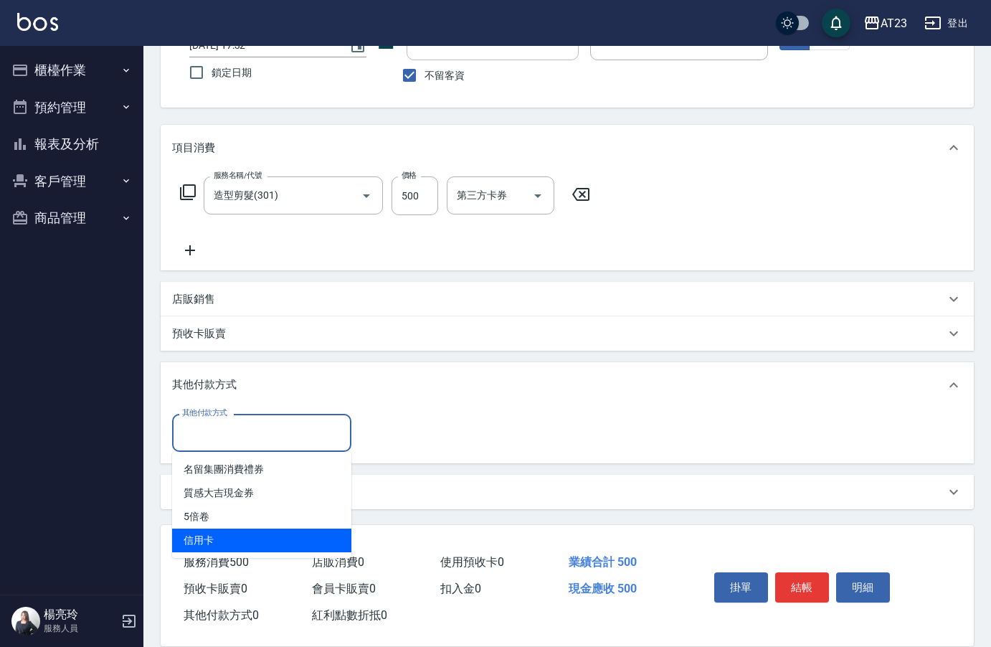
click at [303, 534] on span "信用卡" at bounding box center [261, 541] width 179 height 24
type input "信用卡"
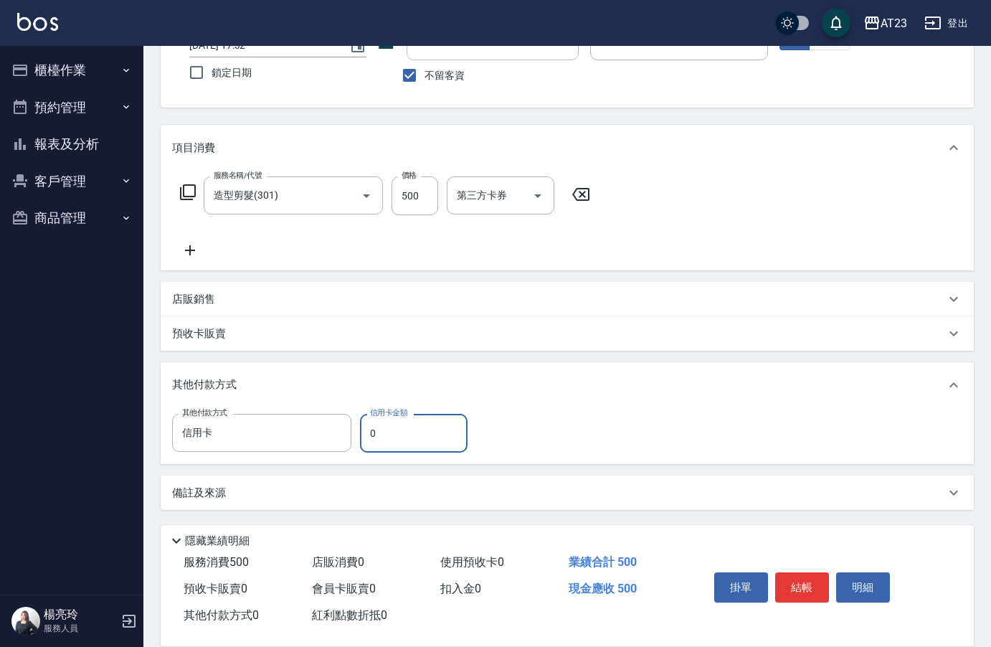
click at [413, 435] on input "0" at bounding box center [414, 433] width 108 height 39
type input "500"
click at [806, 577] on button "結帳" at bounding box center [802, 587] width 54 height 30
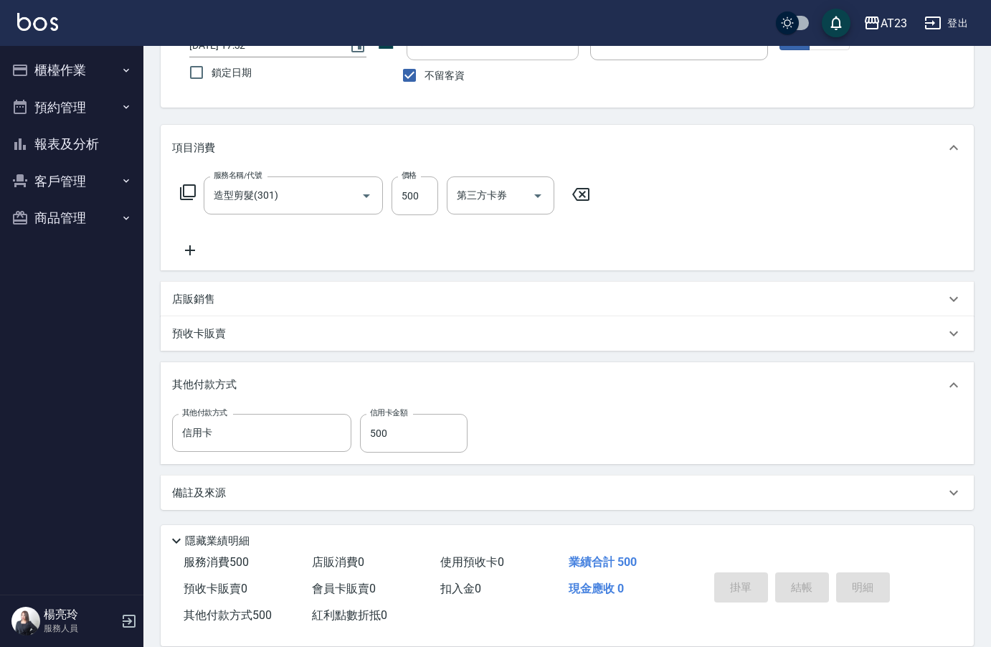
type input "[DATE] 17:33"
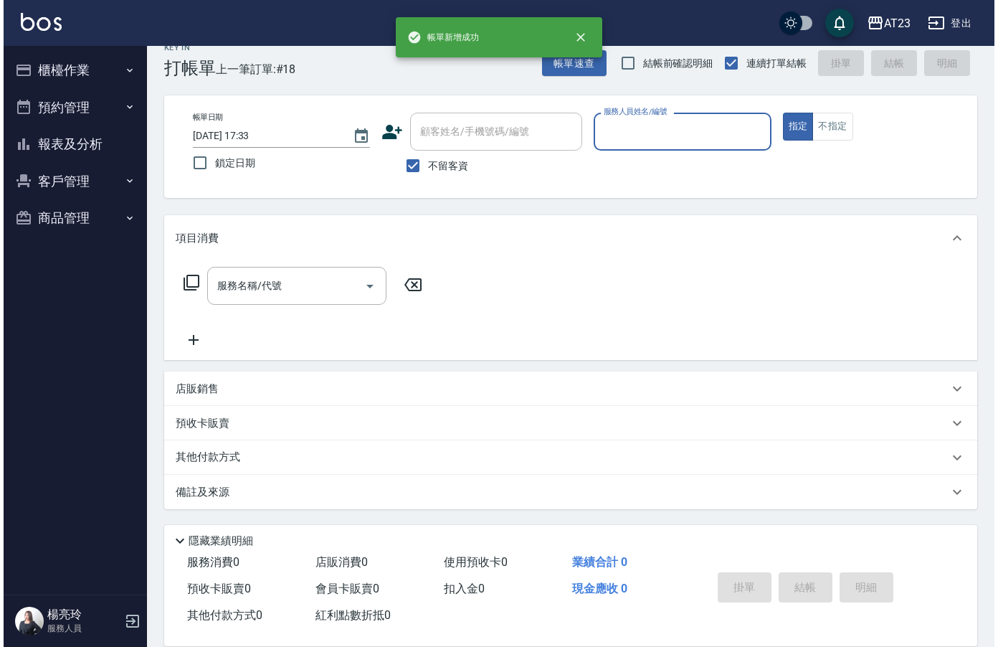
scroll to position [20, 0]
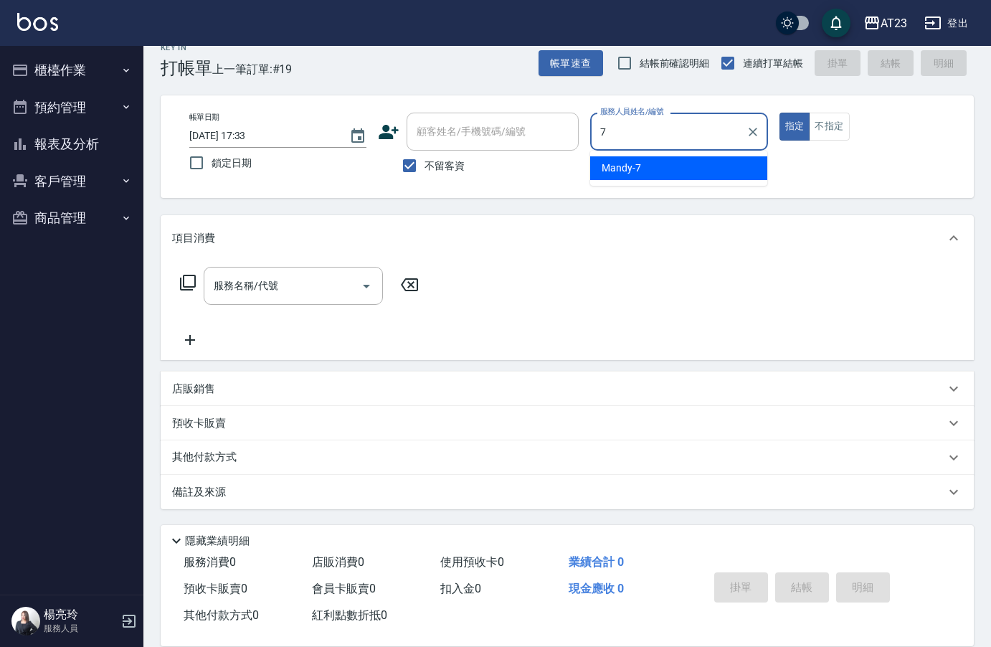
type input "Mandy-7"
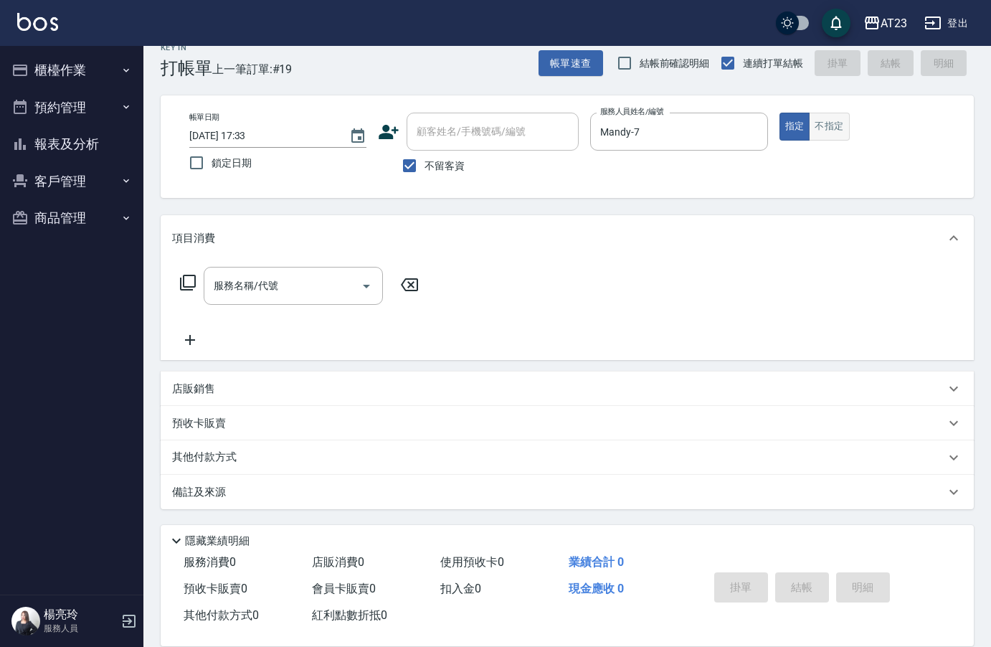
click at [831, 125] on button "不指定" at bounding box center [829, 127] width 40 height 28
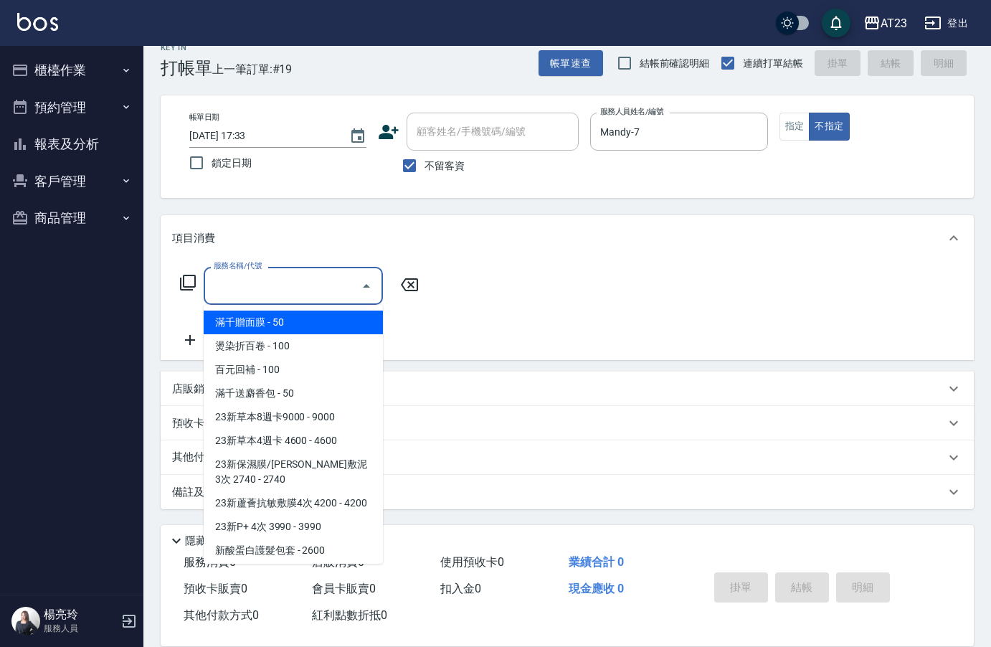
click at [278, 285] on input "服務名稱/代號" at bounding box center [282, 285] width 145 height 25
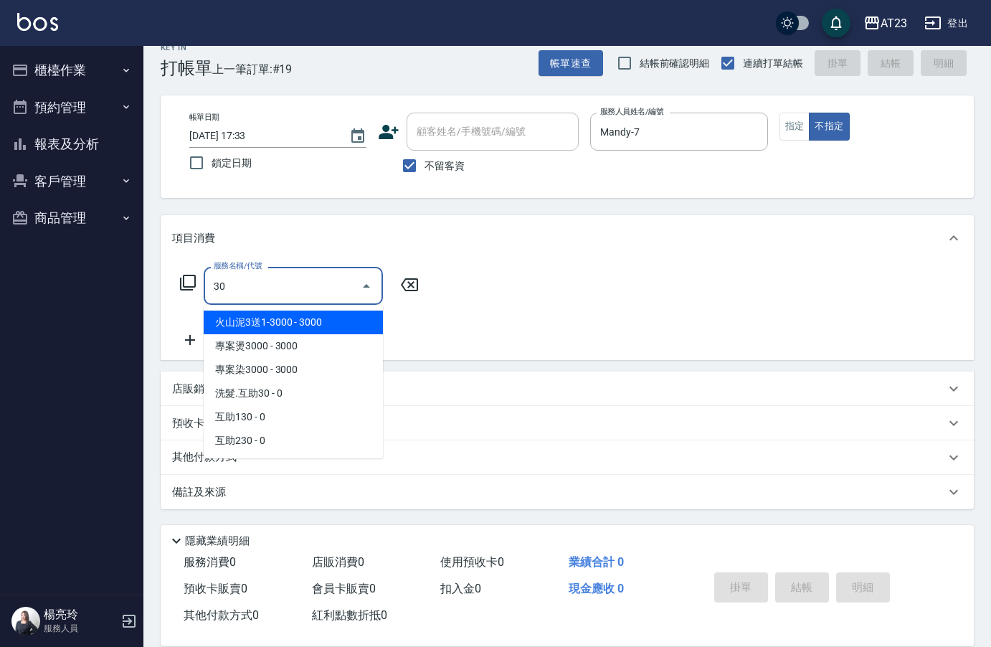
type input "301"
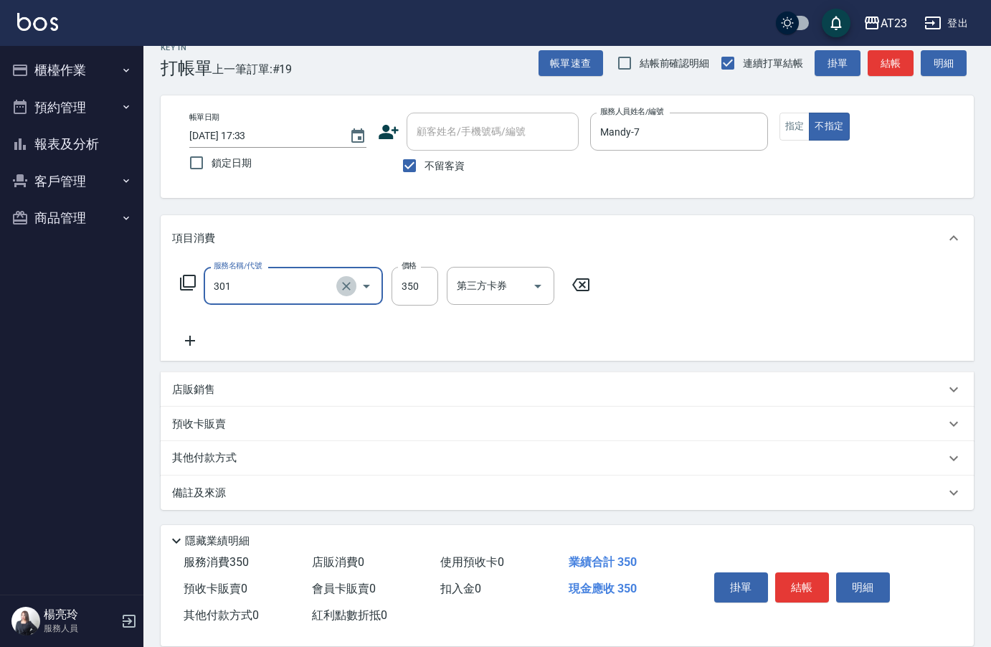
click at [344, 285] on icon "Clear" at bounding box center [346, 286] width 14 height 14
type input "一般洗髮(201)"
click at [186, 283] on icon at bounding box center [187, 282] width 17 height 17
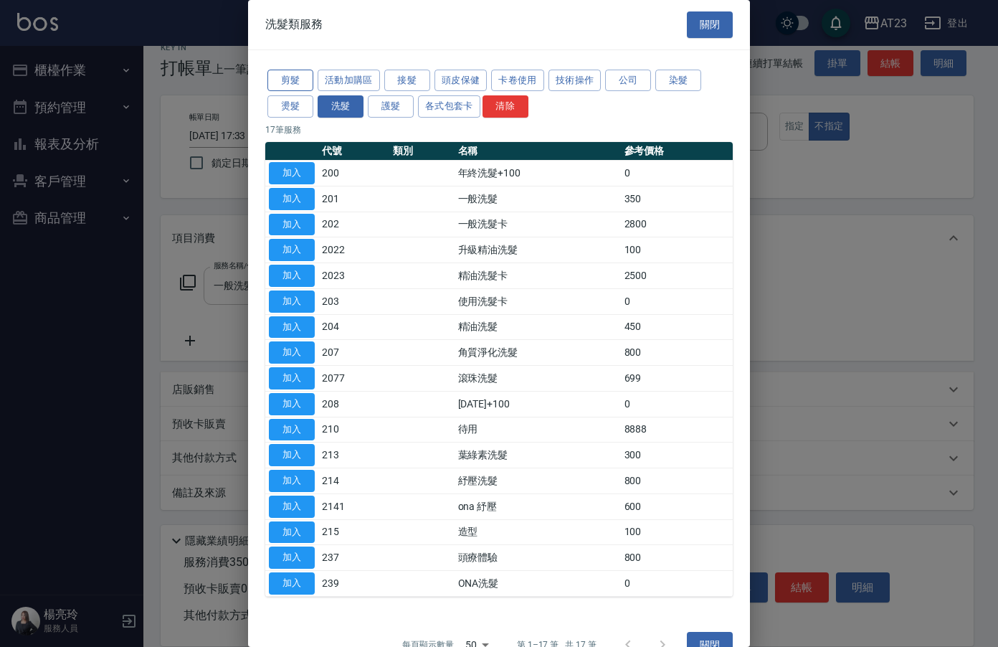
click at [295, 77] on button "剪髮" at bounding box center [290, 81] width 46 height 22
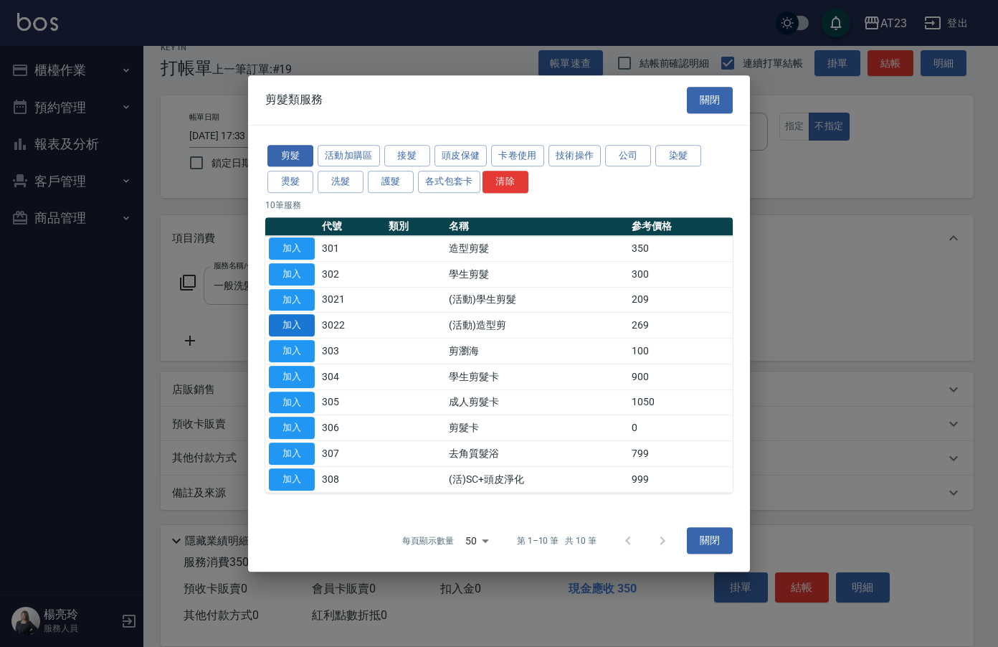
click at [302, 323] on button "加入" at bounding box center [292, 325] width 46 height 22
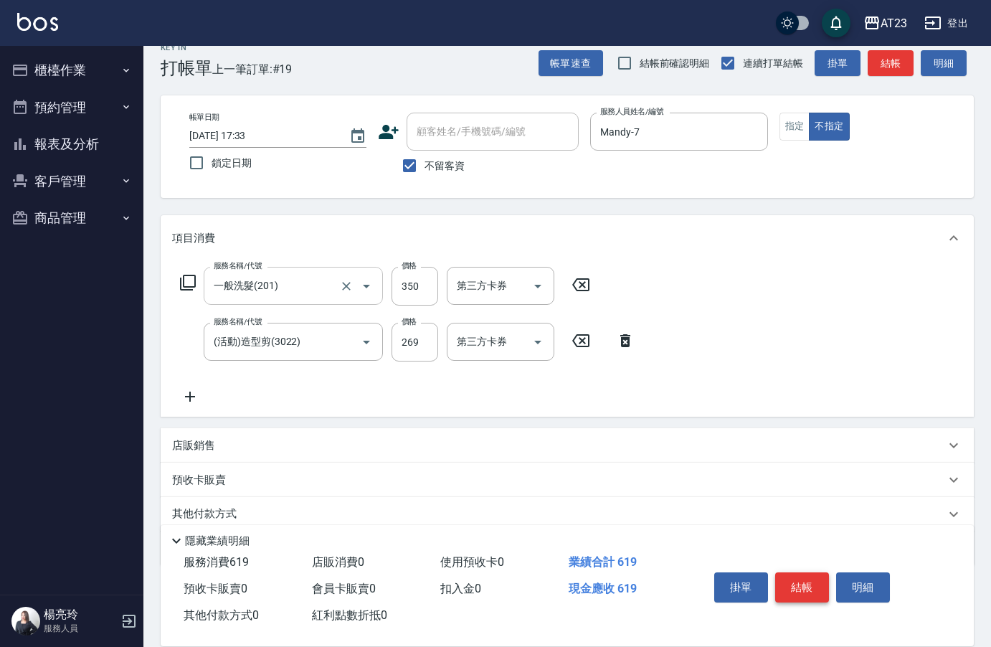
click at [800, 576] on button "結帳" at bounding box center [802, 587] width 54 height 30
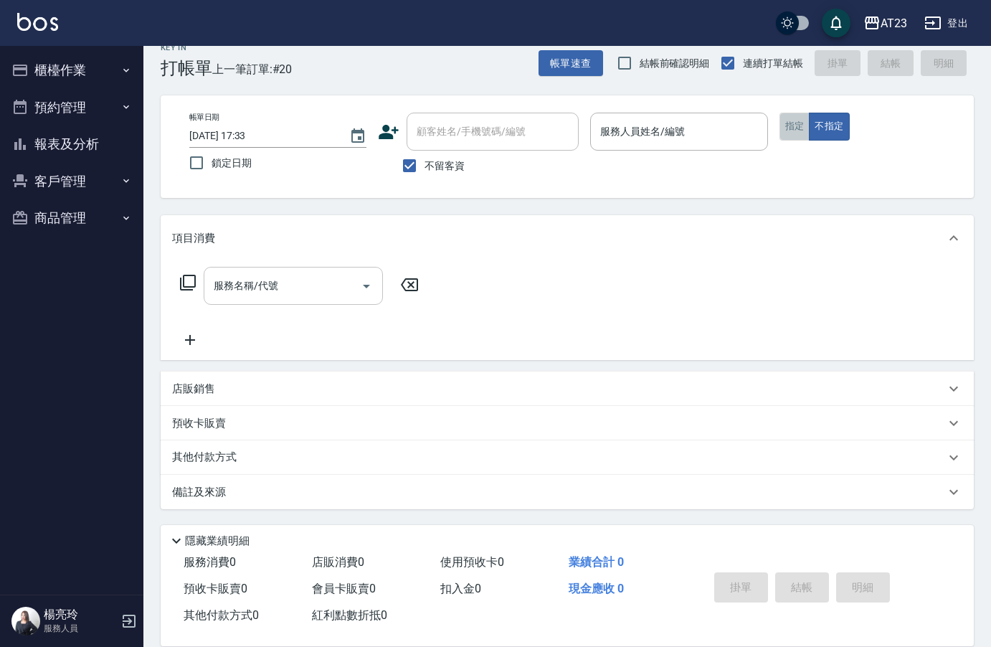
click at [786, 124] on button "指定" at bounding box center [795, 127] width 31 height 28
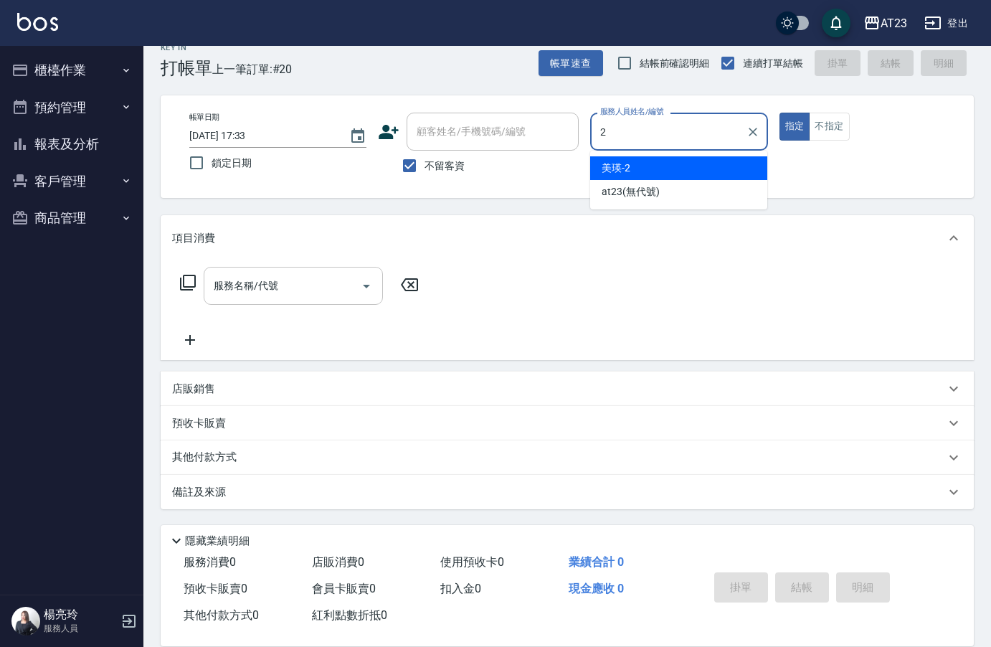
type input "美瑛-2"
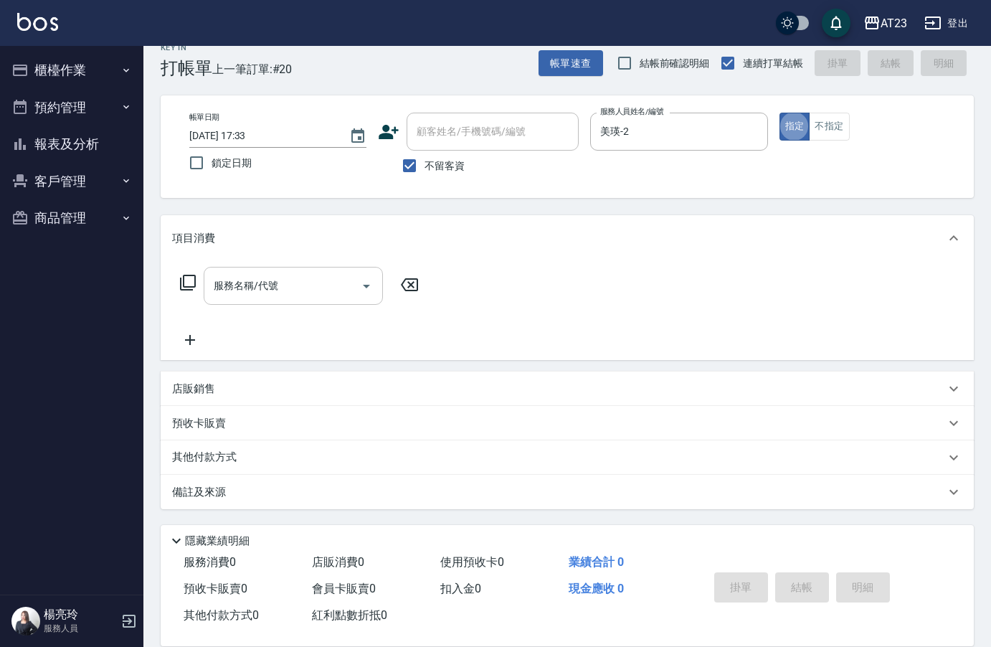
click at [252, 292] on input "服務名稱/代號" at bounding box center [282, 285] width 145 height 25
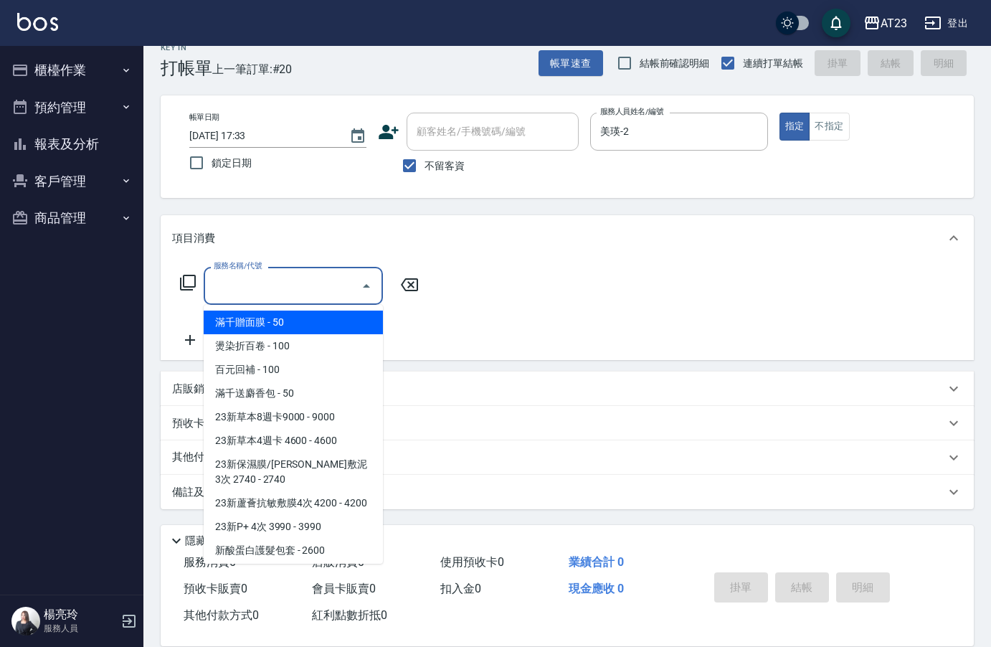
type input "0"
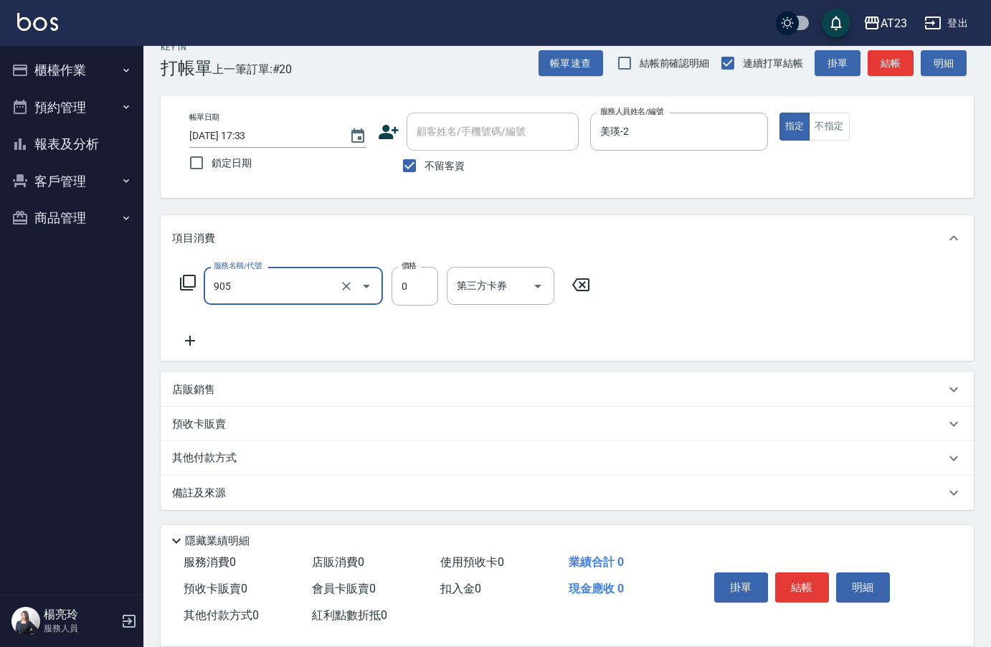
type input "頭皮卡使用(905)"
click at [192, 342] on icon at bounding box center [190, 340] width 36 height 17
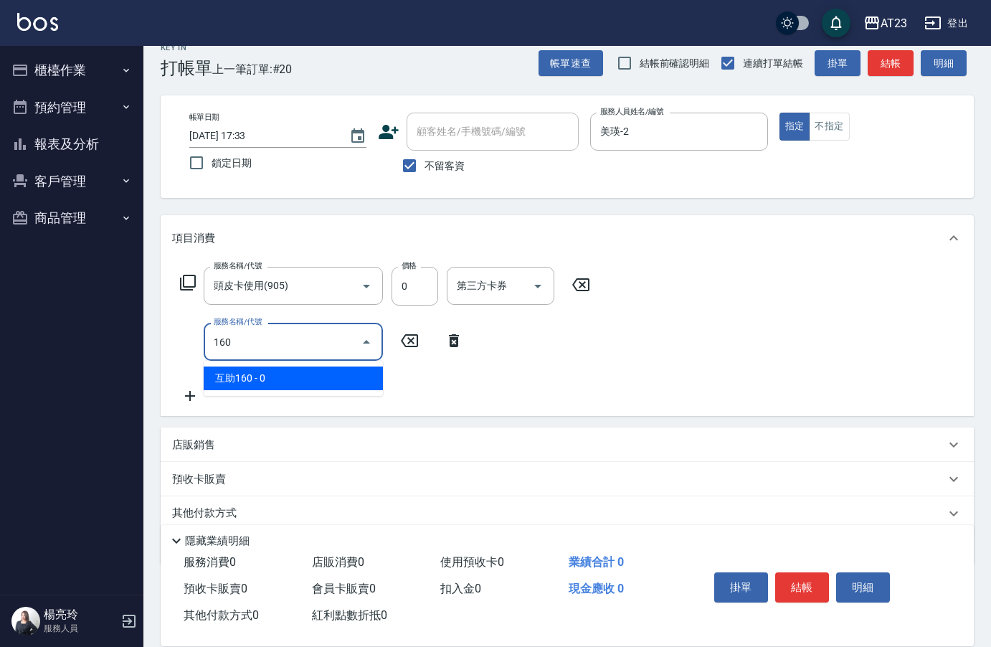
click at [285, 381] on span "互助160 - 0" at bounding box center [293, 378] width 179 height 24
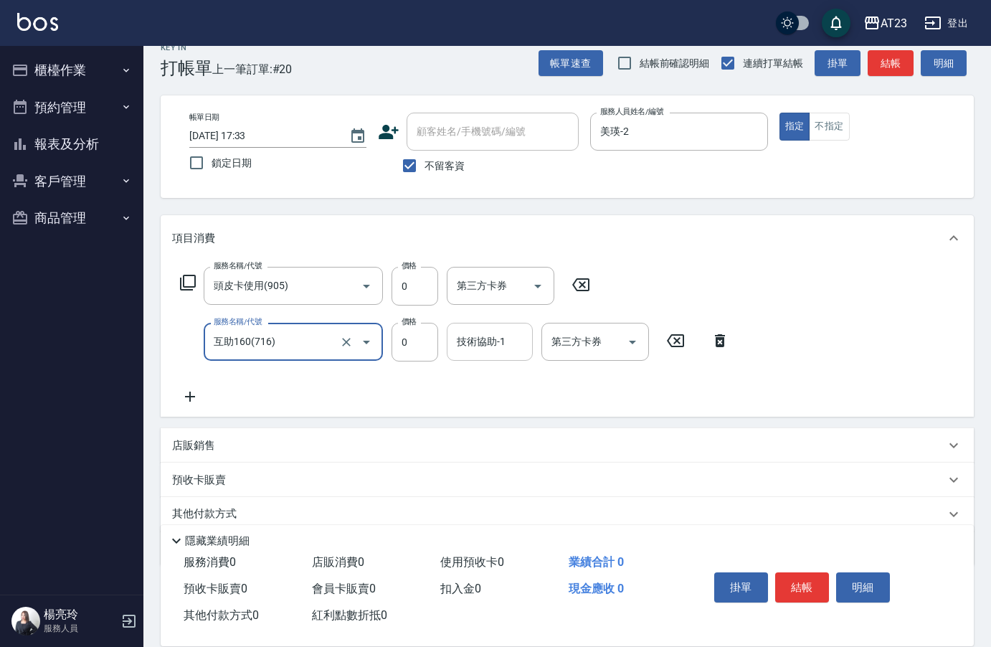
type input "互助160(716)"
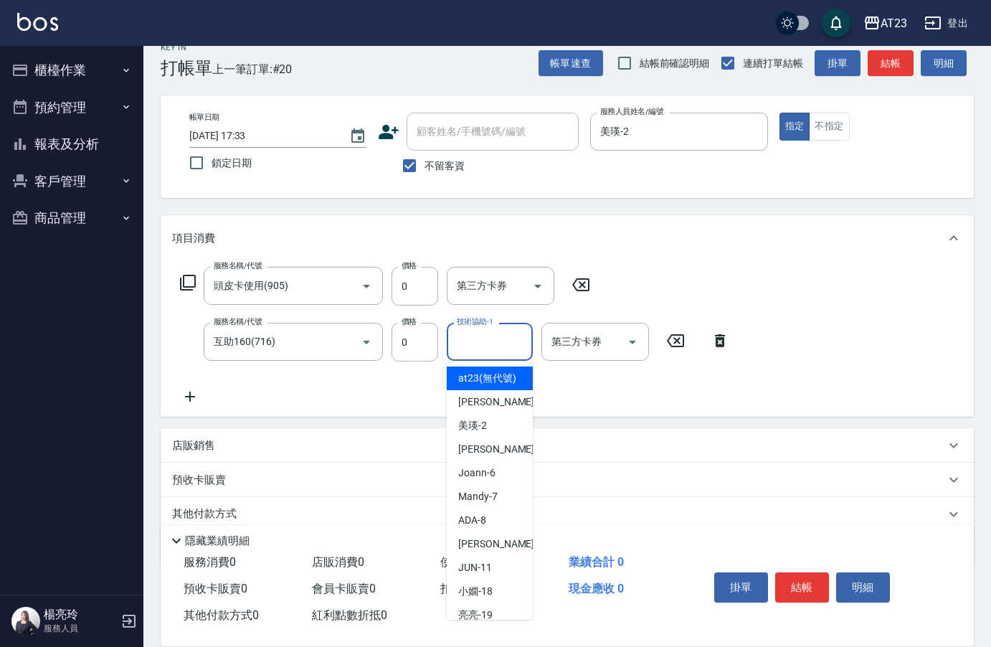
click at [468, 338] on div "技術協助-1 技術協助-1" at bounding box center [490, 342] width 86 height 38
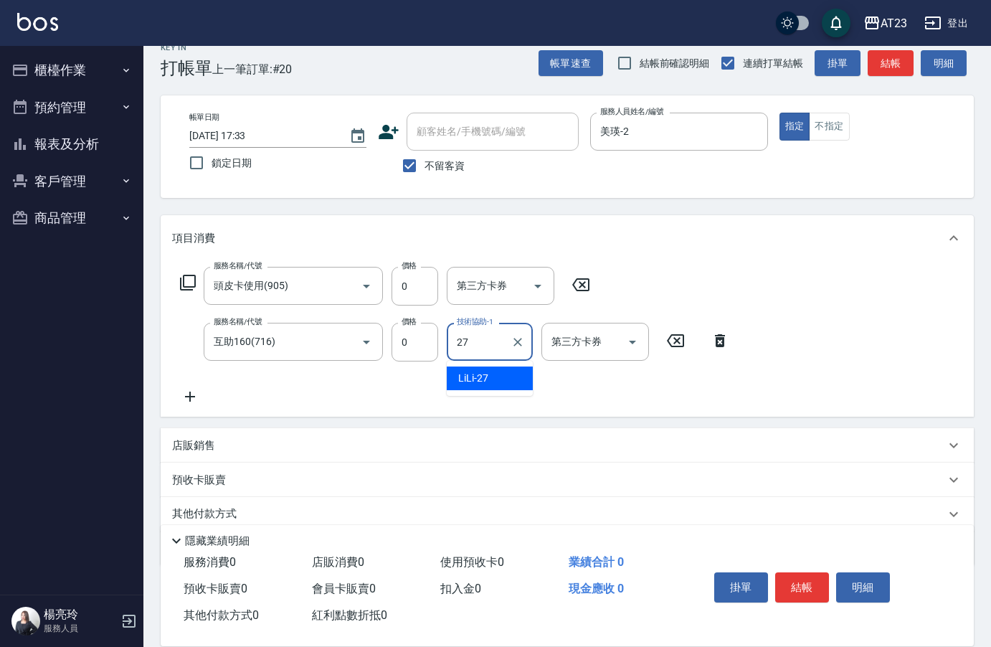
type input "LiLi-27"
click at [815, 579] on button "結帳" at bounding box center [802, 587] width 54 height 30
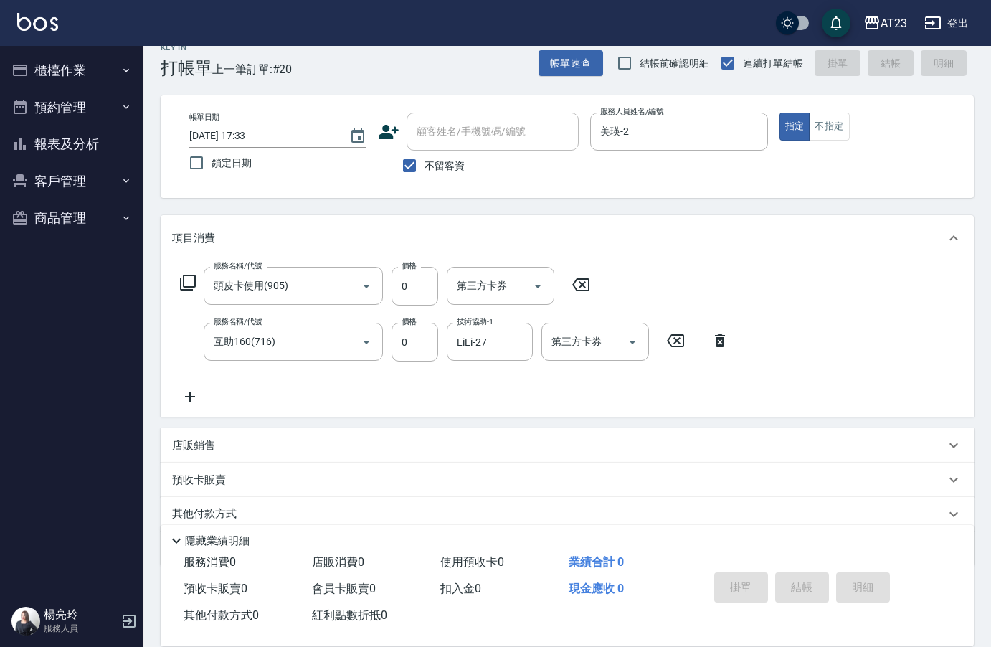
type input "[DATE] 17:34"
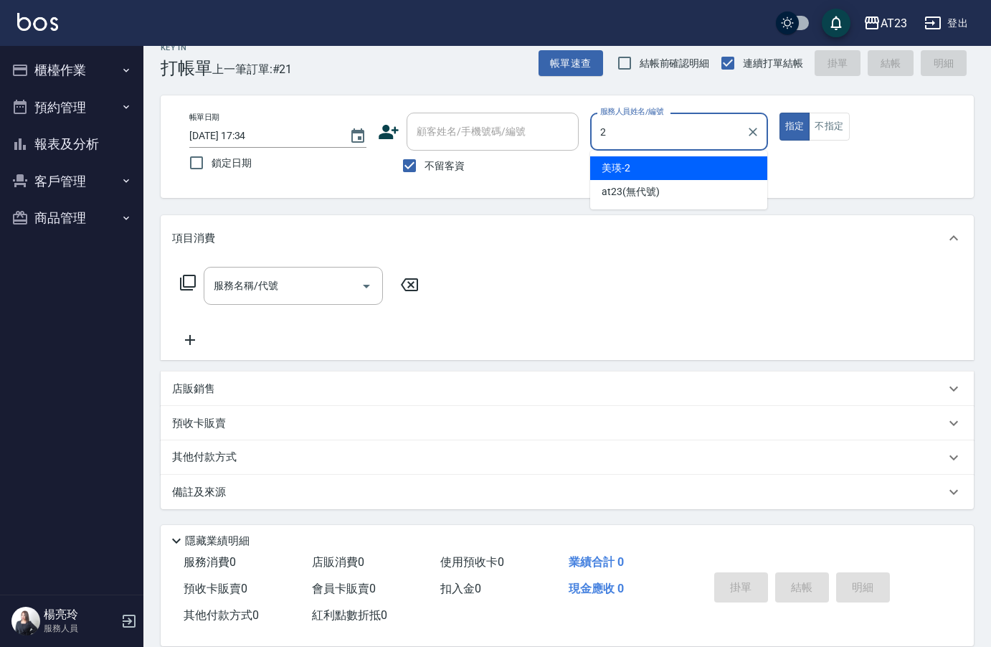
type input "美瑛-2"
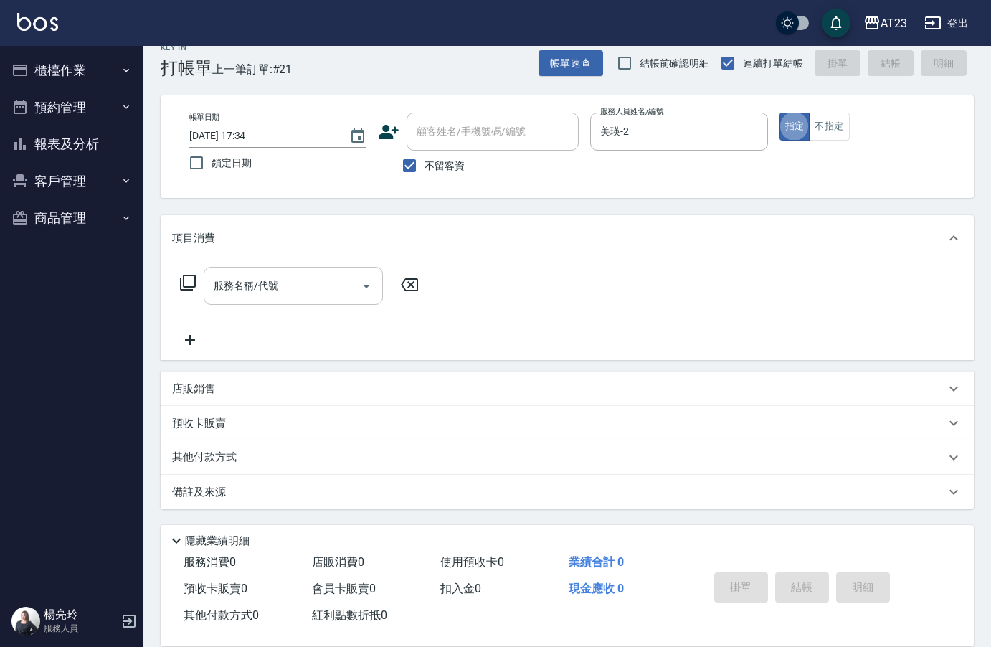
click at [240, 287] on div "服務名稱/代號 服務名稱/代號" at bounding box center [293, 286] width 179 height 38
type input "4"
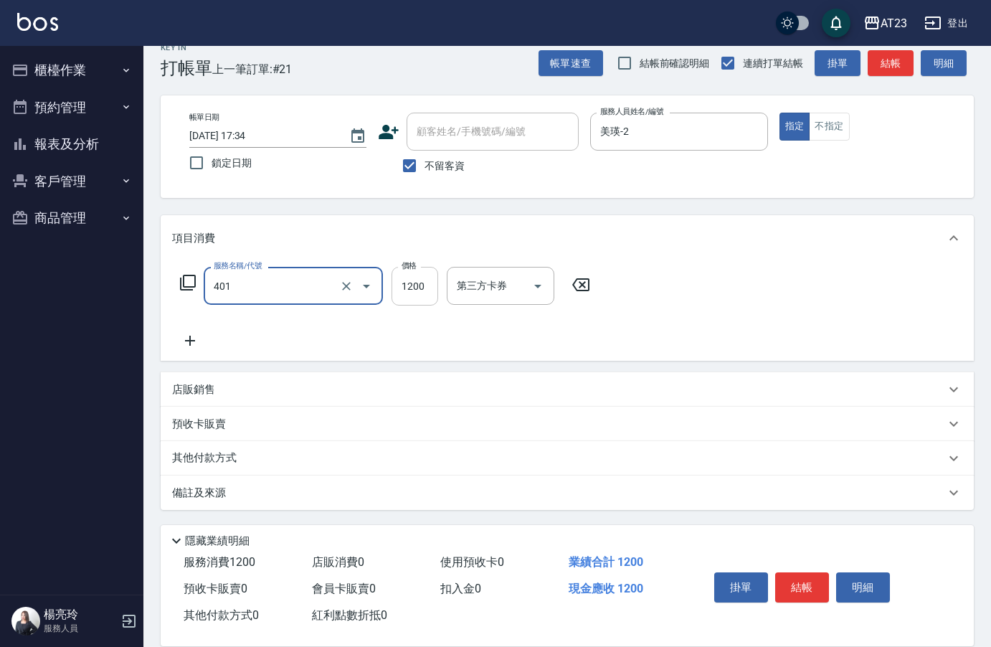
type input "燙髮(401)"
click at [422, 284] on input "1200" at bounding box center [415, 286] width 47 height 39
type input "1800"
drag, startPoint x: 190, startPoint y: 337, endPoint x: 148, endPoint y: 329, distance: 43.0
click at [180, 340] on icon at bounding box center [190, 340] width 36 height 17
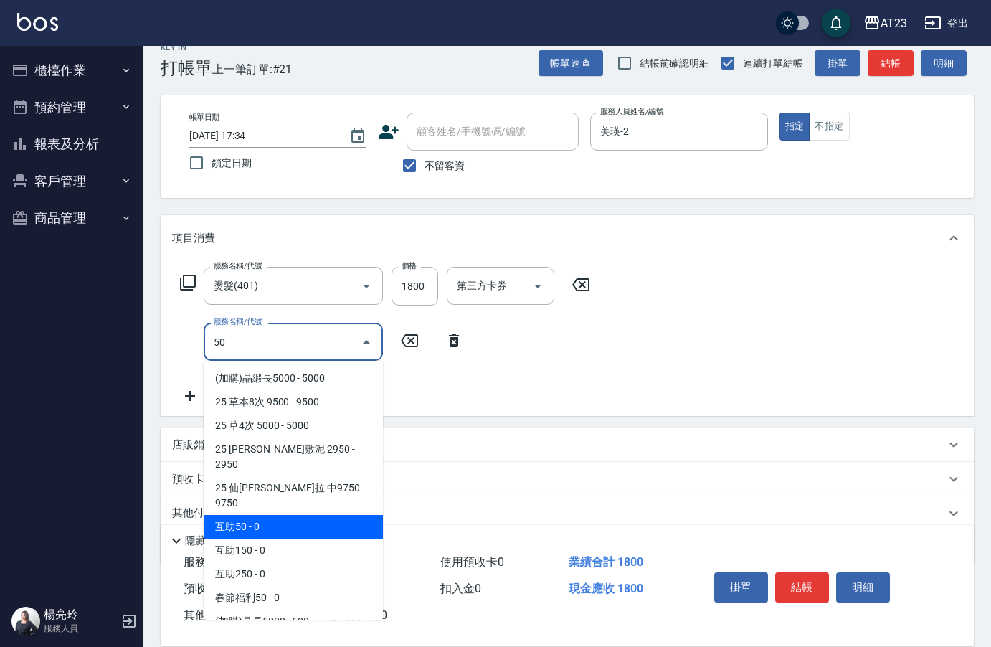
click at [302, 515] on span "互助50 - 0" at bounding box center [293, 527] width 179 height 24
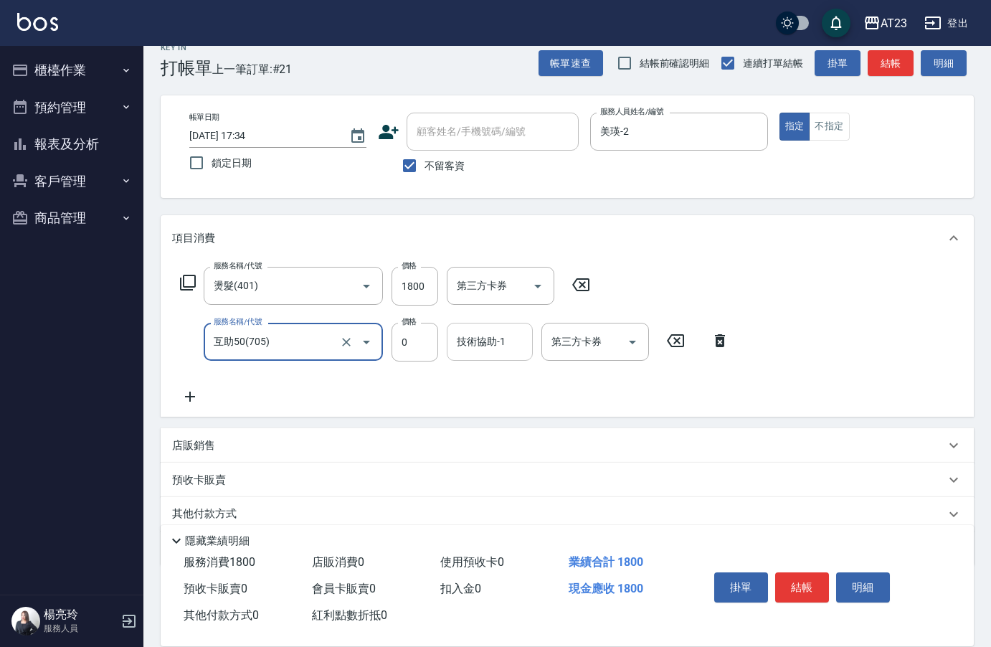
type input "互助50(705)"
click at [501, 339] on div "技術協助-1 技術協助-1" at bounding box center [490, 342] width 86 height 38
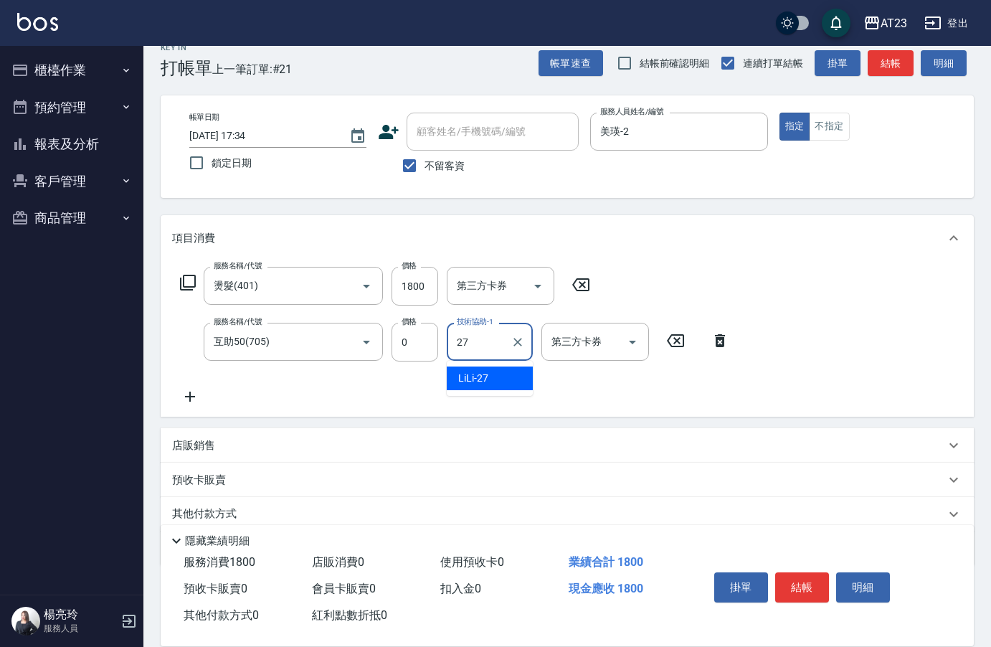
type input "LiLi-27"
click at [195, 397] on icon at bounding box center [190, 397] width 10 height 10
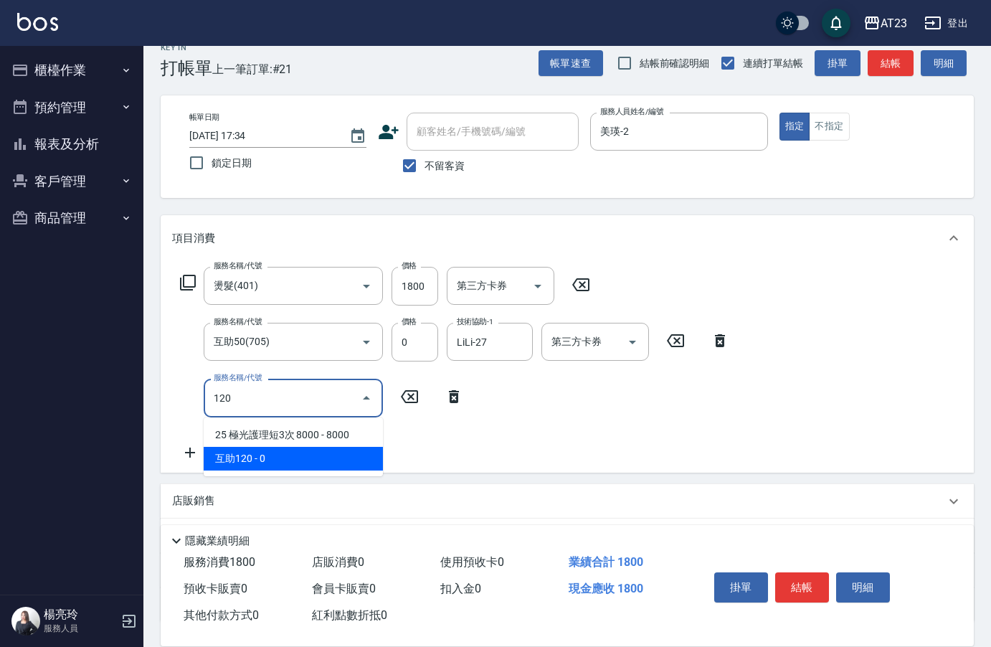
click at [259, 454] on span "互助120 - 0" at bounding box center [293, 459] width 179 height 24
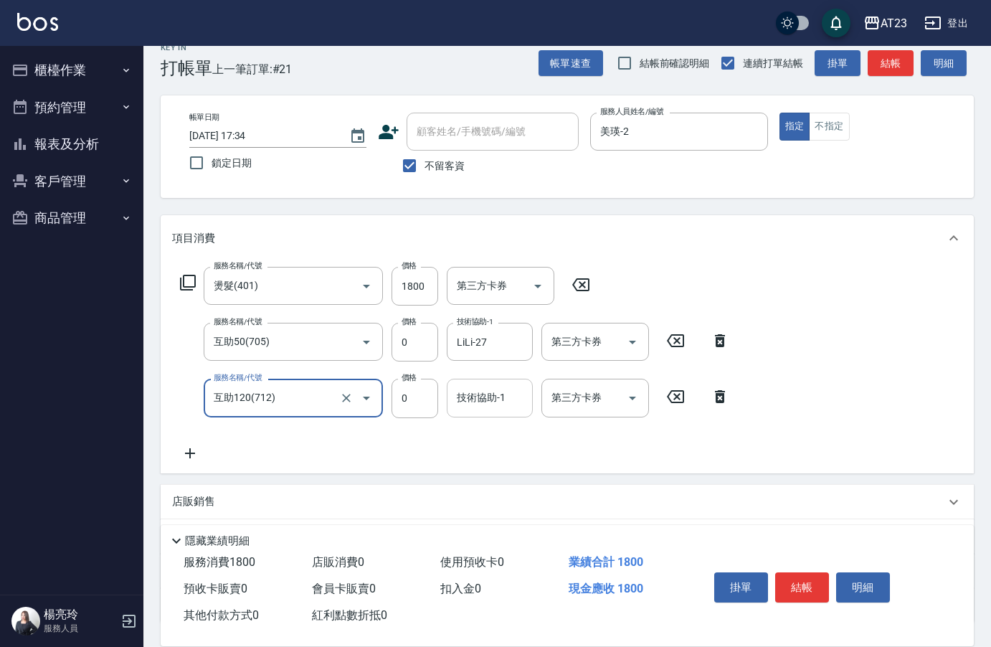
type input "互助120(712)"
click at [473, 402] on div "技術協助-1 技術協助-1" at bounding box center [490, 398] width 86 height 38
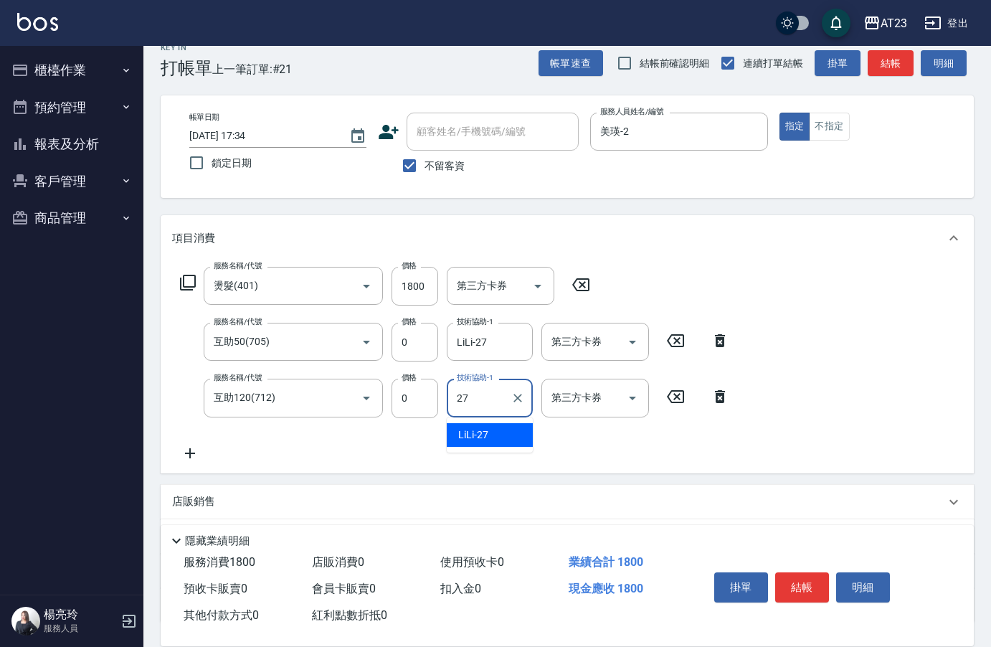
type input "LiLi-27"
click at [805, 572] on button "結帳" at bounding box center [802, 587] width 54 height 30
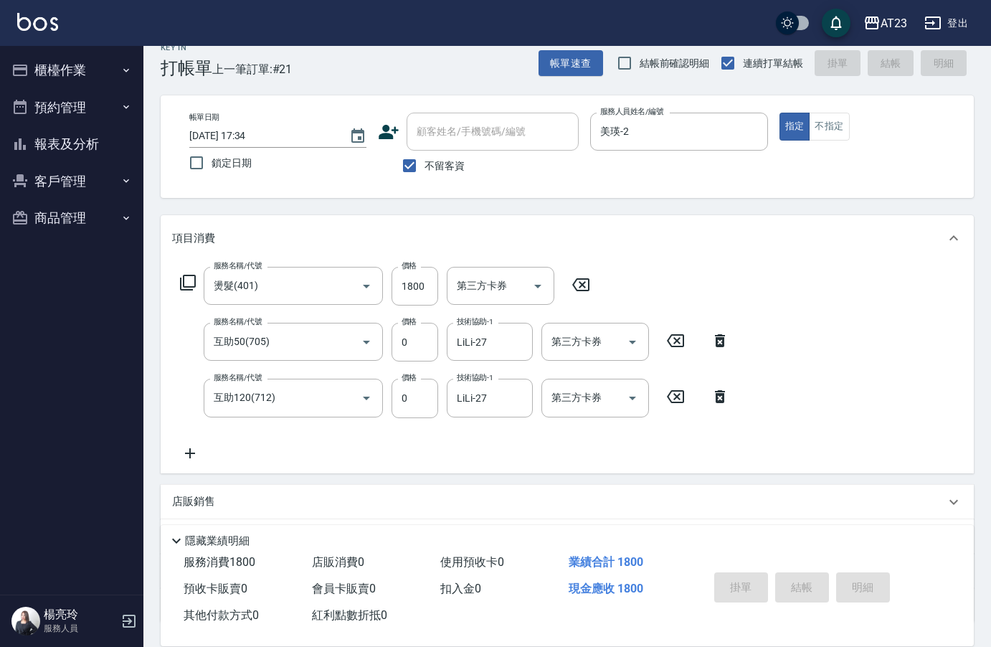
type input "[DATE] 17:35"
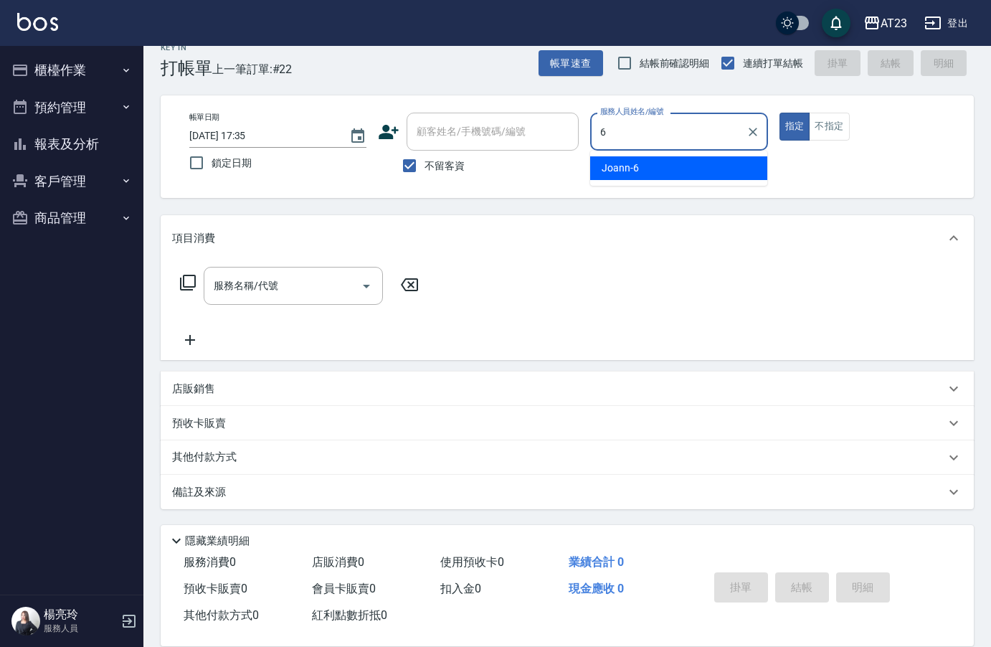
type input "Joann-6"
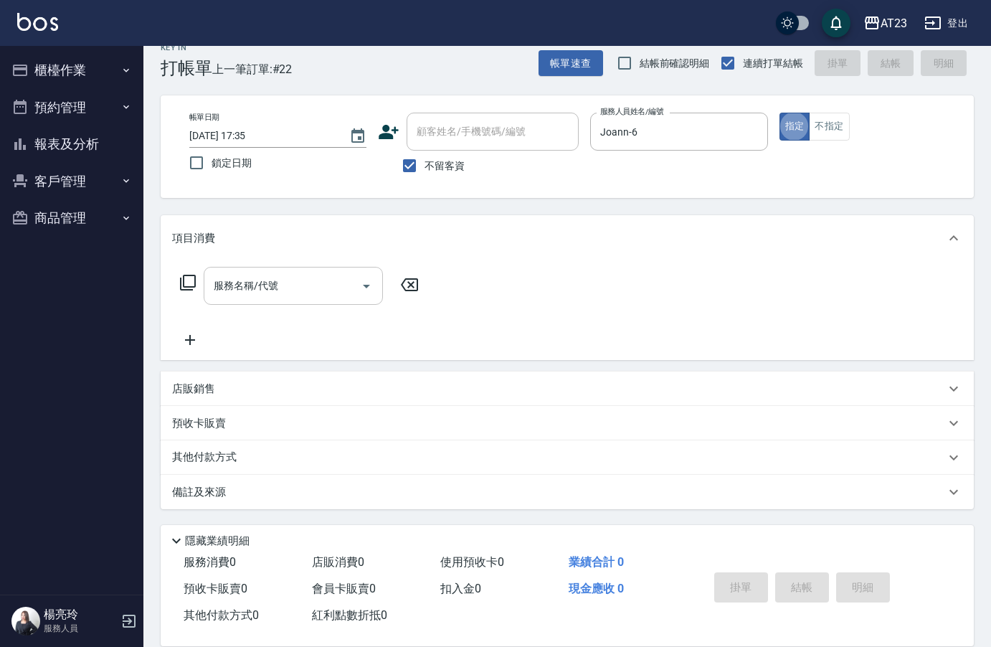
click at [275, 285] on div "服務名稱/代號 服務名稱/代號" at bounding box center [293, 286] width 179 height 38
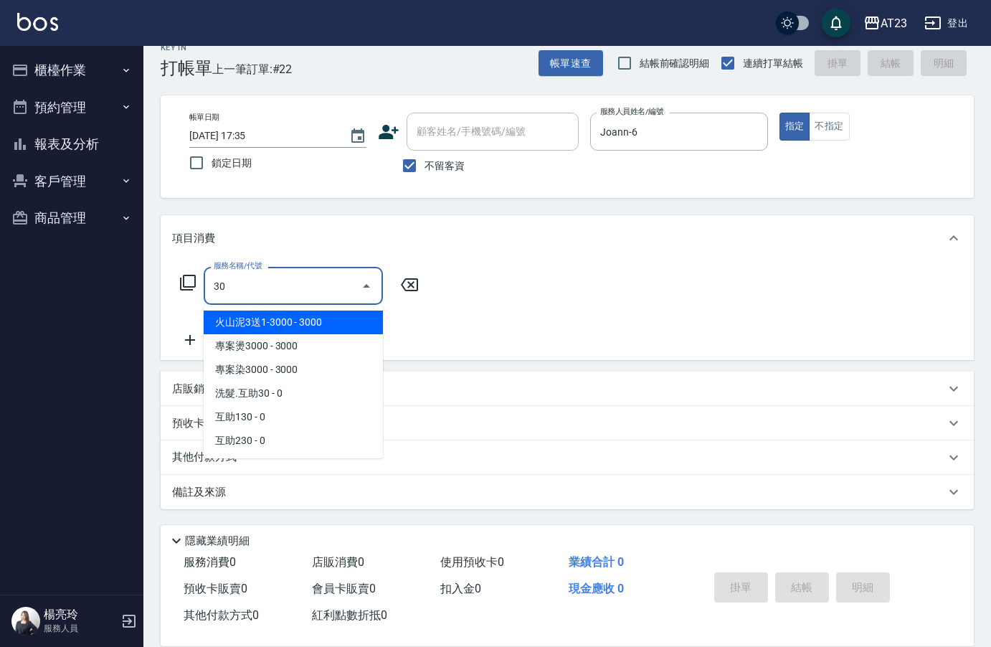
type input "3"
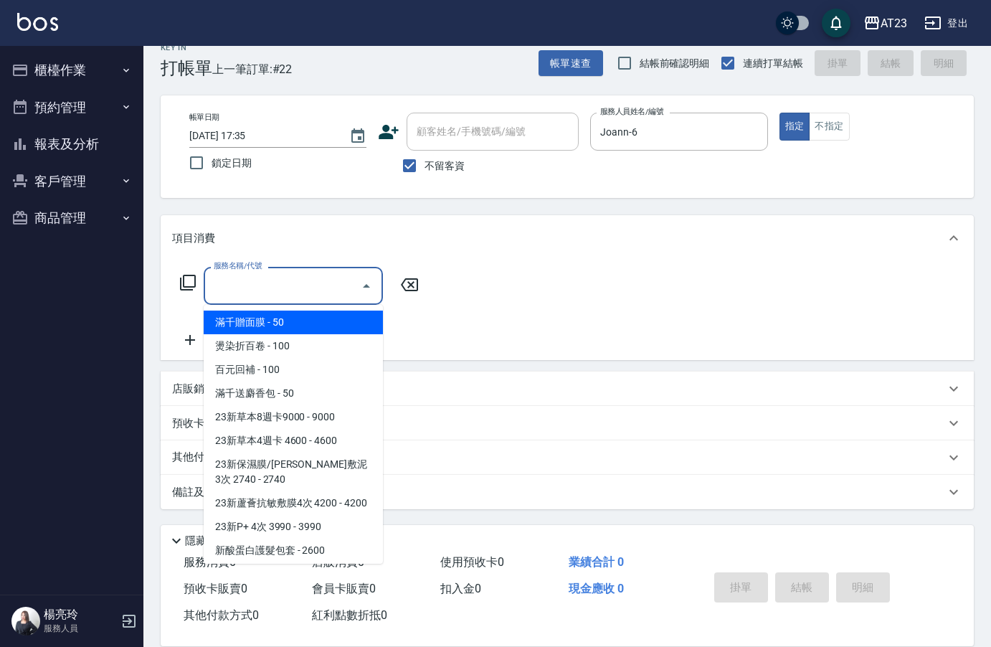
click at [195, 283] on icon at bounding box center [188, 283] width 16 height 16
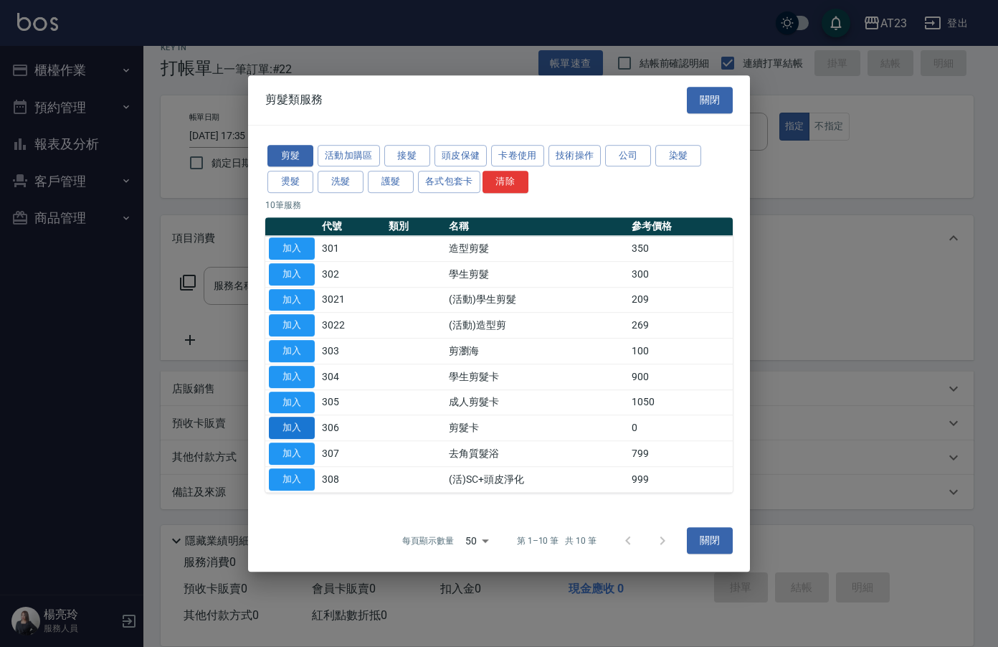
click at [291, 424] on button "加入" at bounding box center [292, 428] width 46 height 22
type input "剪髮卡(306)"
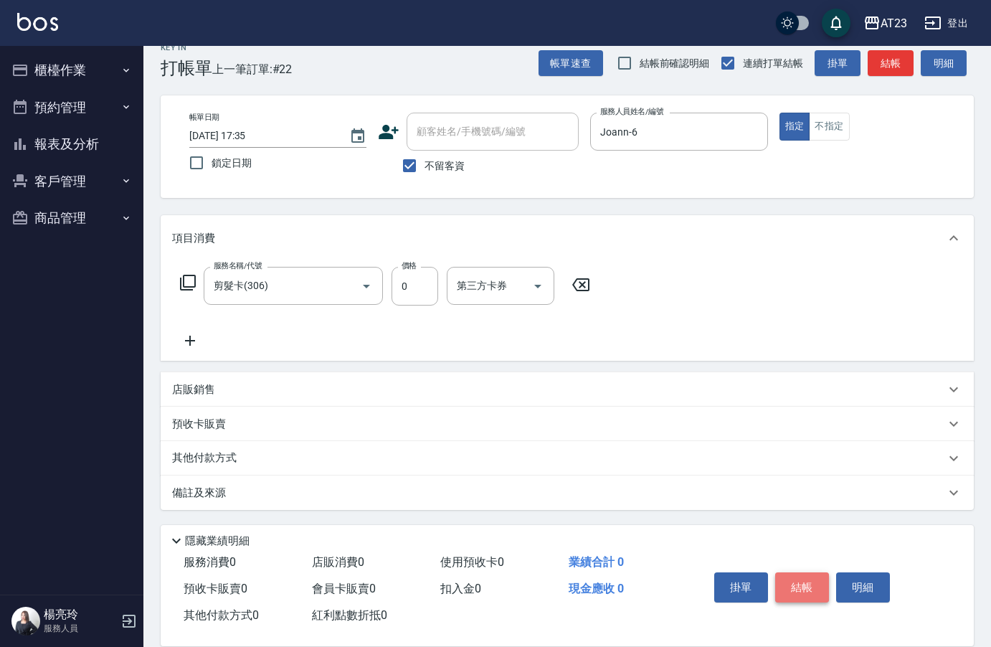
click at [805, 583] on button "結帳" at bounding box center [802, 587] width 54 height 30
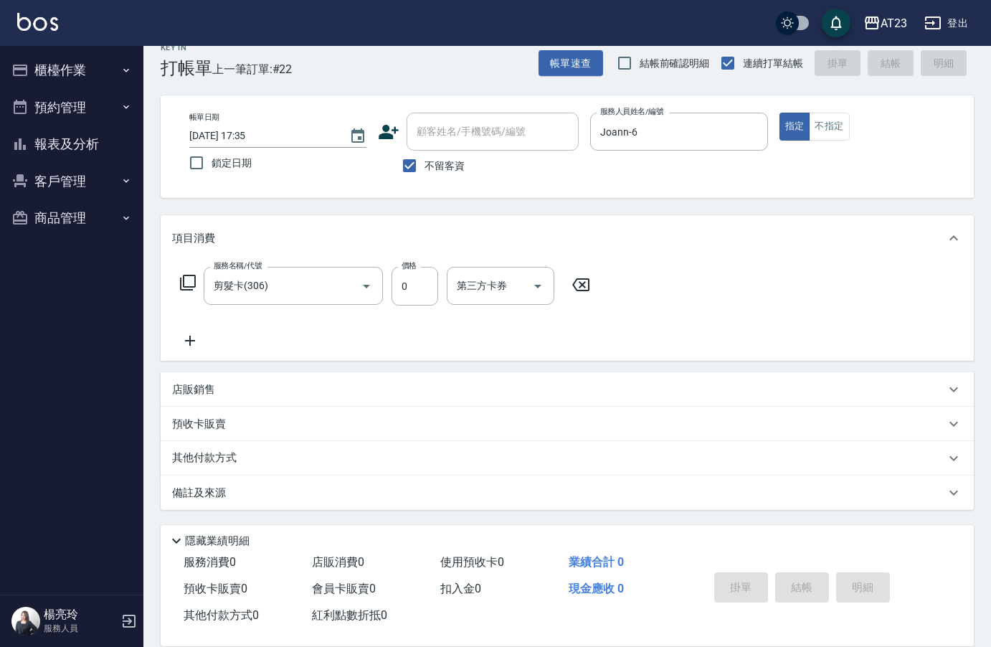
type input "[DATE] 17:36"
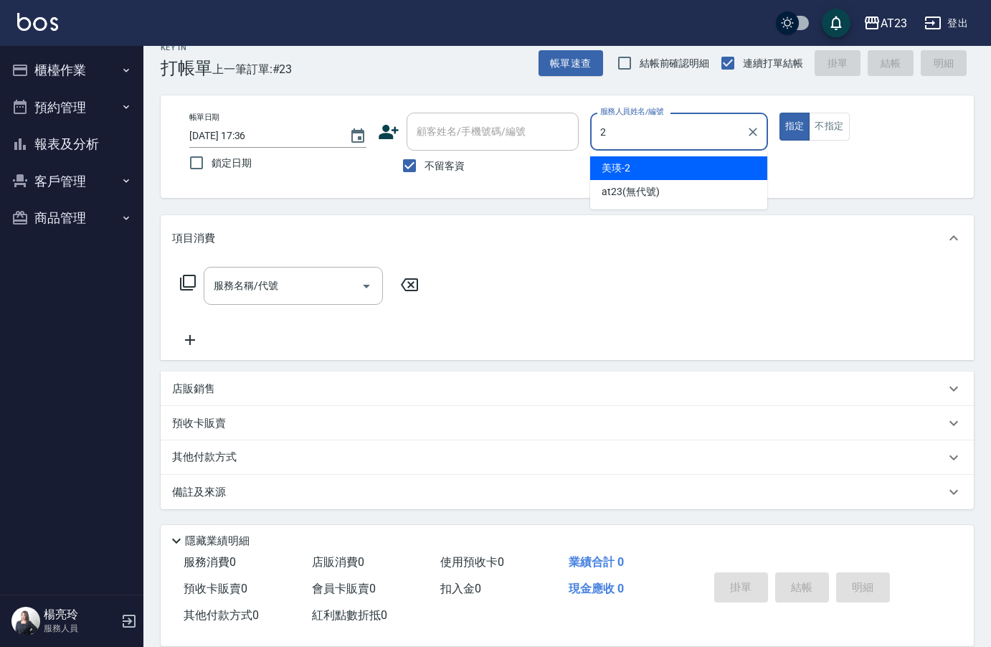
type input "美瑛-2"
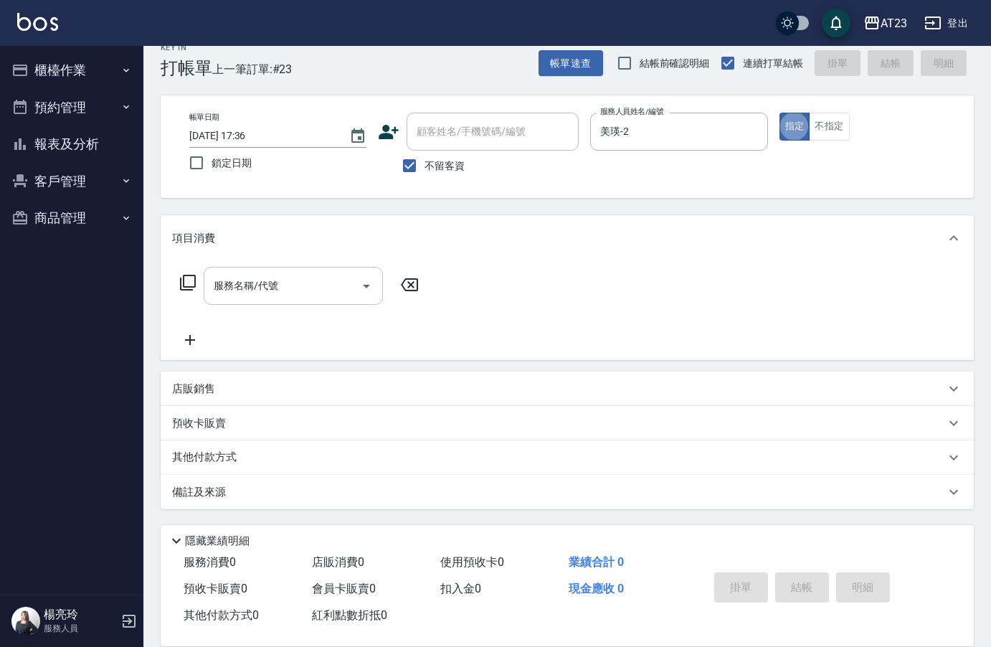
click at [284, 284] on input "服務名稱/代號" at bounding box center [282, 285] width 145 height 25
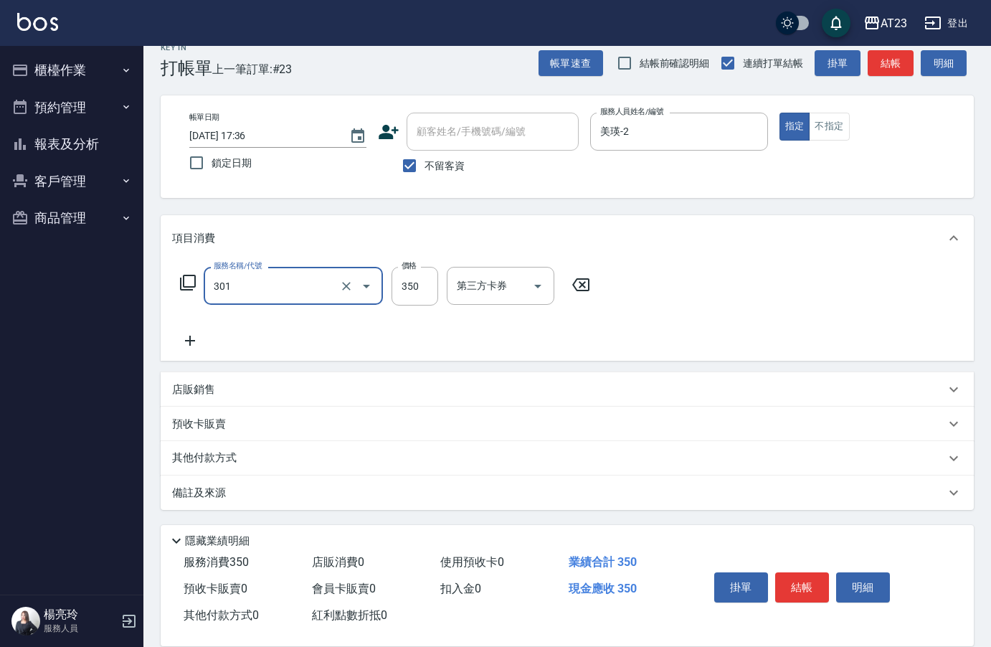
type input "造型剪髮(301)"
type input "500"
click at [387, 208] on div "Key In 打帳單 上一筆訂單:#23 帳單速查 結帳前確認明細 連續打單結帳 掛單 結帳 明細 帳單日期 [DATE] 17:36 鎖定日期 顧客姓名/手…" at bounding box center [567, 337] width 848 height 622
click at [816, 584] on button "結帳" at bounding box center [802, 587] width 54 height 30
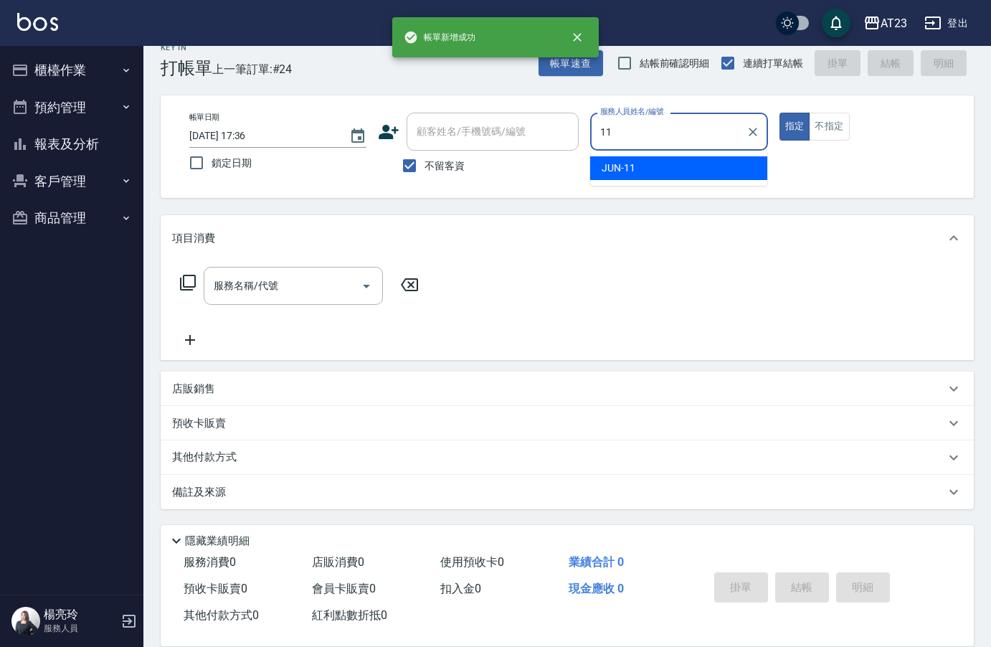
type input "JUN-11"
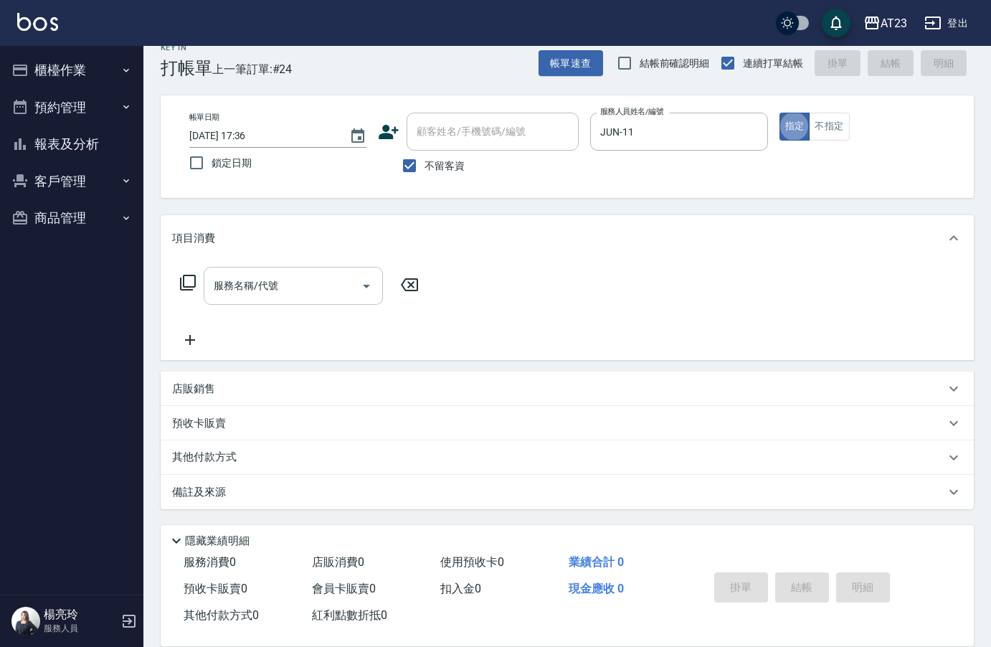
click at [305, 288] on input "服務名稱/代號" at bounding box center [282, 285] width 145 height 25
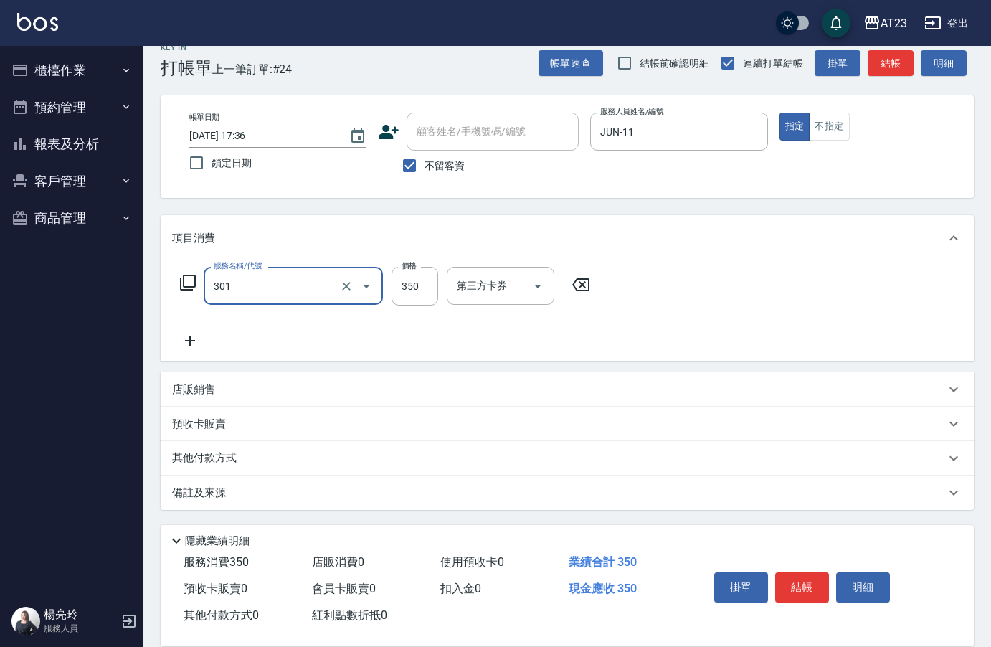
type input "造型剪髮(301)"
type input "300"
click at [189, 341] on icon at bounding box center [190, 341] width 10 height 10
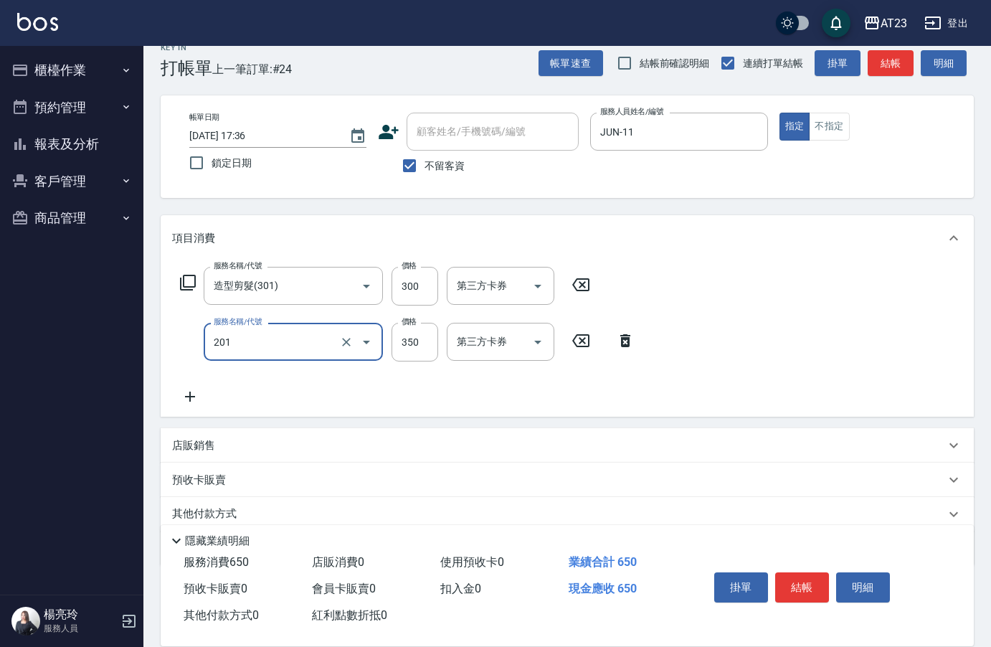
type input "一般洗髮(201)"
type input "300"
click at [194, 397] on icon at bounding box center [190, 397] width 10 height 10
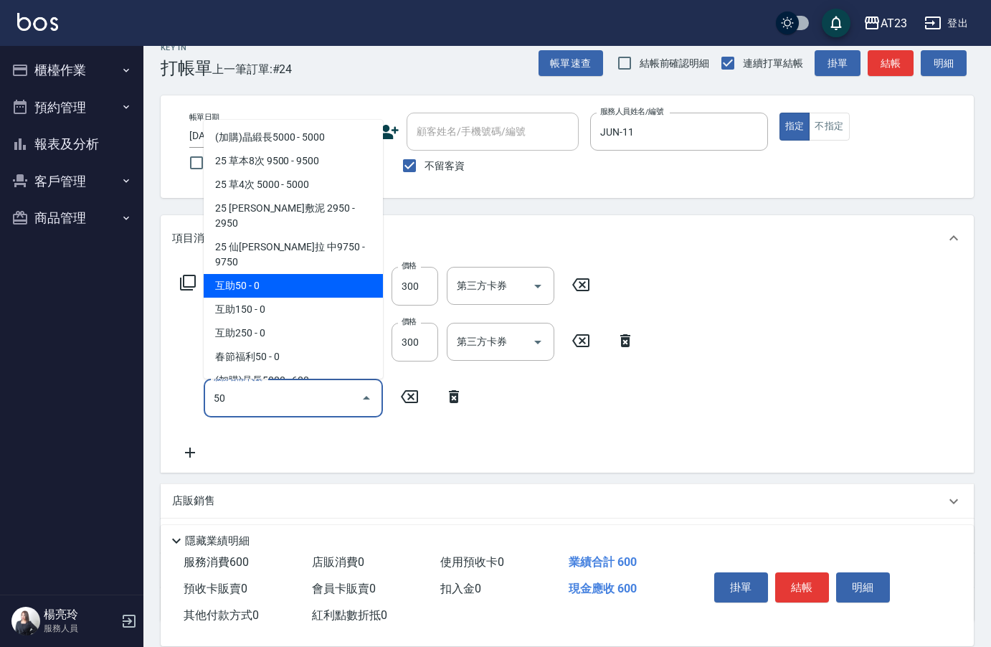
click at [312, 274] on span "互助50 - 0" at bounding box center [293, 286] width 179 height 24
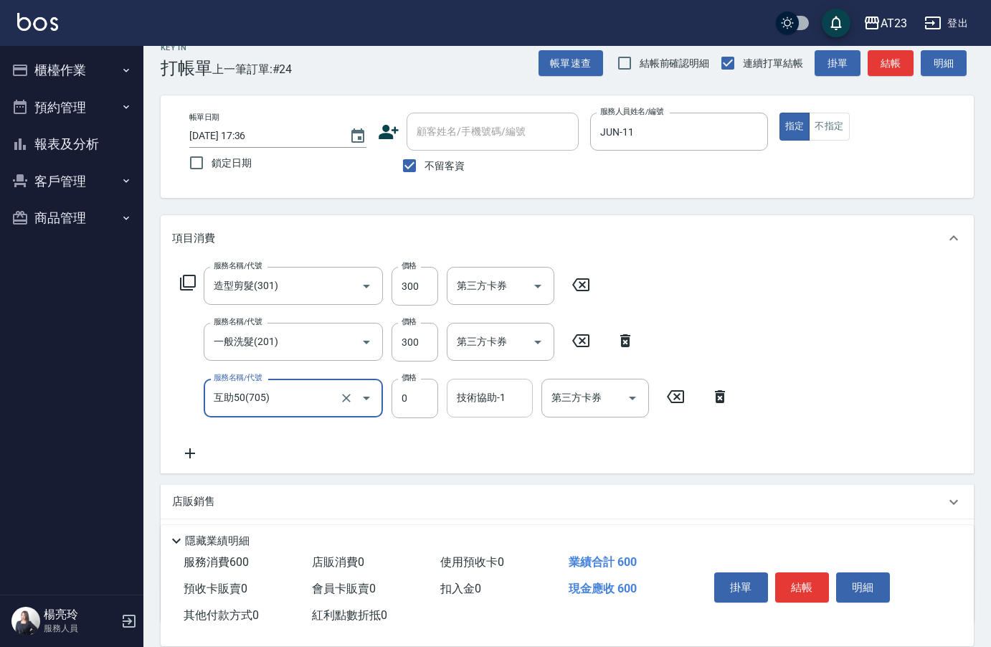
type input "互助50(705)"
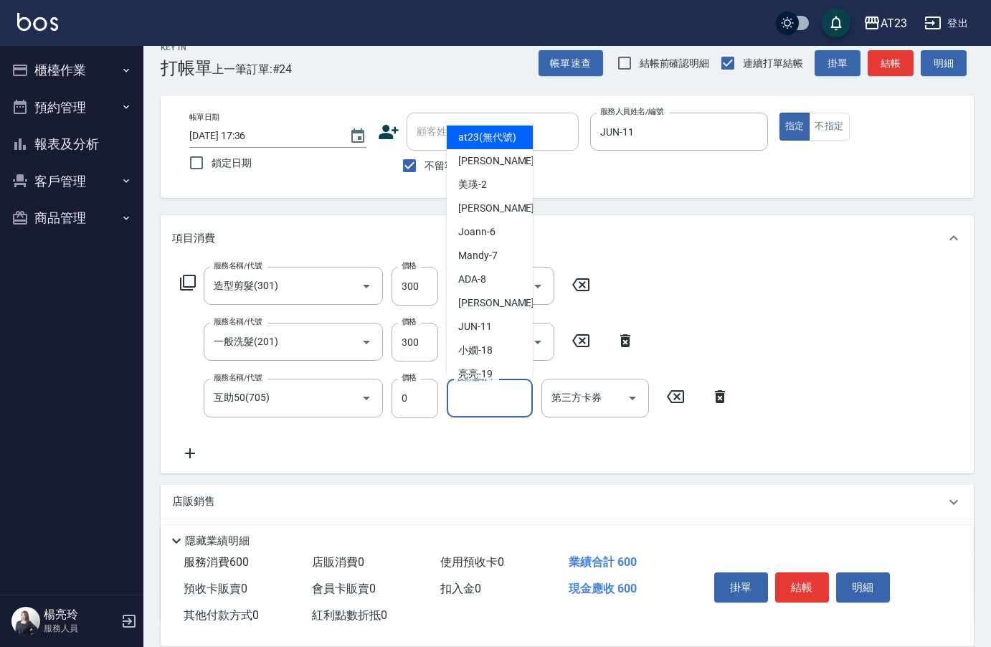
click at [475, 401] on input "技術協助-1" at bounding box center [489, 397] width 73 height 25
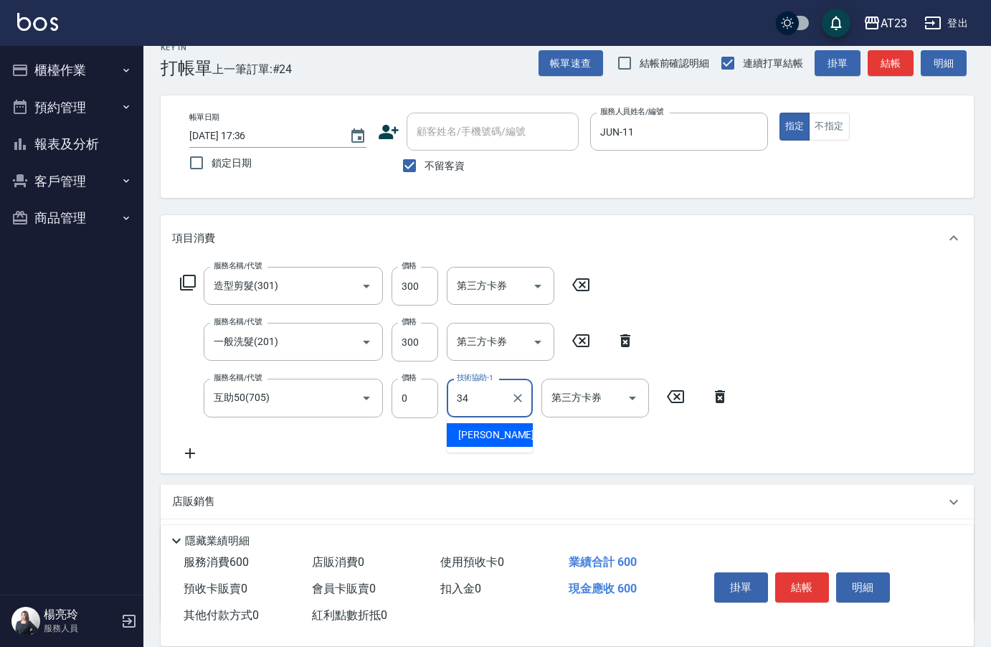
type input "[PERSON_NAME]-34"
click at [808, 576] on button "結帳" at bounding box center [802, 587] width 54 height 30
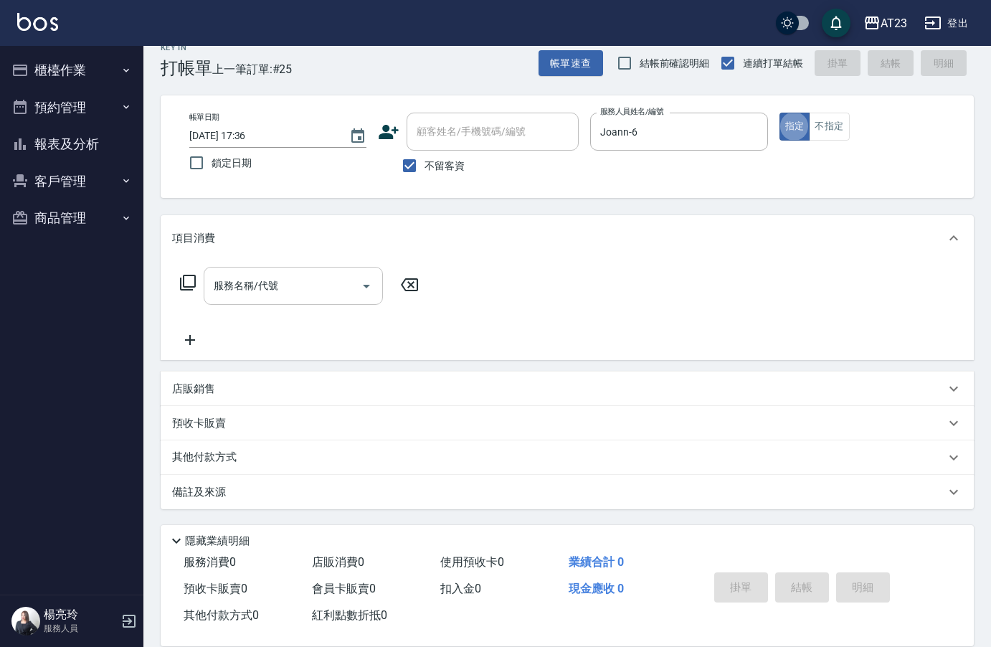
click at [263, 288] on div "服務名稱/代號 服務名稱/代號" at bounding box center [293, 286] width 179 height 38
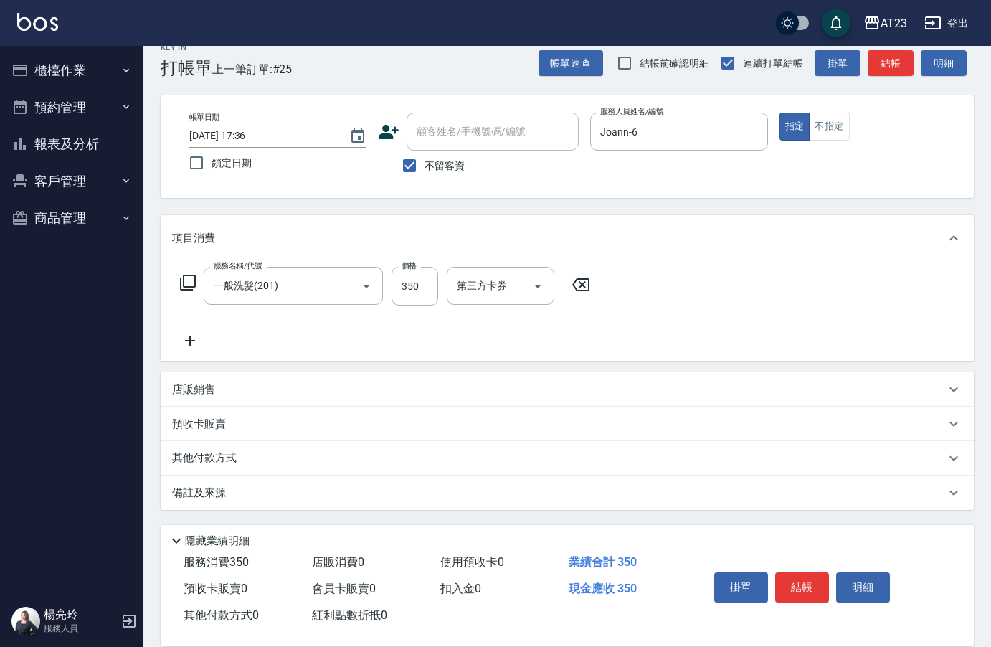
click at [192, 334] on icon at bounding box center [190, 340] width 36 height 17
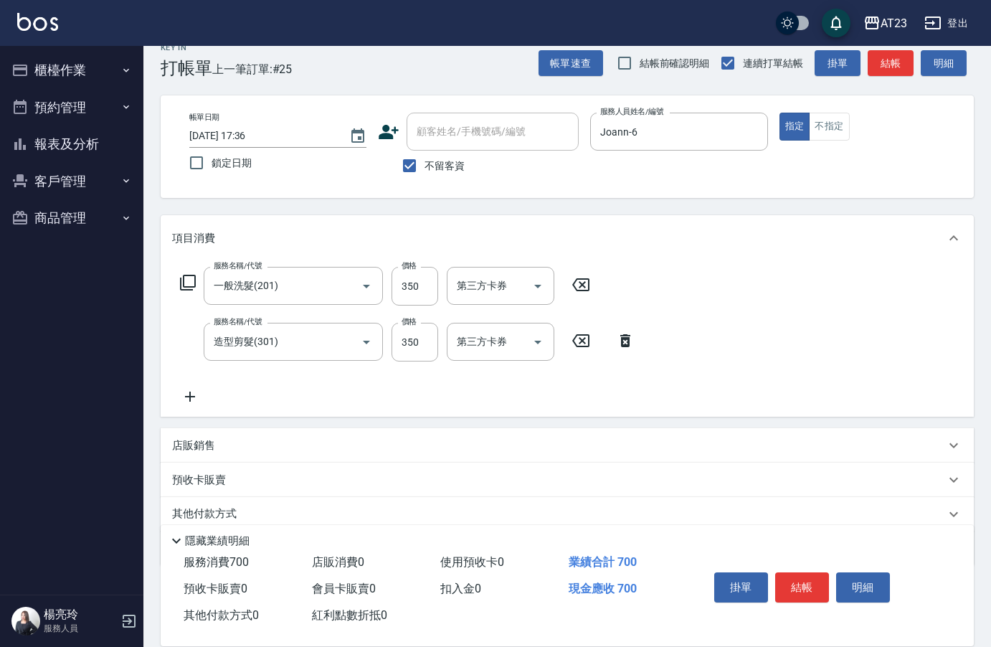
click at [552, 428] on div "店販銷售 服務人員姓名/編號 服務人員姓名/編號 商品代號/名稱 商品代號/名稱" at bounding box center [567, 445] width 813 height 34
click at [789, 581] on button "結帳" at bounding box center [802, 587] width 54 height 30
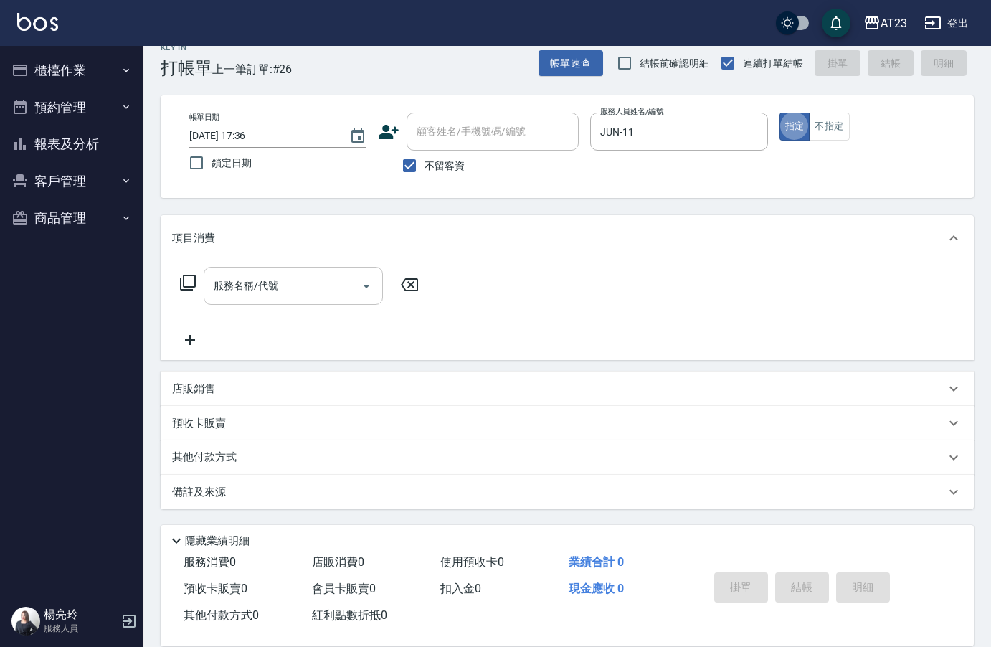
click at [204, 293] on div "服務名稱/代號" at bounding box center [293, 286] width 179 height 38
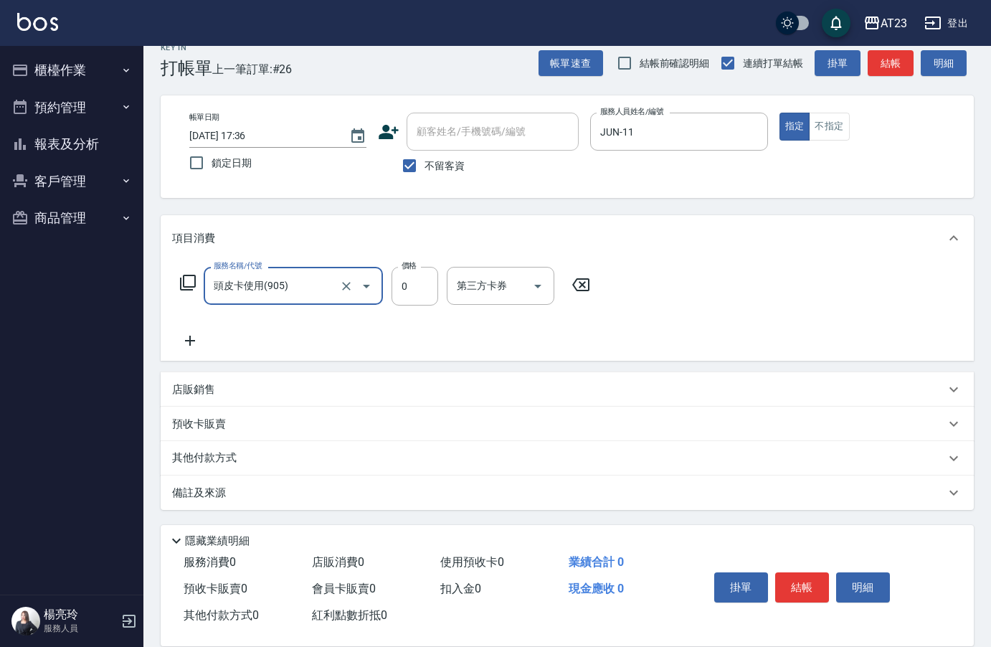
click at [188, 283] on icon at bounding box center [187, 282] width 17 height 17
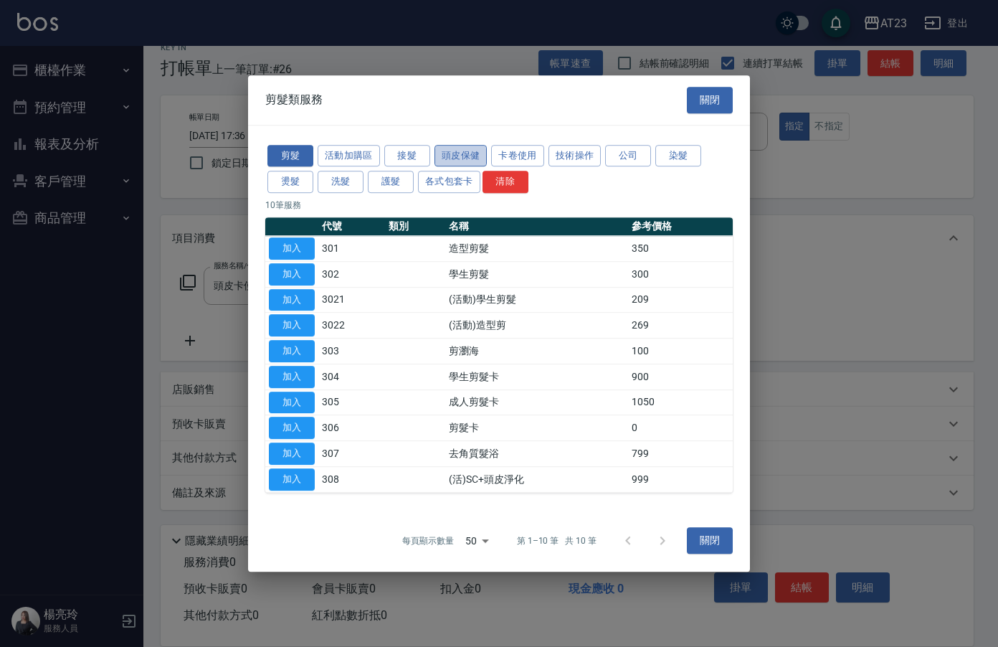
click at [470, 158] on button "頭皮保健" at bounding box center [461, 156] width 53 height 22
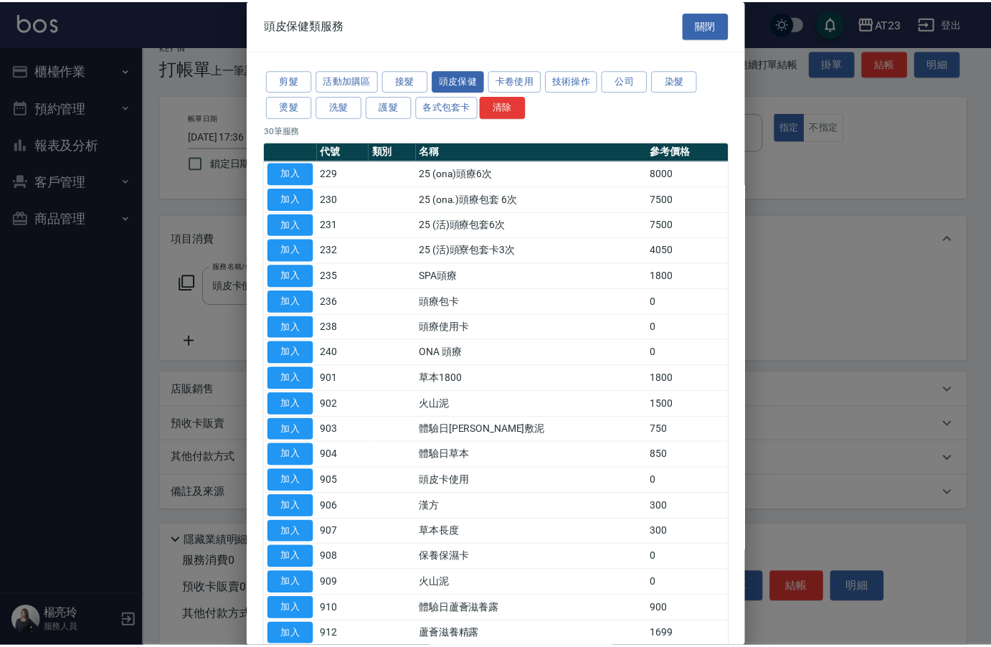
scroll to position [287, 0]
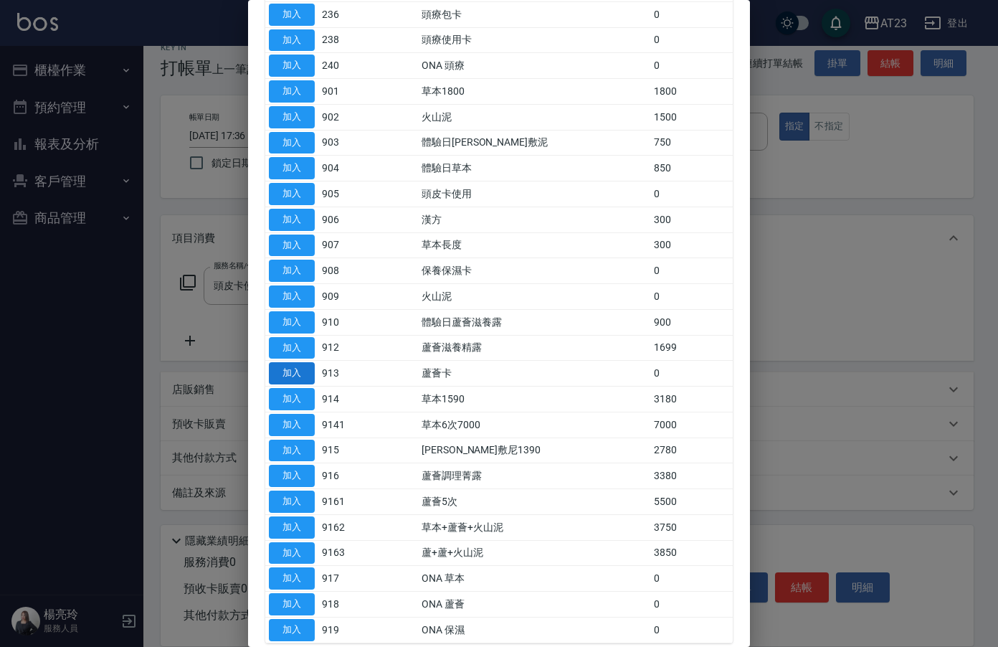
click at [291, 377] on button "加入" at bounding box center [292, 373] width 46 height 22
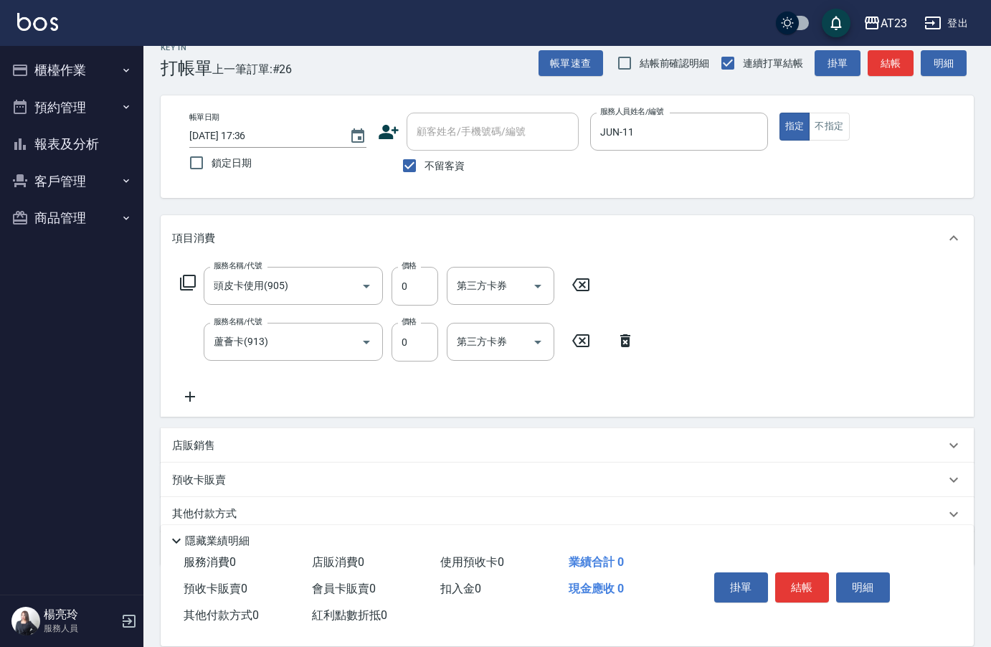
click at [191, 397] on icon at bounding box center [190, 397] width 10 height 10
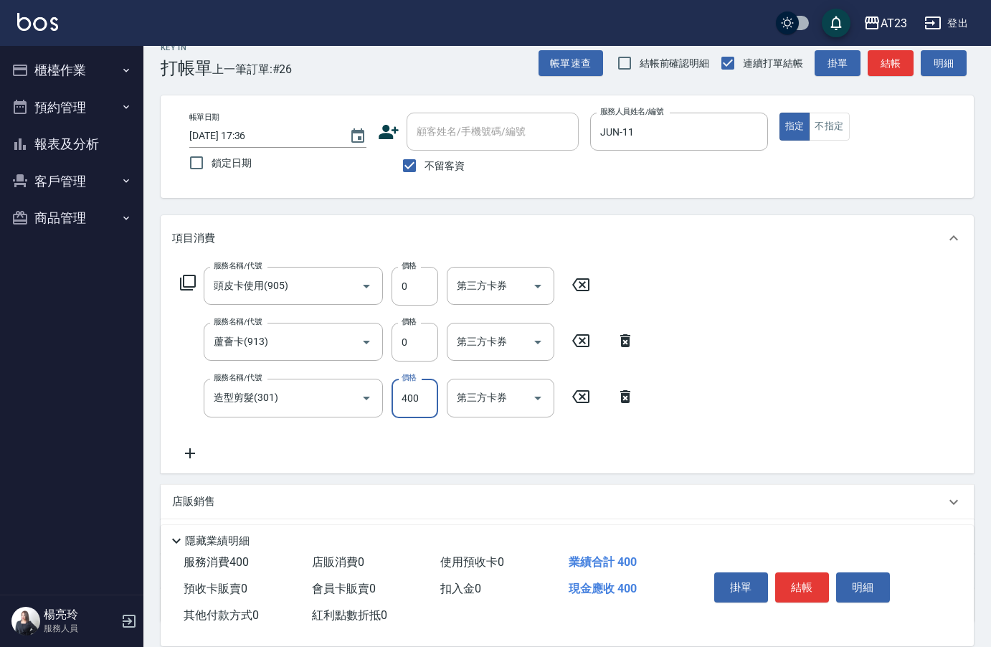
click at [191, 452] on icon at bounding box center [190, 453] width 10 height 10
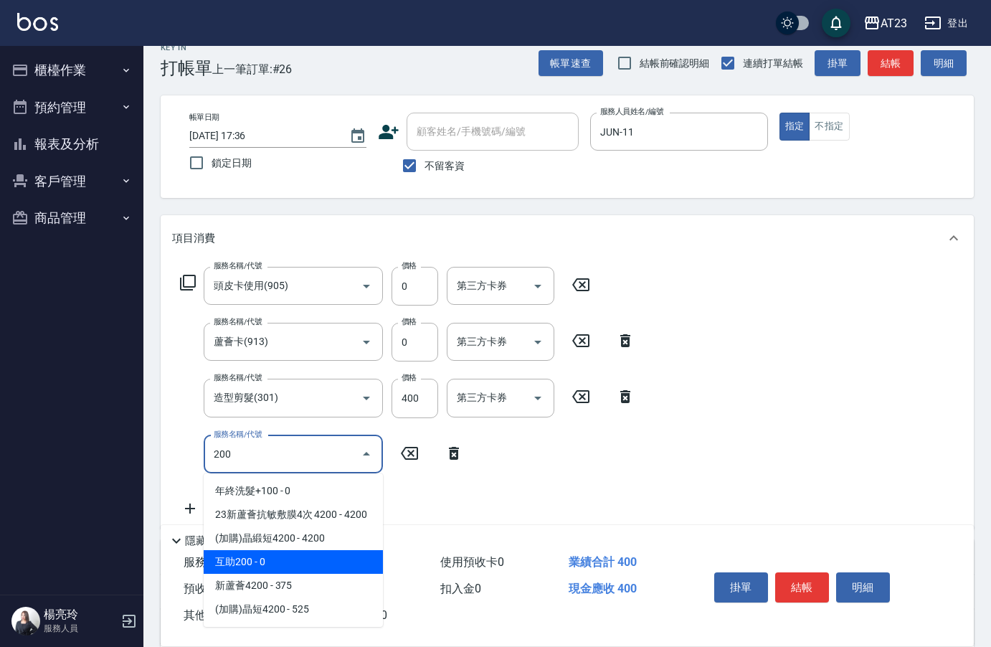
click at [310, 551] on span "互助200 - 0" at bounding box center [293, 562] width 179 height 24
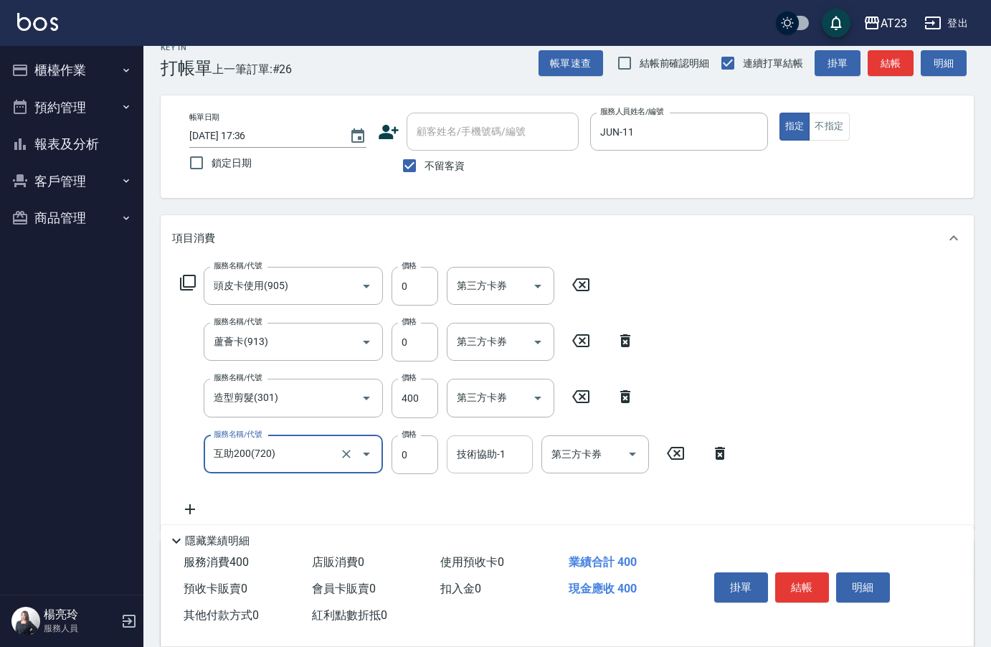
click at [487, 454] on div "技術協助-1 技術協助-1" at bounding box center [490, 454] width 86 height 38
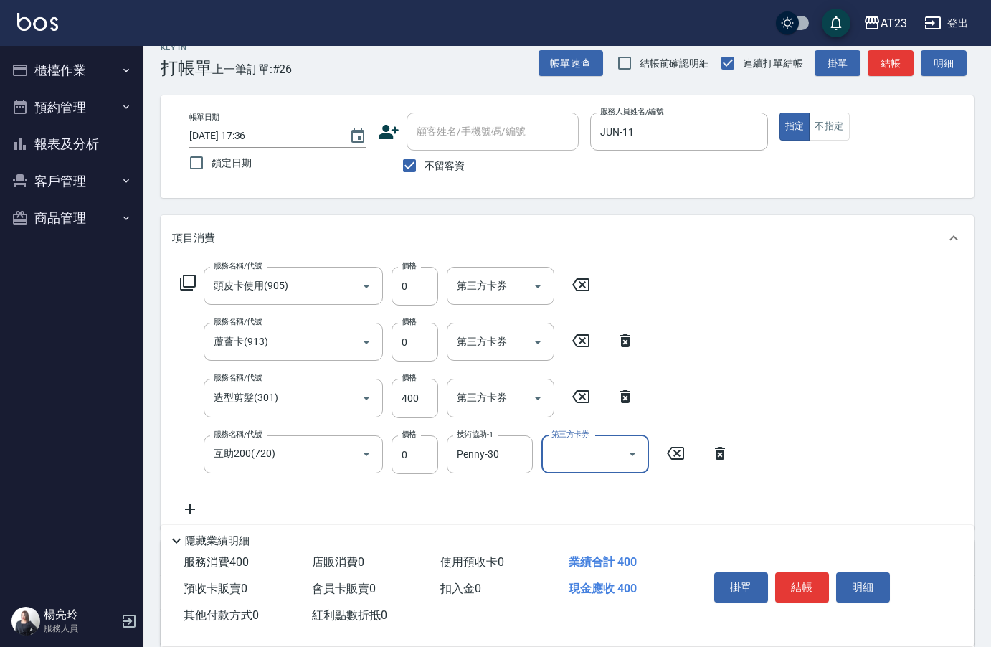
click at [191, 506] on icon at bounding box center [190, 509] width 36 height 17
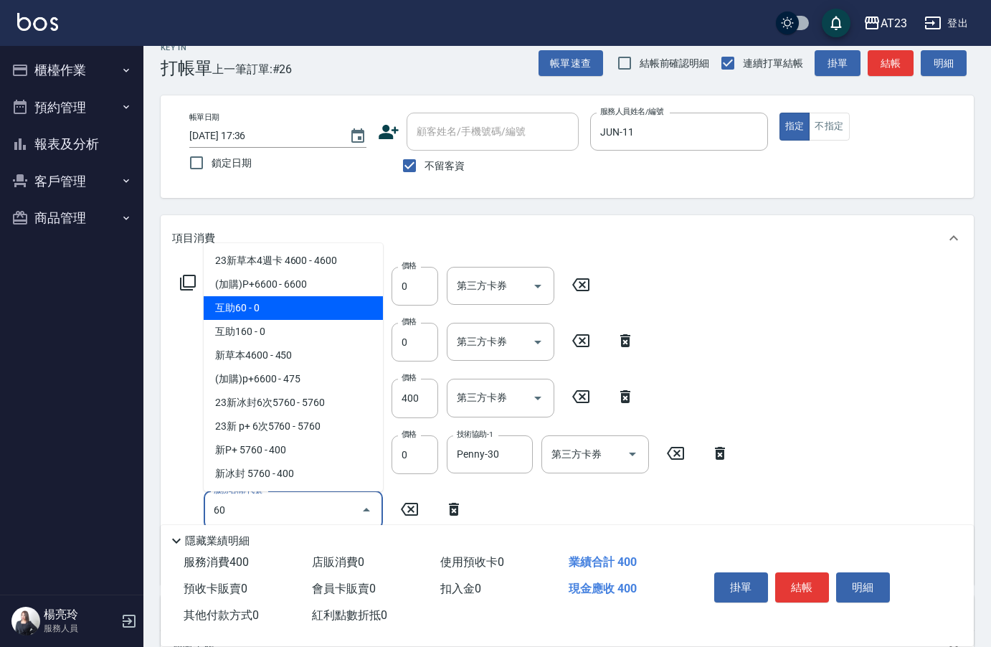
click at [321, 309] on span "互助60 - 0" at bounding box center [293, 308] width 179 height 24
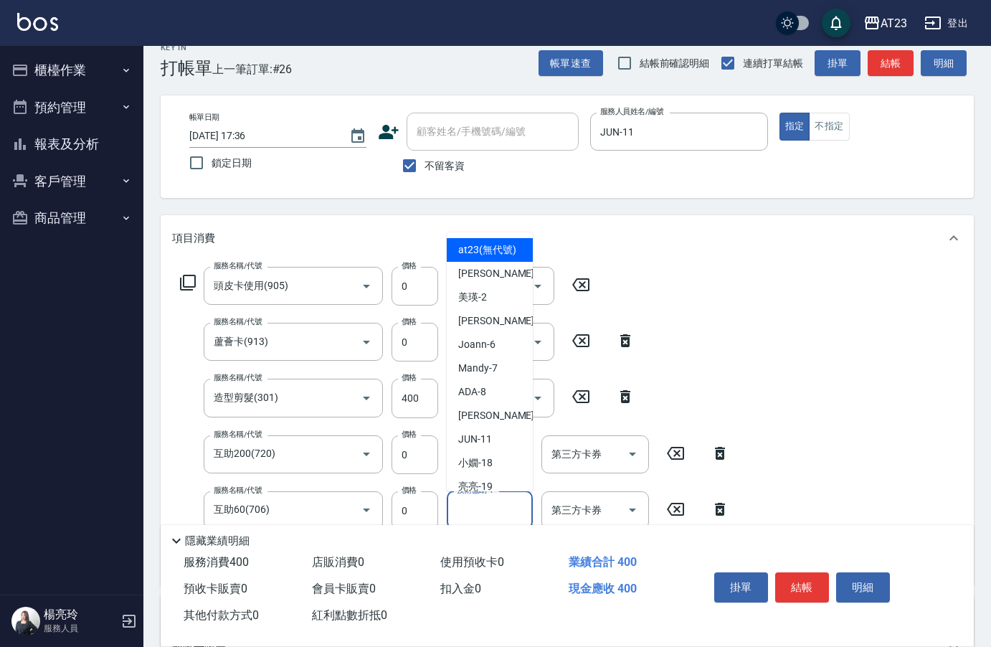
click at [491, 506] on div "技術協助-1 技術協助-1" at bounding box center [490, 510] width 86 height 38
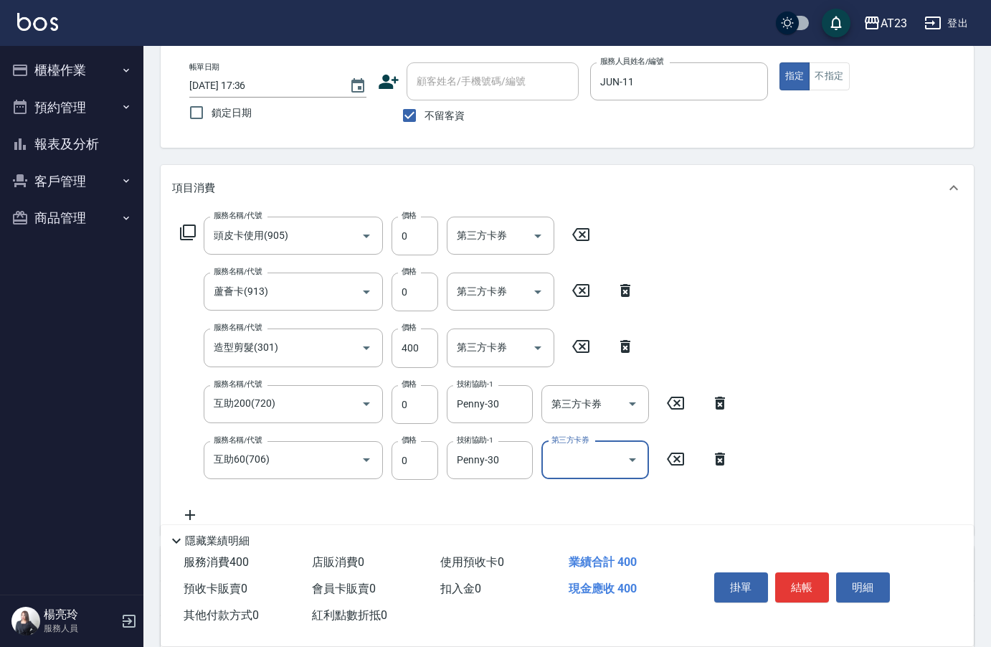
scroll to position [92, 0]
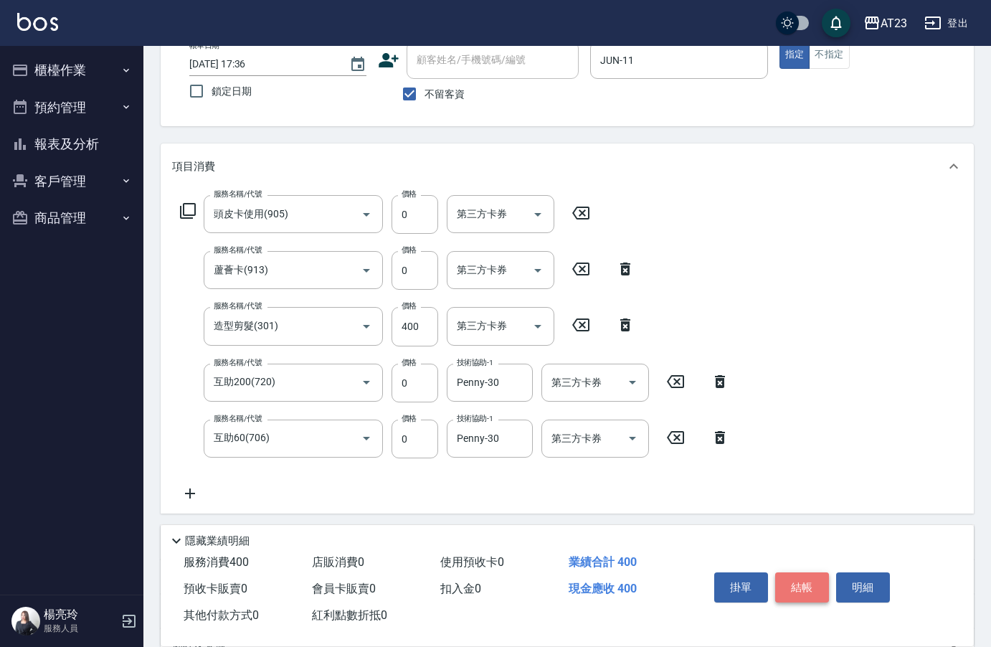
click at [802, 579] on button "結帳" at bounding box center [802, 587] width 54 height 30
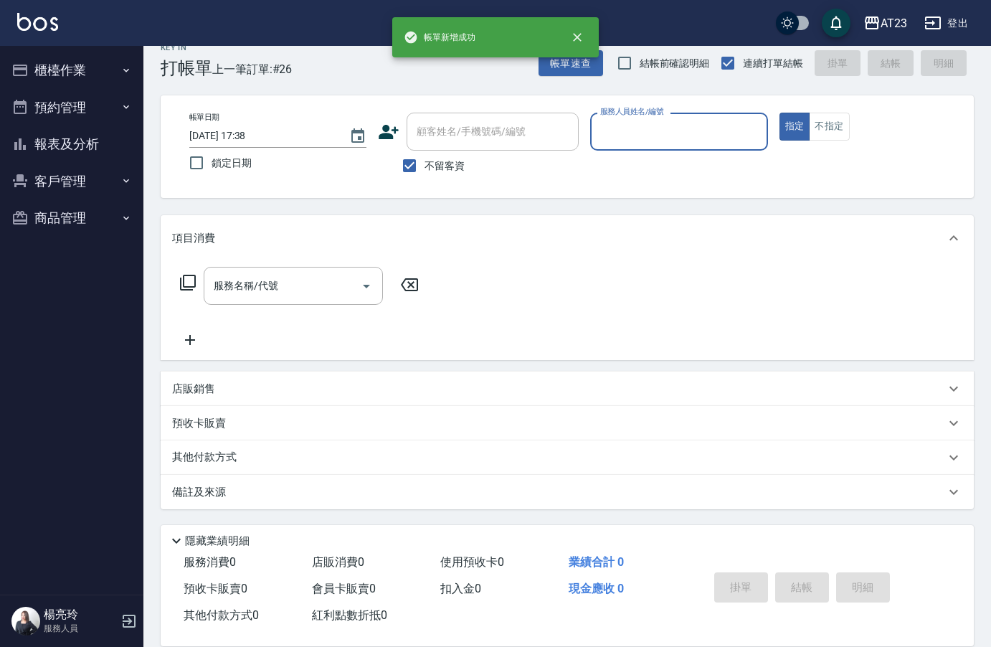
scroll to position [20, 0]
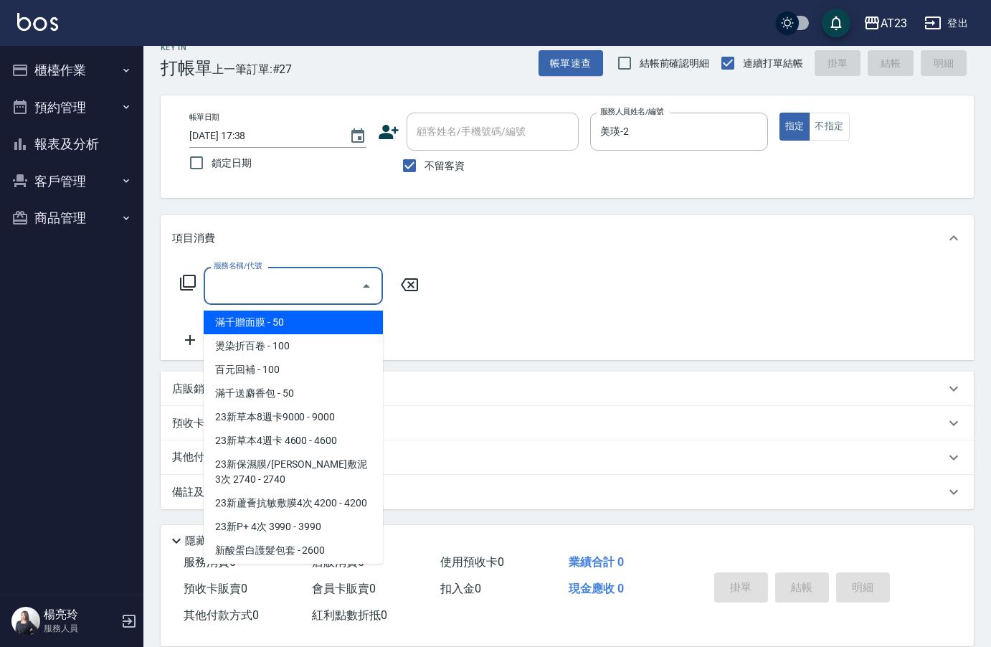
click at [240, 288] on div "服務名稱/代號 服務名稱/代號" at bounding box center [293, 286] width 179 height 38
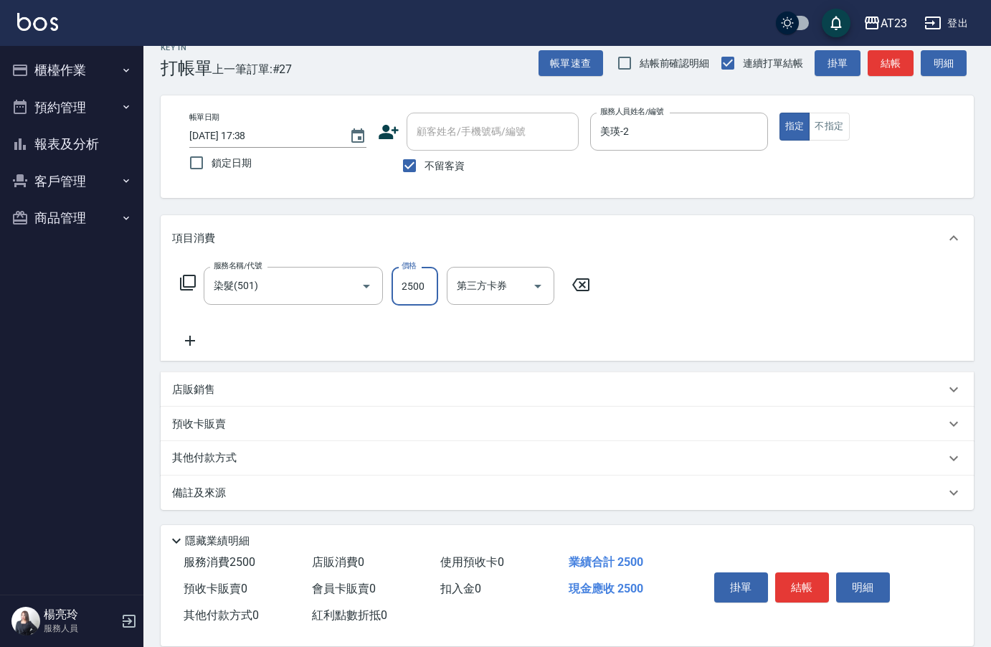
click at [190, 340] on icon at bounding box center [190, 341] width 10 height 10
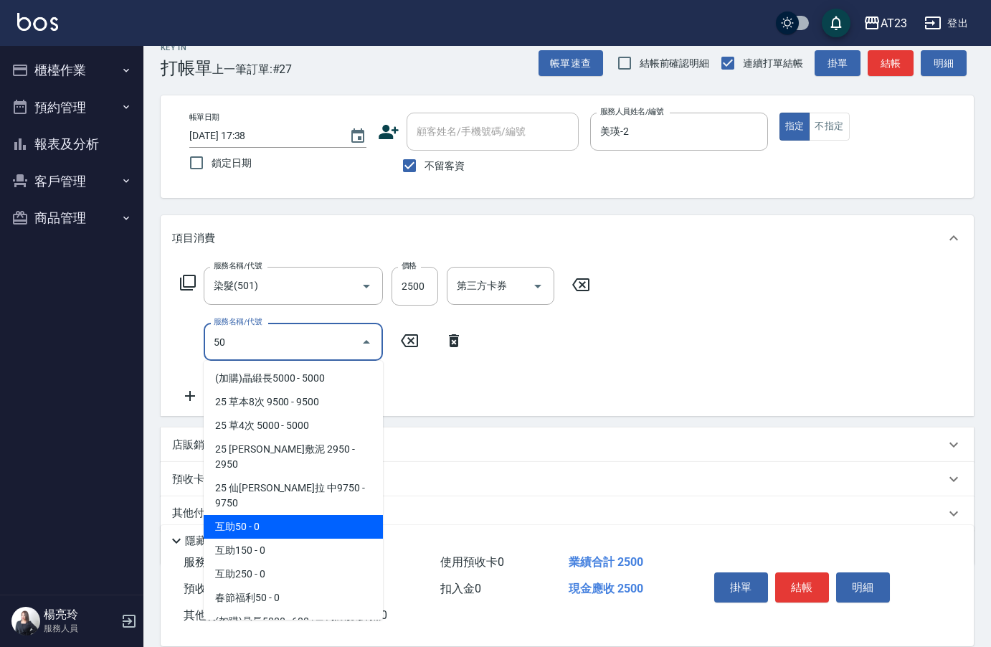
click at [293, 515] on span "互助50 - 0" at bounding box center [293, 527] width 179 height 24
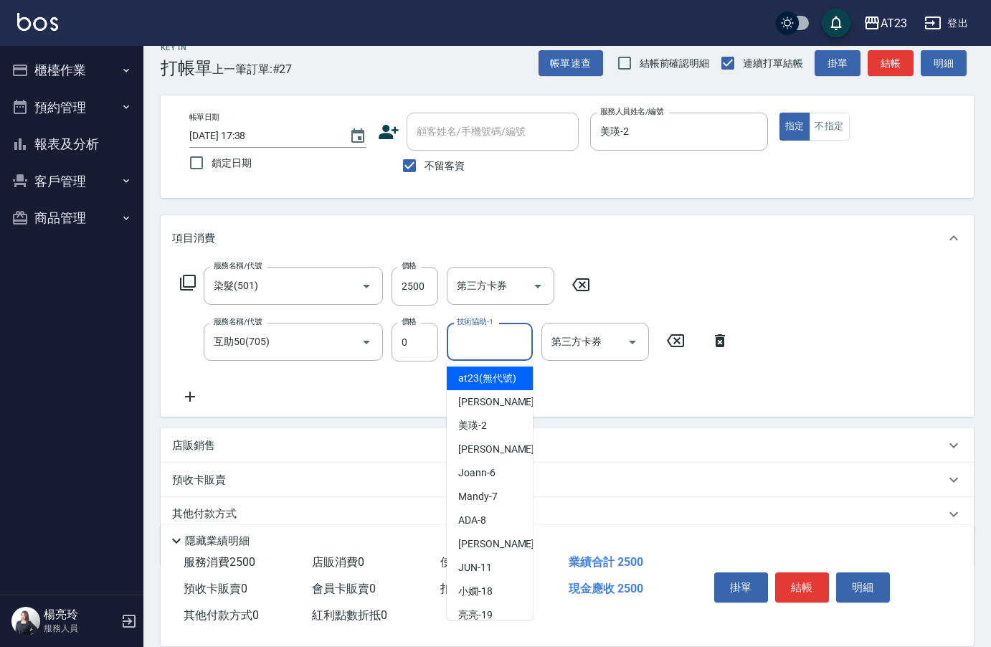
click at [480, 337] on div "技術協助-1 技術協助-1" at bounding box center [490, 342] width 86 height 38
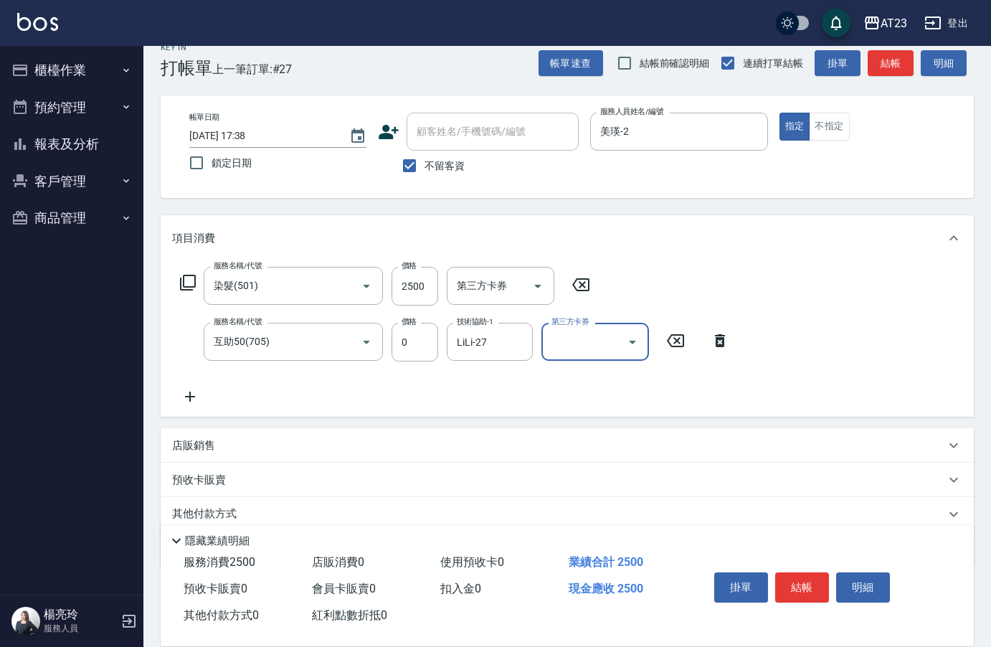
click at [188, 394] on icon at bounding box center [190, 396] width 36 height 17
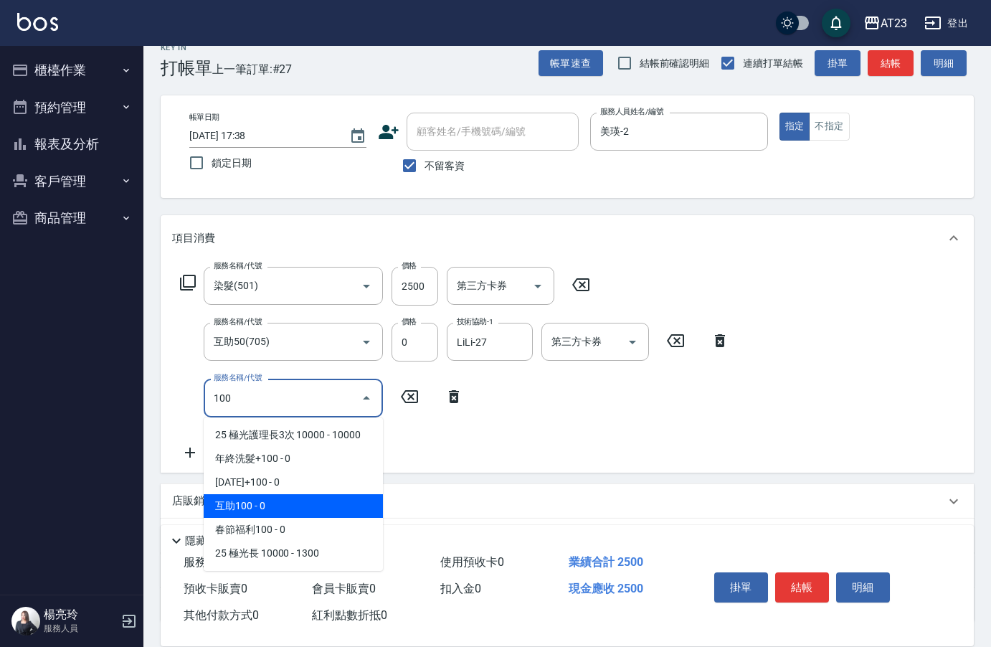
click at [288, 503] on span "互助100 - 0" at bounding box center [293, 506] width 179 height 24
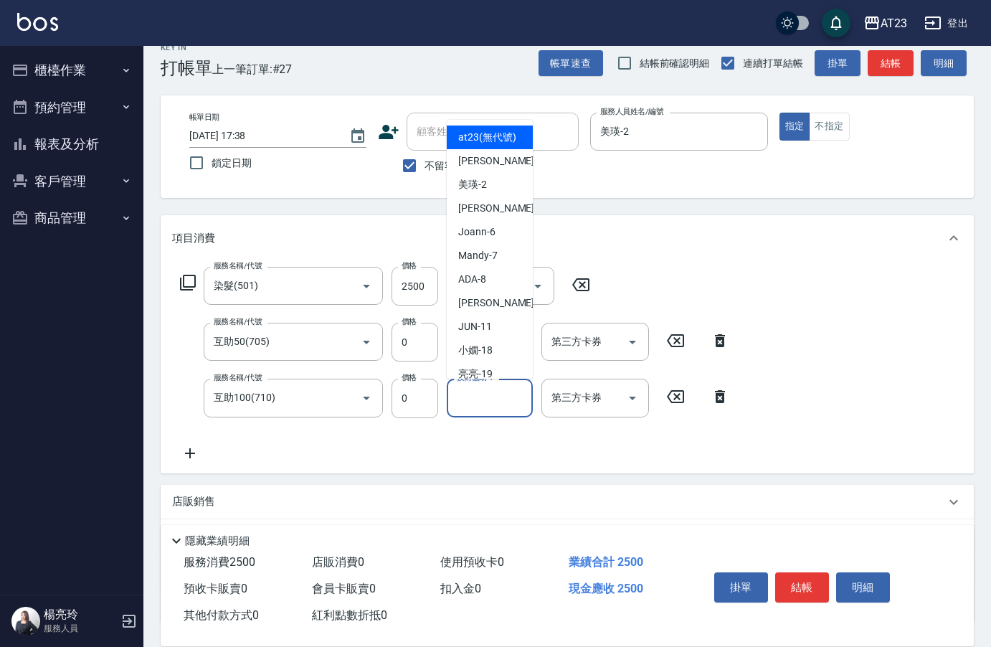
click at [470, 404] on input "技術協助-1" at bounding box center [489, 397] width 73 height 25
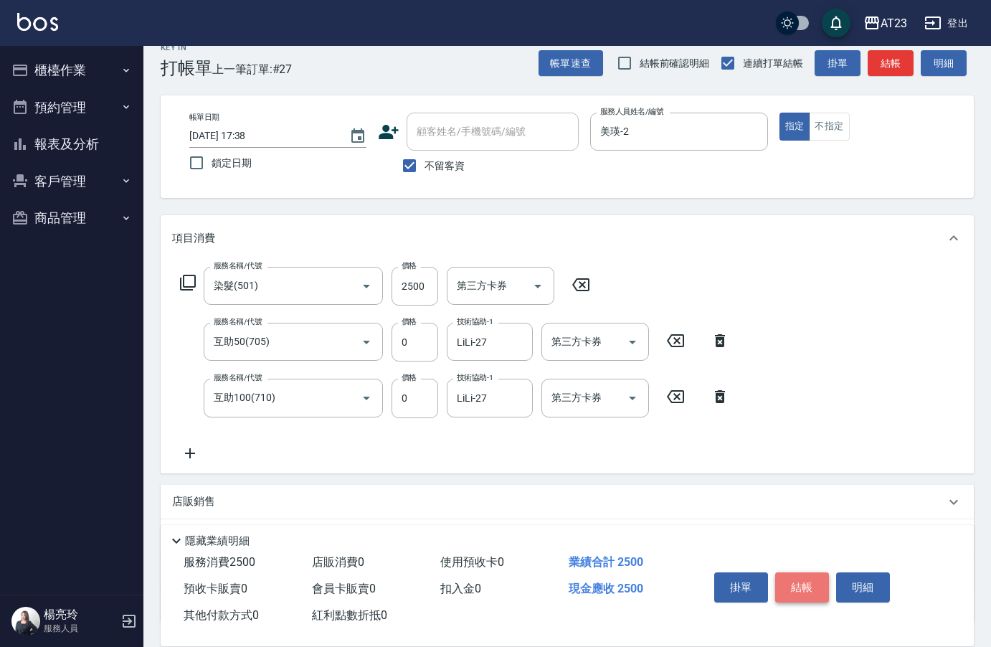
click at [806, 578] on button "結帳" at bounding box center [802, 587] width 54 height 30
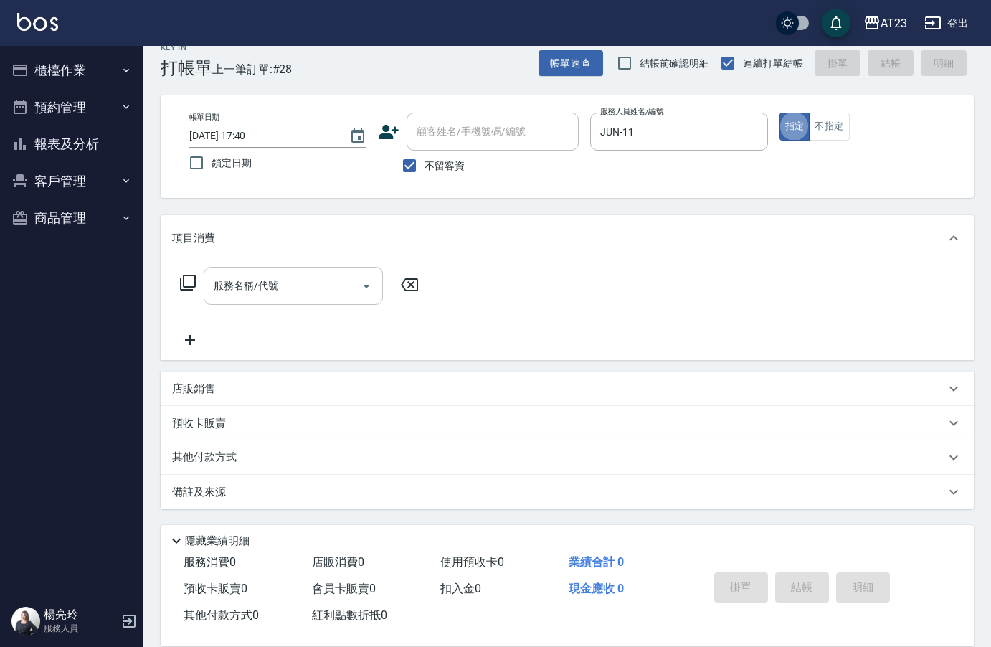
click at [289, 289] on input "服務名稱/代號" at bounding box center [282, 285] width 145 height 25
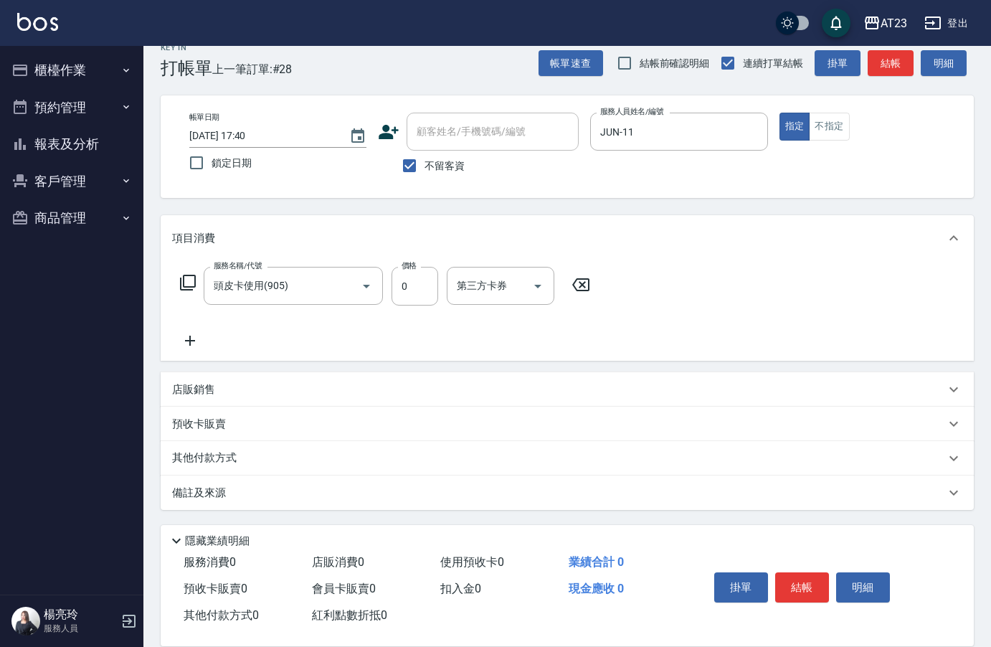
click at [190, 342] on icon at bounding box center [190, 341] width 10 height 10
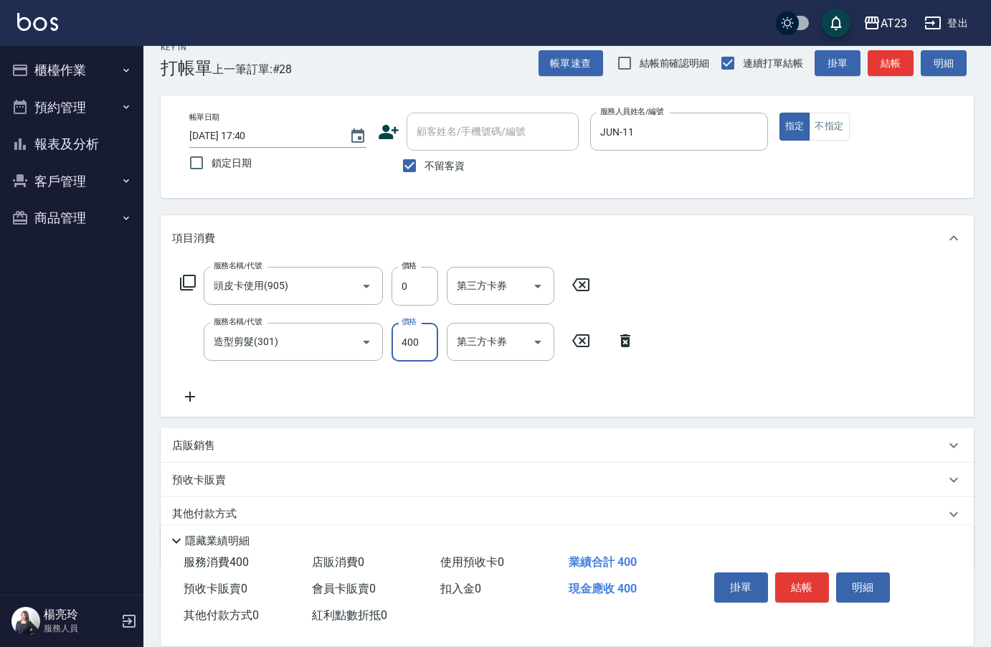
click at [189, 395] on icon at bounding box center [190, 397] width 10 height 10
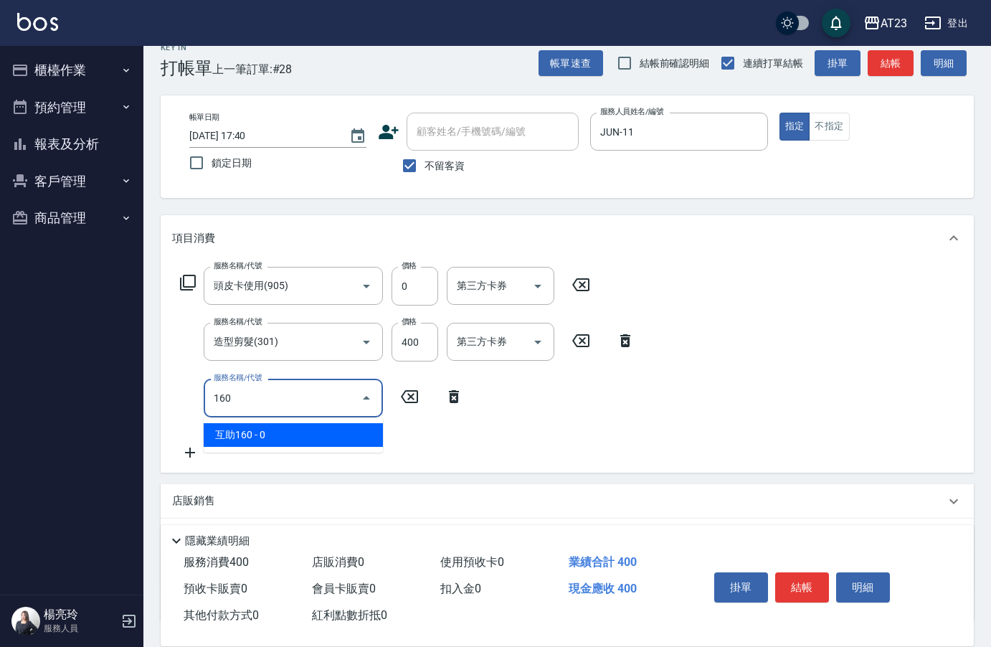
click at [266, 436] on span "互助160 - 0" at bounding box center [293, 435] width 179 height 24
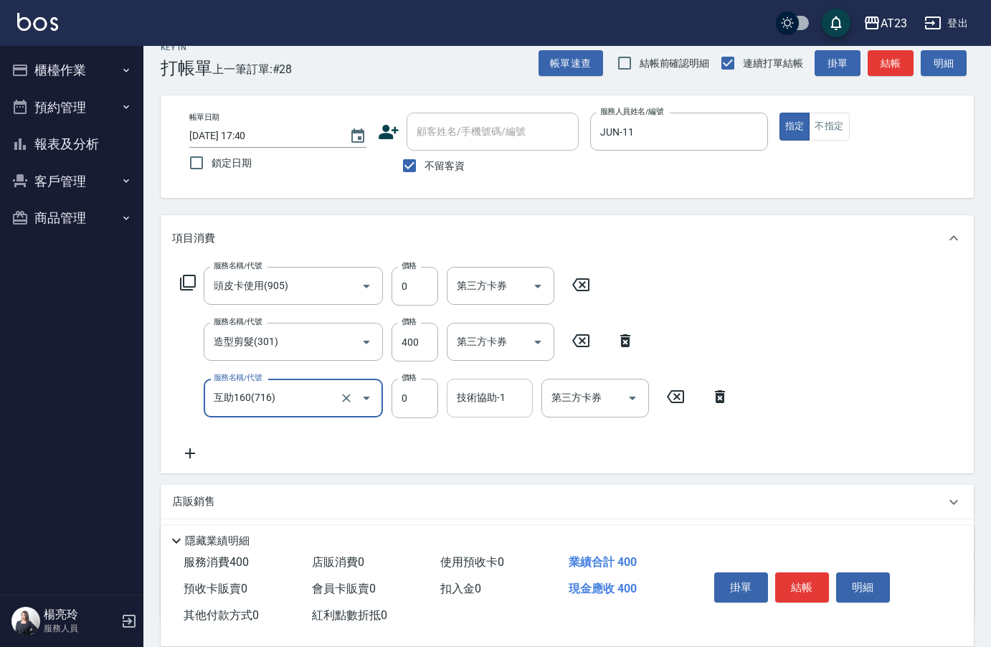
click at [481, 402] on input "技術協助-1" at bounding box center [489, 397] width 73 height 25
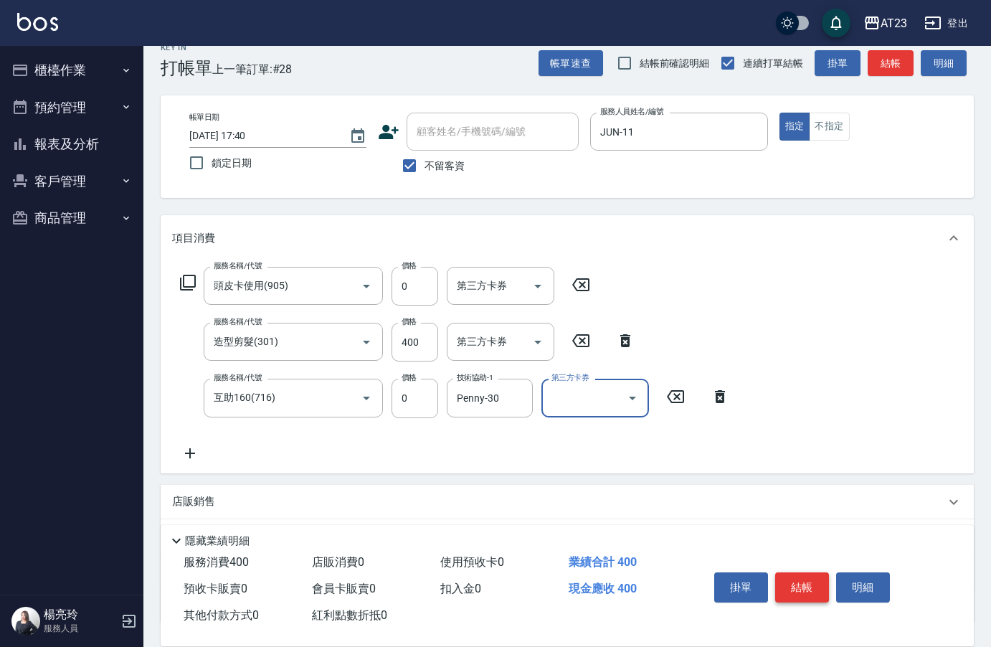
click at [806, 582] on button "結帳" at bounding box center [802, 587] width 54 height 30
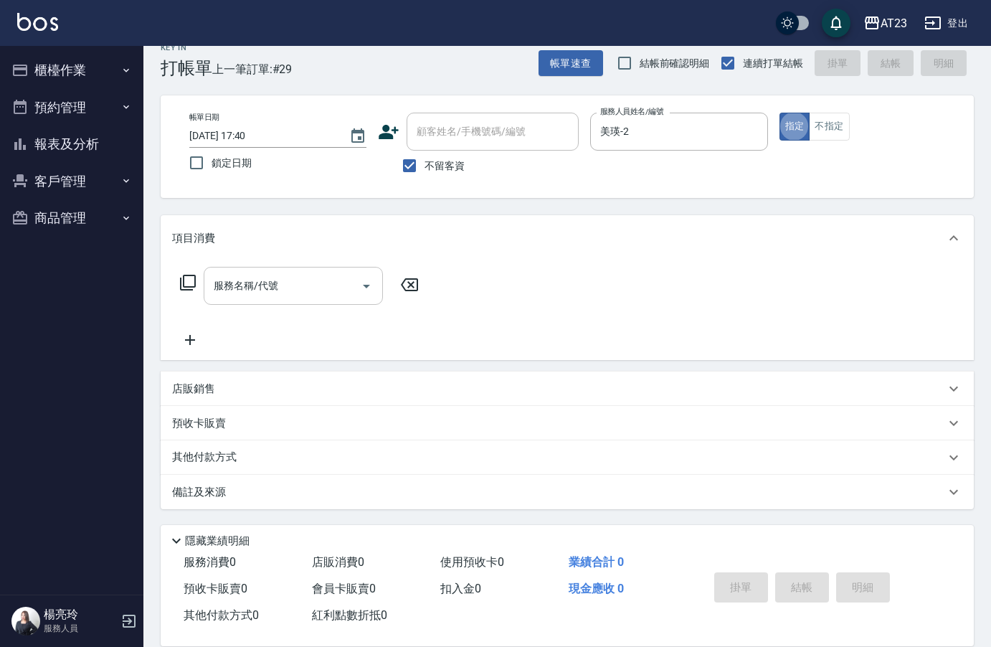
click at [249, 287] on div "服務名稱/代號 服務名稱/代號" at bounding box center [293, 286] width 179 height 38
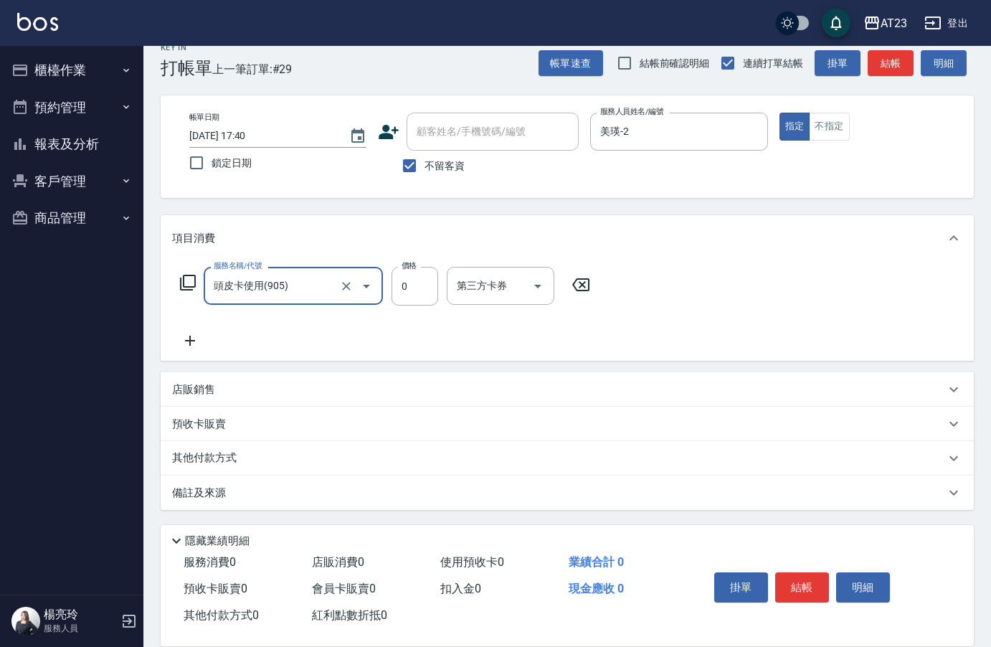
click at [186, 341] on icon at bounding box center [190, 341] width 10 height 10
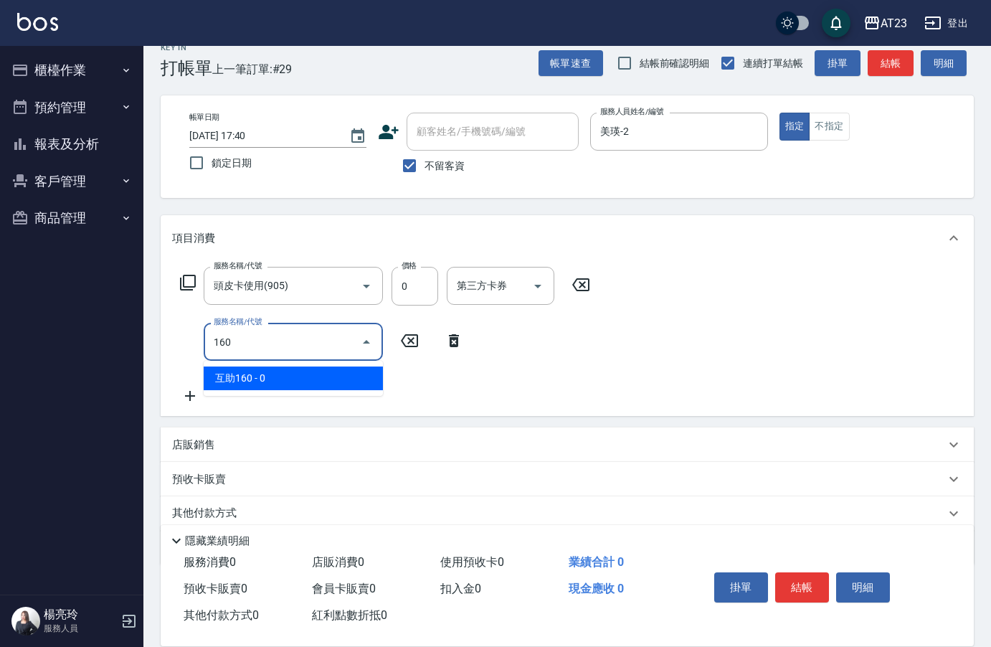
click at [324, 381] on span "互助160 - 0" at bounding box center [293, 378] width 179 height 24
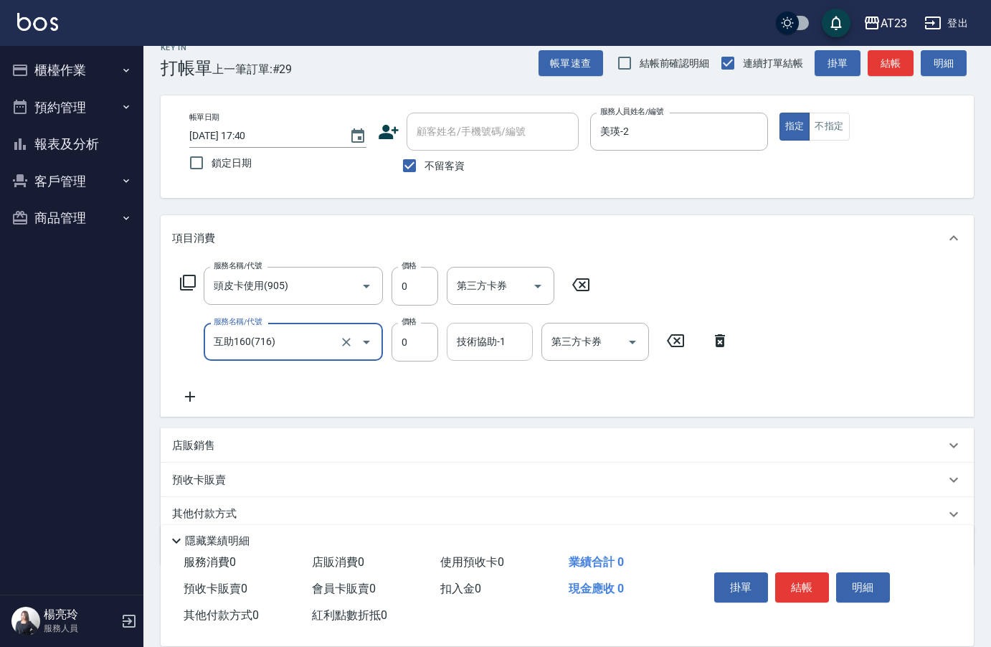
click at [484, 347] on input "技術協助-1" at bounding box center [489, 341] width 73 height 25
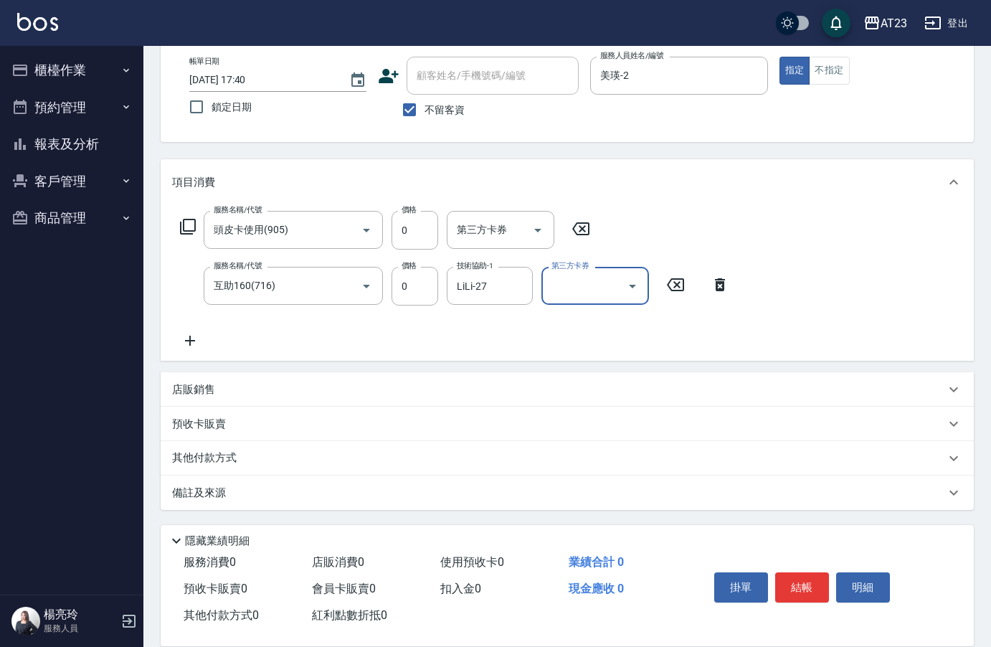
scroll to position [77, 0]
click at [207, 458] on p "其他付款方式" at bounding box center [208, 458] width 72 height 16
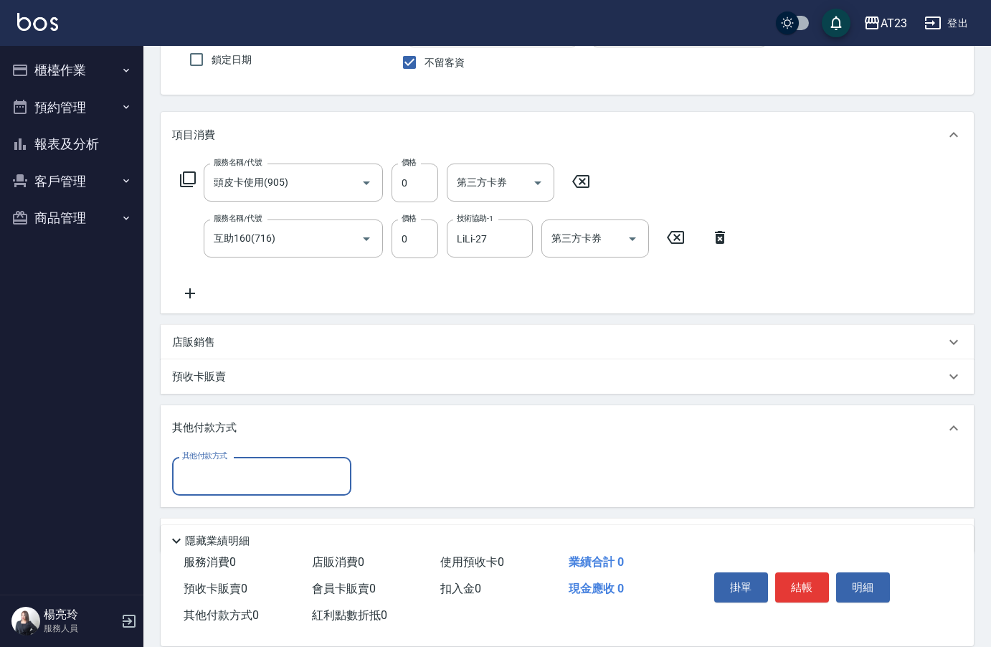
scroll to position [167, 0]
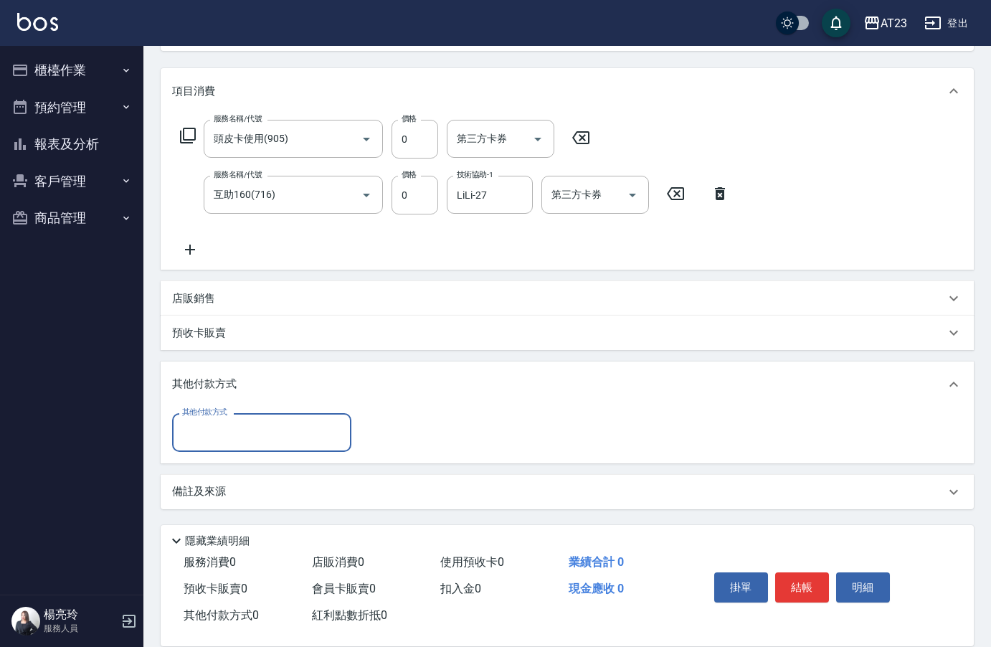
click at [190, 298] on p "店販銷售" at bounding box center [193, 298] width 43 height 15
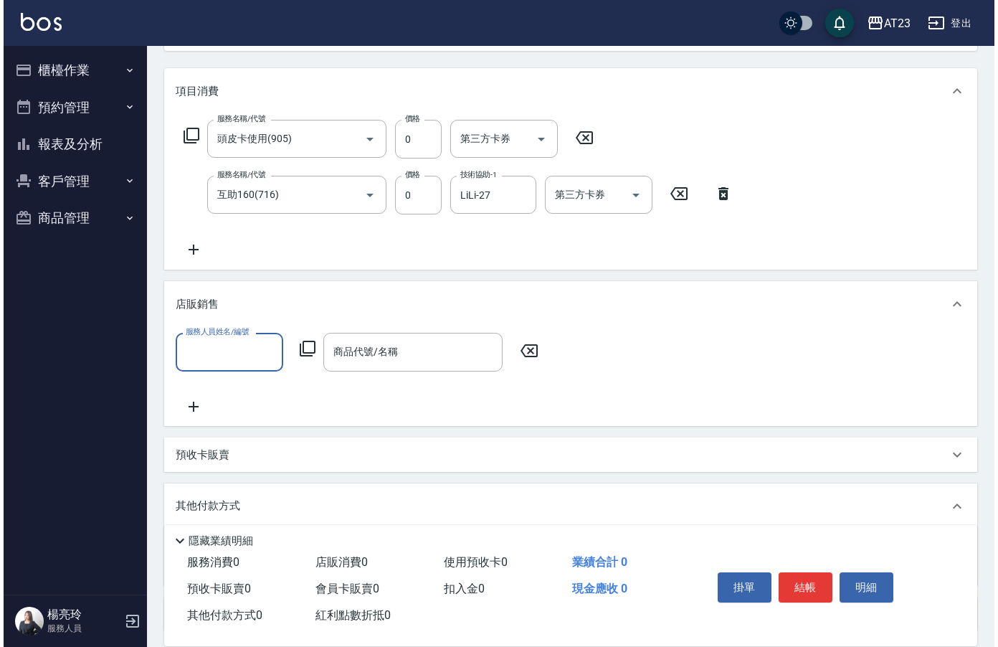
scroll to position [0, 0]
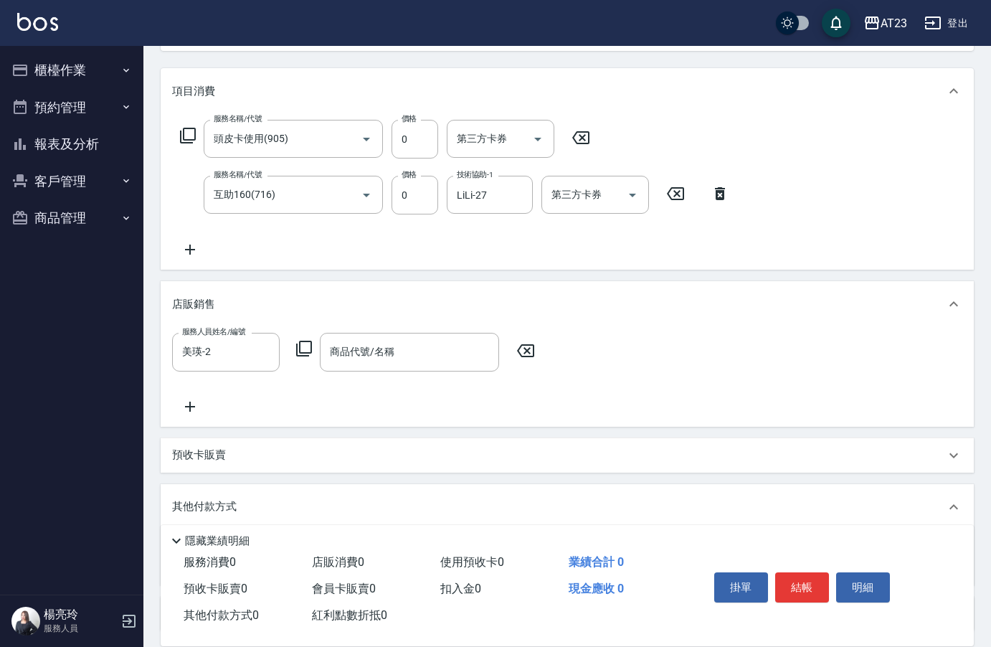
click at [306, 348] on icon at bounding box center [303, 348] width 17 height 17
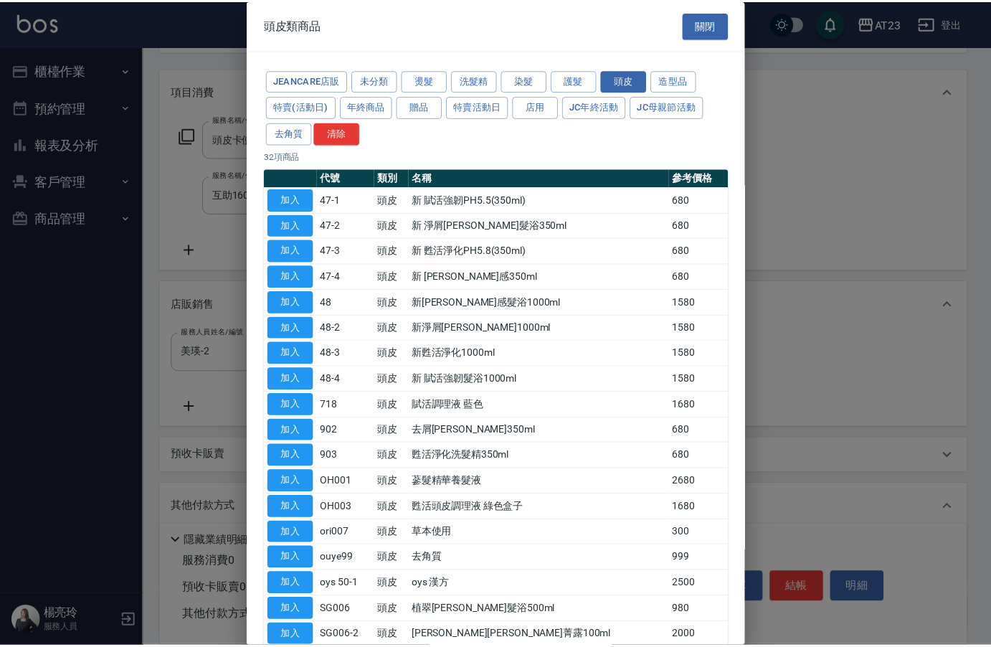
scroll to position [132, 0]
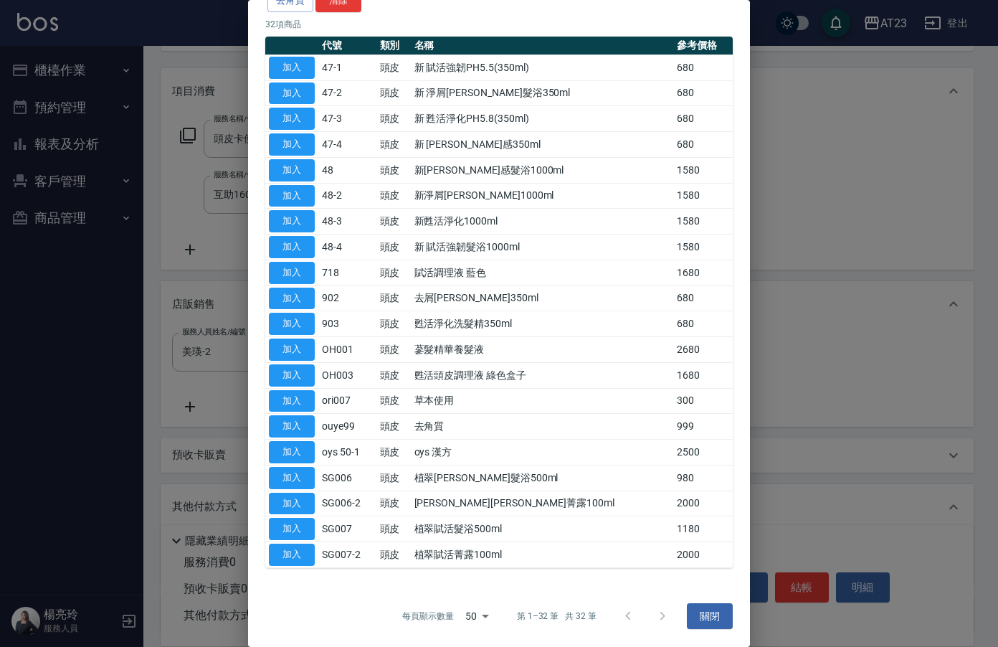
click at [289, 552] on button "加入" at bounding box center [292, 555] width 46 height 22
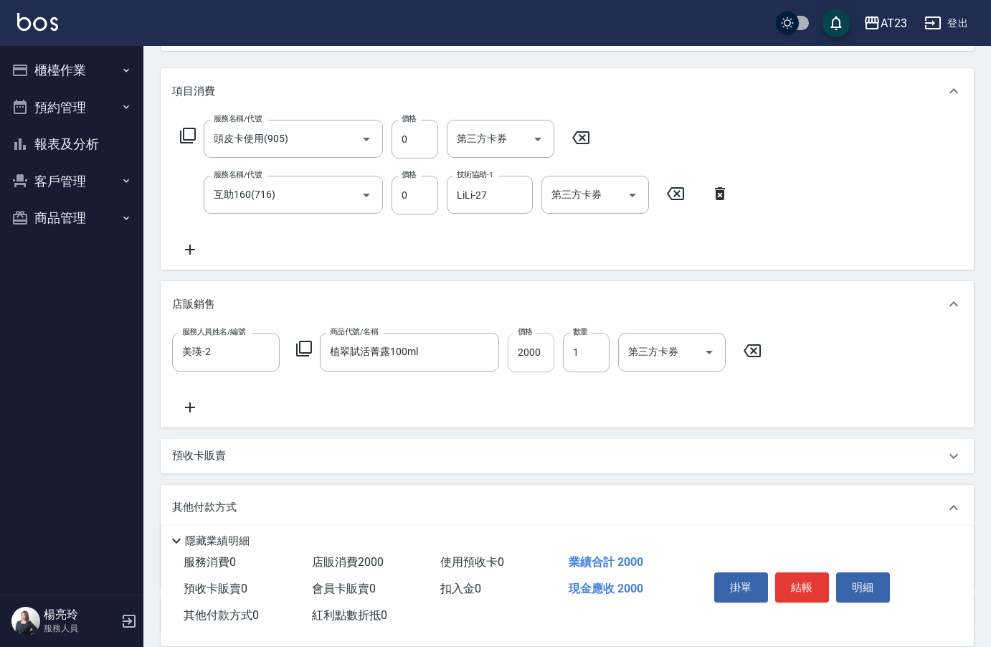
click at [534, 356] on input "2000" at bounding box center [531, 352] width 47 height 39
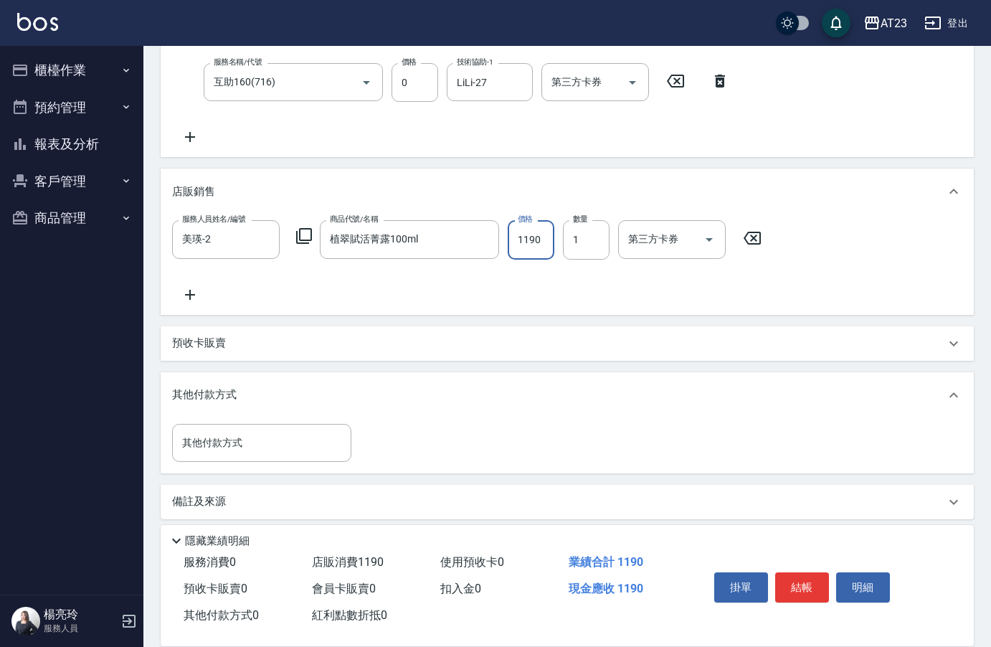
scroll to position [290, 0]
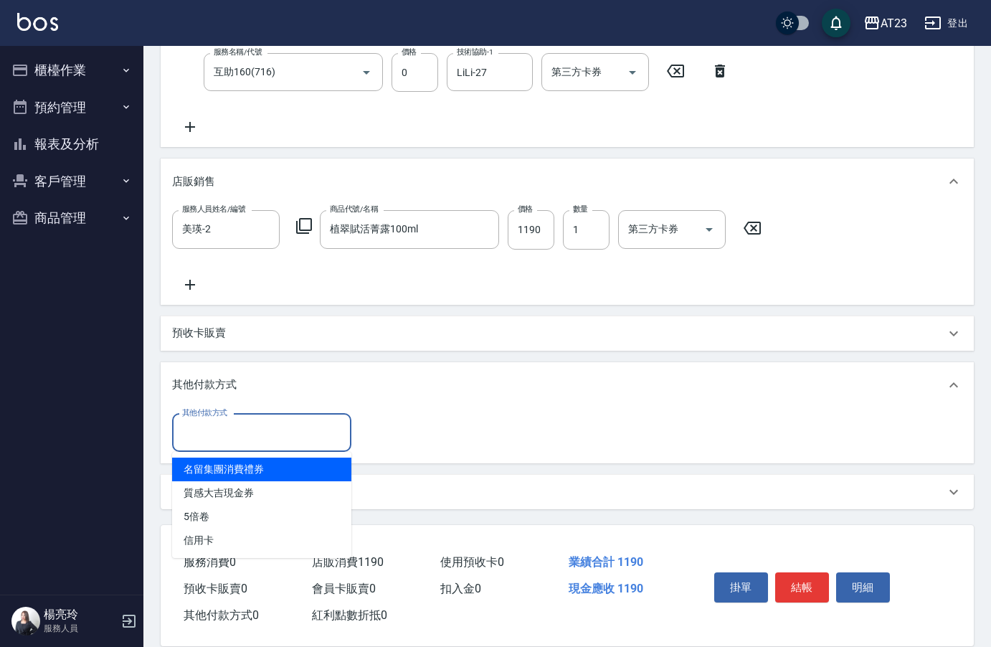
click at [246, 427] on input "其他付款方式" at bounding box center [262, 432] width 166 height 25
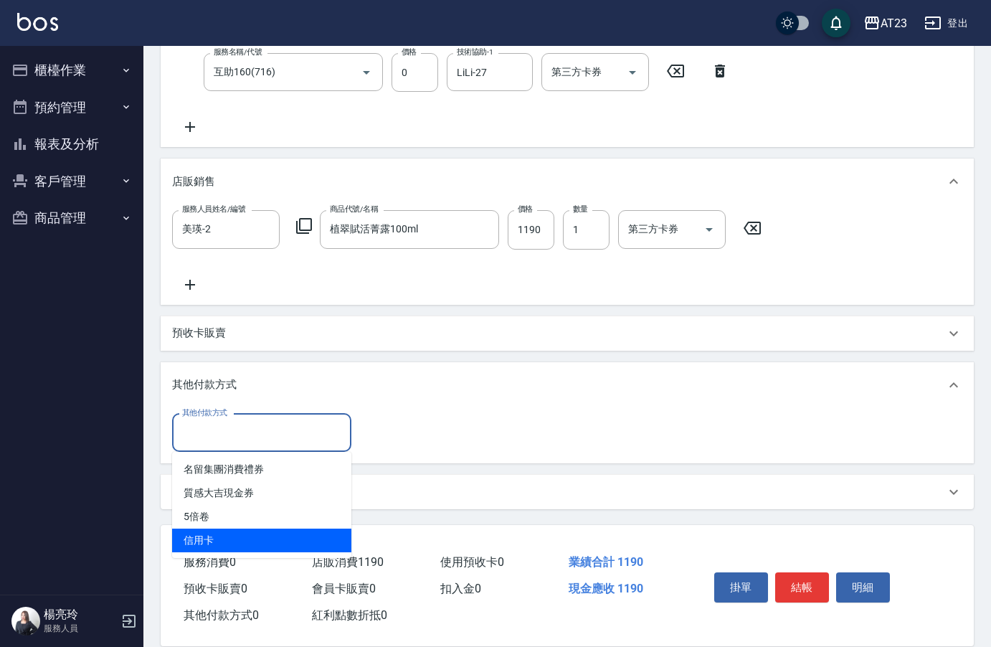
click at [234, 536] on span "信用卡" at bounding box center [261, 541] width 179 height 24
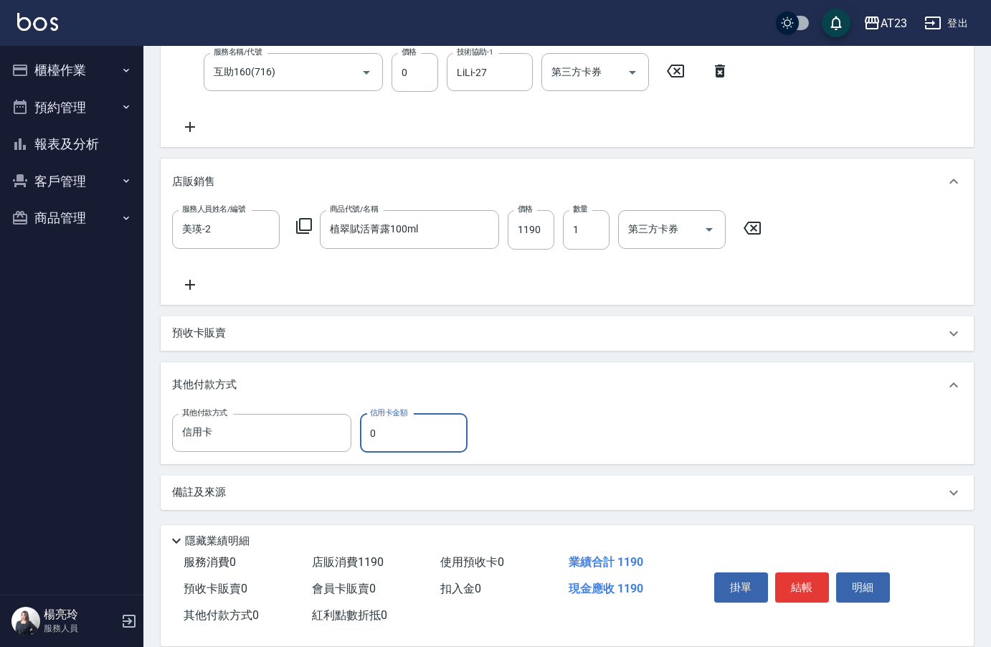
click at [424, 425] on input "0" at bounding box center [414, 433] width 108 height 39
click at [811, 579] on button "結帳" at bounding box center [802, 587] width 54 height 30
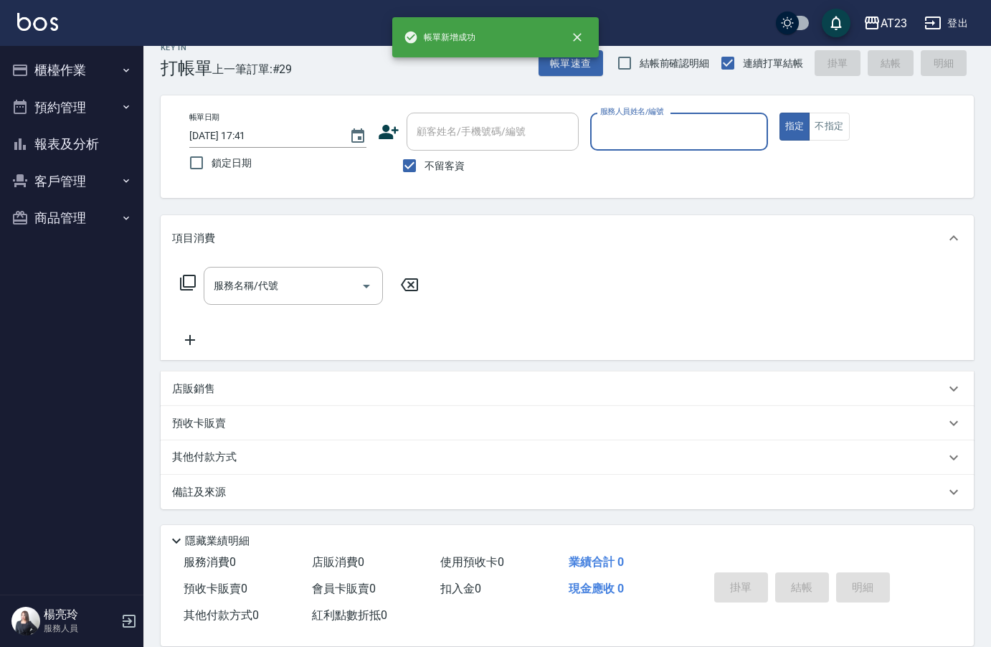
scroll to position [0, 0]
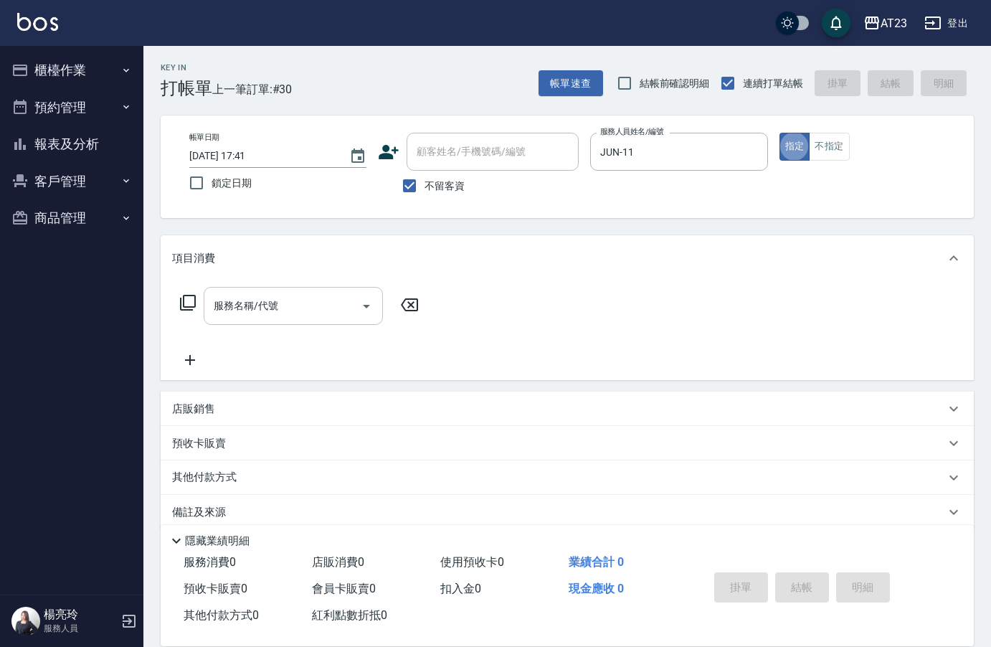
click at [257, 305] on div "服務名稱/代號 服務名稱/代號" at bounding box center [293, 306] width 179 height 38
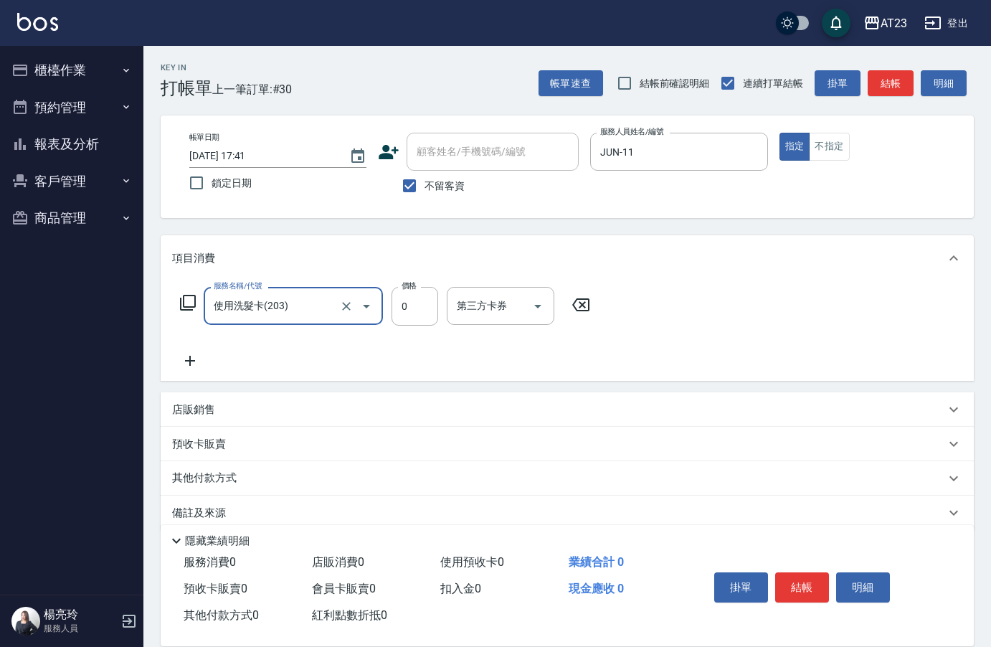
click at [193, 362] on icon at bounding box center [190, 360] width 36 height 17
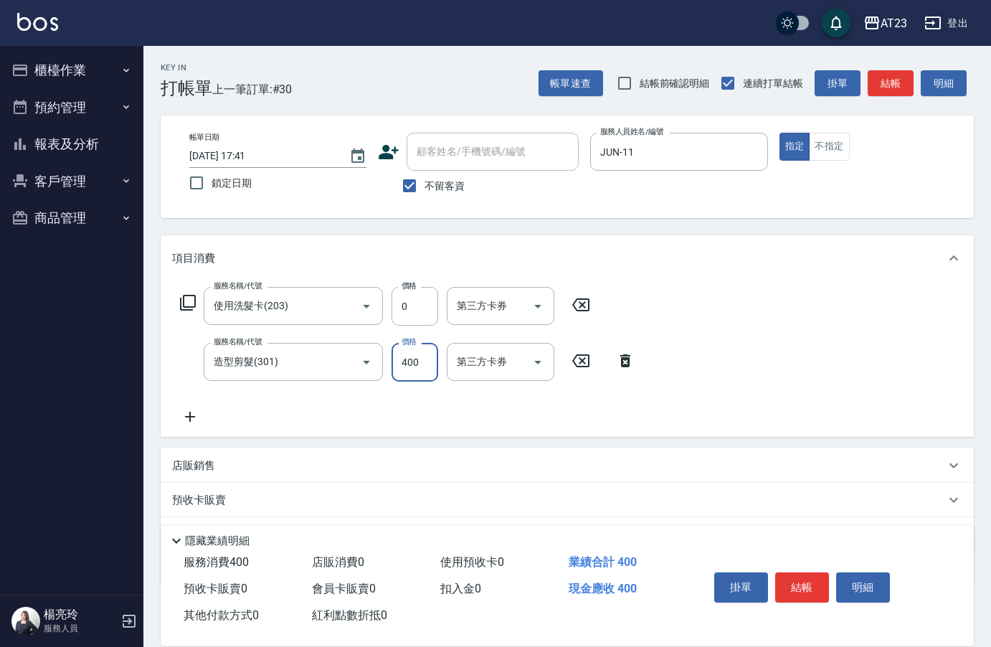
click at [193, 417] on icon at bounding box center [190, 417] width 10 height 10
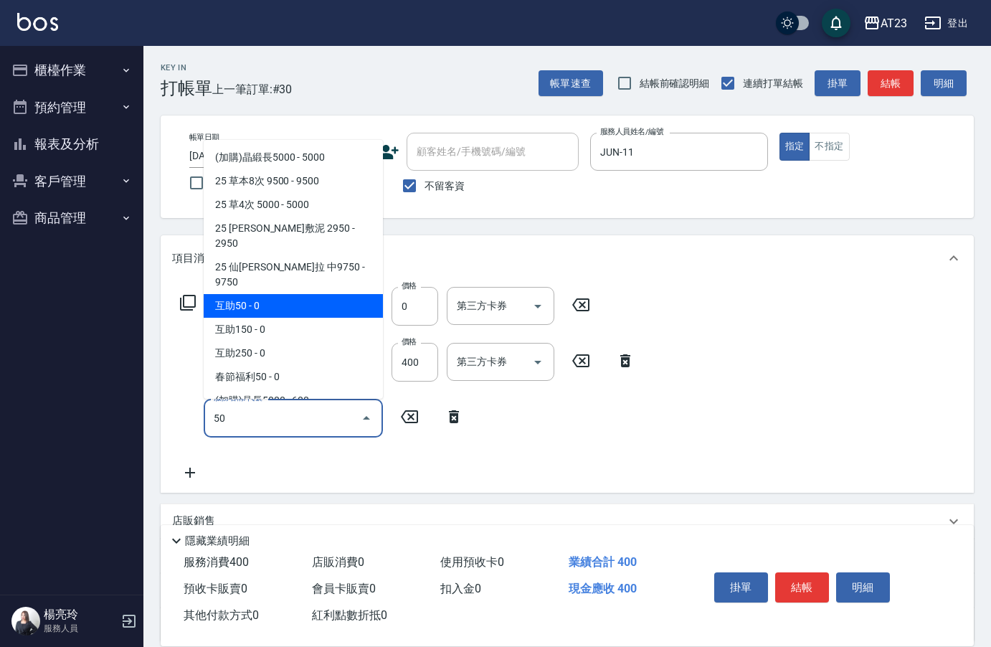
click at [325, 294] on span "互助50 - 0" at bounding box center [293, 306] width 179 height 24
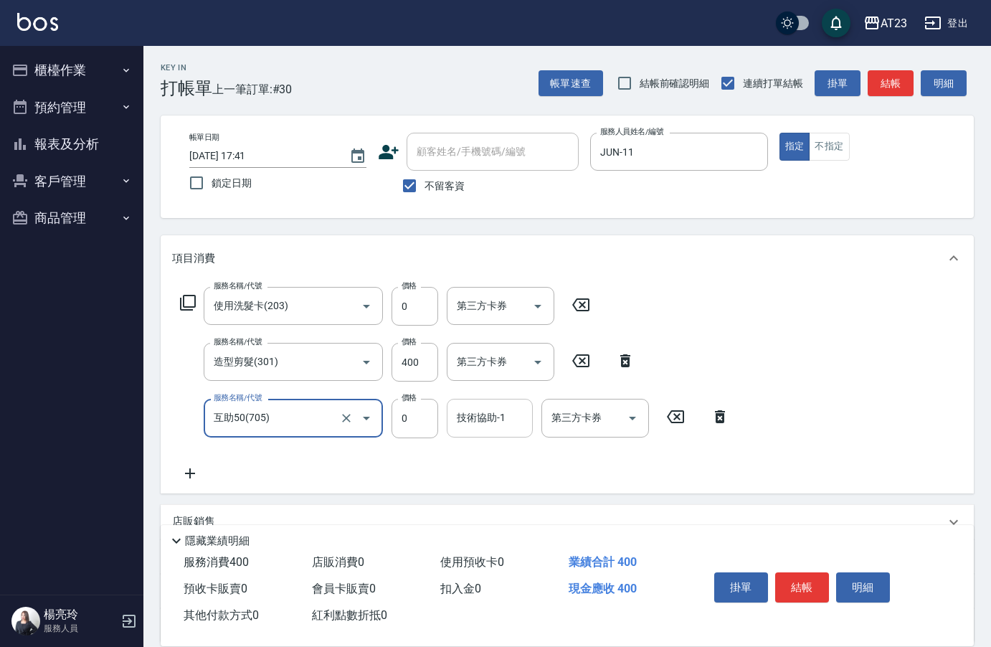
click at [496, 432] on div "技術協助-1" at bounding box center [490, 418] width 86 height 38
click at [786, 578] on button "結帳" at bounding box center [802, 587] width 54 height 30
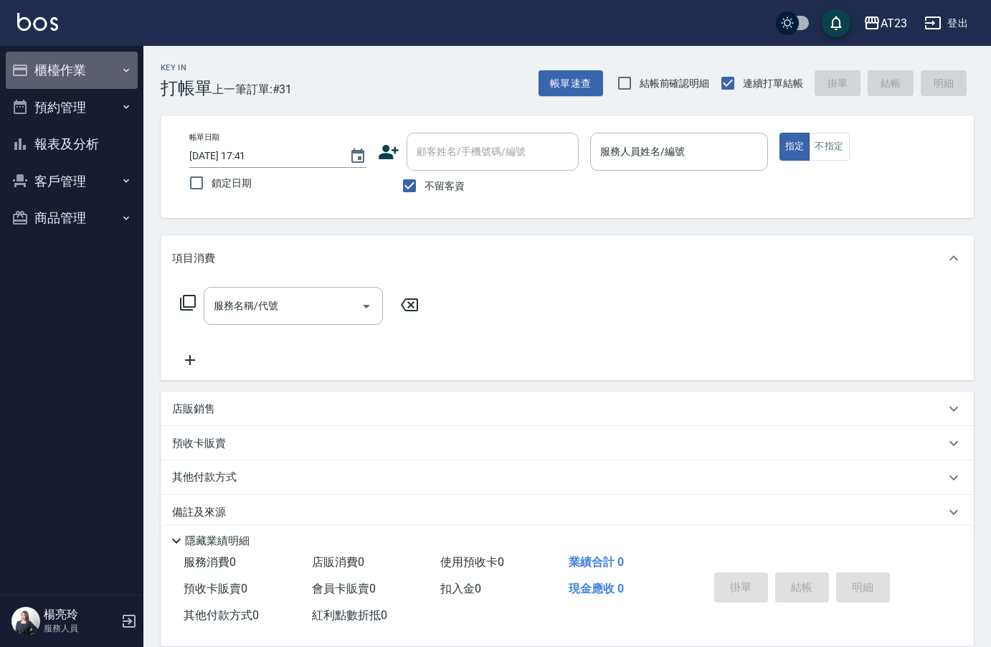
click at [75, 72] on button "櫃檯作業" at bounding box center [72, 70] width 132 height 37
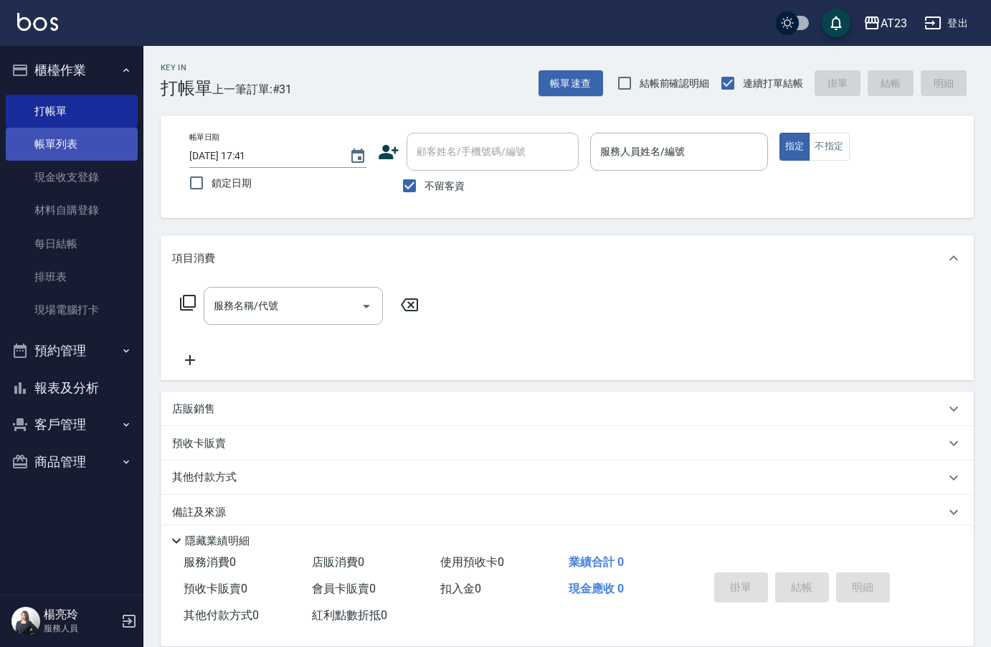
click at [78, 135] on link "帳單列表" at bounding box center [72, 144] width 132 height 33
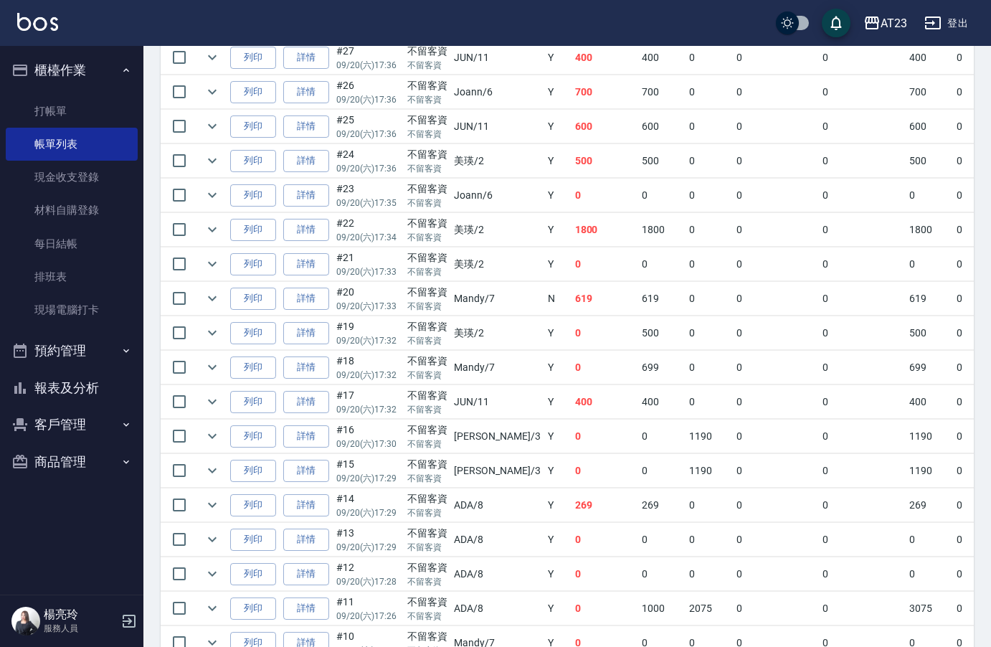
scroll to position [645, 0]
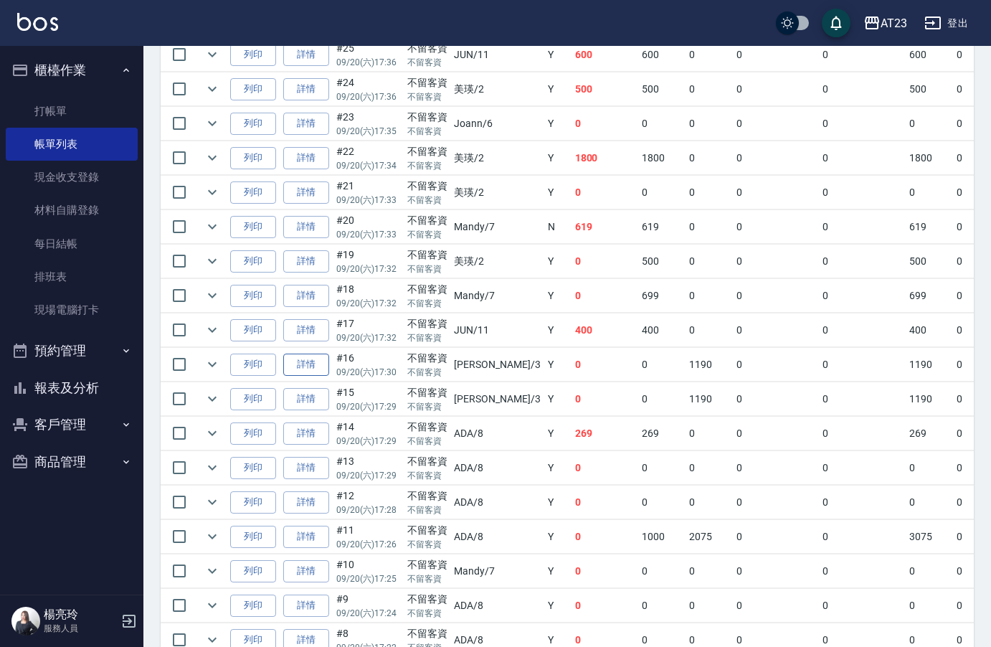
click at [295, 366] on link "詳情" at bounding box center [306, 365] width 46 height 22
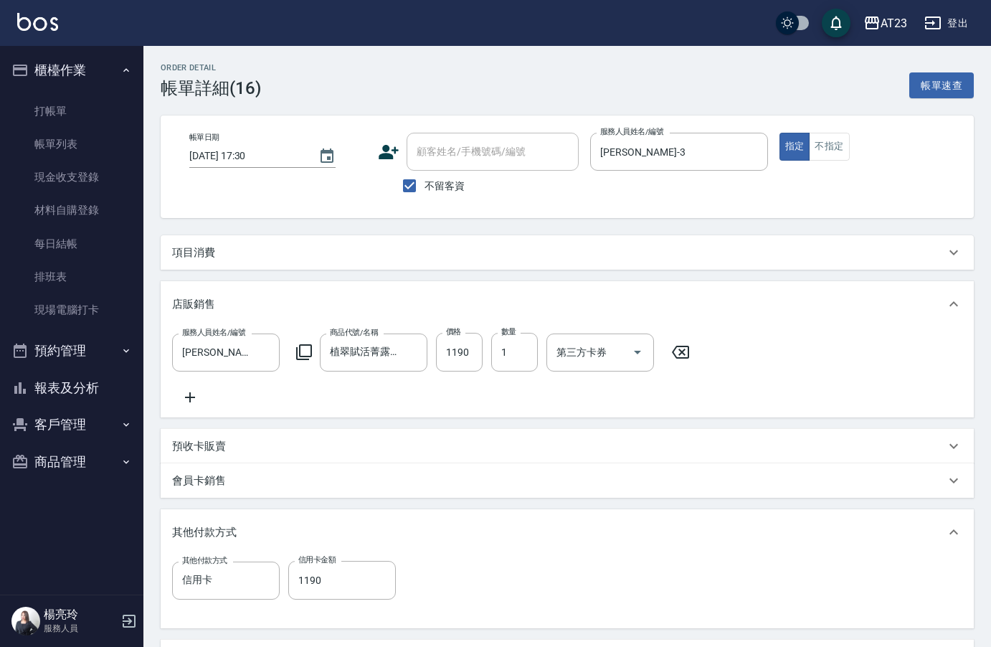
click at [277, 245] on div "項目消費" at bounding box center [558, 252] width 773 height 15
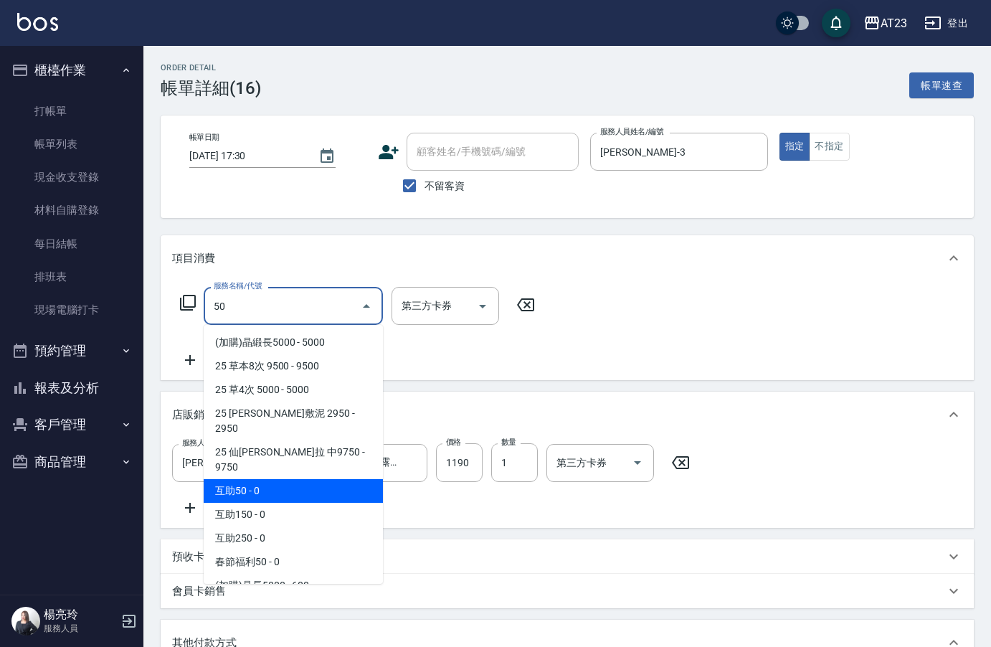
click at [261, 479] on span "互助50 - 0" at bounding box center [293, 491] width 179 height 24
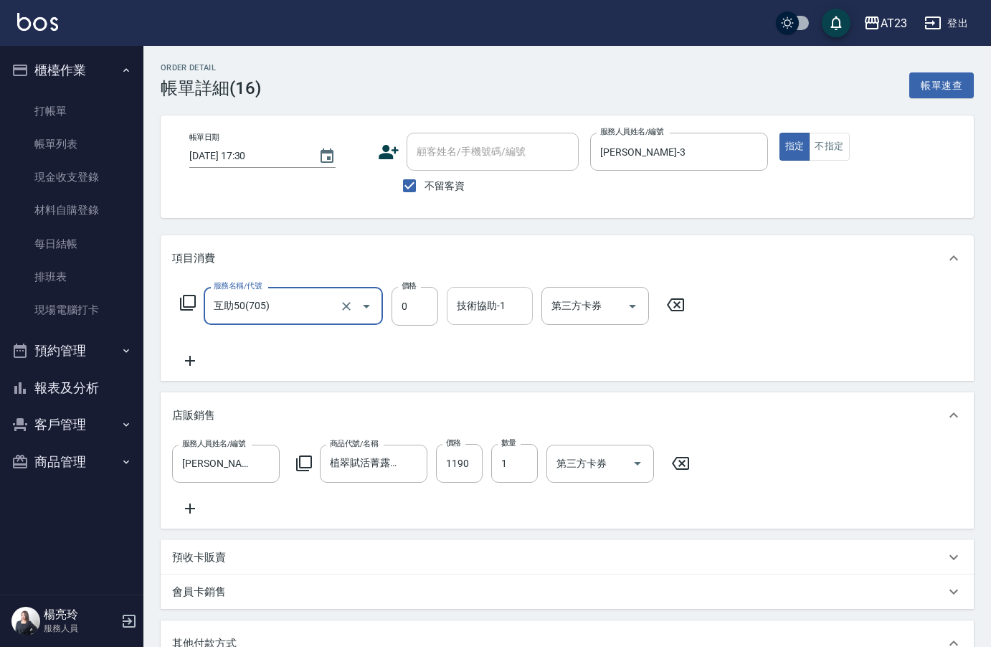
click at [488, 306] on div "技術協助-1 技術協助-1" at bounding box center [490, 306] width 86 height 38
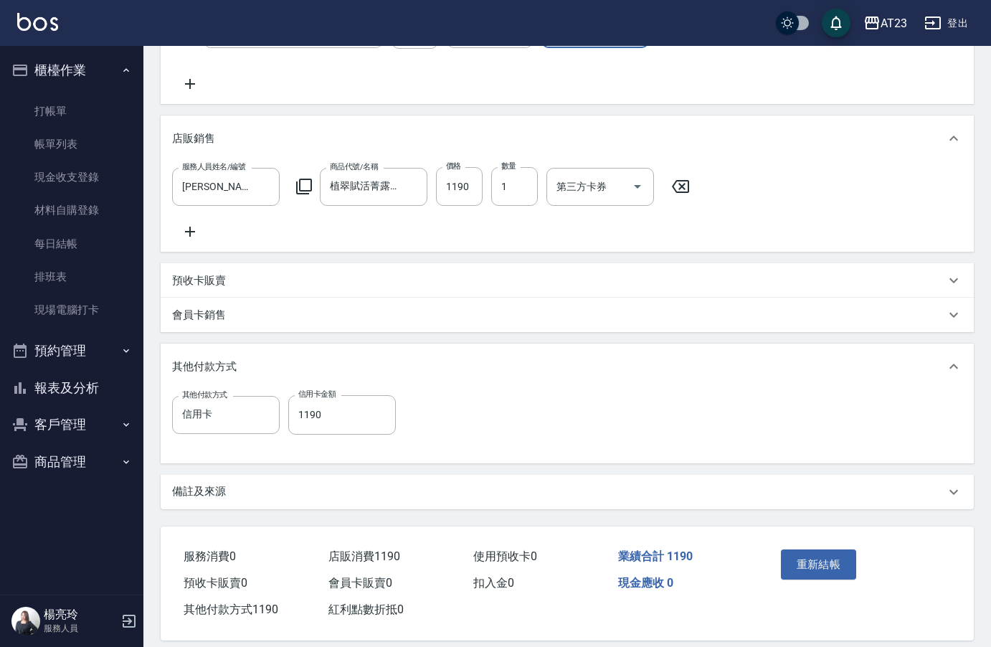
scroll to position [287, 0]
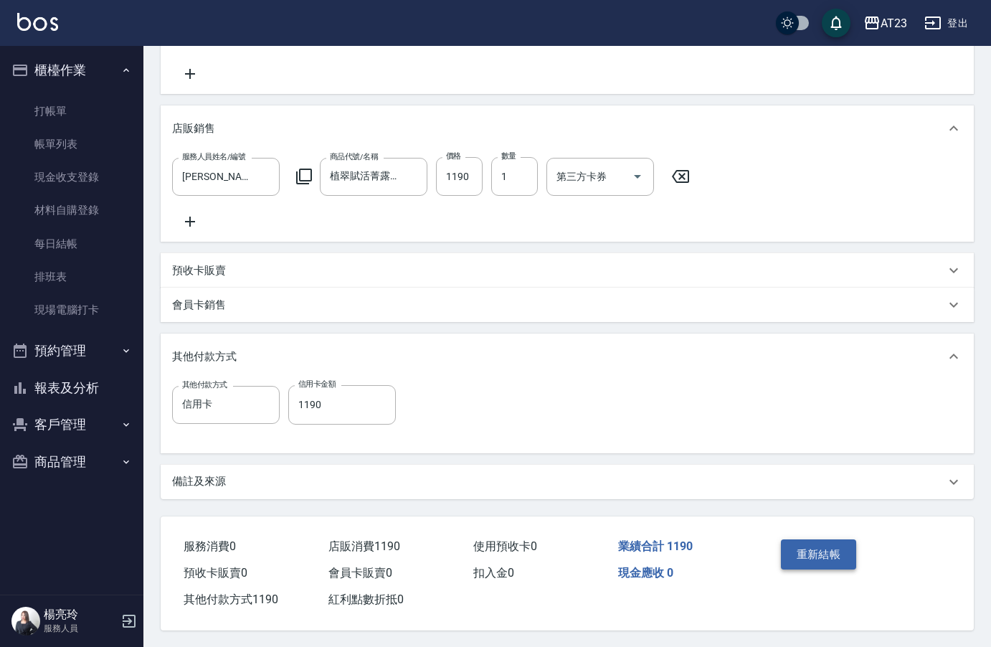
click at [823, 562] on button "重新結帳" at bounding box center [819, 554] width 76 height 30
